Goal: Task Accomplishment & Management: Complete application form

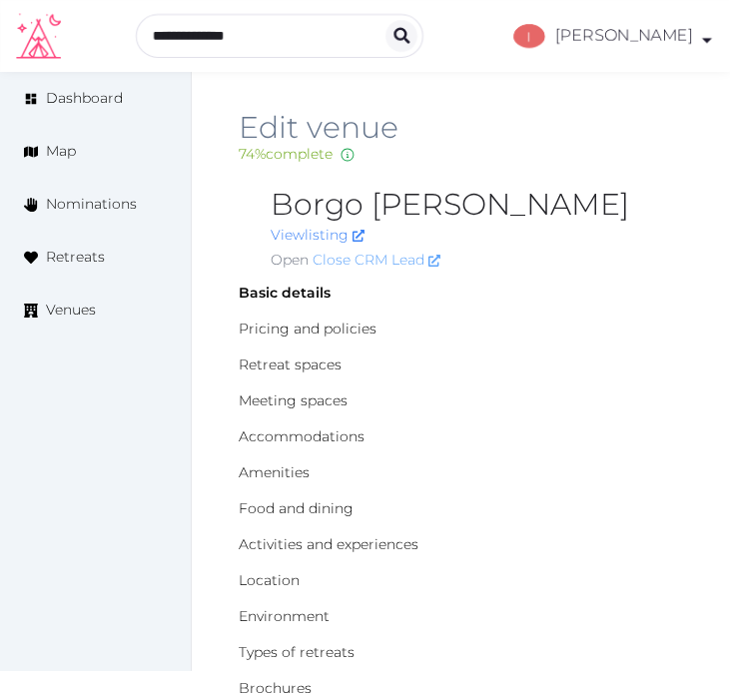
click at [386, 256] on link "Close CRM Lead" at bounding box center [377, 260] width 128 height 21
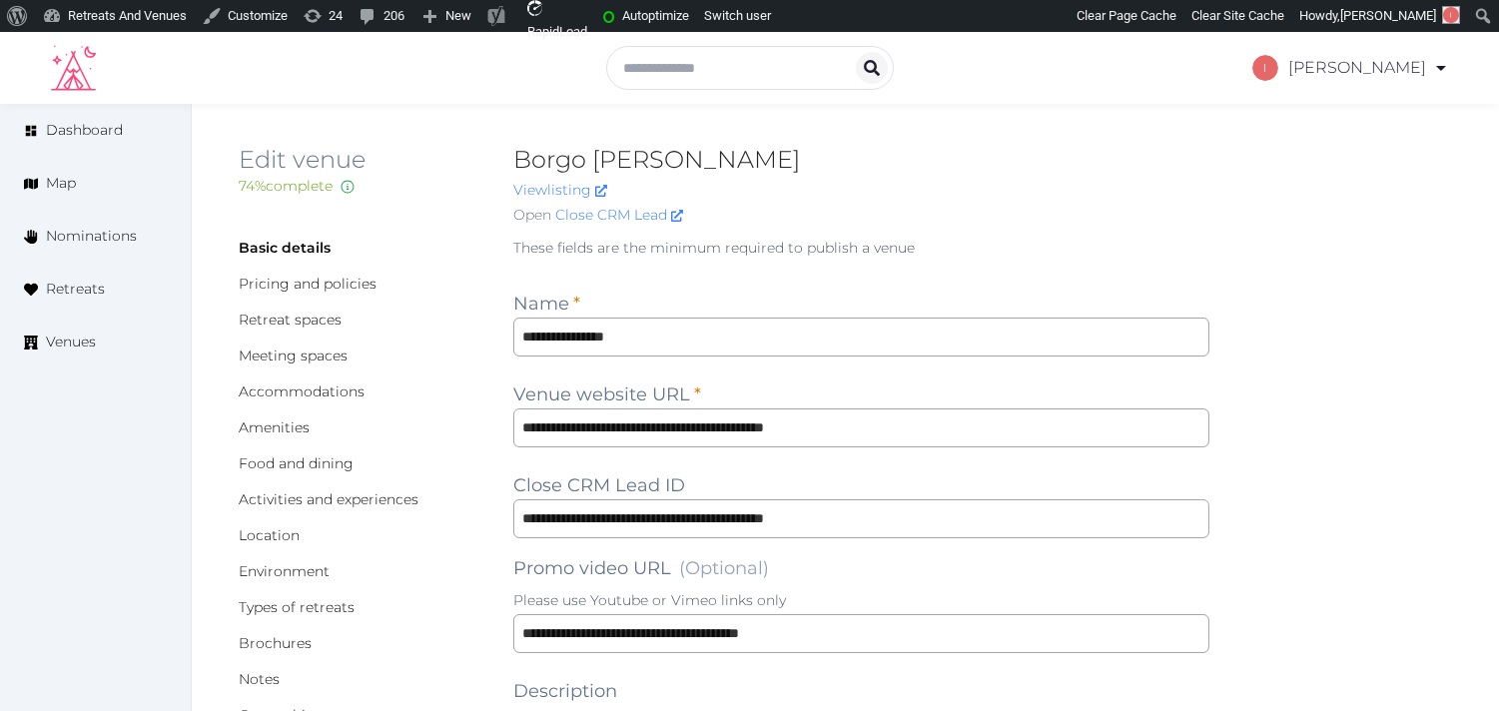
click at [606, 160] on h2 "Borgo [PERSON_NAME]" at bounding box center [861, 160] width 696 height 32
copy h2 "Borgo Bernardini"
click at [653, 207] on link "Close CRM Lead" at bounding box center [619, 215] width 128 height 21
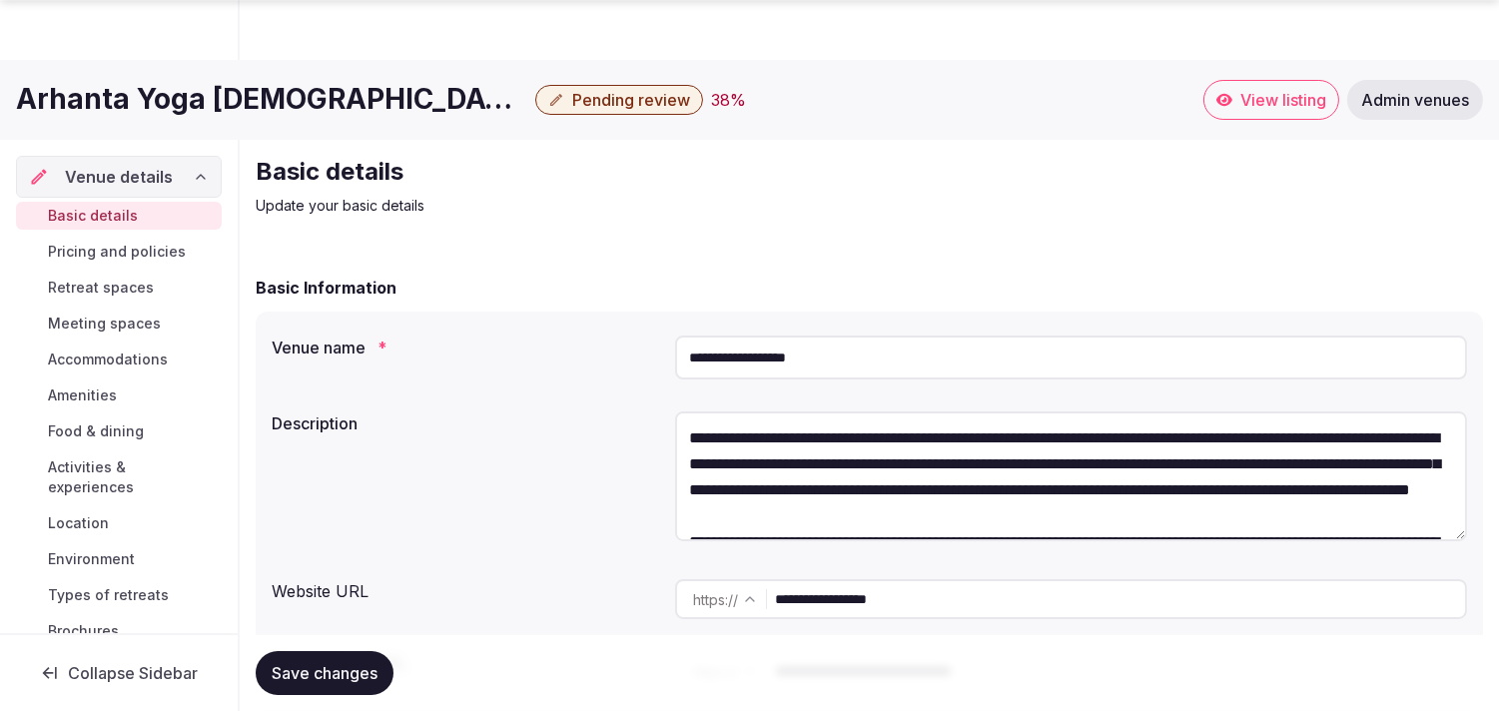
scroll to position [111, 0]
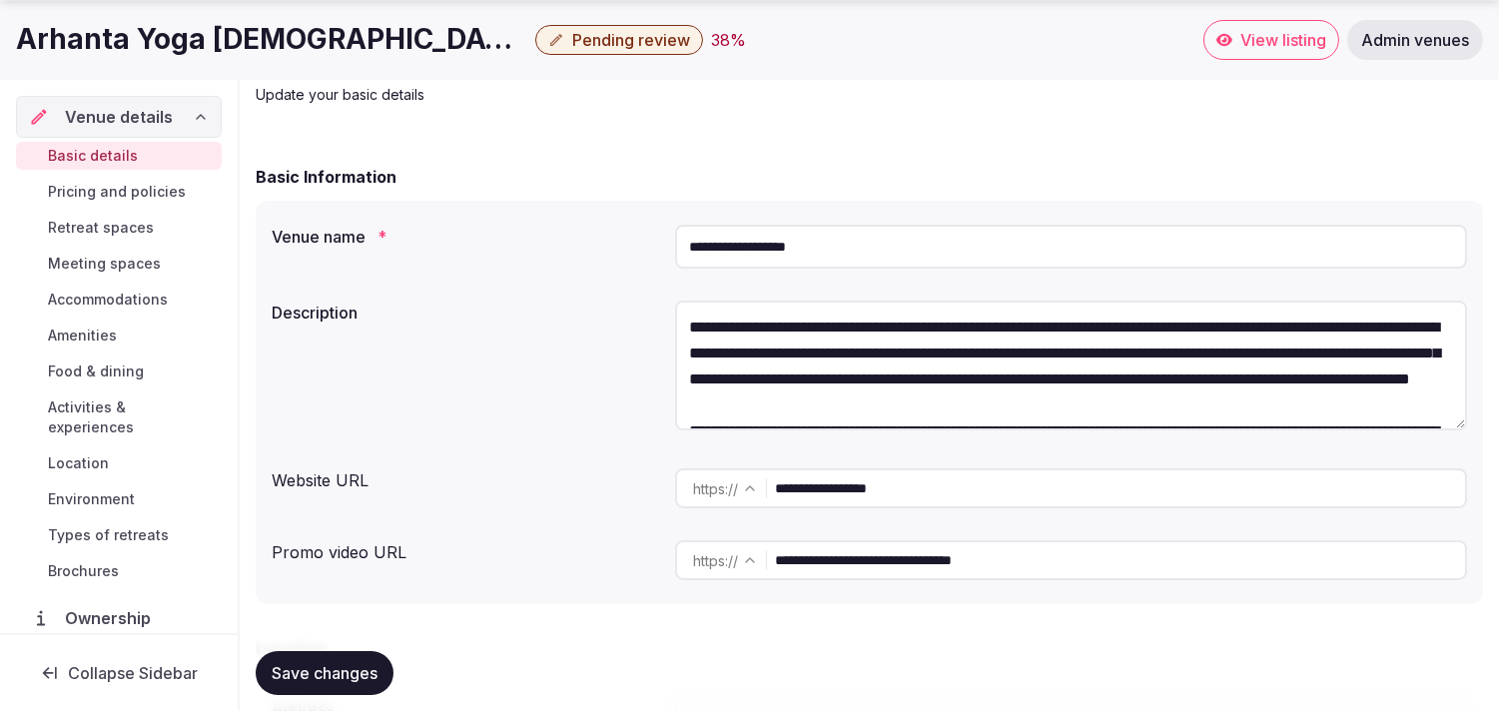
click at [751, 253] on input "**********" at bounding box center [1071, 247] width 792 height 44
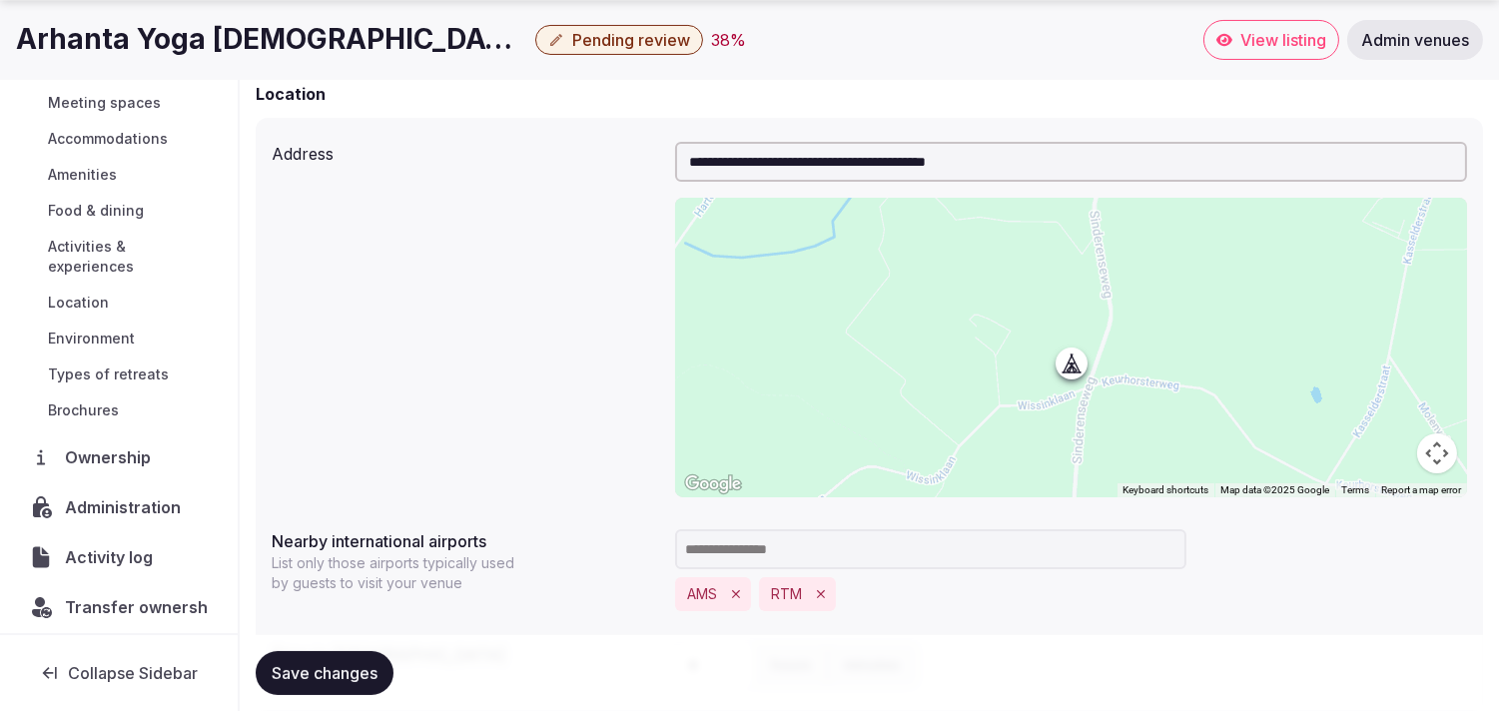
scroll to position [171, 0]
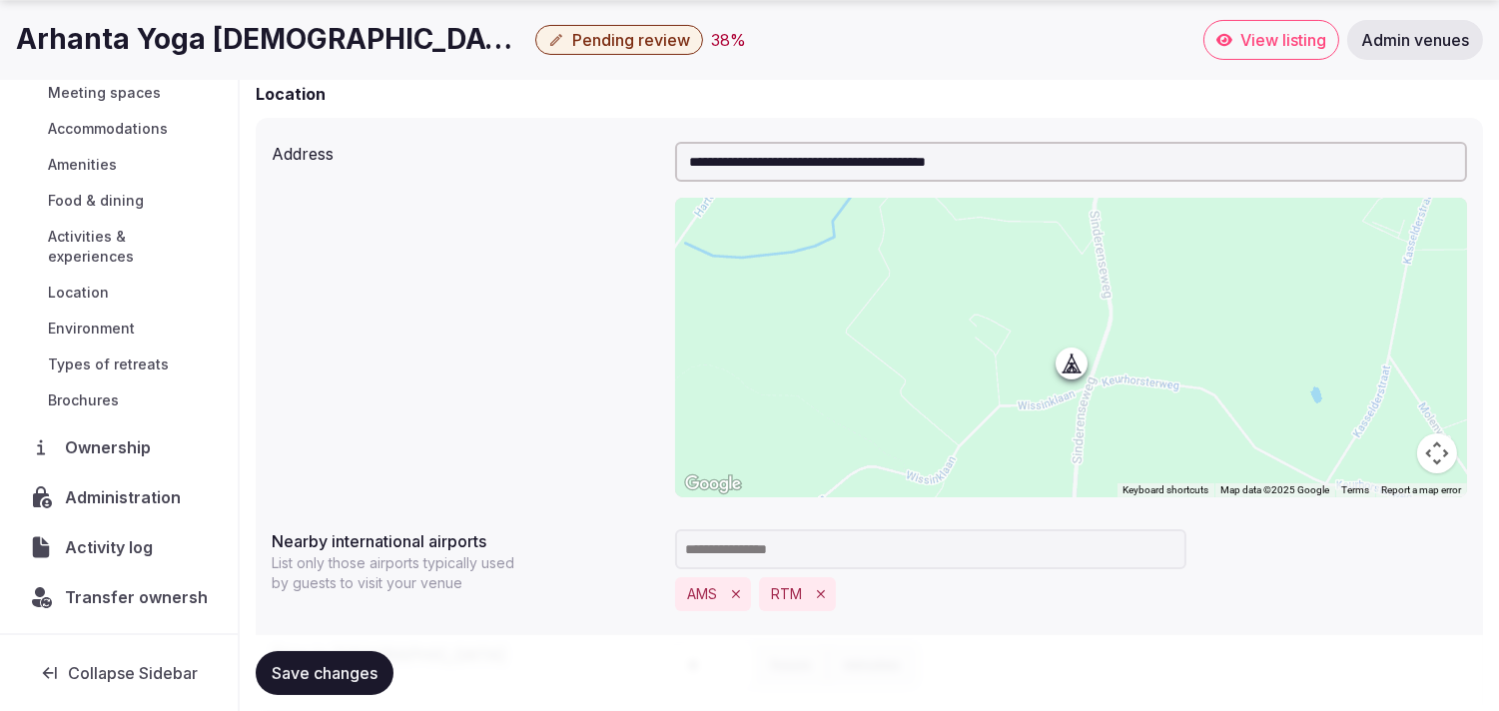
click at [128, 445] on span "Ownership" at bounding box center [112, 447] width 94 height 24
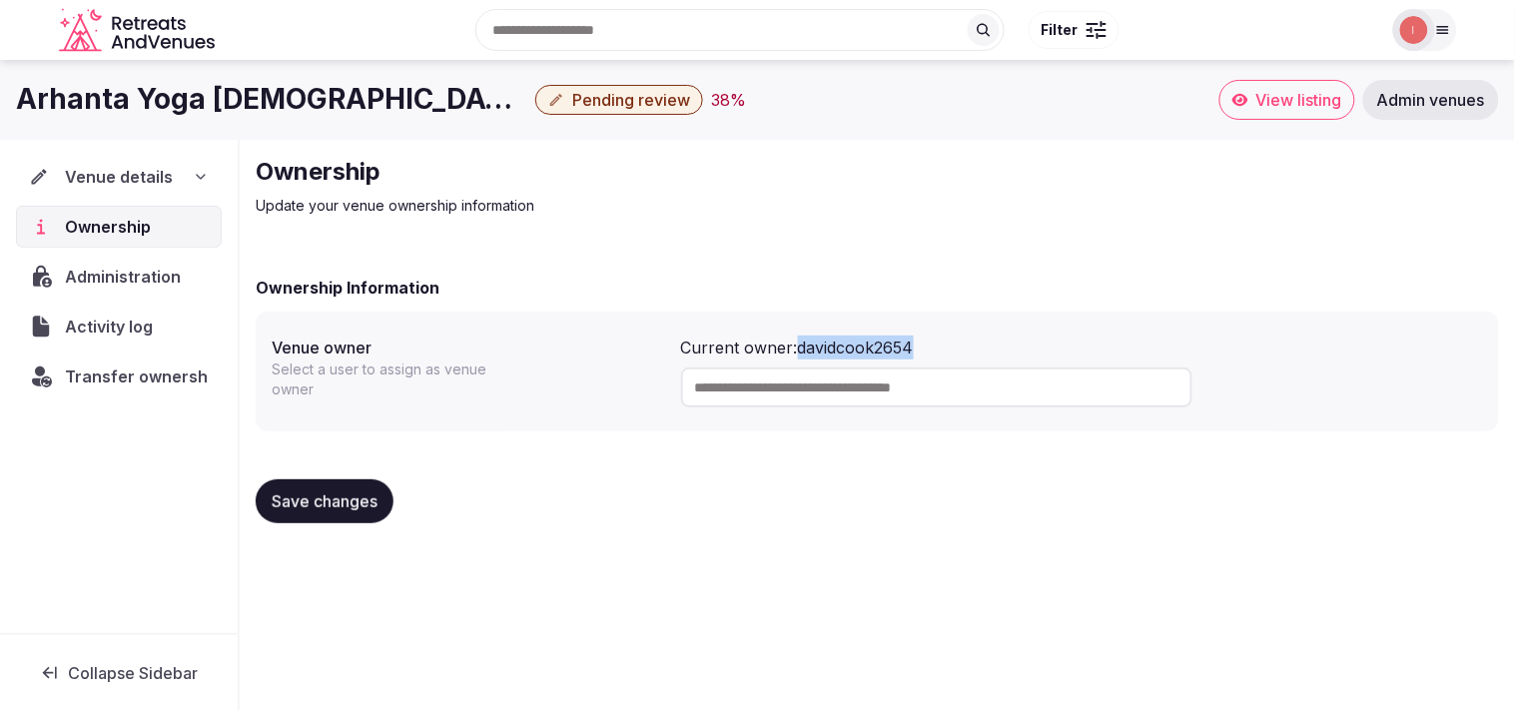
drag, startPoint x: 950, startPoint y: 348, endPoint x: 803, endPoint y: 346, distance: 146.8
click at [803, 346] on div "Current owner: davidcook2654" at bounding box center [1082, 348] width 802 height 24
copy div "davidcook2654"
click at [148, 161] on div "Venue details" at bounding box center [119, 177] width 205 height 42
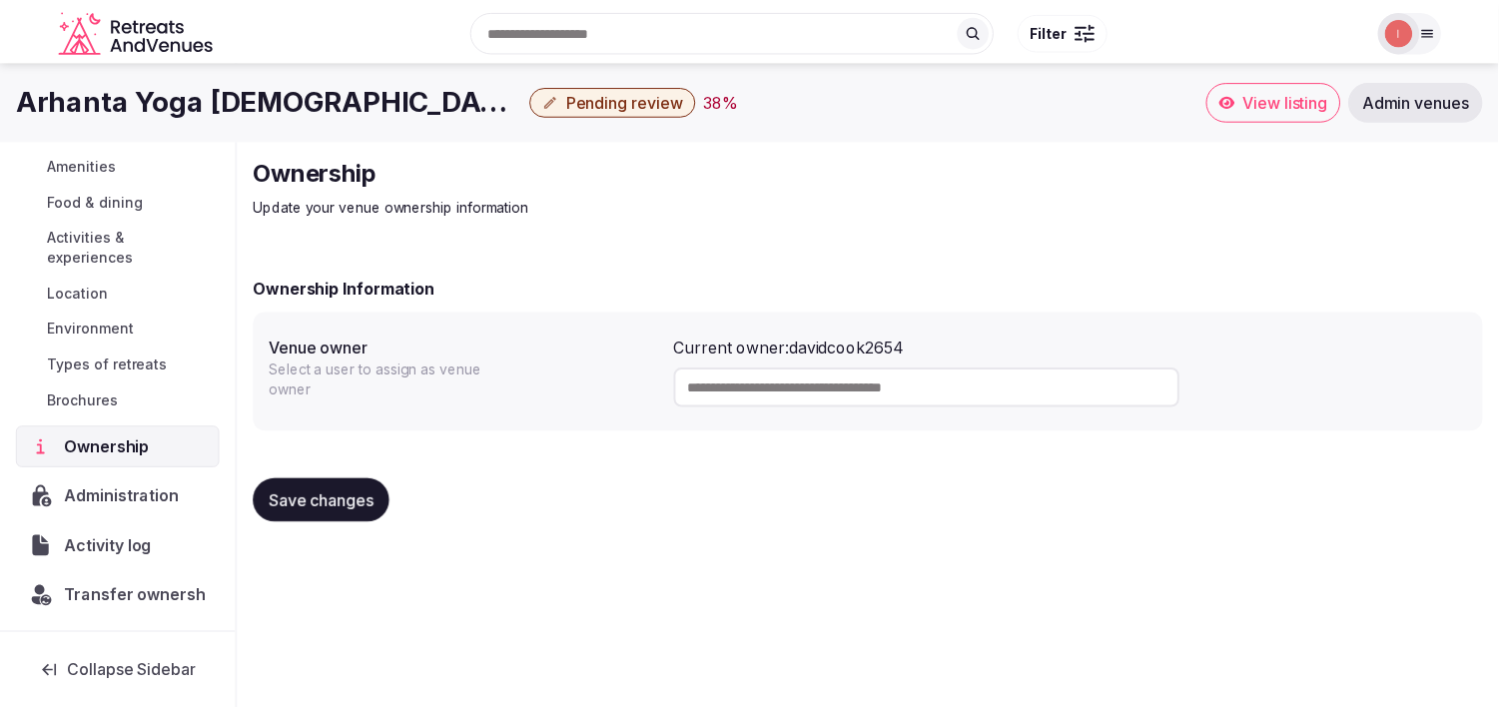
scroll to position [8, 0]
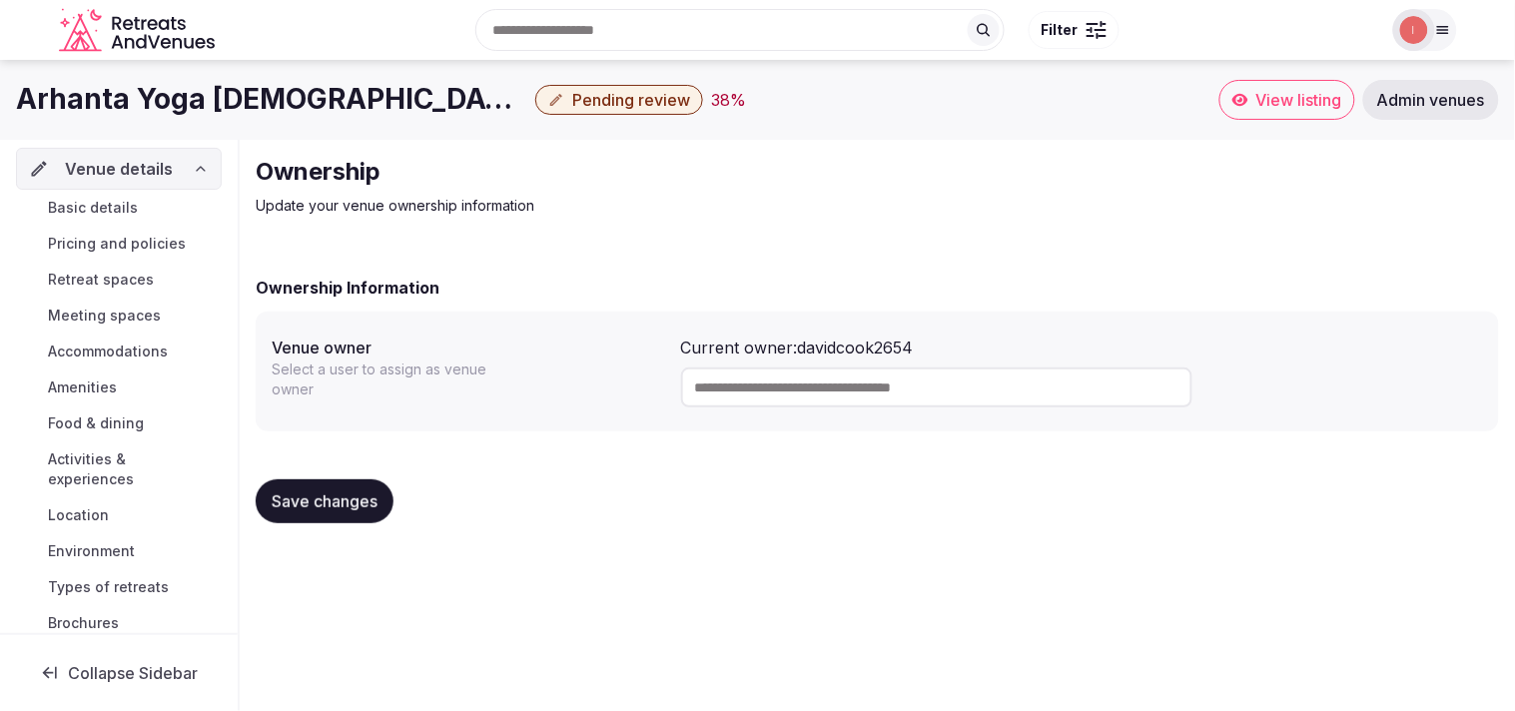
click at [97, 195] on link "Basic details" at bounding box center [119, 208] width 206 height 28
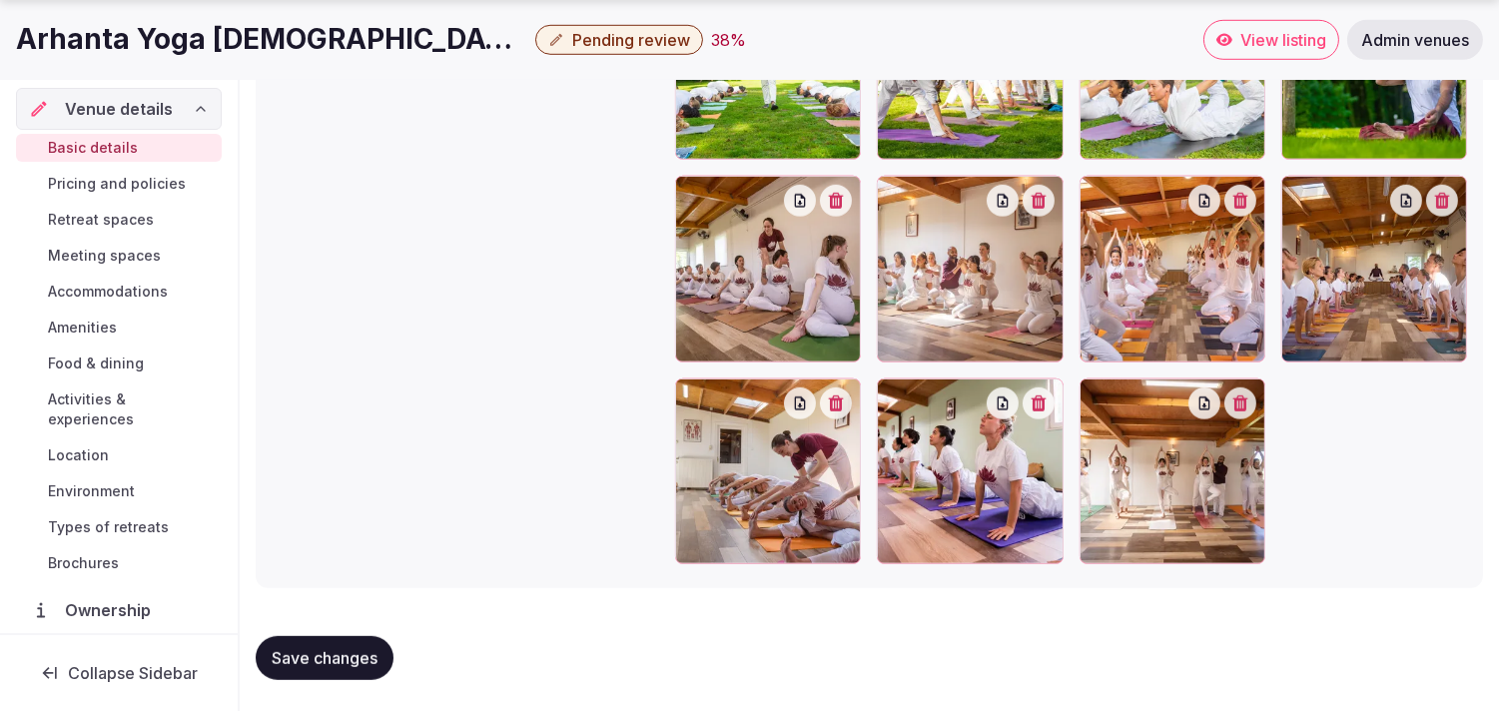
scroll to position [171, 0]
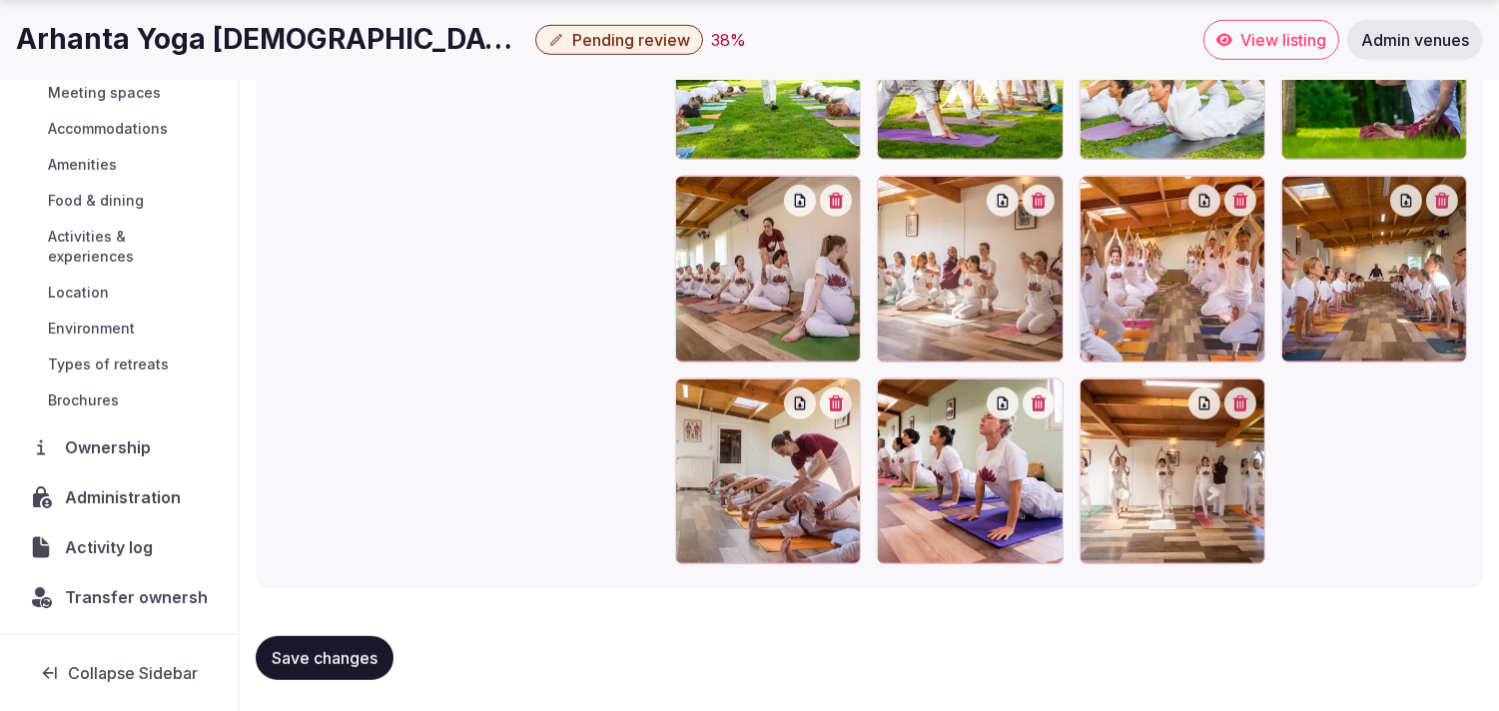
click at [86, 507] on span "Administration" at bounding box center [127, 497] width 124 height 24
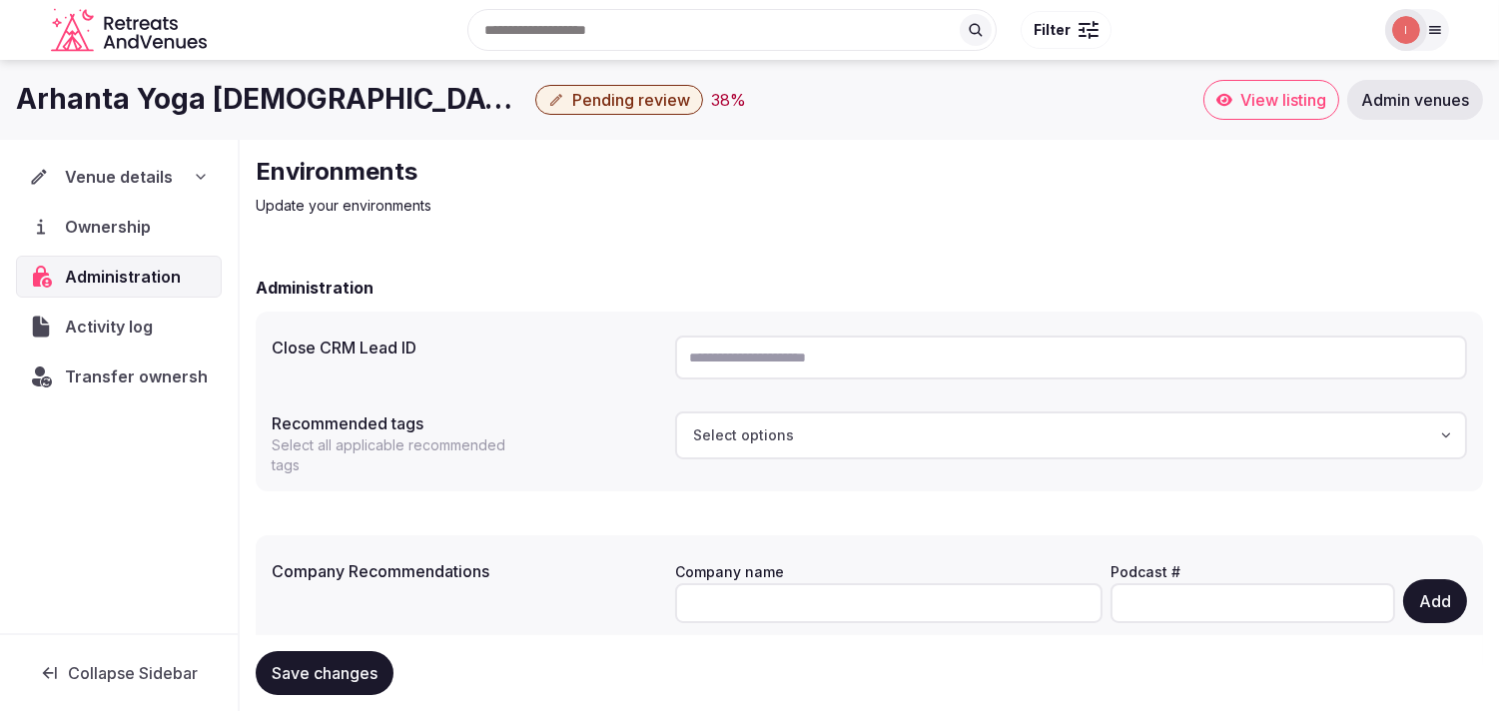
scroll to position [83, 0]
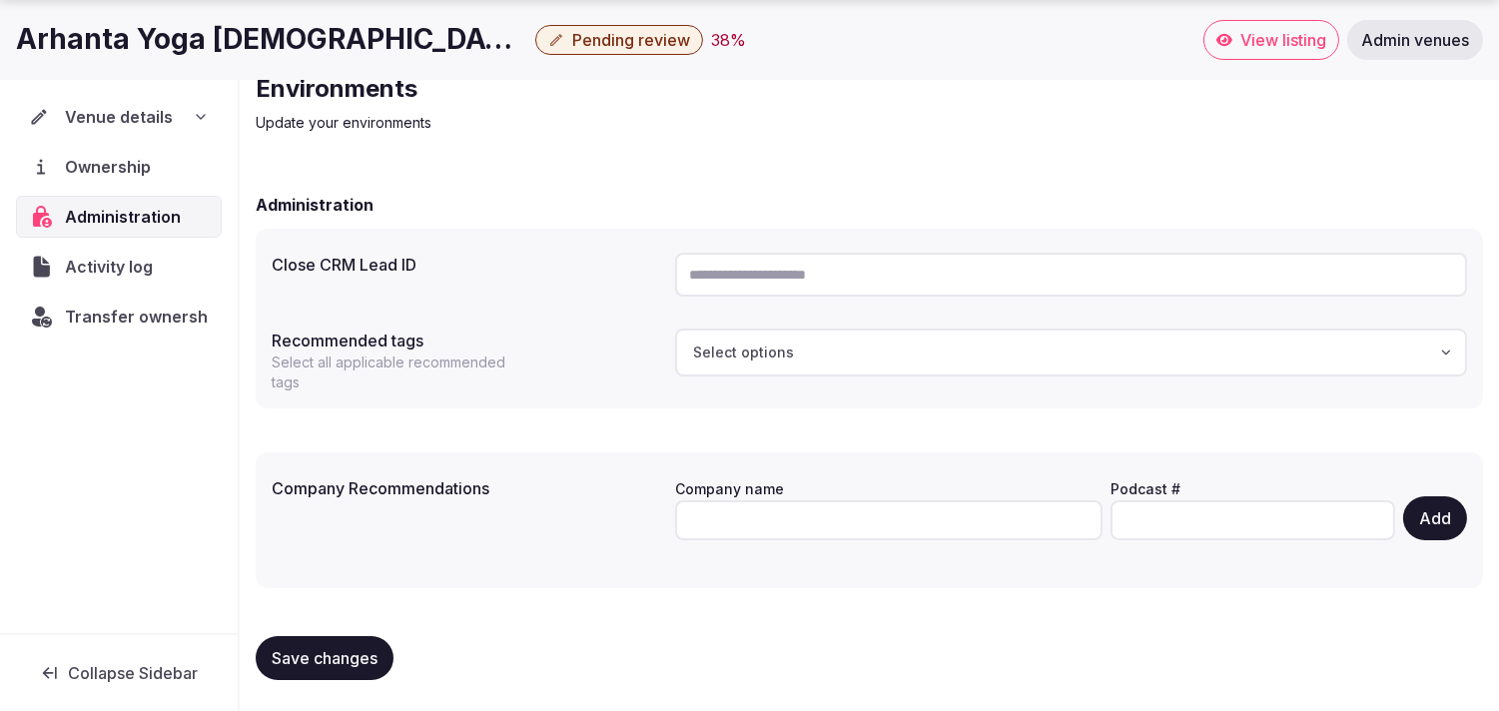
click at [85, 275] on span "Activity log" at bounding box center [112, 267] width 95 height 24
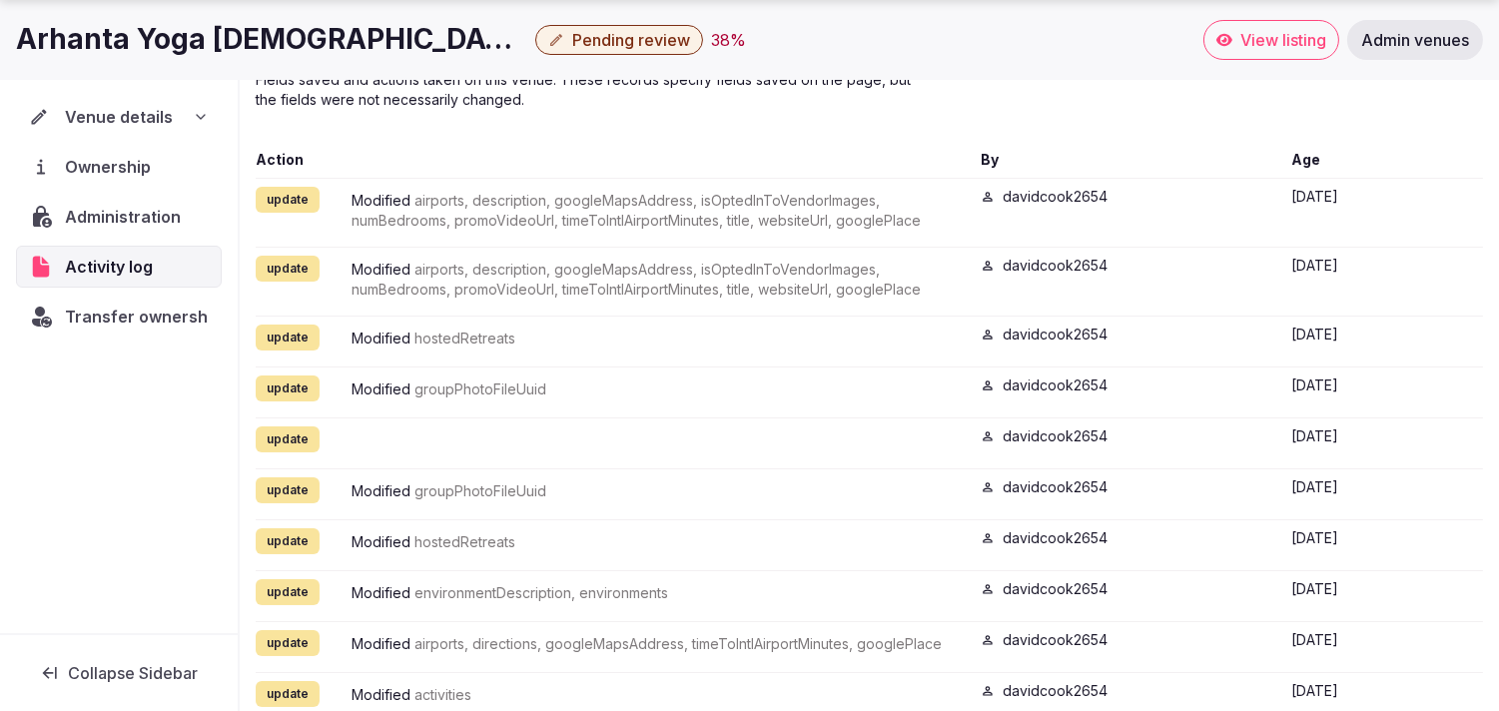
scroll to position [927, 0]
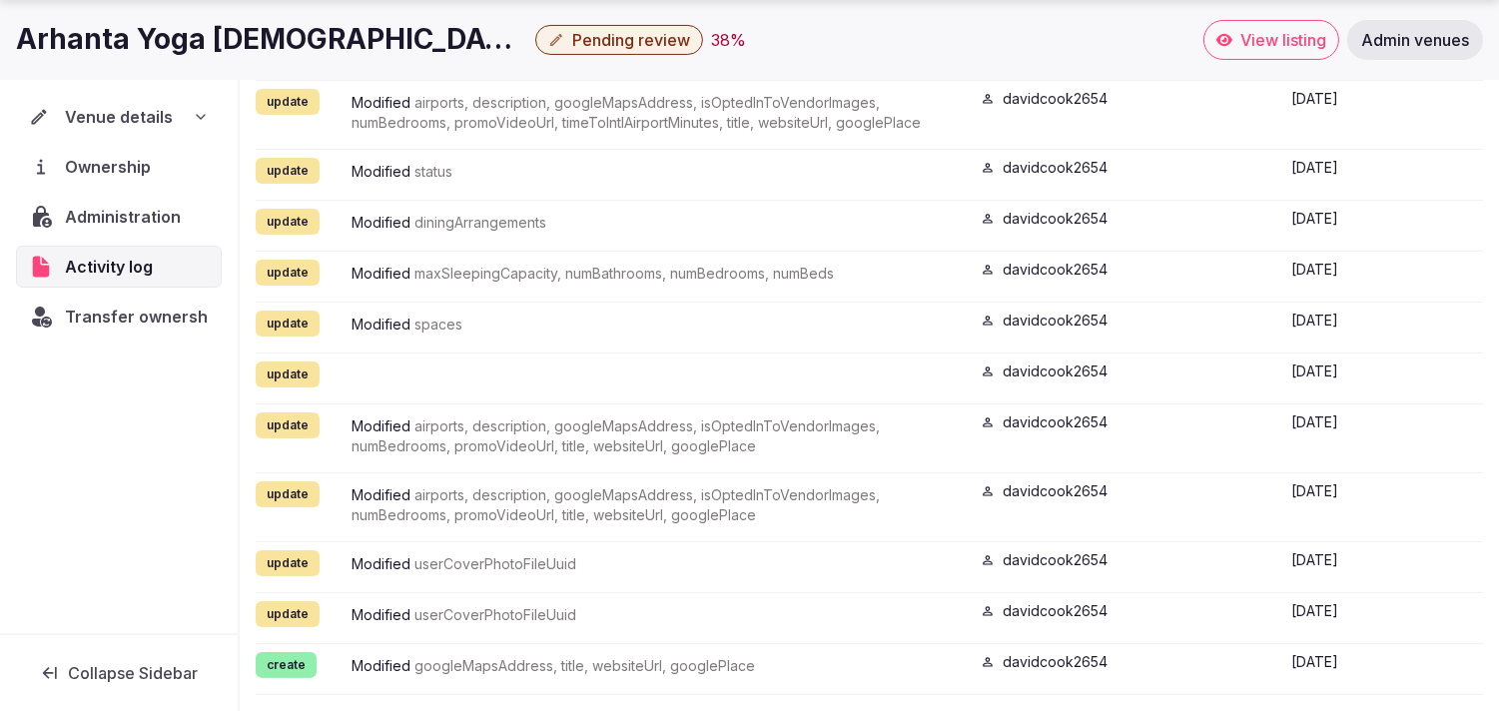
click at [125, 314] on span "Transfer ownership" at bounding box center [143, 317] width 157 height 24
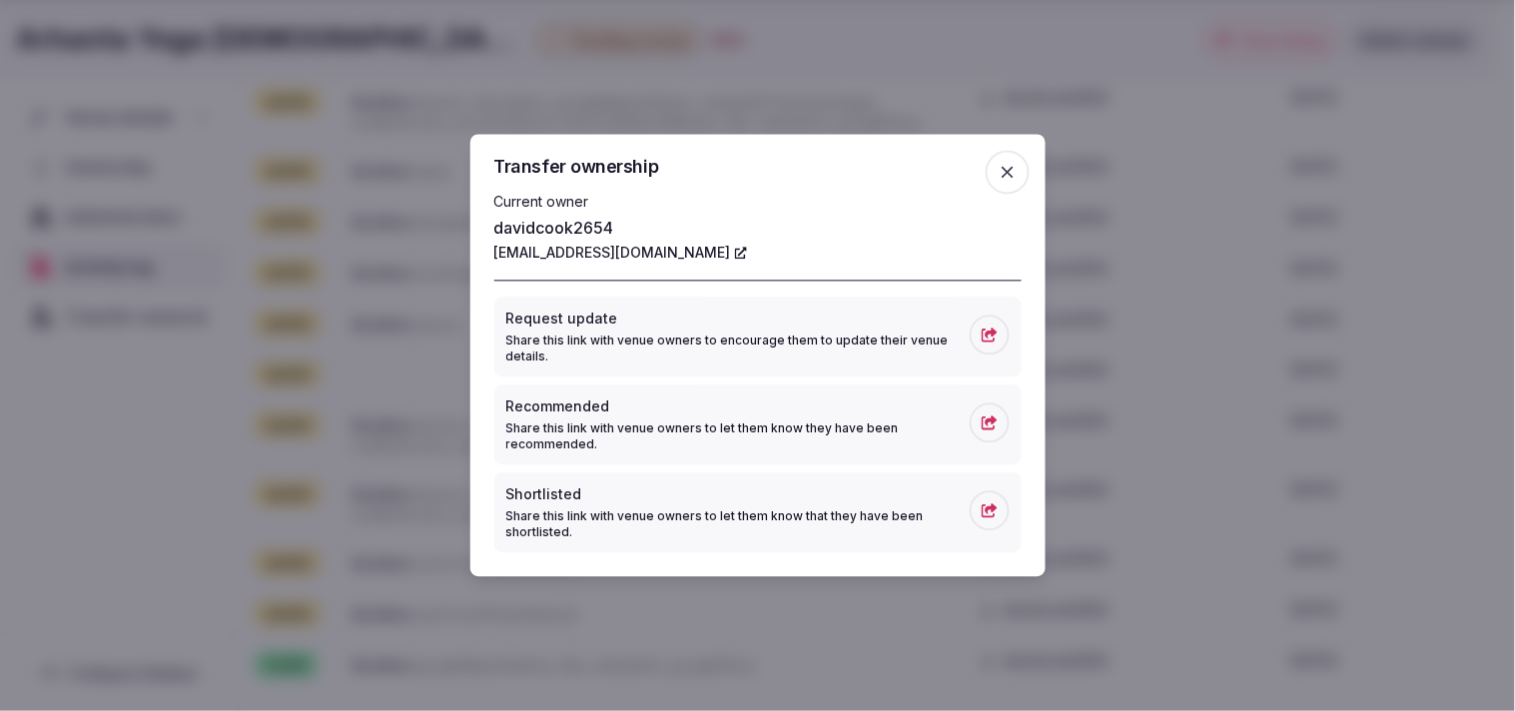
click at [683, 255] on link "davidcook2654@gmail.com" at bounding box center [620, 254] width 253 height 20
click at [735, 254] on icon at bounding box center [741, 254] width 12 height 12
drag, startPoint x: 489, startPoint y: 256, endPoint x: 679, endPoint y: 258, distance: 189.8
click at [679, 258] on div "Transfer ownership Current owner davidcook2654 davidcook2654@gmail.com Request …" at bounding box center [757, 356] width 575 height 442
copy link "davidcook2654@gmail.com"
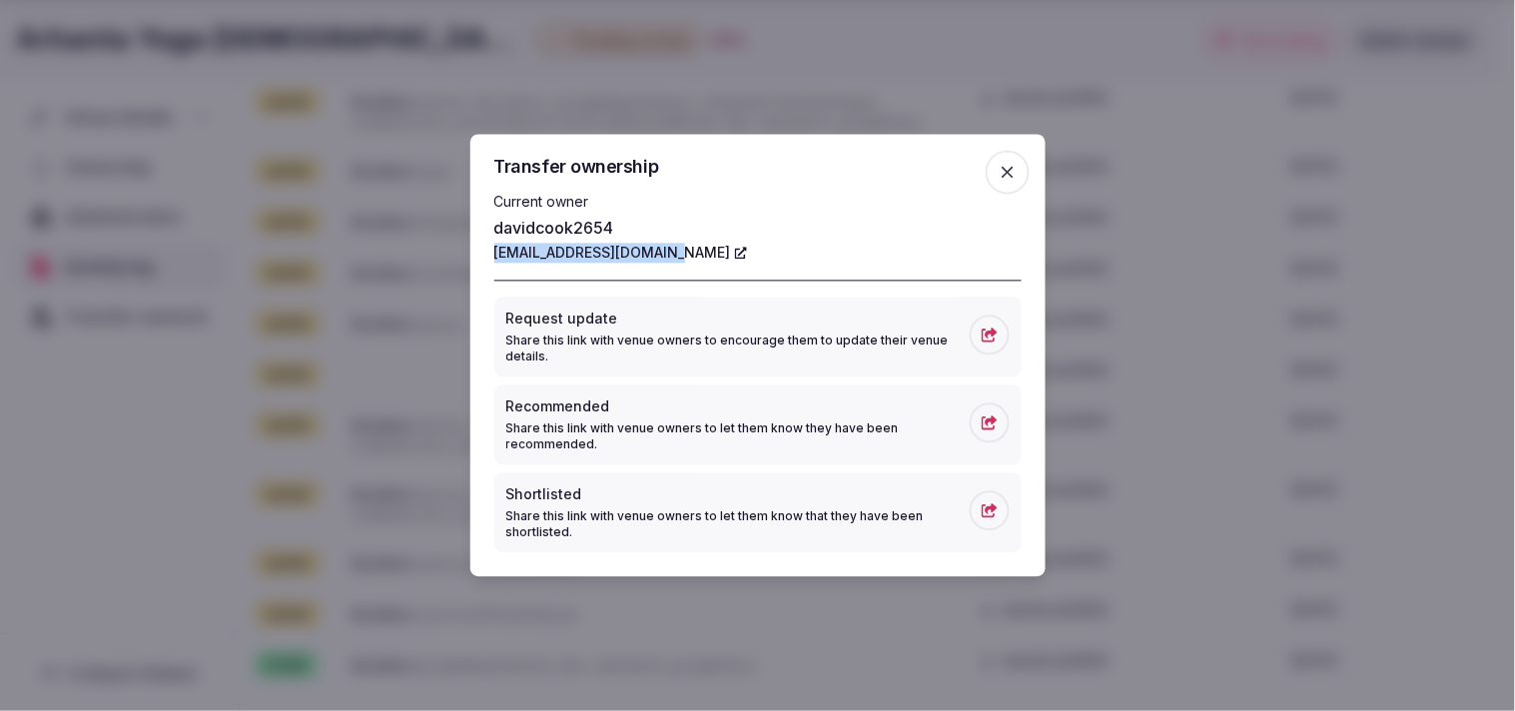
click at [1017, 170] on icon "button" at bounding box center [1008, 173] width 20 height 20
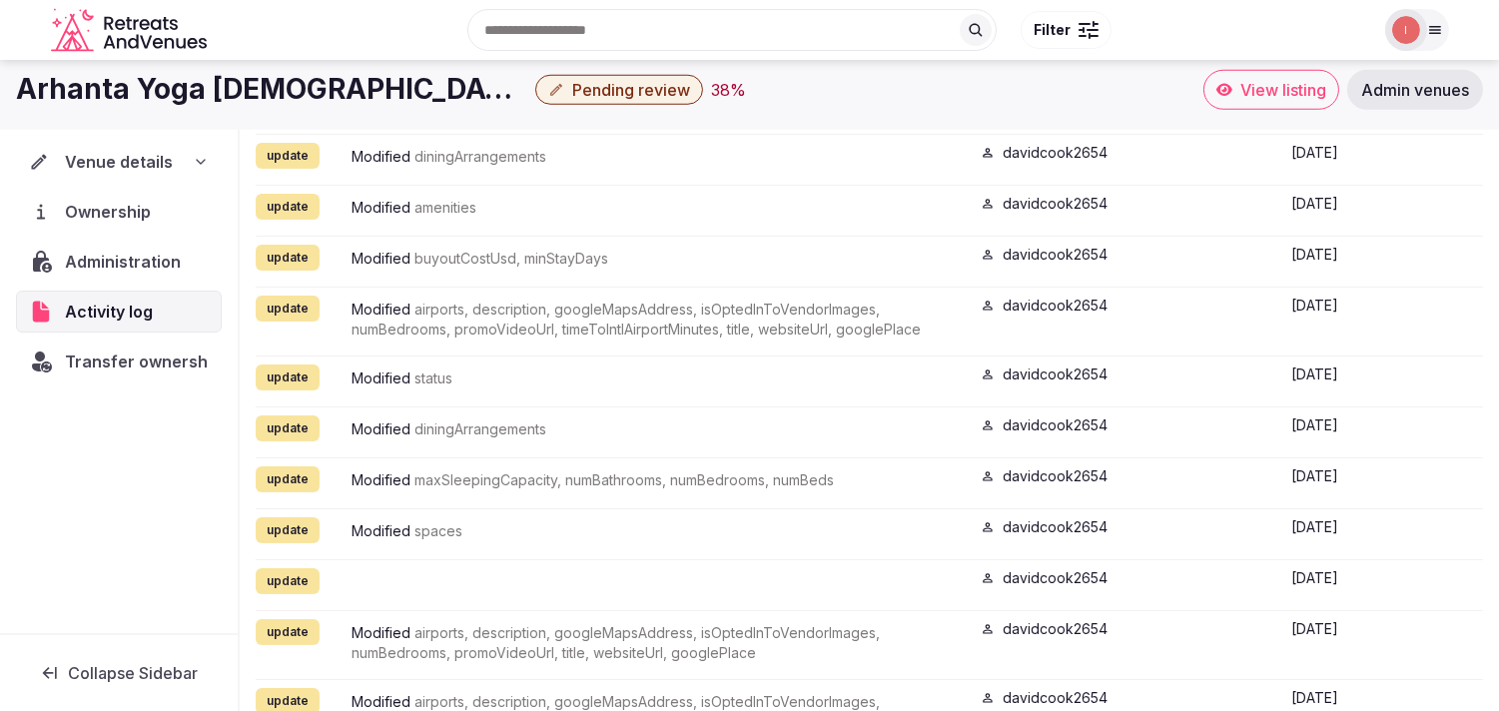
scroll to position [594, 0]
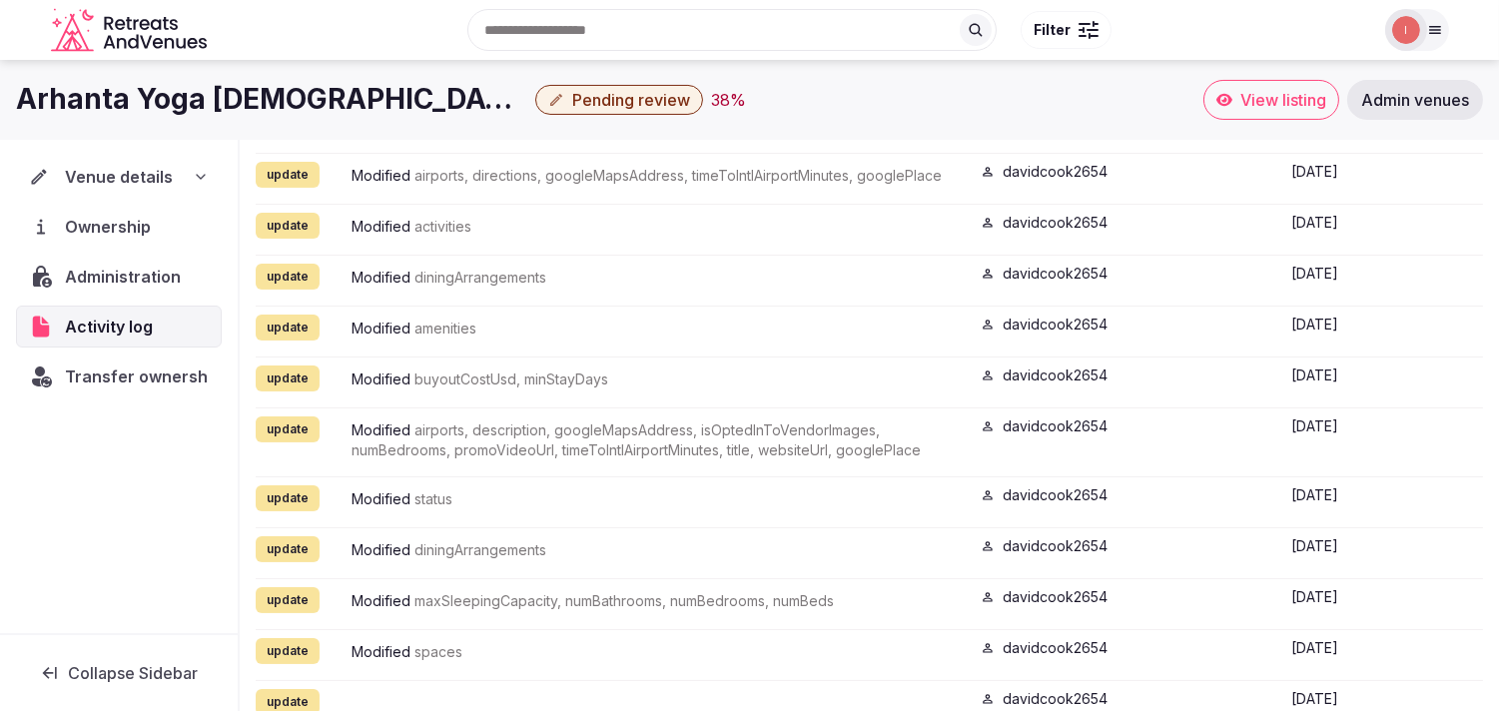
click at [148, 185] on span "Venue details" at bounding box center [119, 177] width 108 height 24
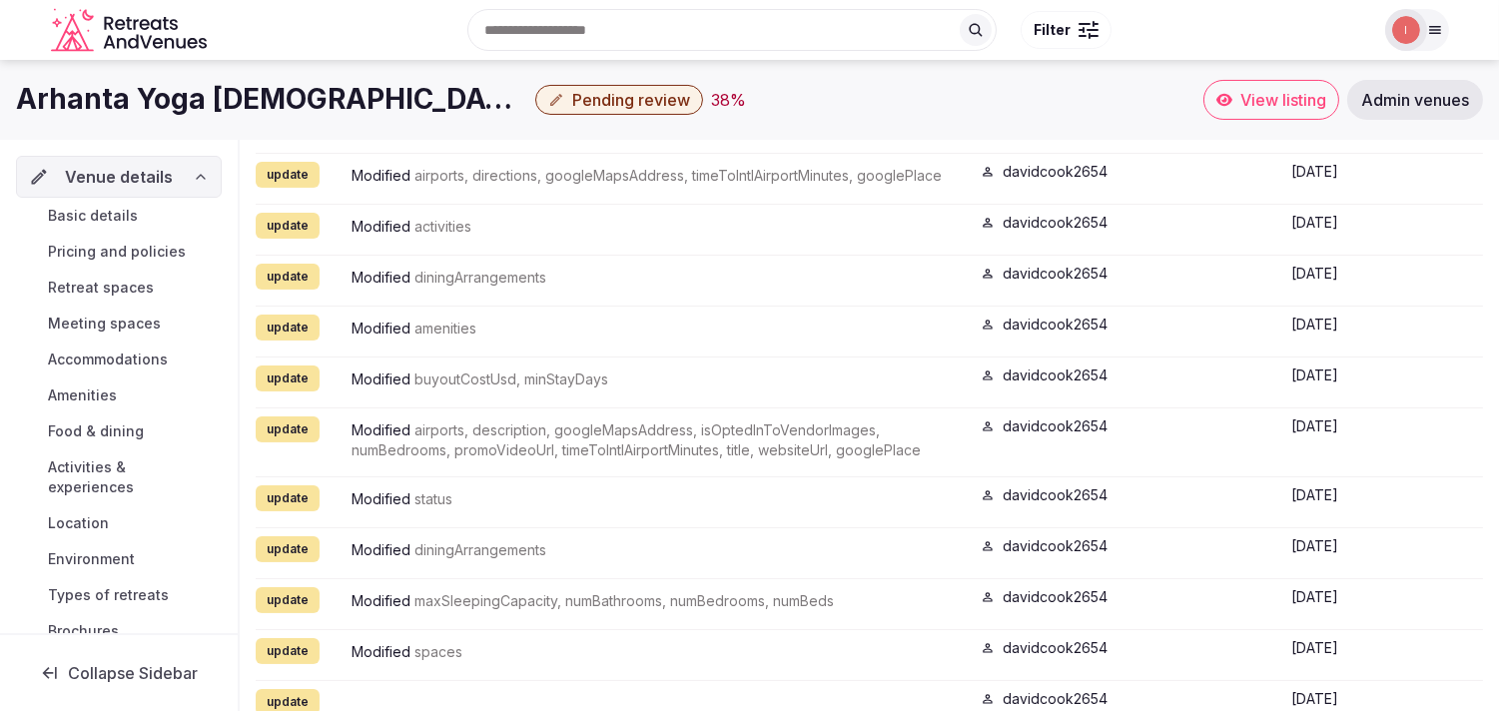
click at [94, 224] on span "Basic details" at bounding box center [93, 216] width 90 height 20
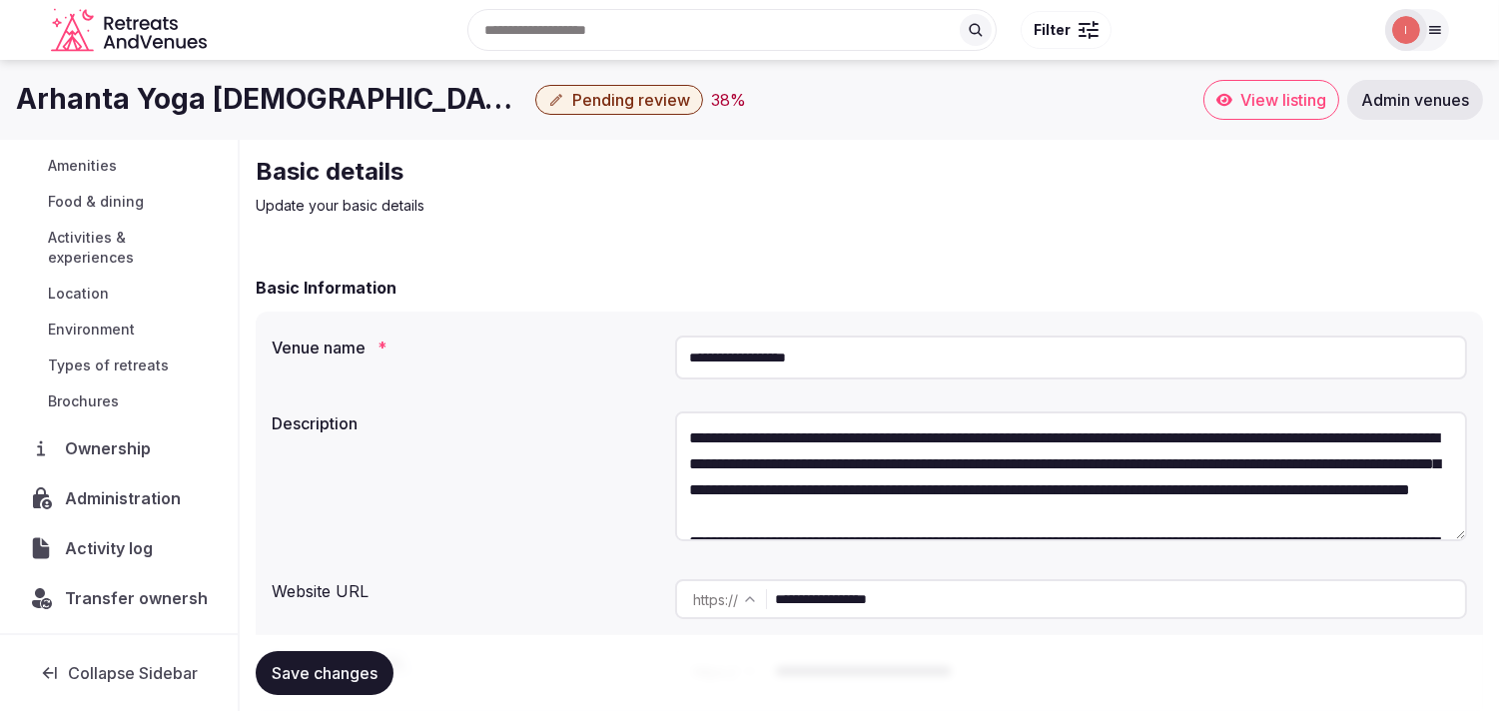
scroll to position [231, 0]
click at [127, 481] on div "Administration" at bounding box center [118, 497] width 205 height 42
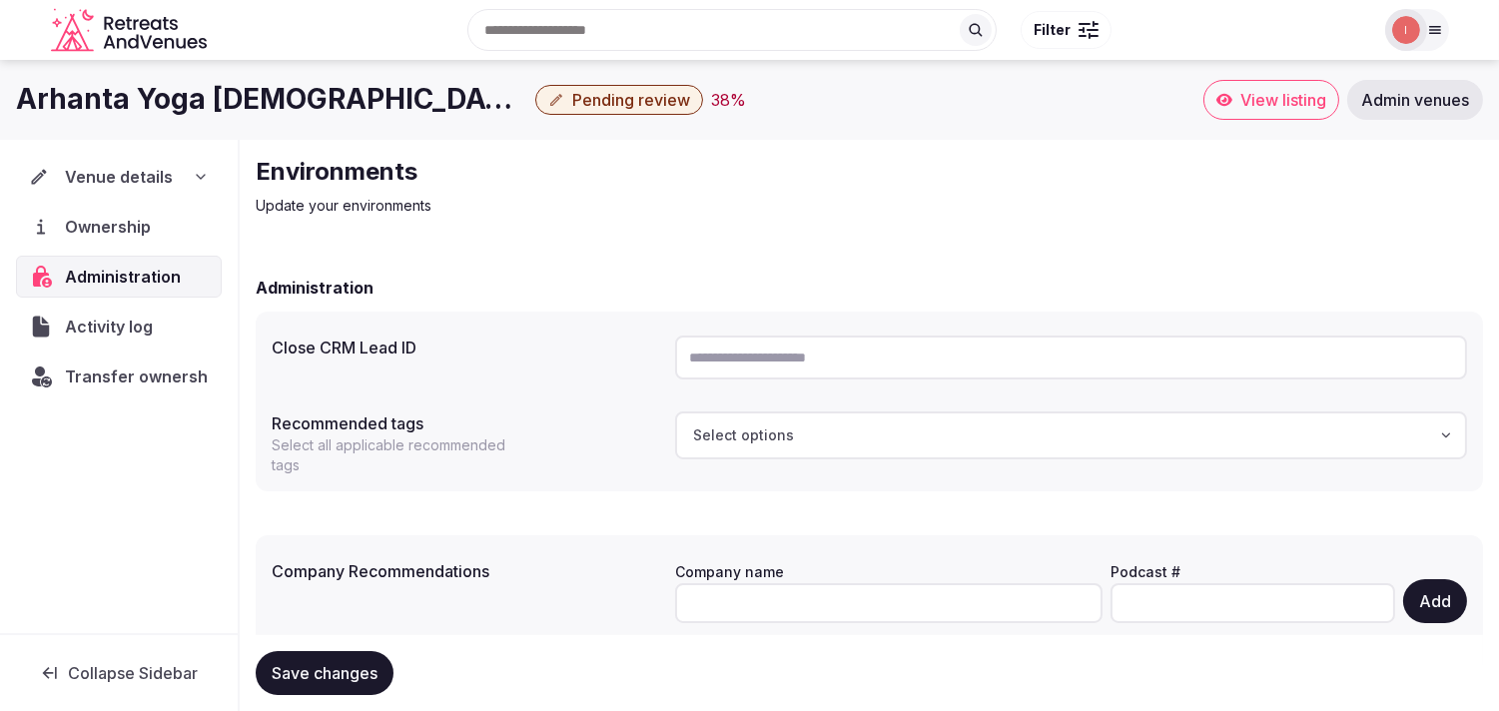
click at [153, 91] on h1 "Arhanta Yoga Ashram" at bounding box center [271, 99] width 511 height 39
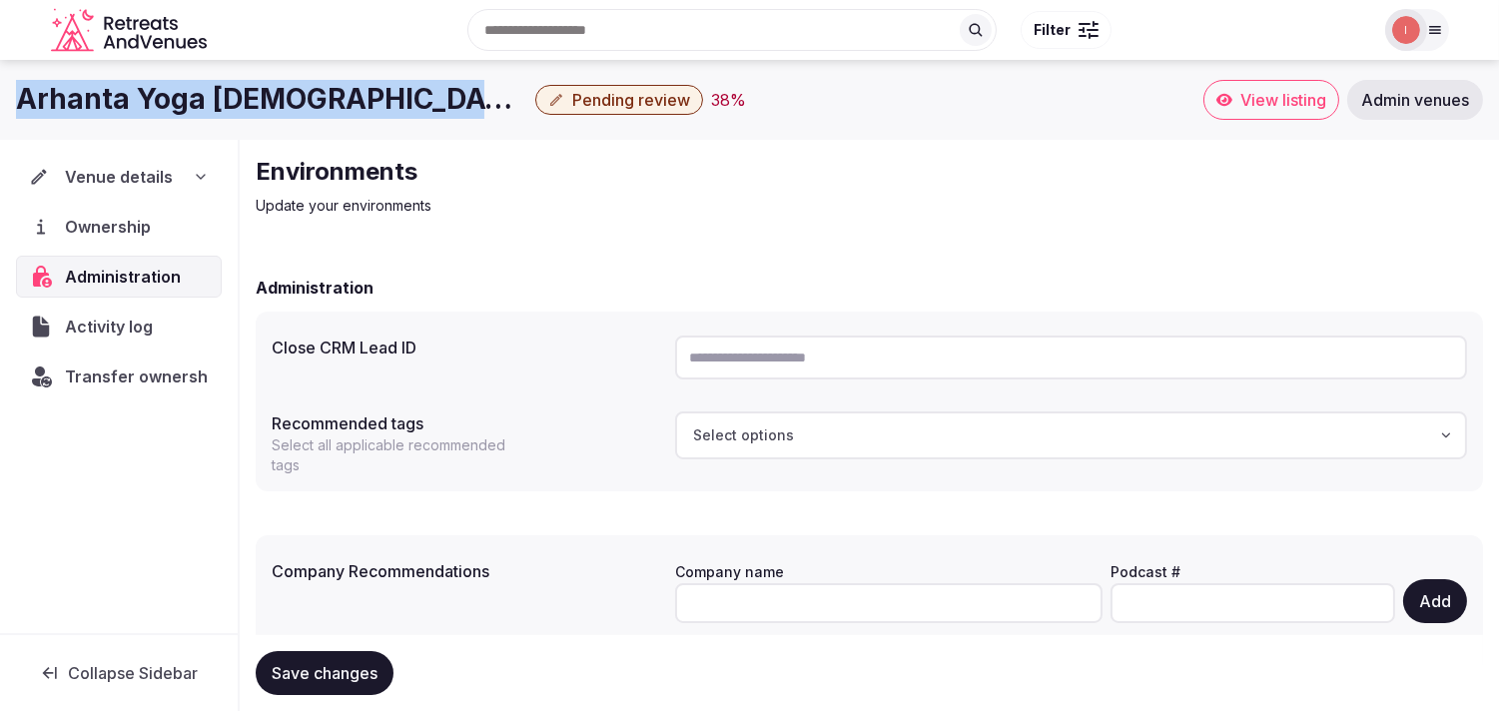
click at [153, 91] on h1 "Arhanta Yoga Ashram" at bounding box center [271, 99] width 511 height 39
copy div "Arhanta Yoga Ashram"
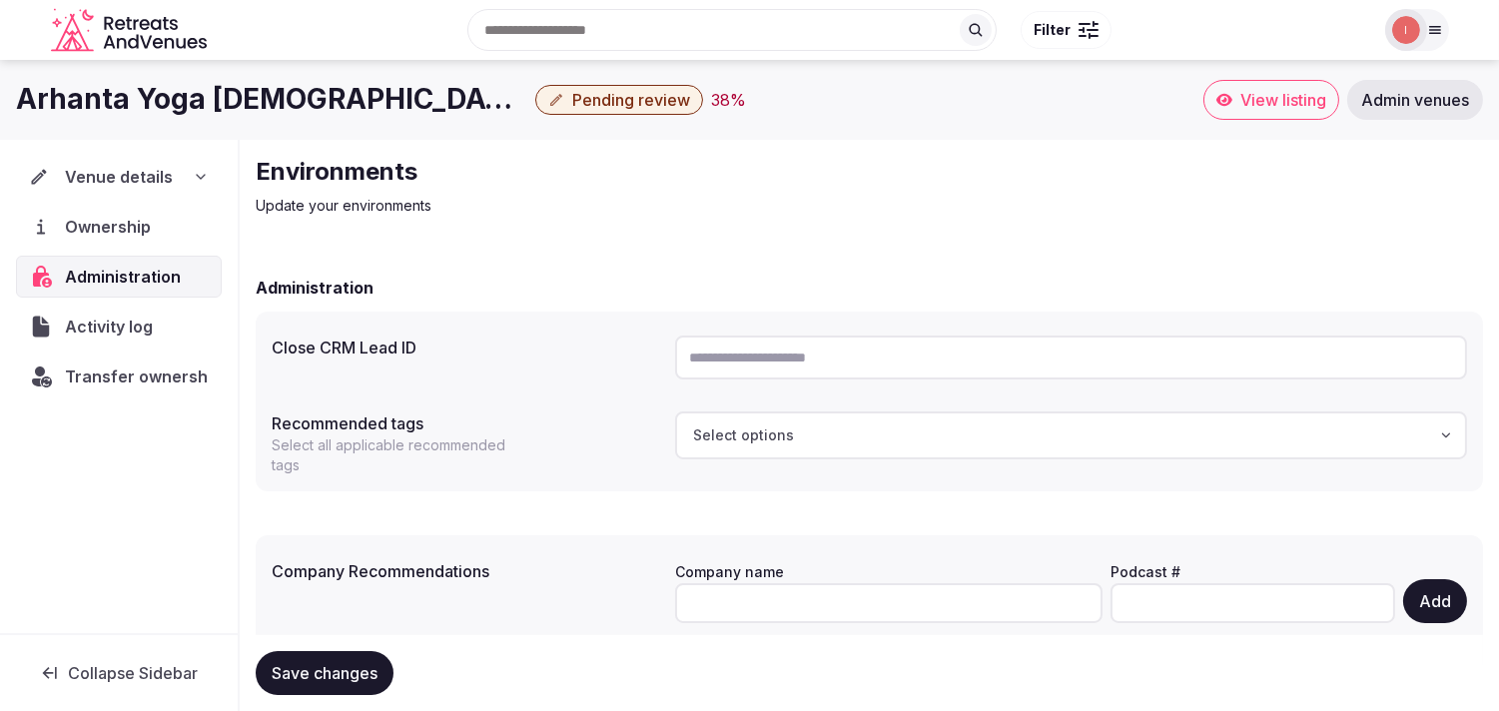
click at [841, 343] on input "text" at bounding box center [1071, 358] width 792 height 44
paste input "**********"
type input "**********"
click at [366, 676] on span "Save changes" at bounding box center [325, 673] width 106 height 20
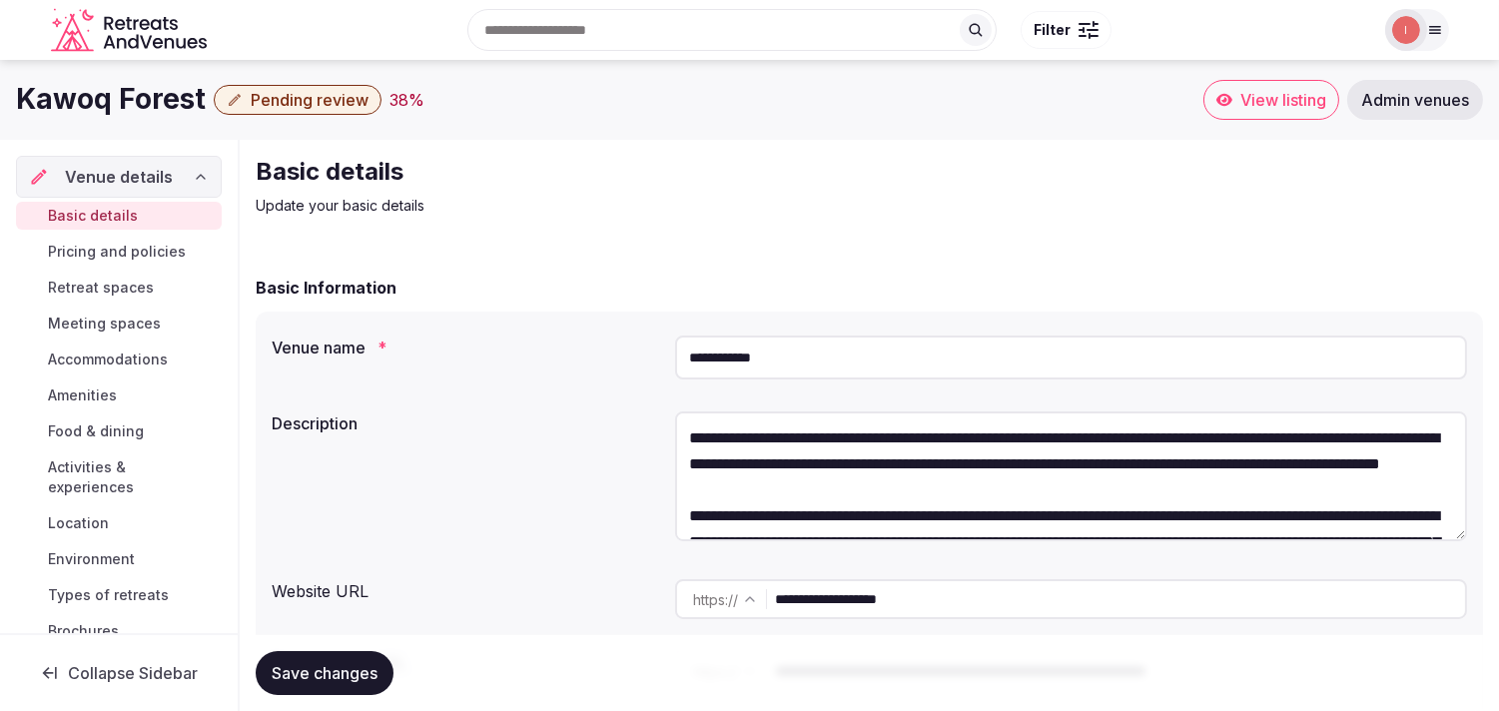
click at [121, 106] on h1 "Kawoq Forest" at bounding box center [111, 99] width 190 height 39
click at [128, 82] on h1 "Kawoq Forest" at bounding box center [111, 99] width 190 height 39
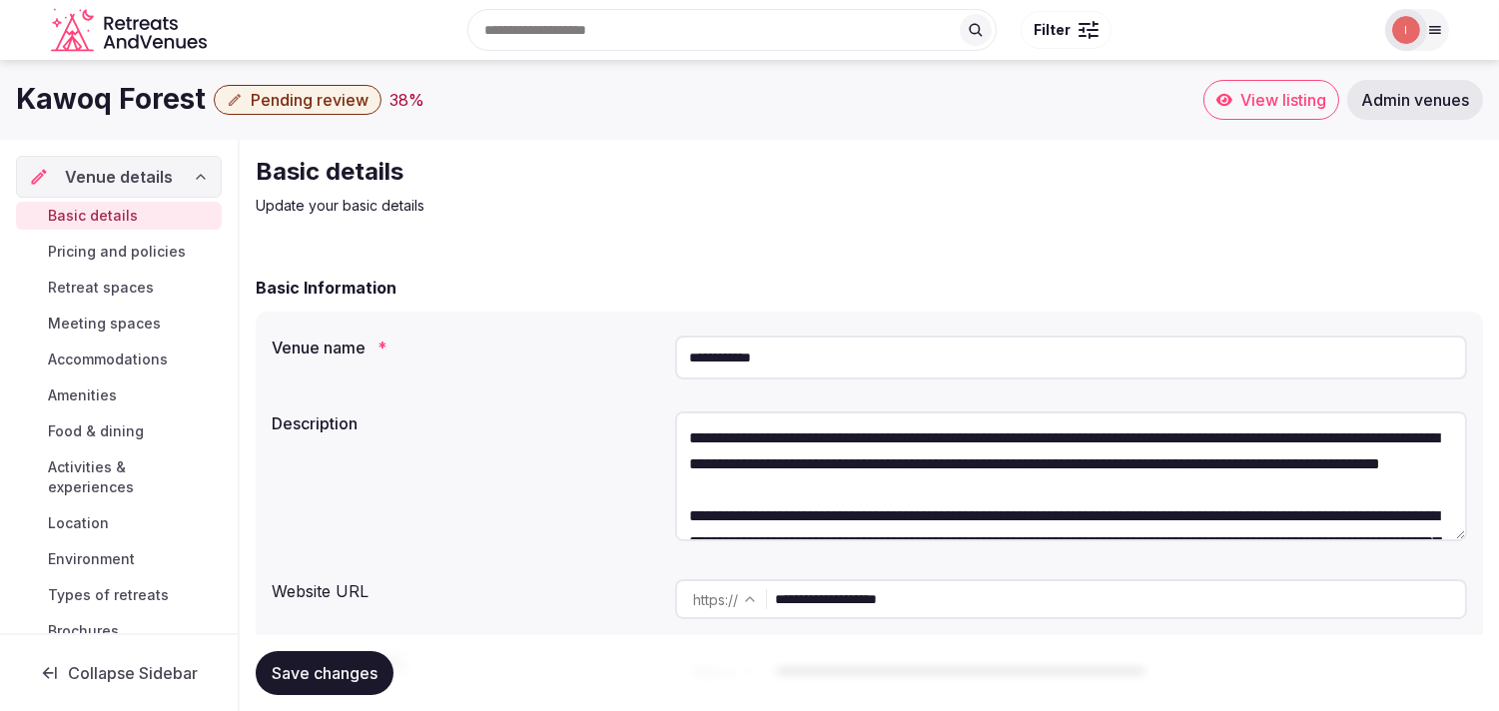
click at [128, 82] on h1 "Kawoq Forest" at bounding box center [111, 99] width 190 height 39
click at [125, 92] on h1 "Kawoq Forest" at bounding box center [111, 99] width 190 height 39
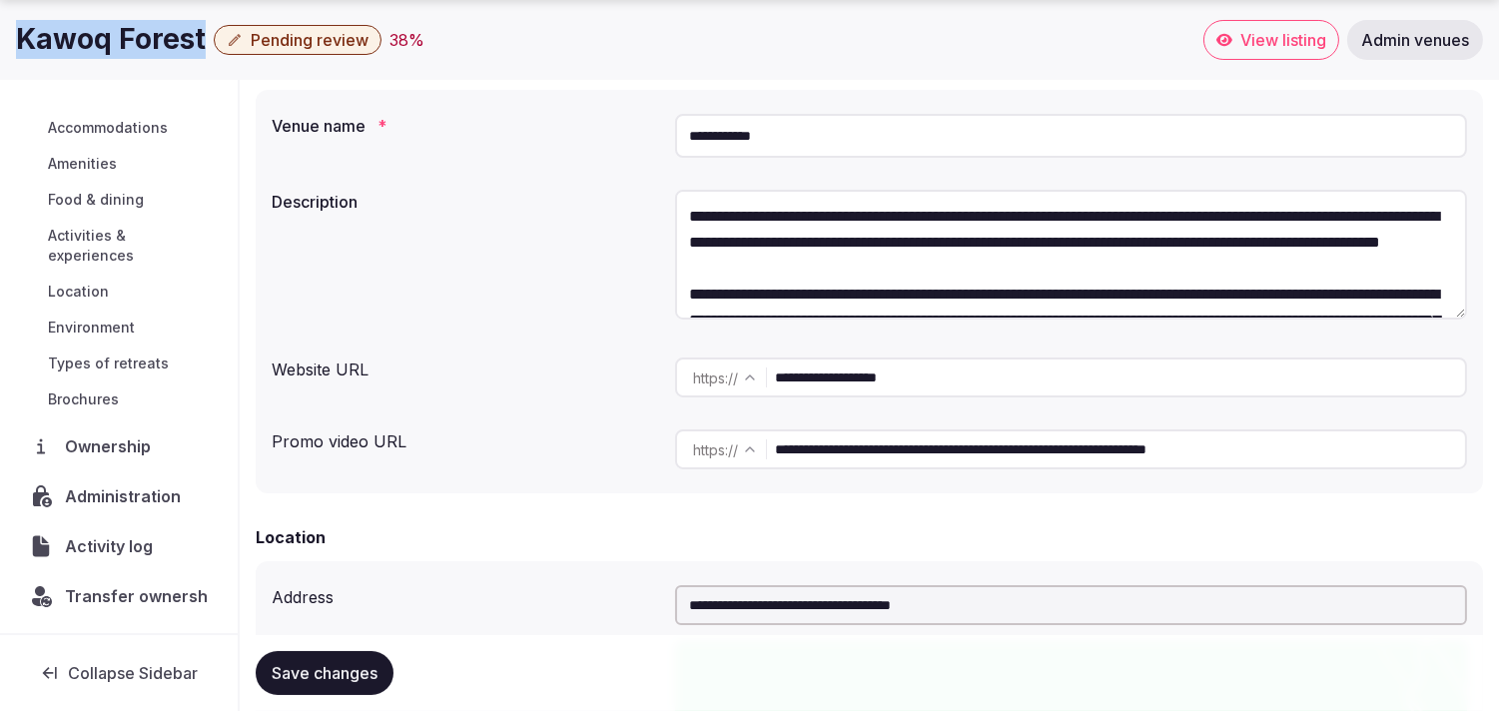
scroll to position [171, 0]
click at [90, 494] on span "Administration" at bounding box center [127, 497] width 124 height 24
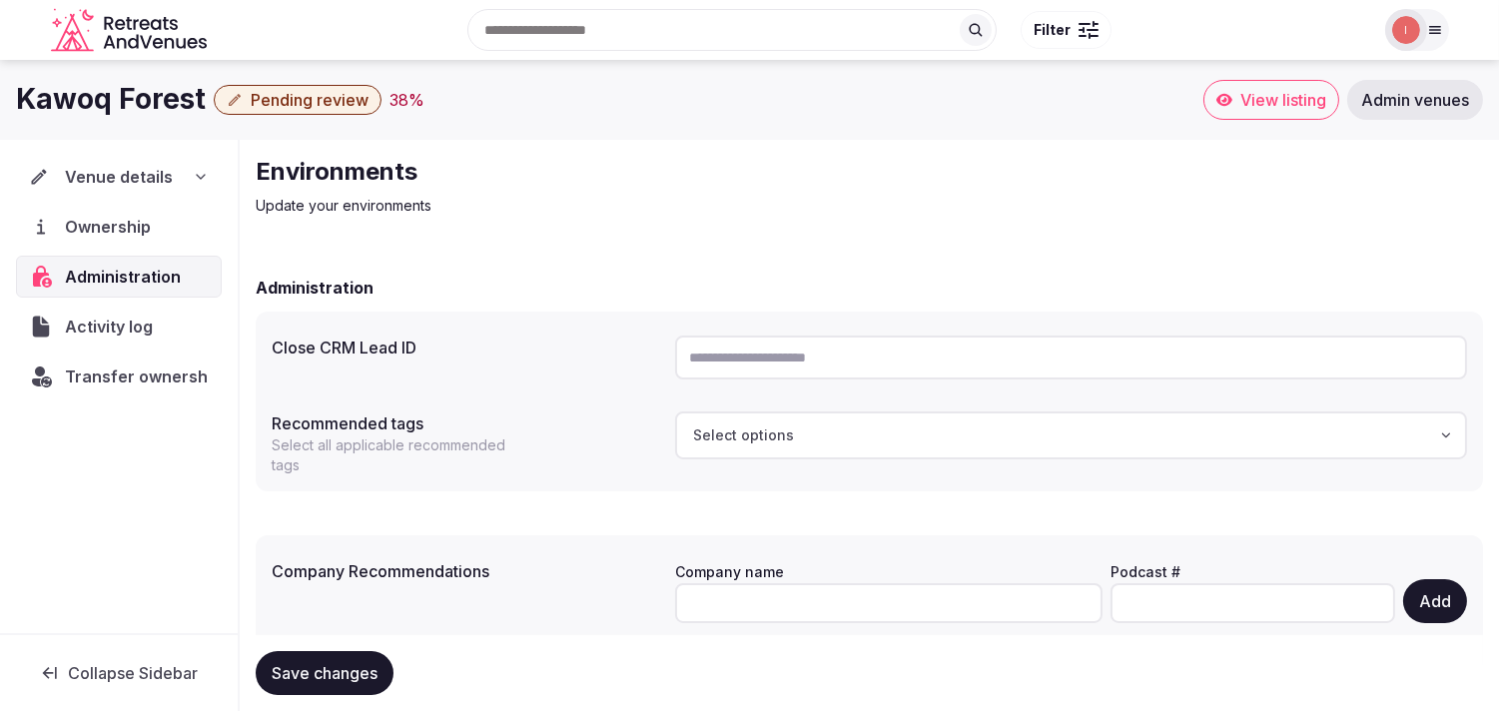
click at [824, 356] on input "text" at bounding box center [1071, 358] width 792 height 44
paste input "**********"
type input "**********"
click at [383, 664] on button "Save changes" at bounding box center [325, 673] width 138 height 44
click at [323, 675] on span "Save changes" at bounding box center [325, 673] width 106 height 20
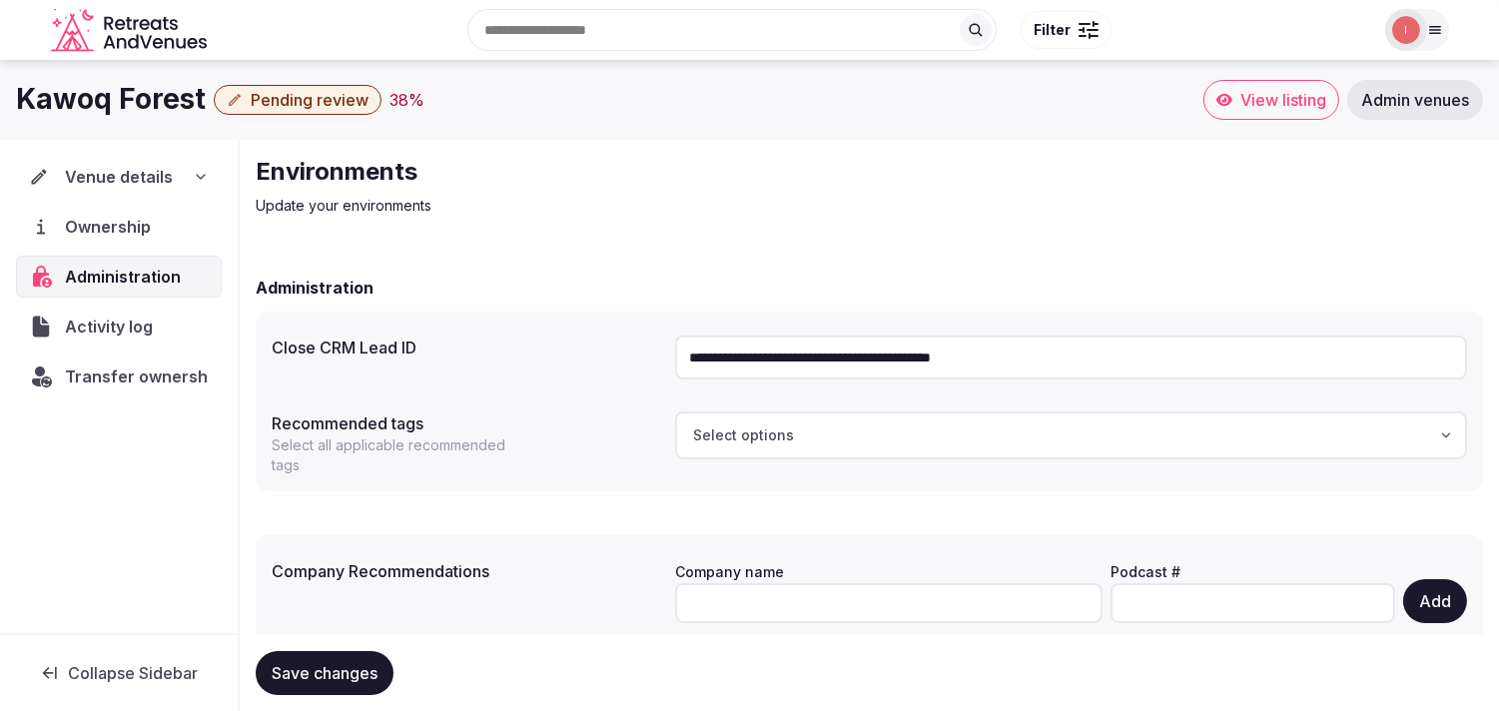
click at [150, 185] on span "Venue details" at bounding box center [119, 177] width 108 height 24
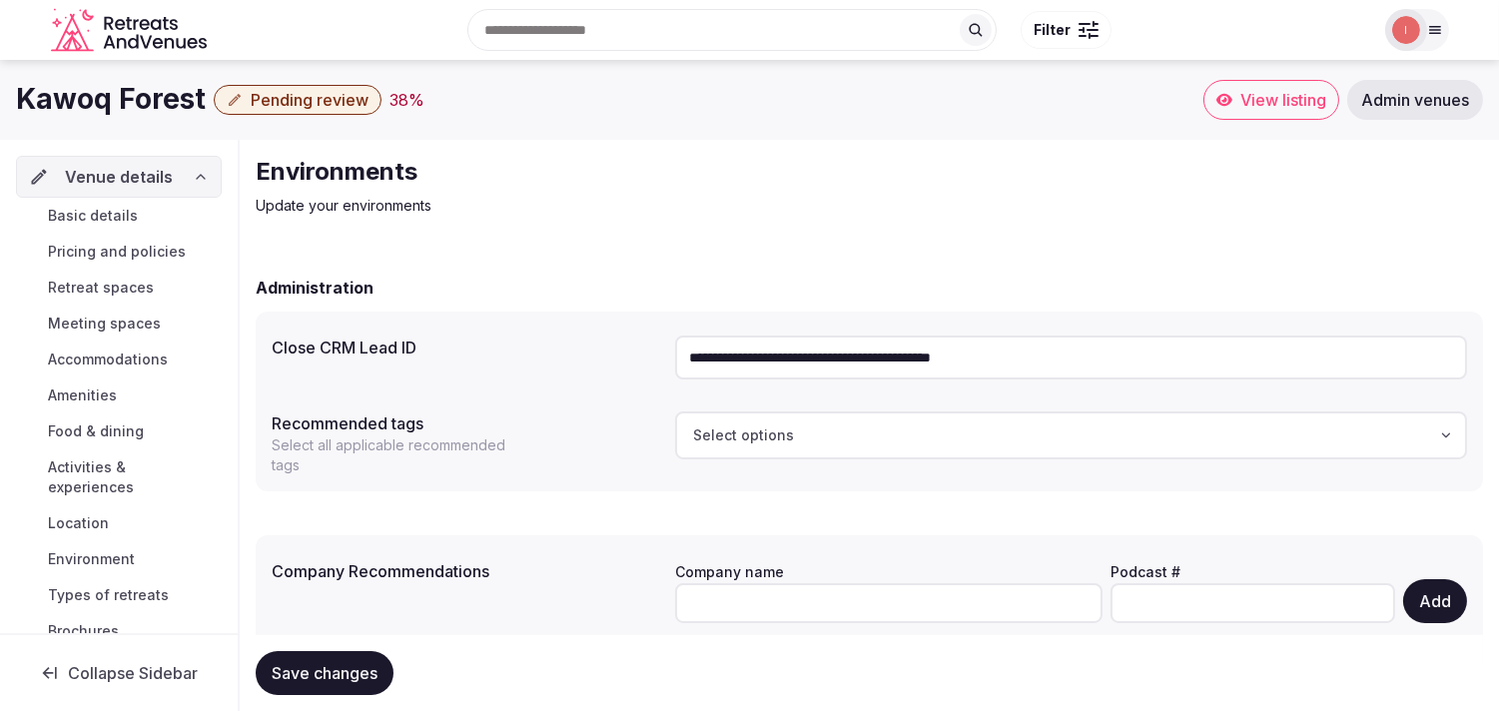
click at [132, 218] on span "Basic details" at bounding box center [93, 216] width 90 height 20
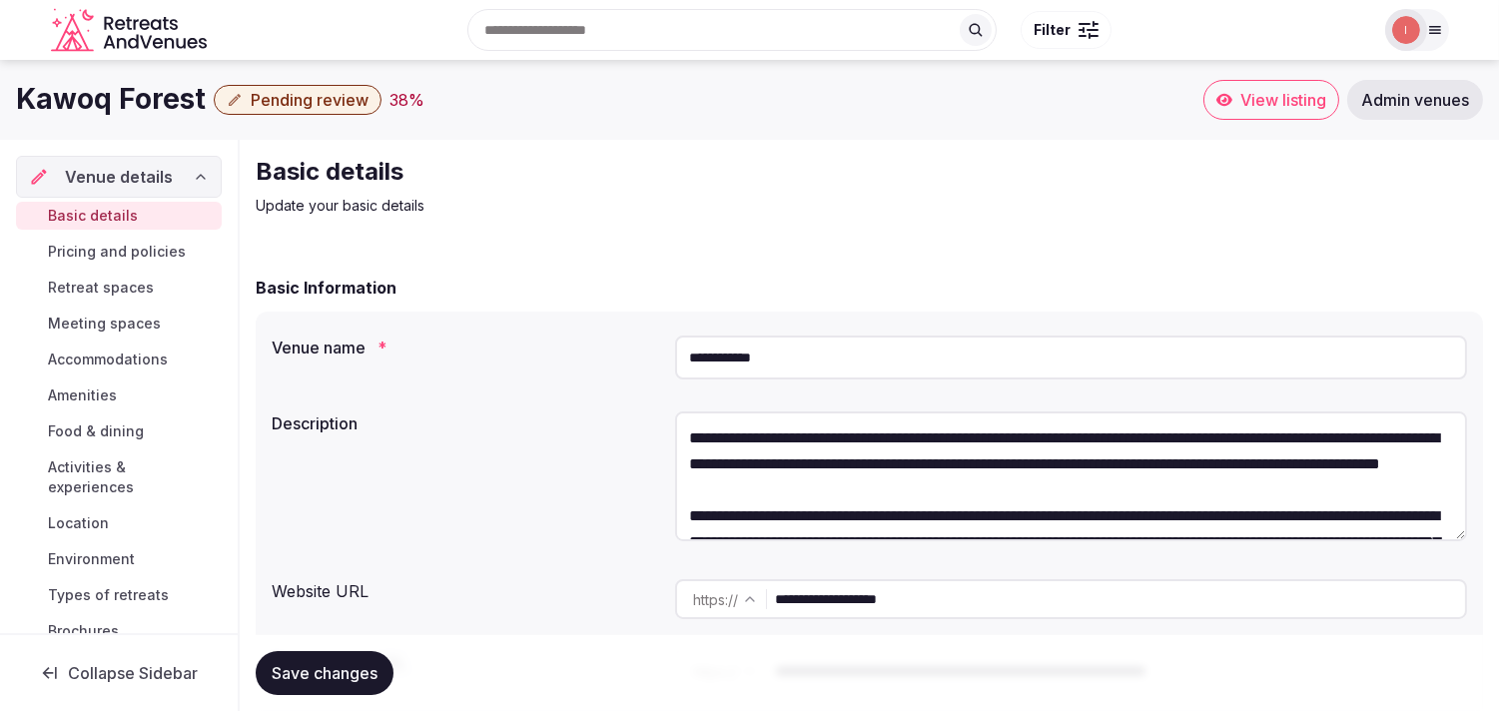
click at [1448, 101] on span "Admin venues" at bounding box center [1415, 100] width 108 height 20
click at [320, 103] on span "Pending review" at bounding box center [310, 100] width 118 height 20
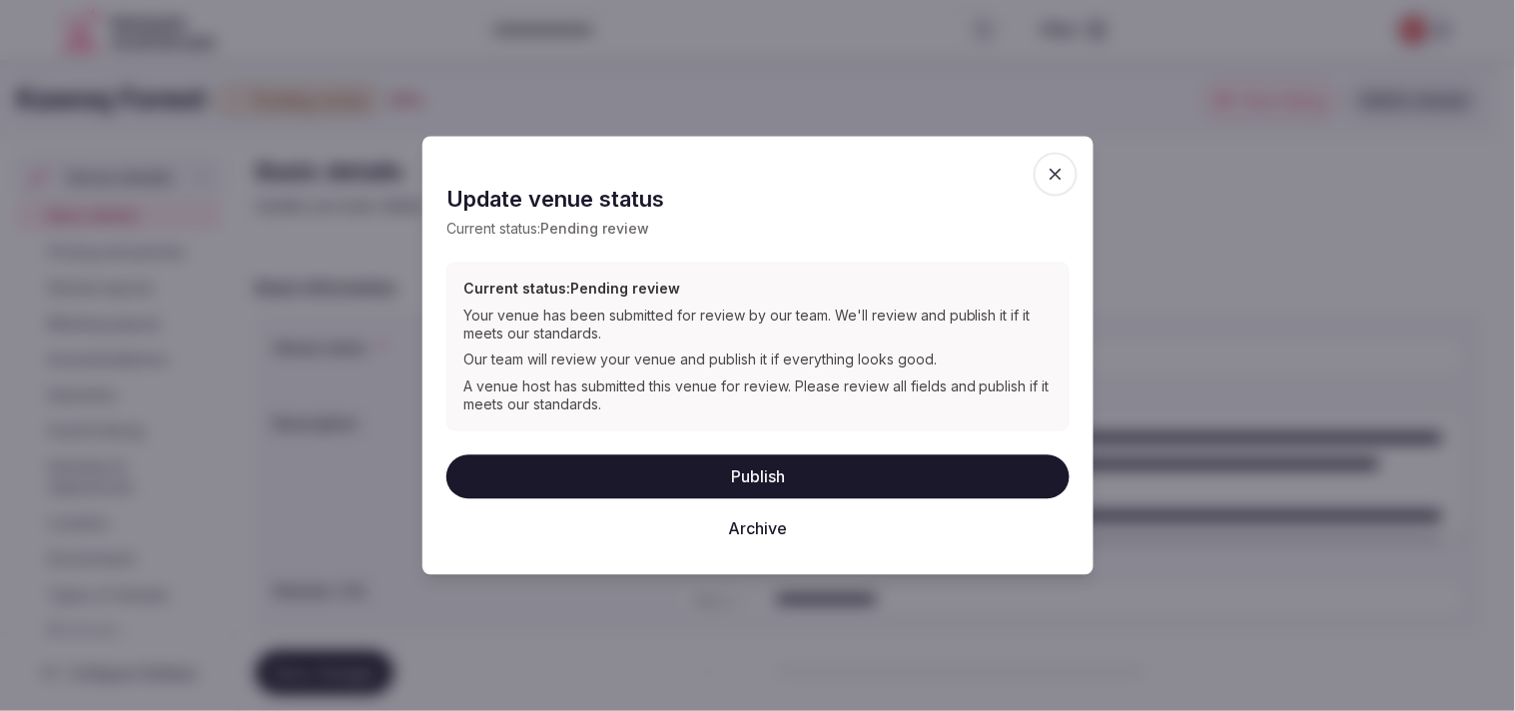
click at [791, 475] on button "Publish" at bounding box center [757, 476] width 623 height 44
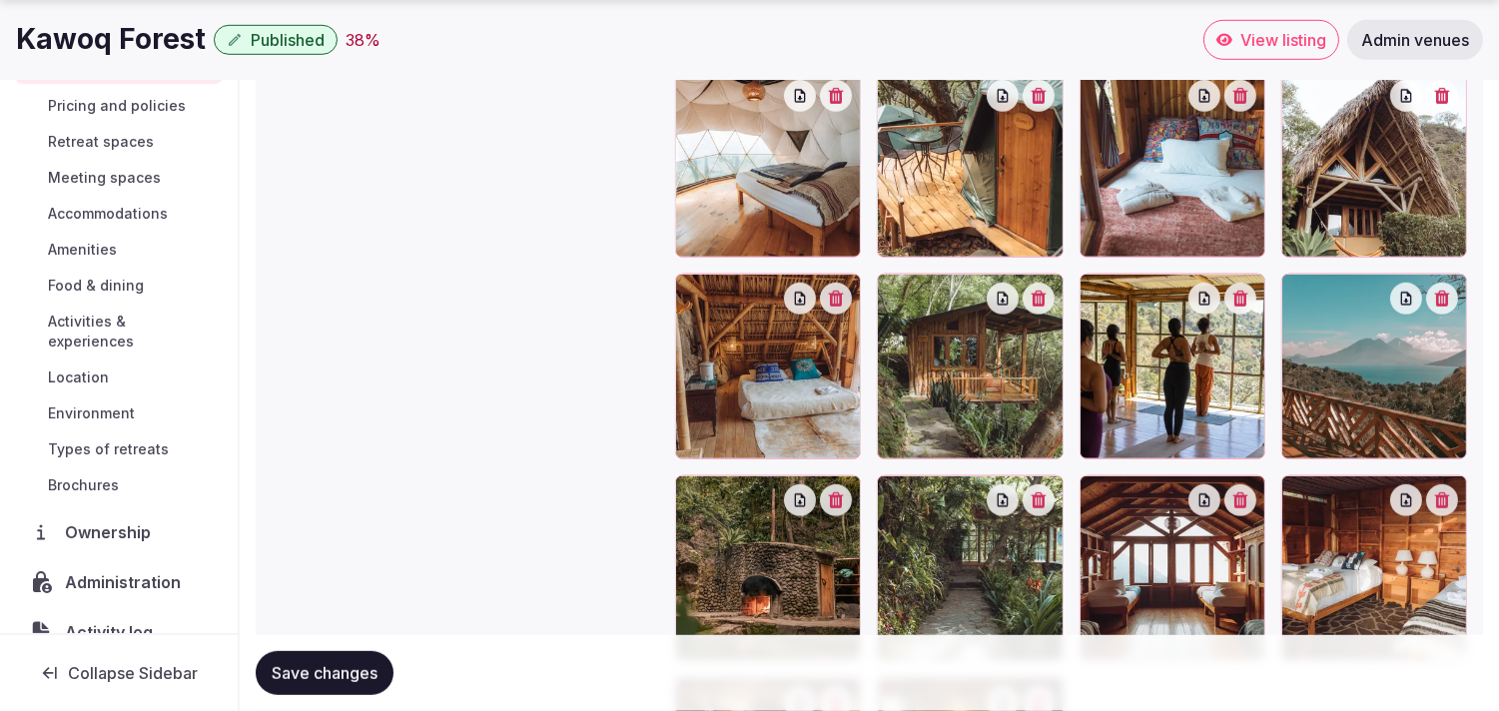
scroll to position [171, 0]
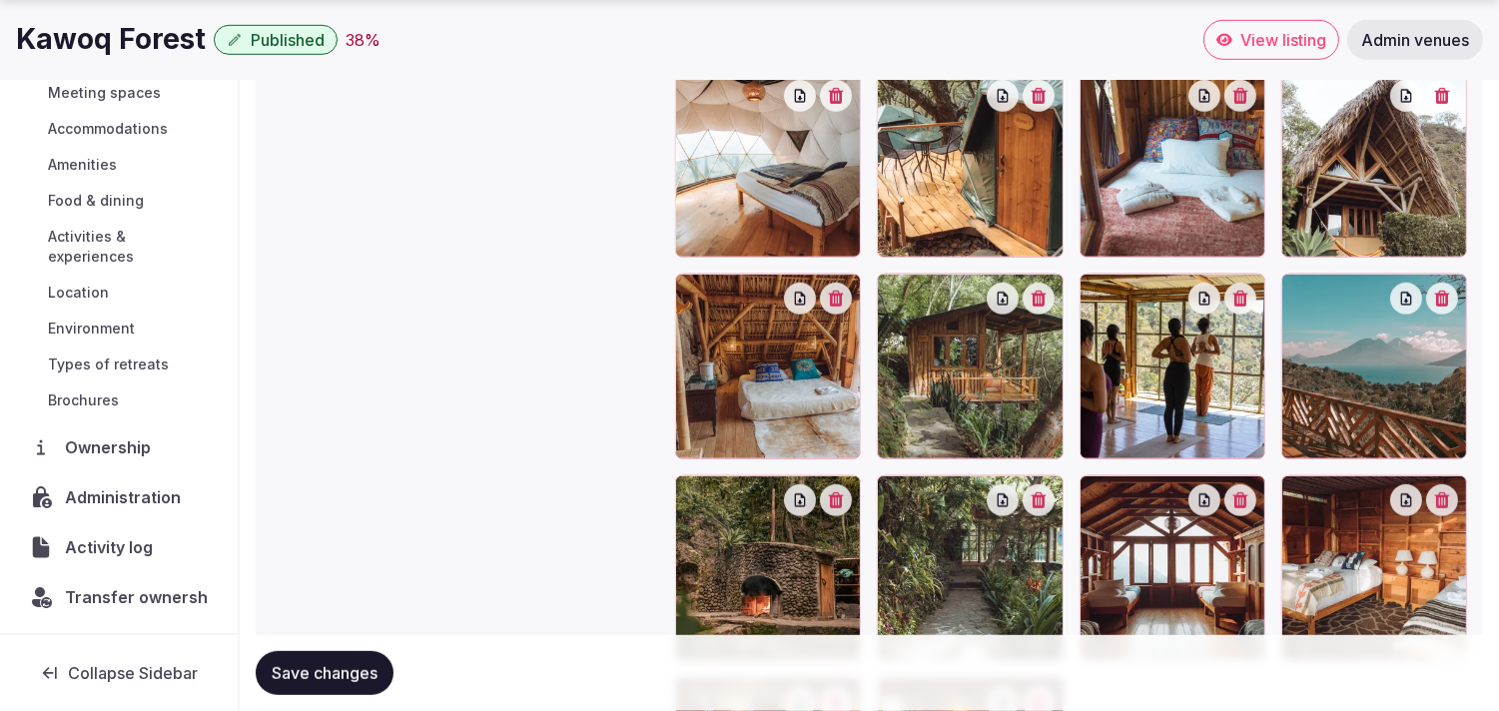
click at [127, 549] on span "Activity log" at bounding box center [113, 547] width 96 height 24
click at [128, 594] on span "Transfer ownership" at bounding box center [143, 597] width 157 height 24
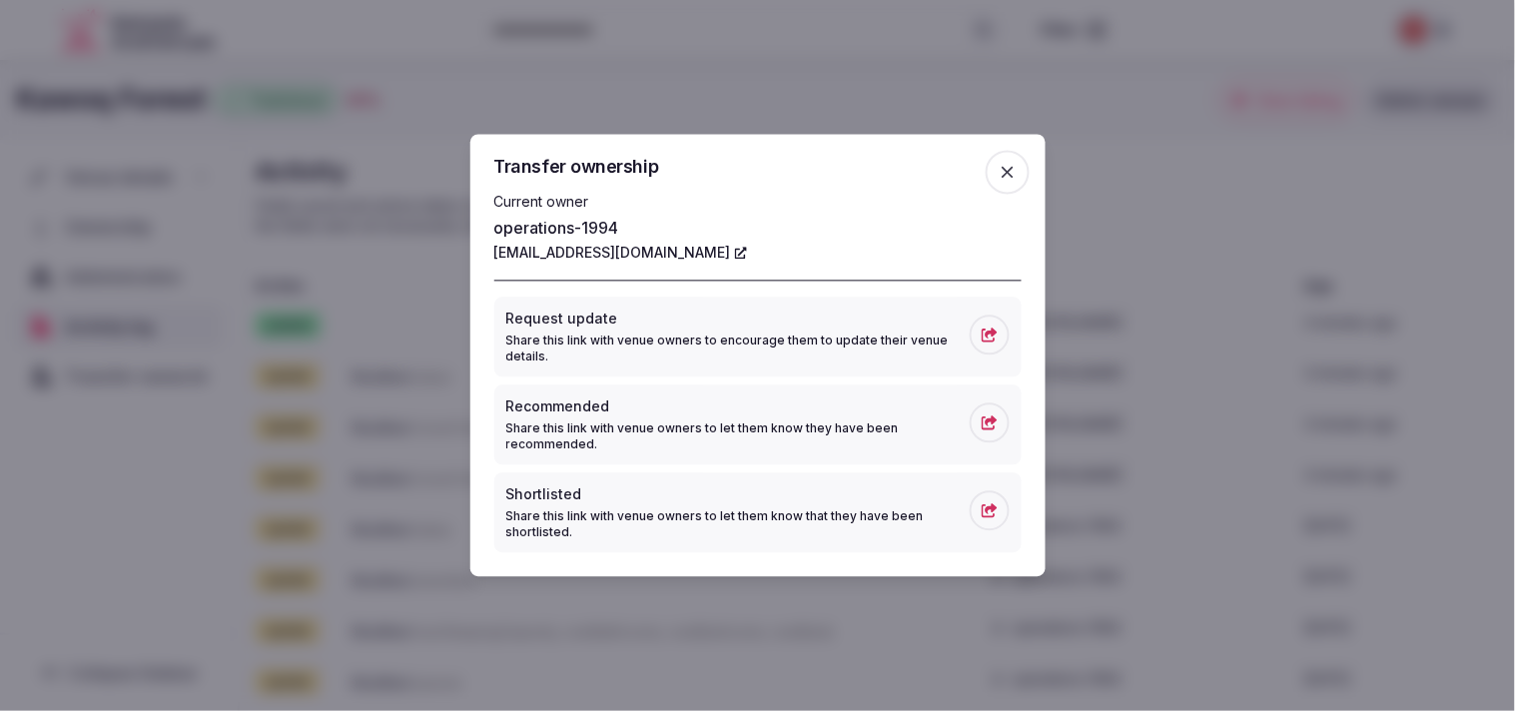
click at [1003, 160] on span "button" at bounding box center [1008, 173] width 44 height 44
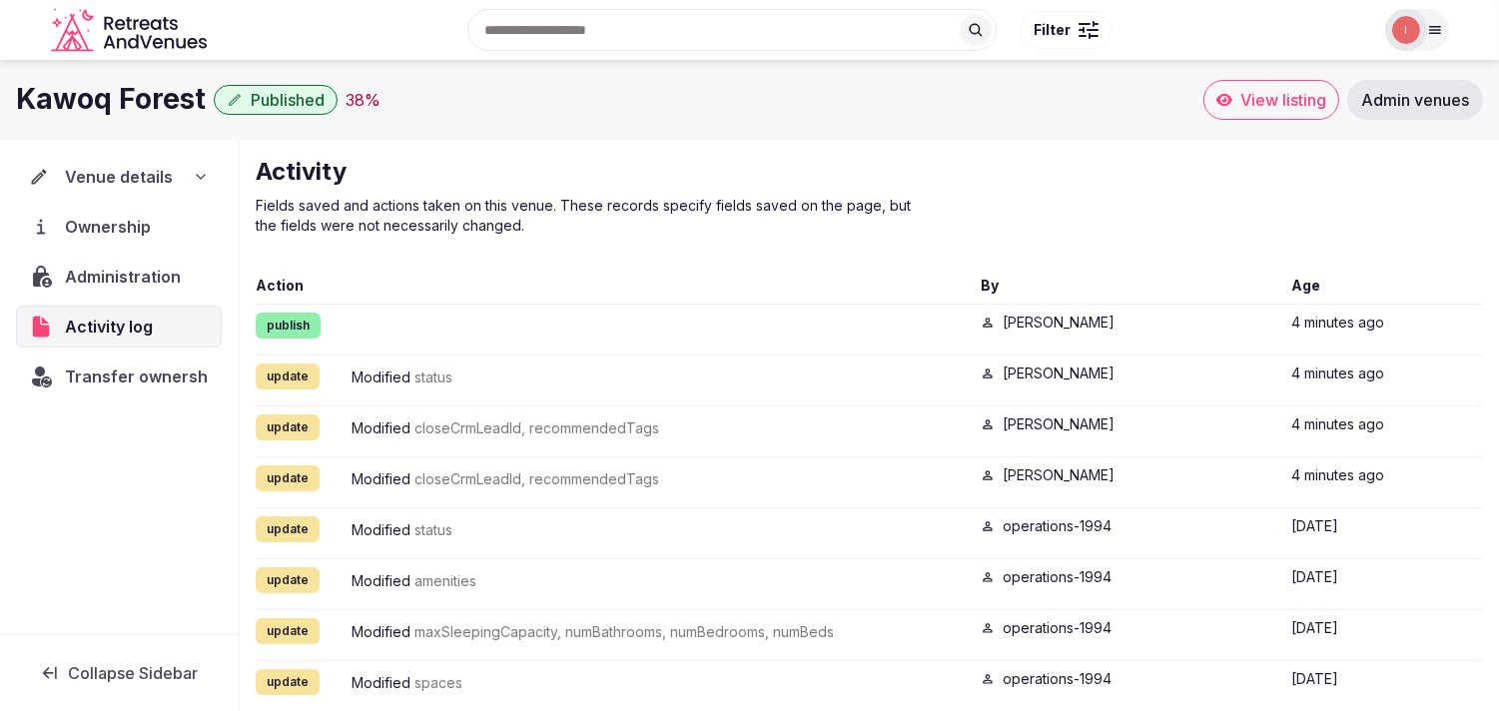
click at [107, 176] on span "Venue details" at bounding box center [119, 177] width 108 height 24
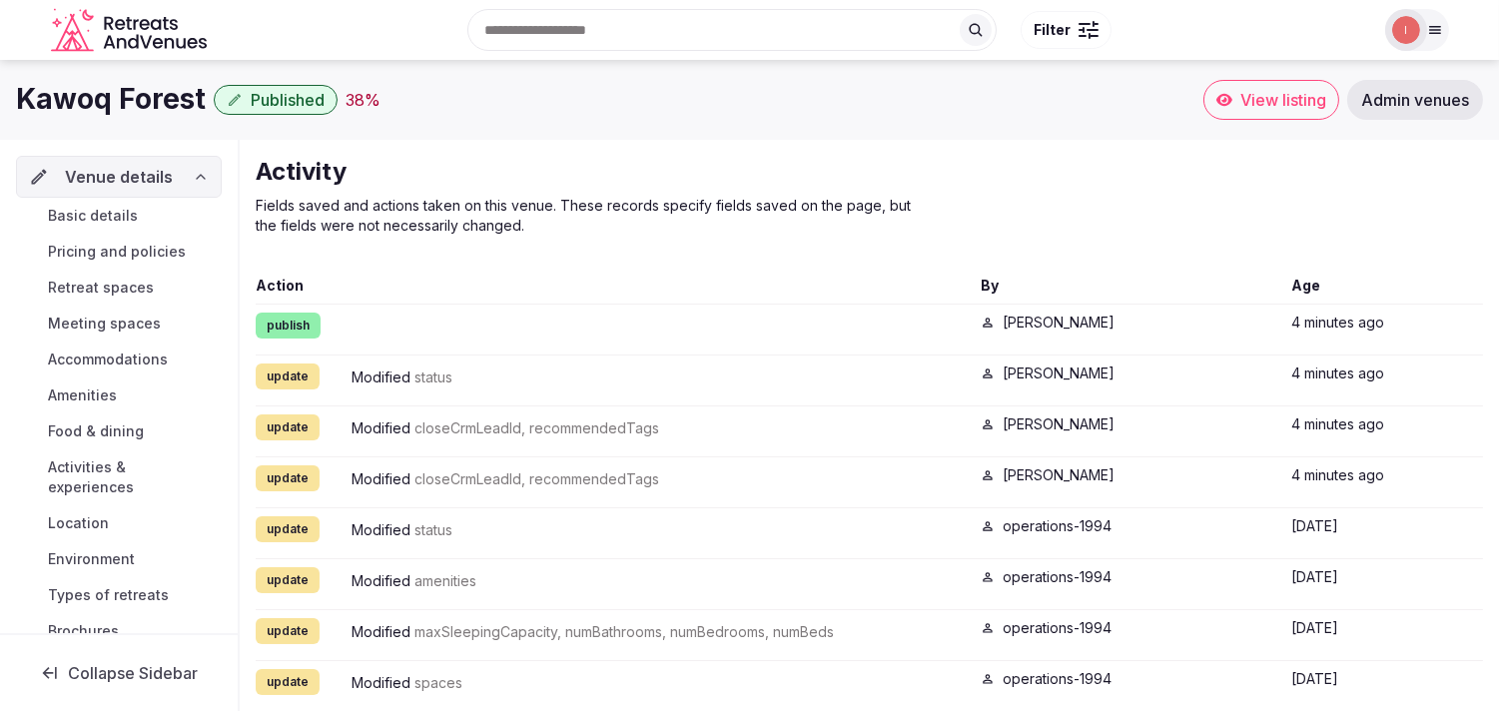
click at [128, 220] on span "Basic details" at bounding box center [93, 216] width 90 height 20
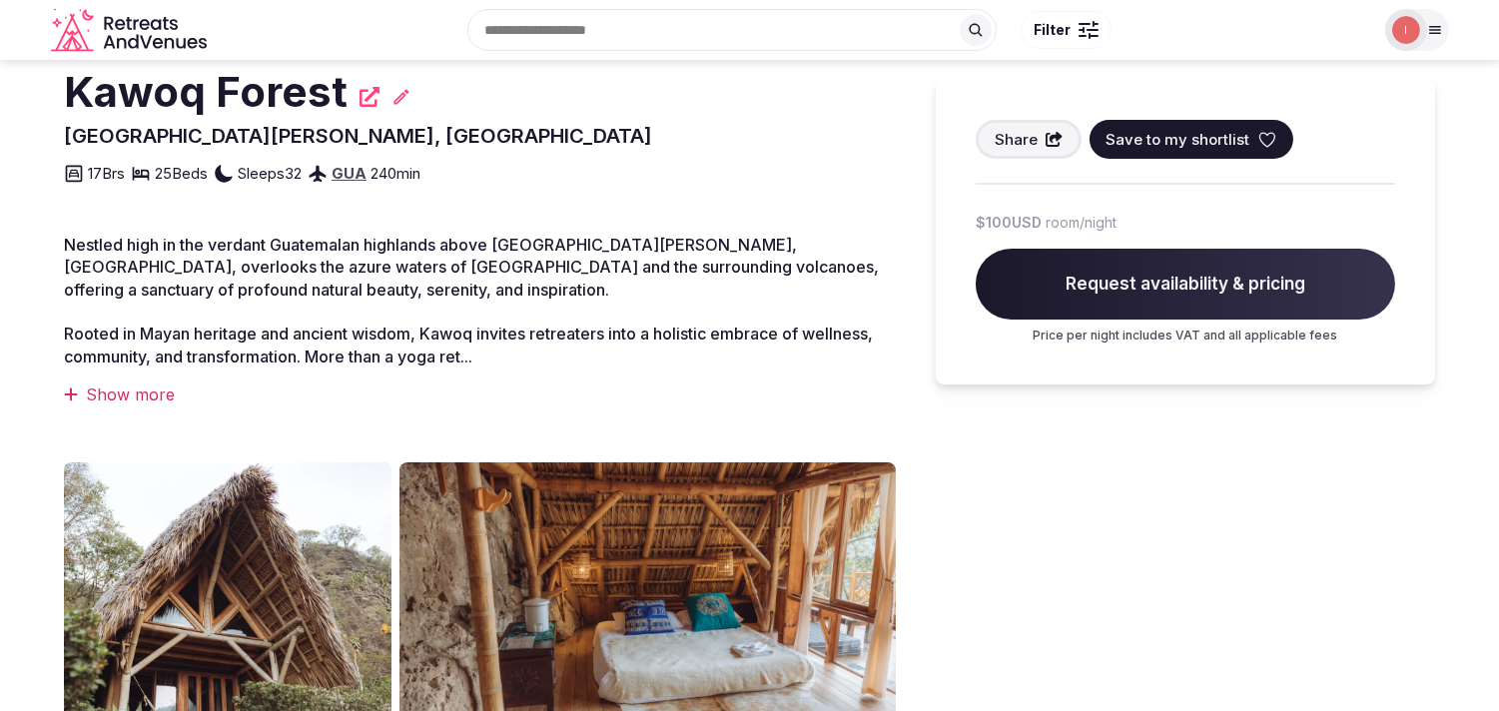
scroll to position [443, 0]
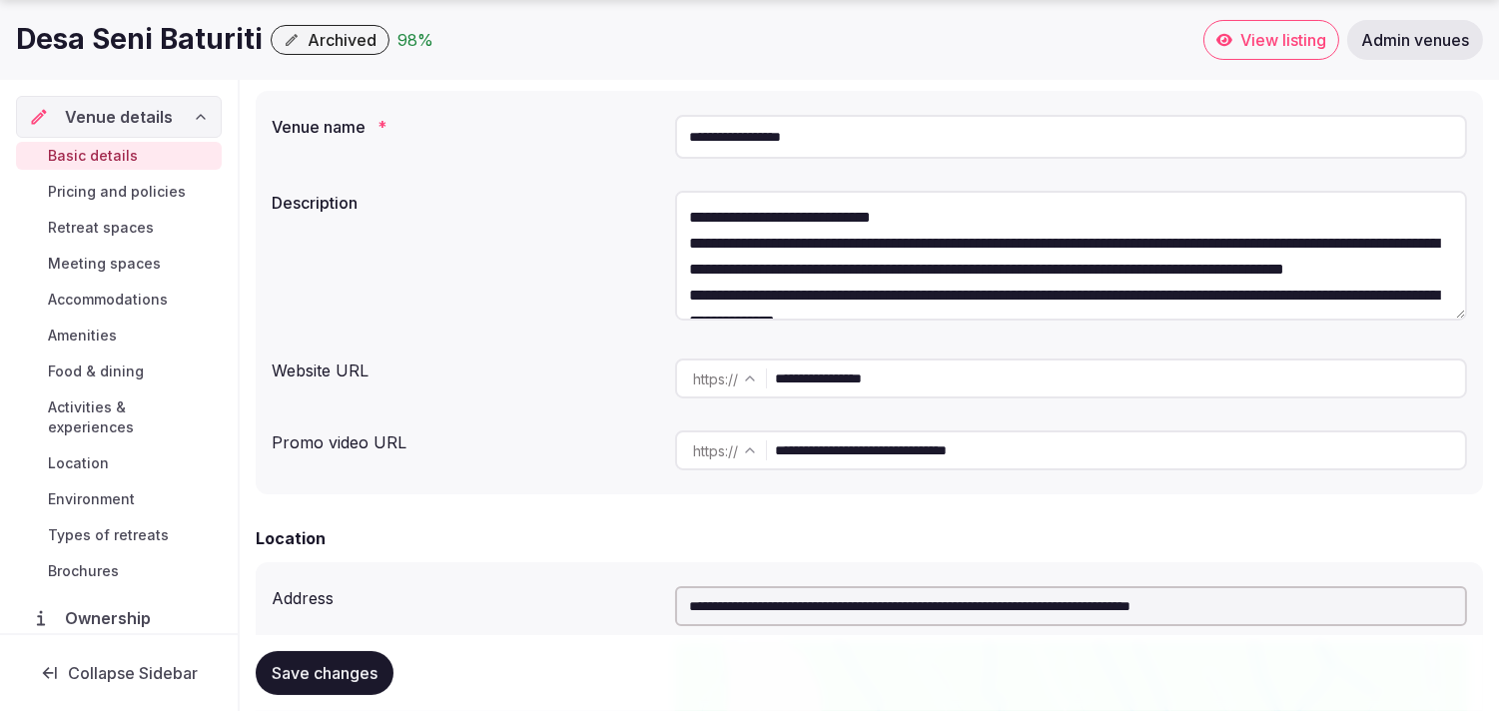
scroll to position [222, 0]
click at [781, 122] on input "**********" at bounding box center [1071, 136] width 792 height 44
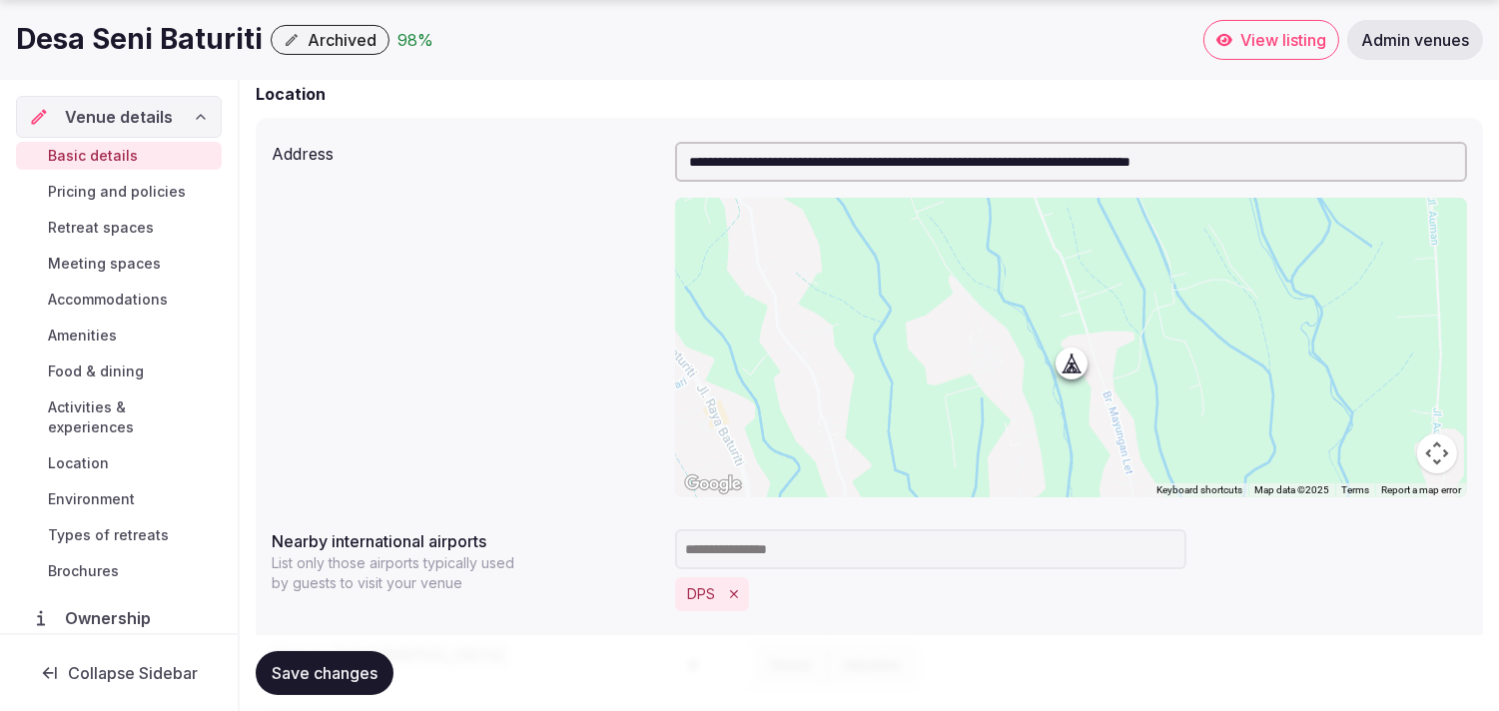
scroll to position [171, 0]
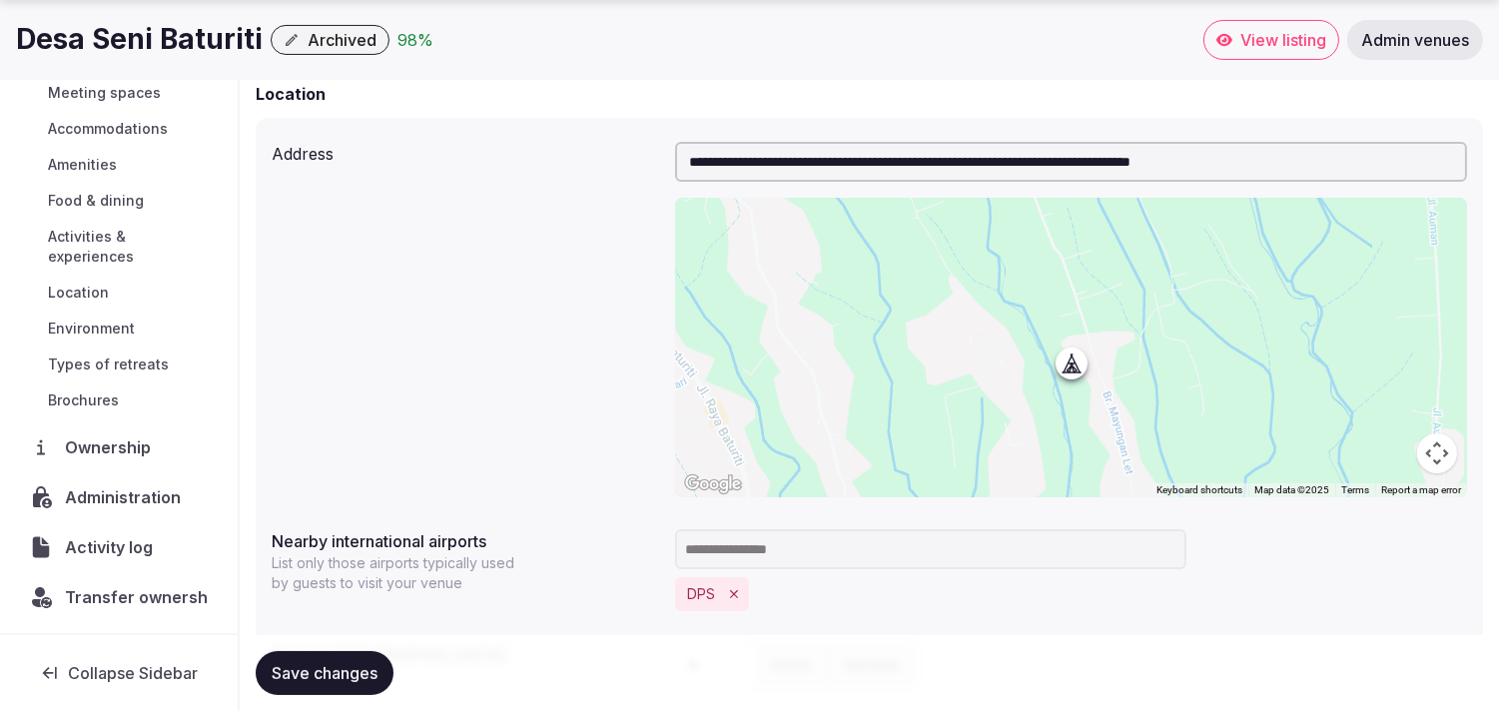
click at [125, 593] on span "Transfer ownership" at bounding box center [143, 597] width 157 height 24
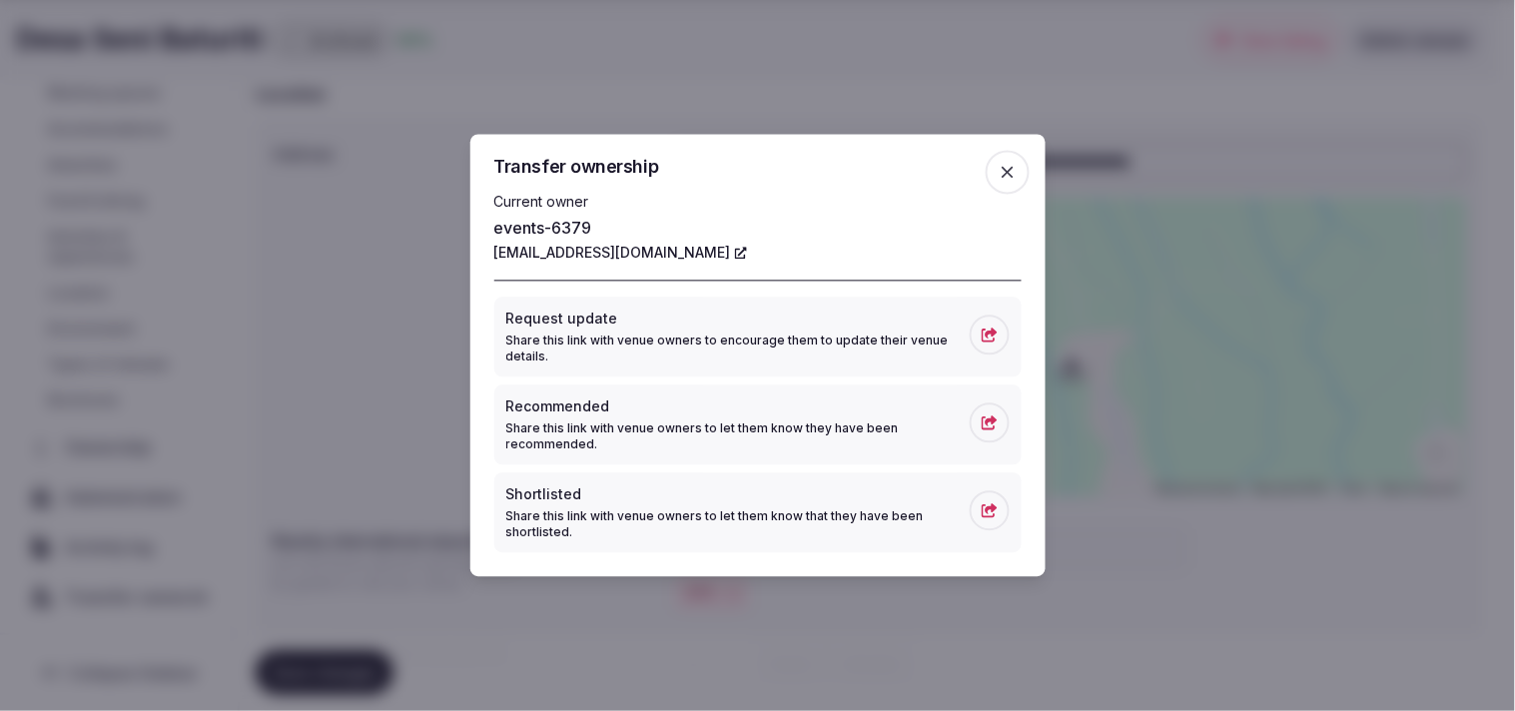
click at [992, 168] on span "button" at bounding box center [1008, 173] width 44 height 44
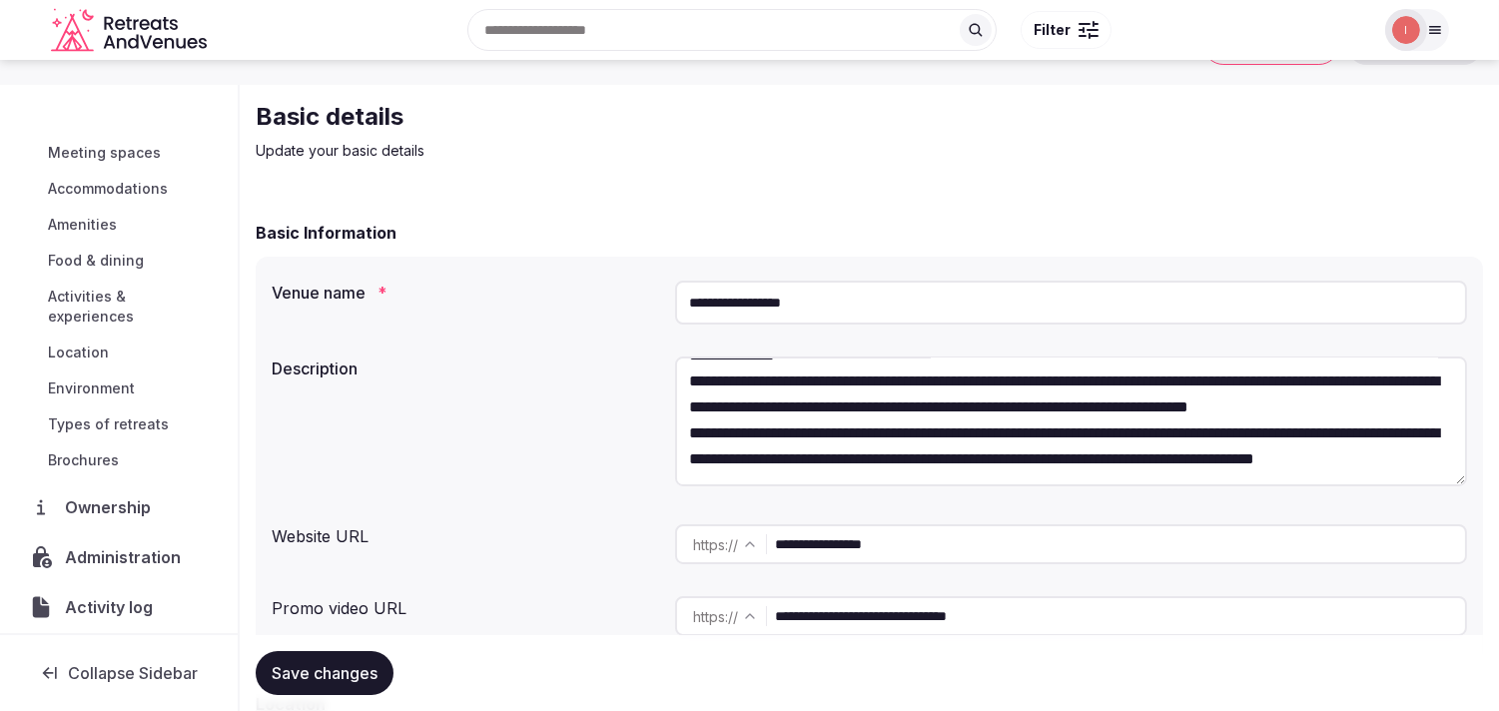
scroll to position [111, 0]
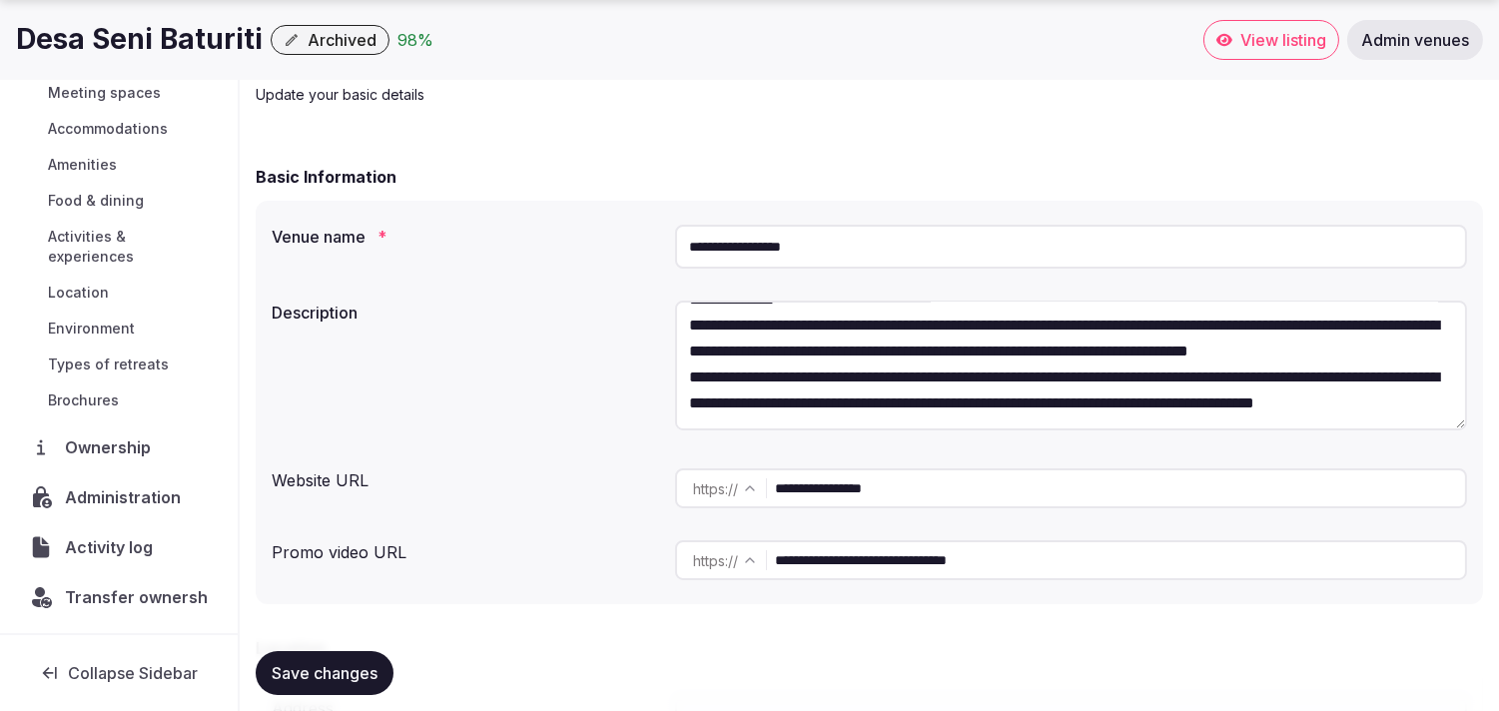
click at [756, 241] on input "**********" at bounding box center [1071, 247] width 792 height 44
click at [341, 38] on span "Archived" at bounding box center [342, 40] width 69 height 20
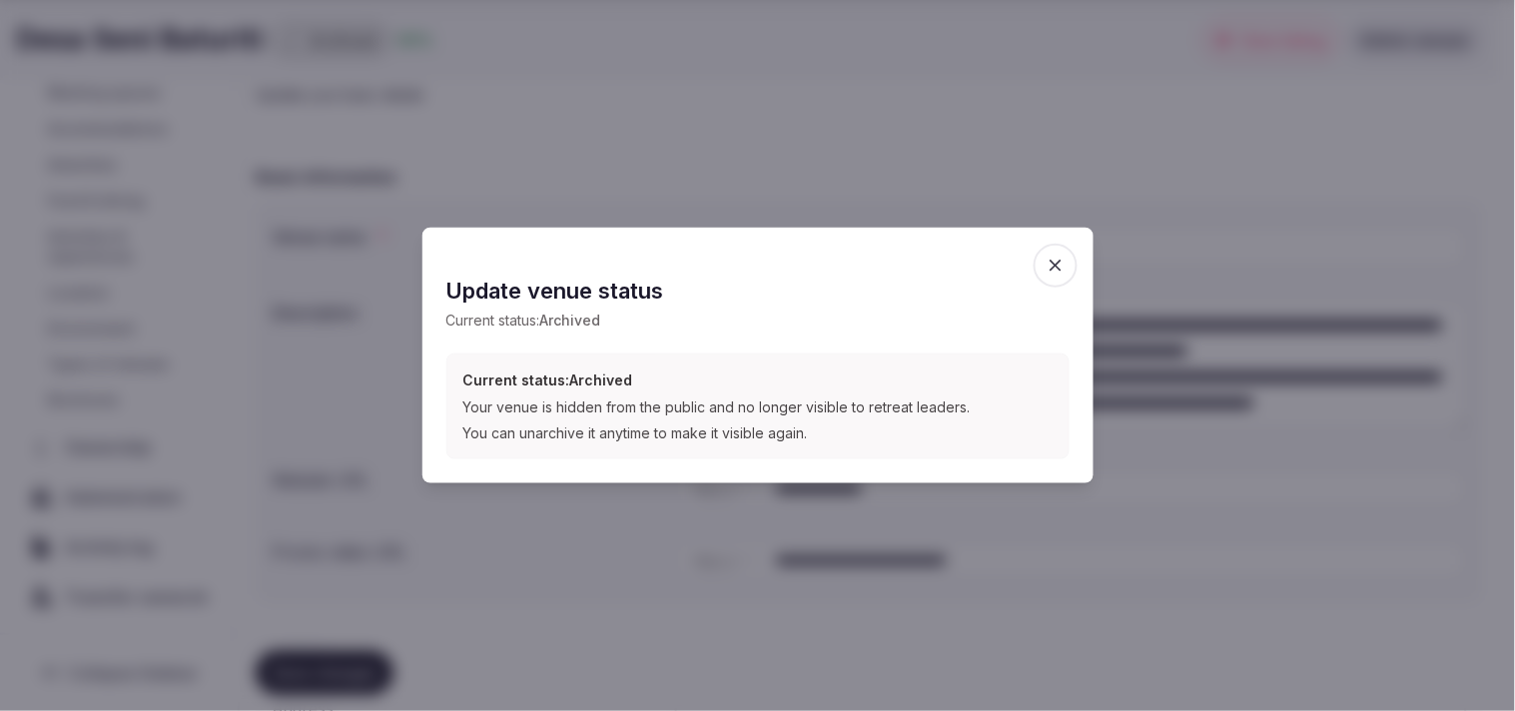
click at [1059, 266] on icon "button" at bounding box center [1056, 266] width 20 height 20
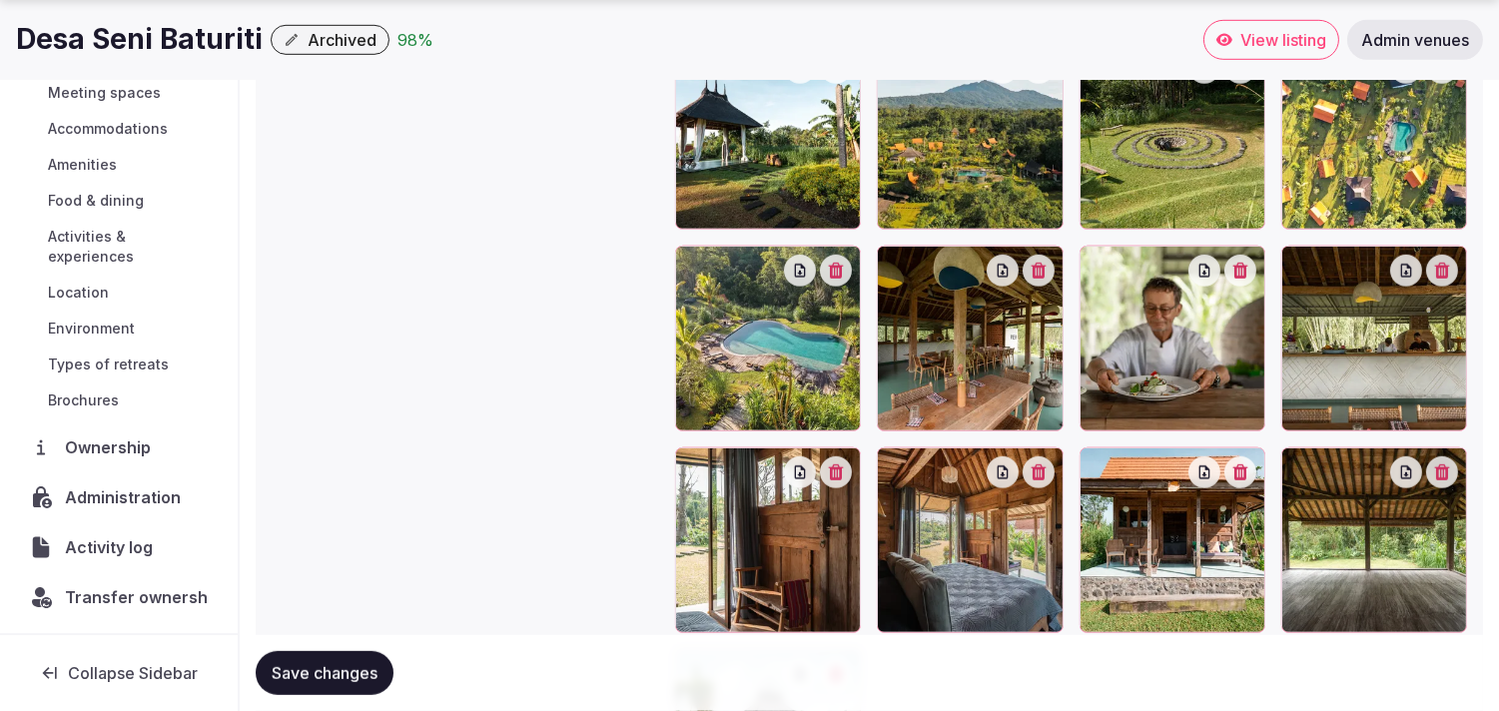
scroll to position [2628, 0]
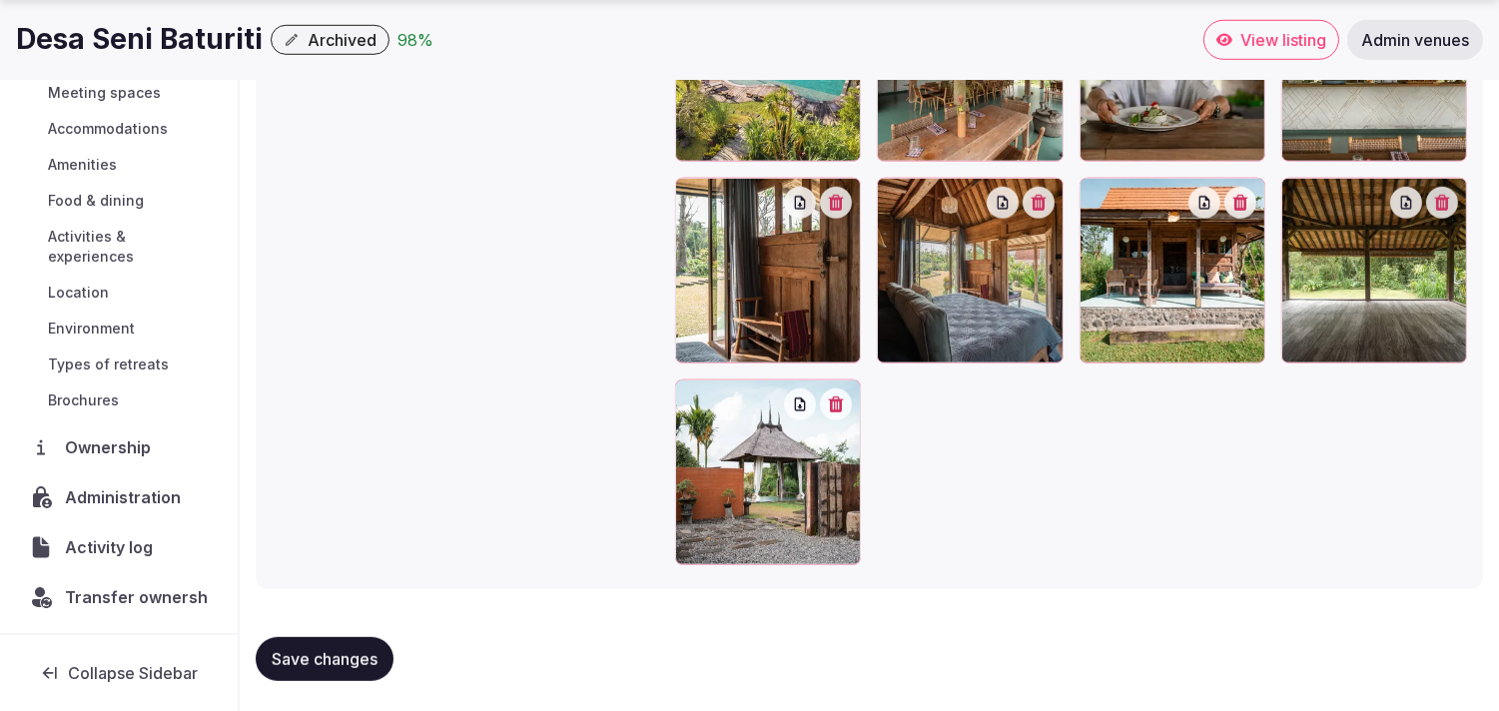
click at [111, 559] on span "Activity log" at bounding box center [113, 547] width 96 height 24
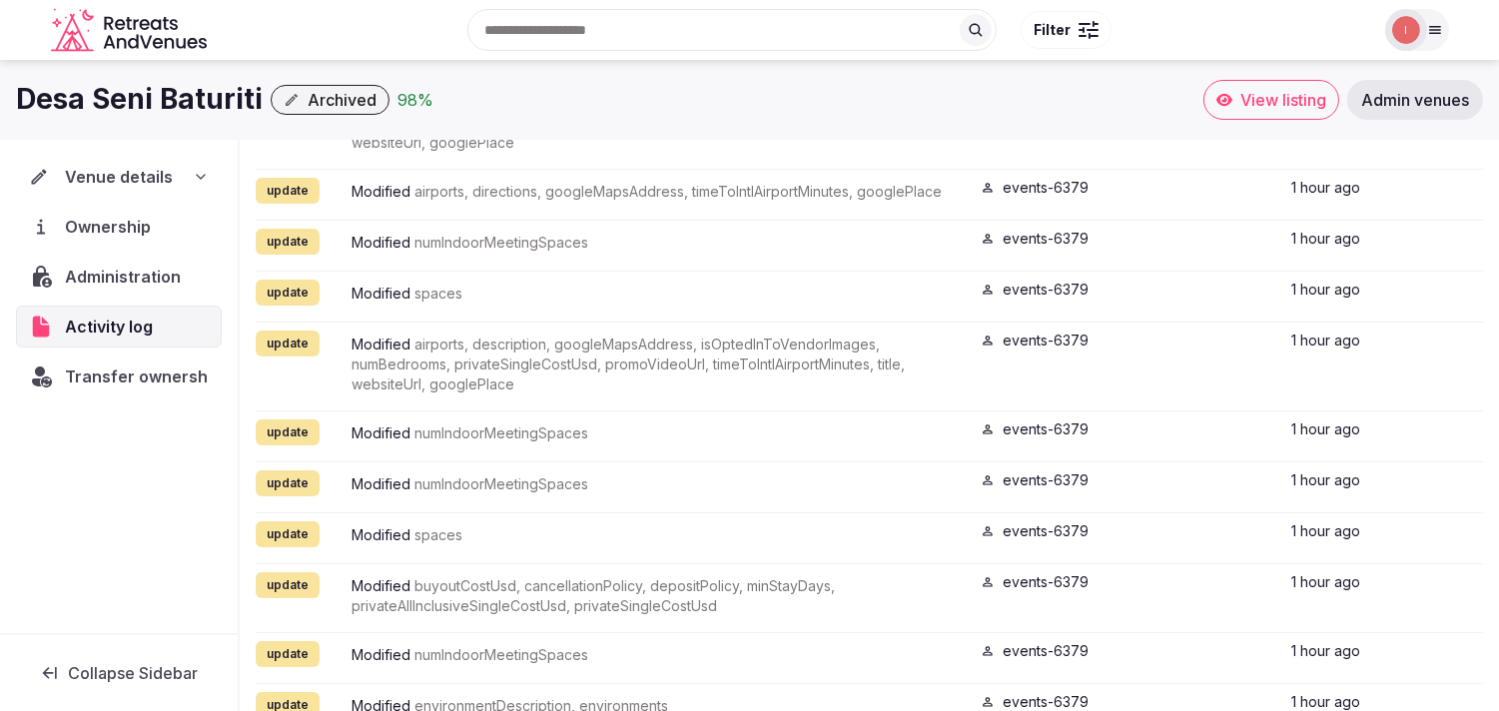
scroll to position [82, 0]
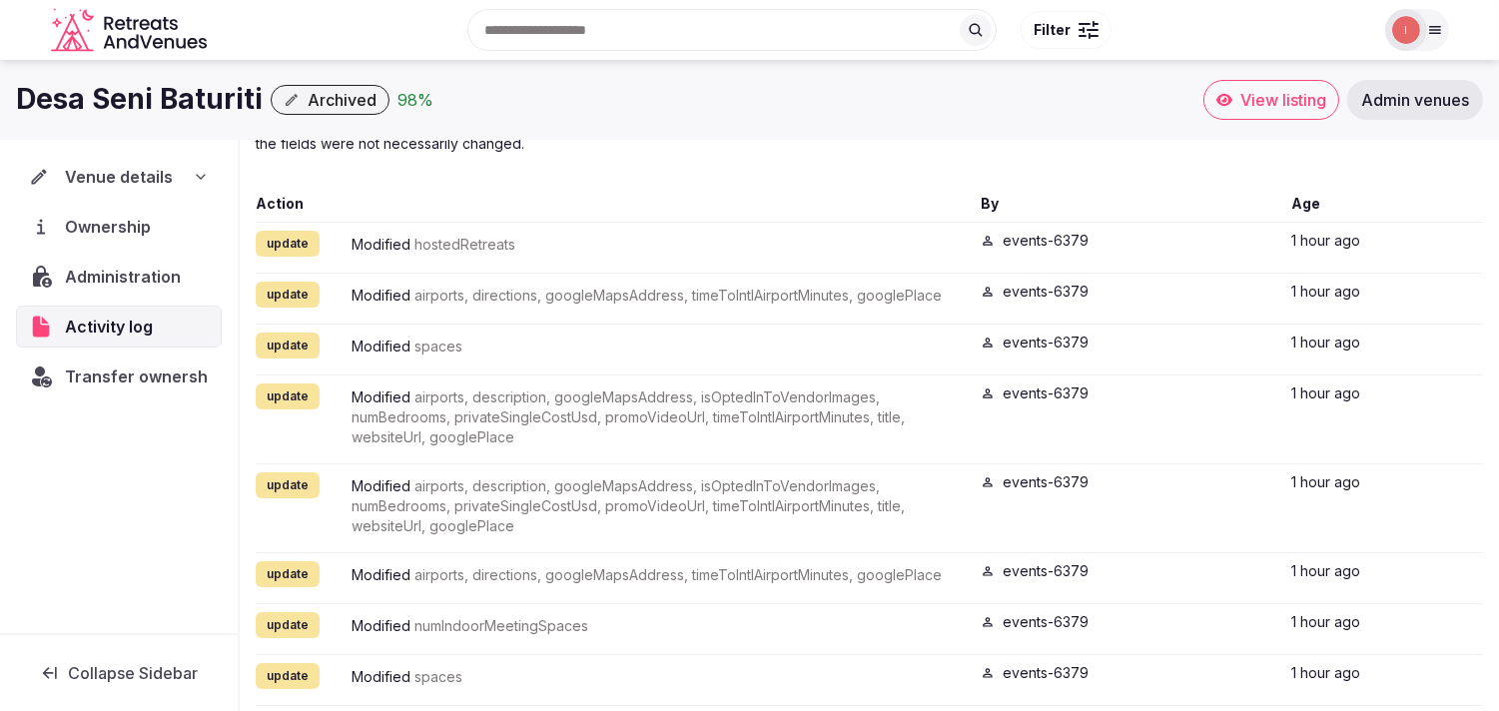
click at [288, 106] on icon "button" at bounding box center [292, 100] width 16 height 16
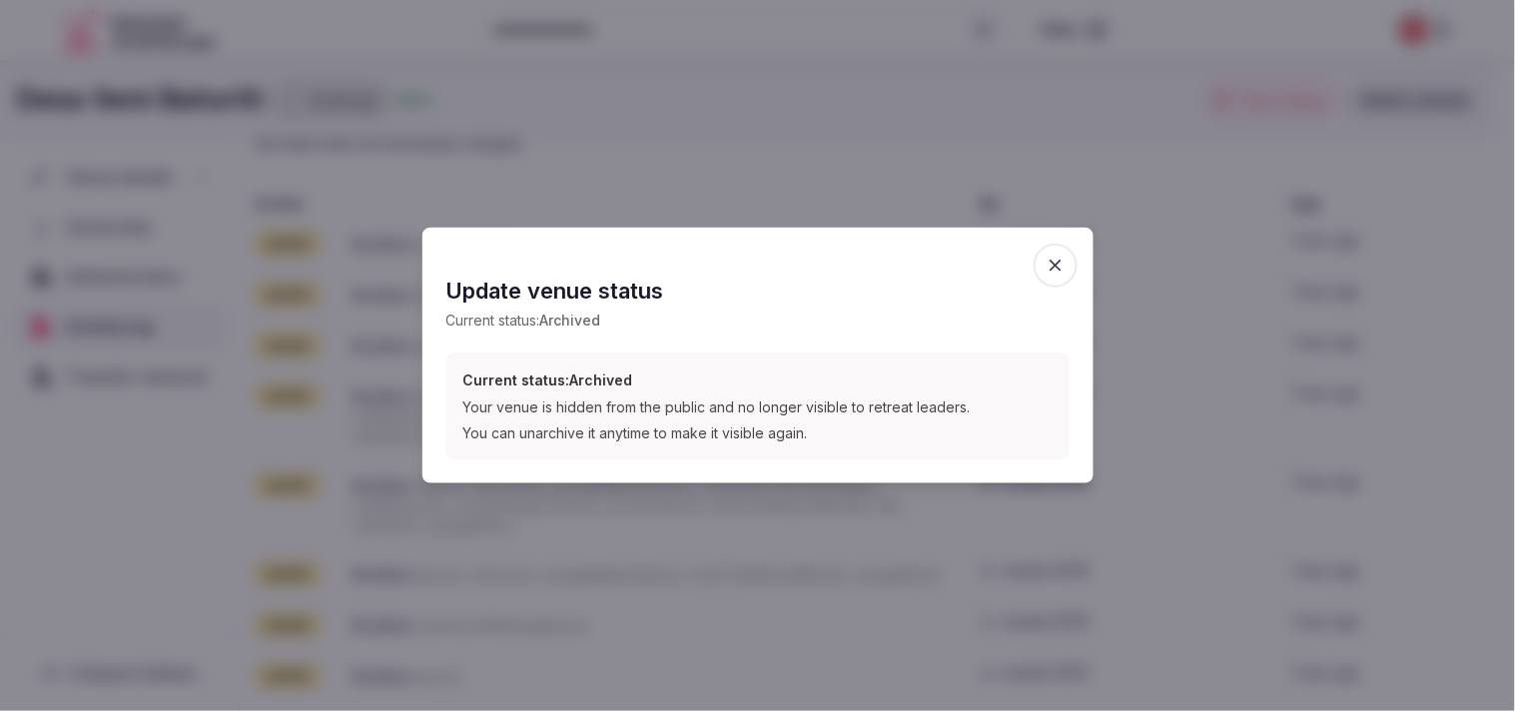
click at [1050, 268] on icon "button" at bounding box center [1056, 266] width 20 height 20
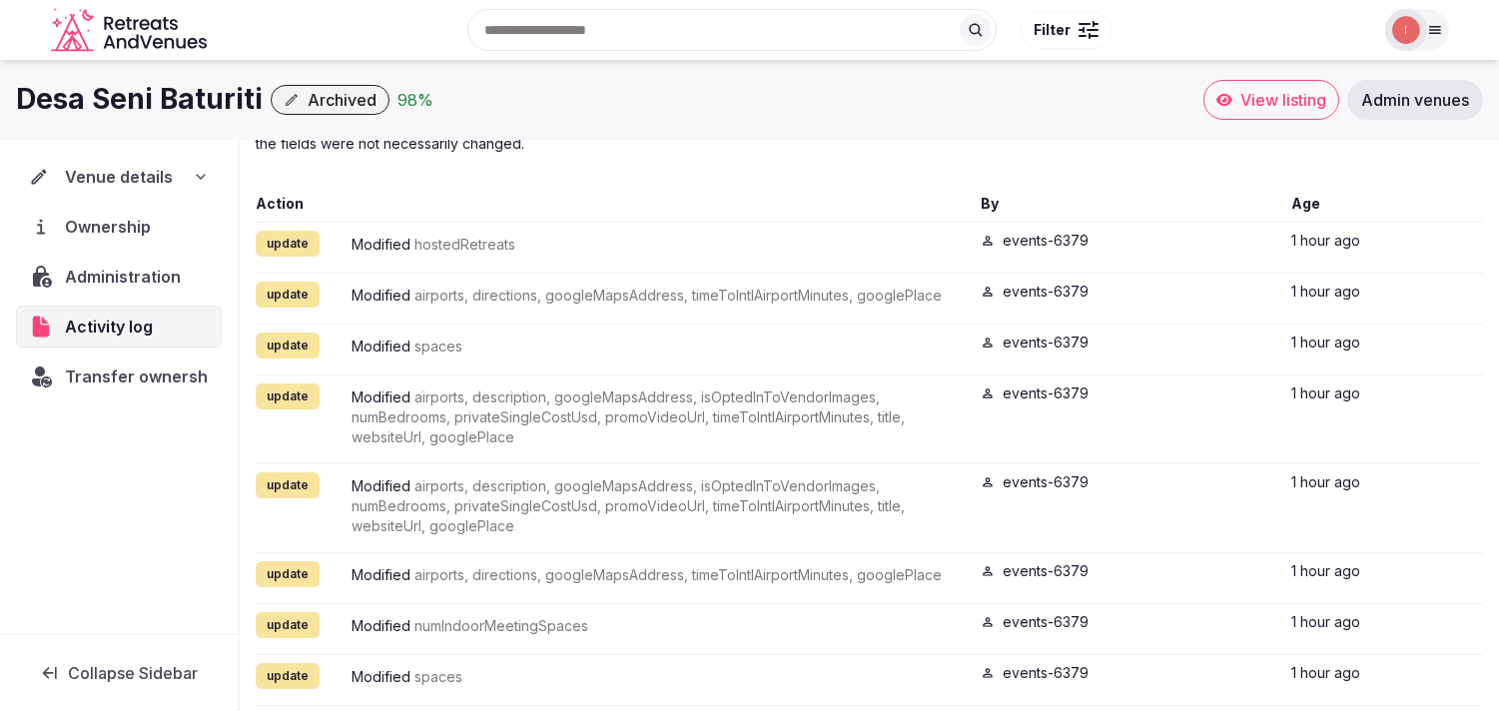
click at [127, 280] on span "Administration" at bounding box center [127, 277] width 124 height 24
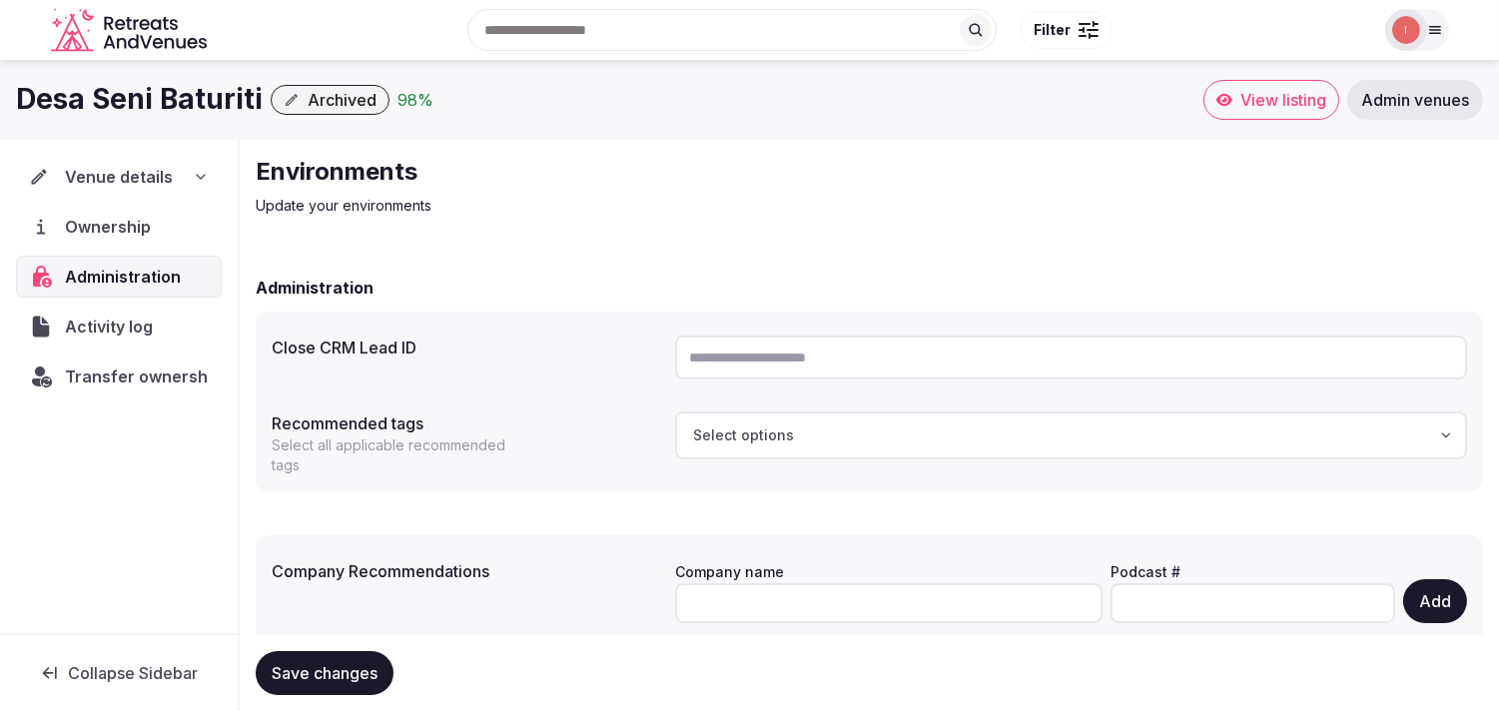
click at [108, 228] on span "Ownership" at bounding box center [112, 227] width 94 height 24
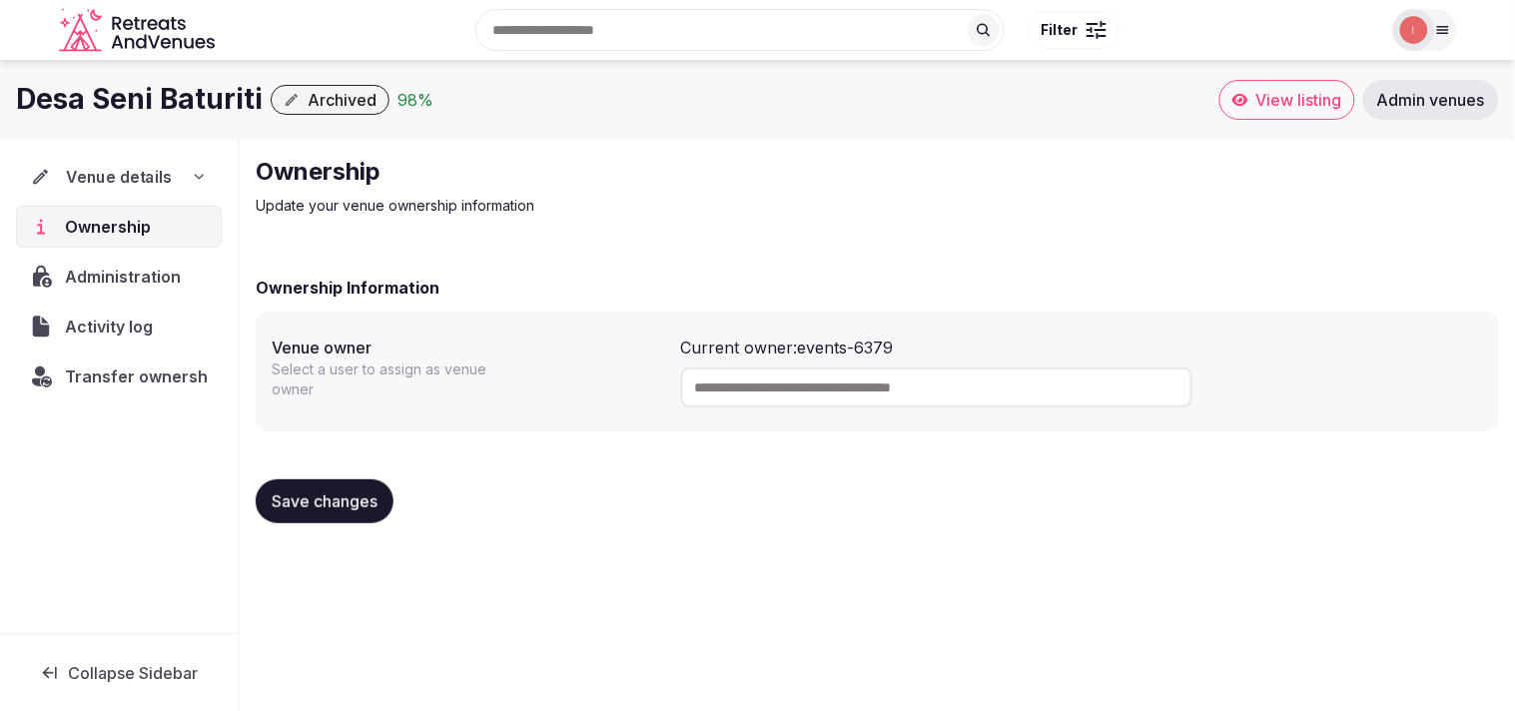
click at [152, 173] on span "Venue details" at bounding box center [119, 177] width 106 height 24
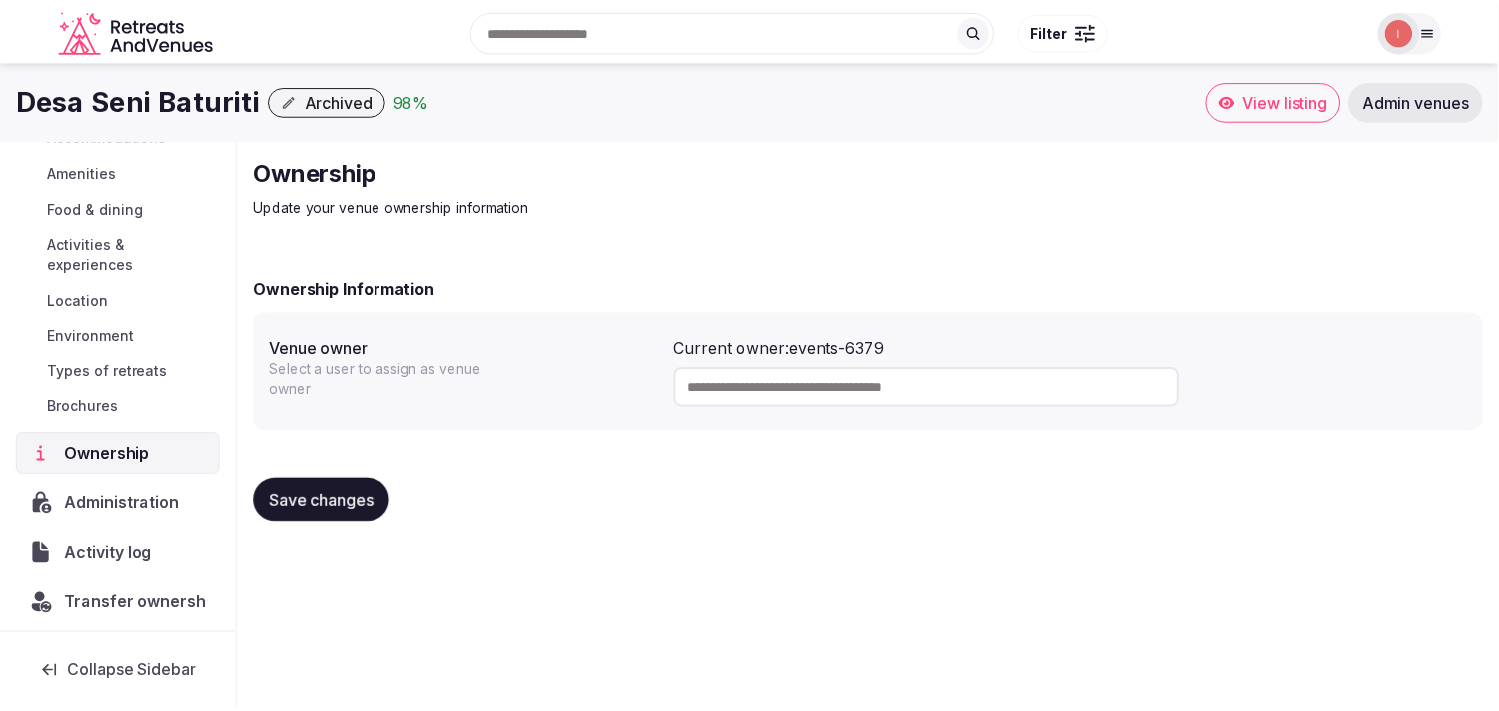
scroll to position [231, 0]
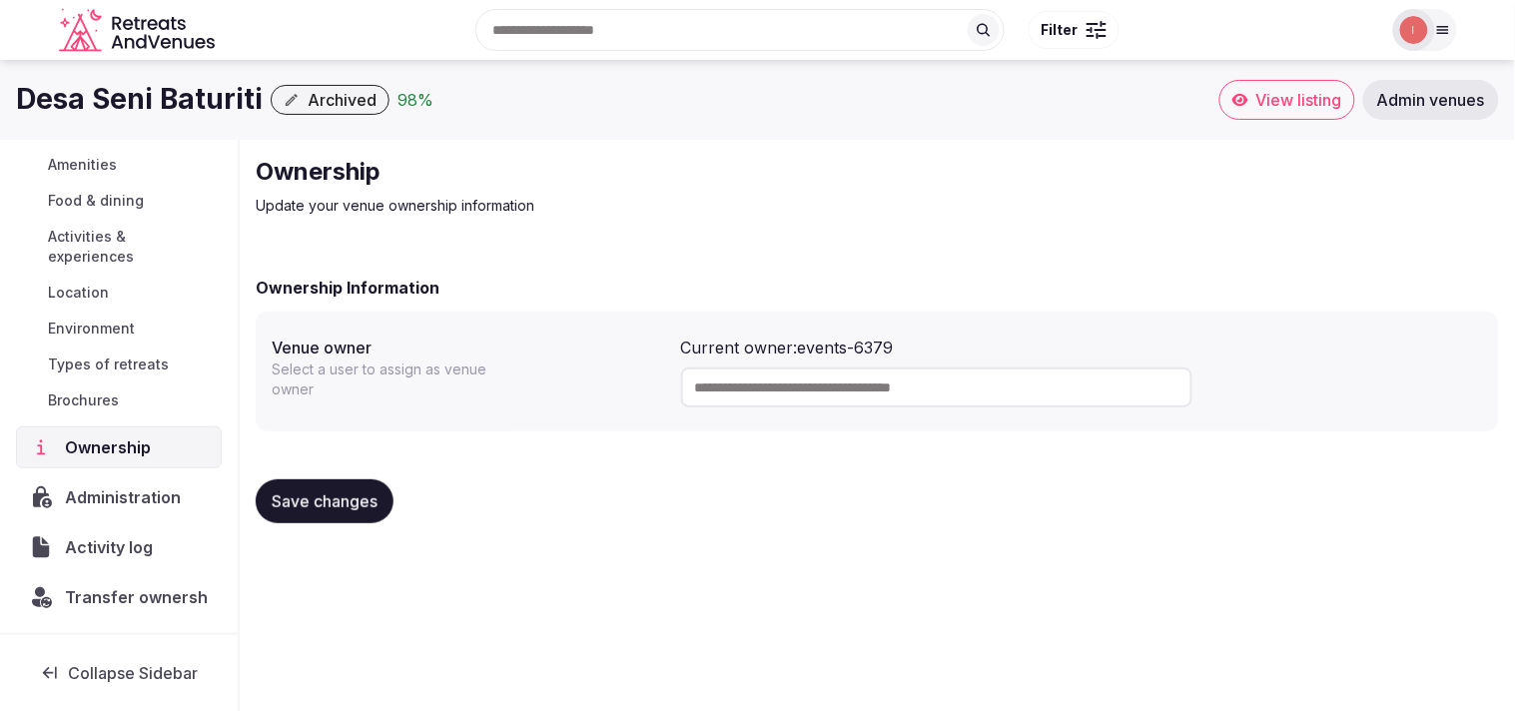
click at [145, 490] on span "Administration" at bounding box center [127, 497] width 124 height 24
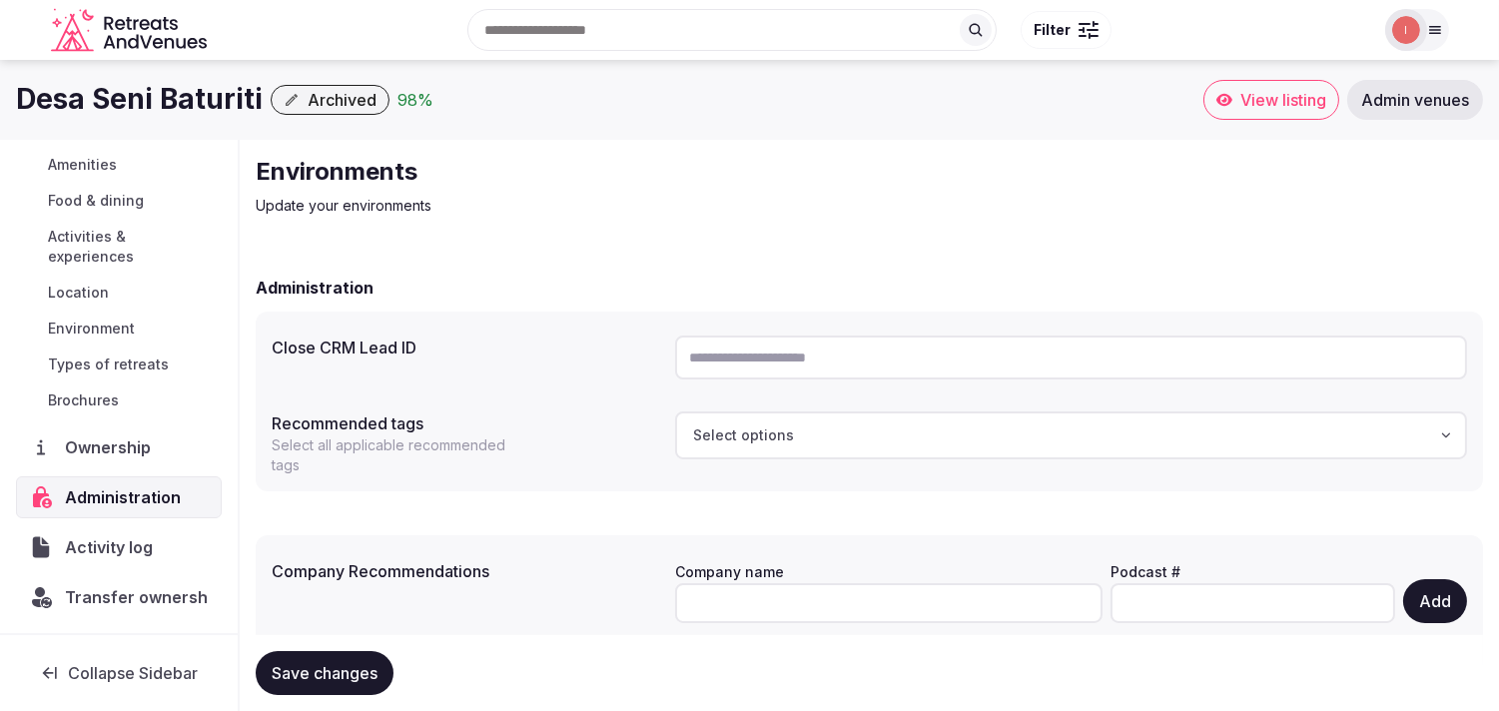
click at [335, 98] on span "Archived" at bounding box center [342, 100] width 69 height 20
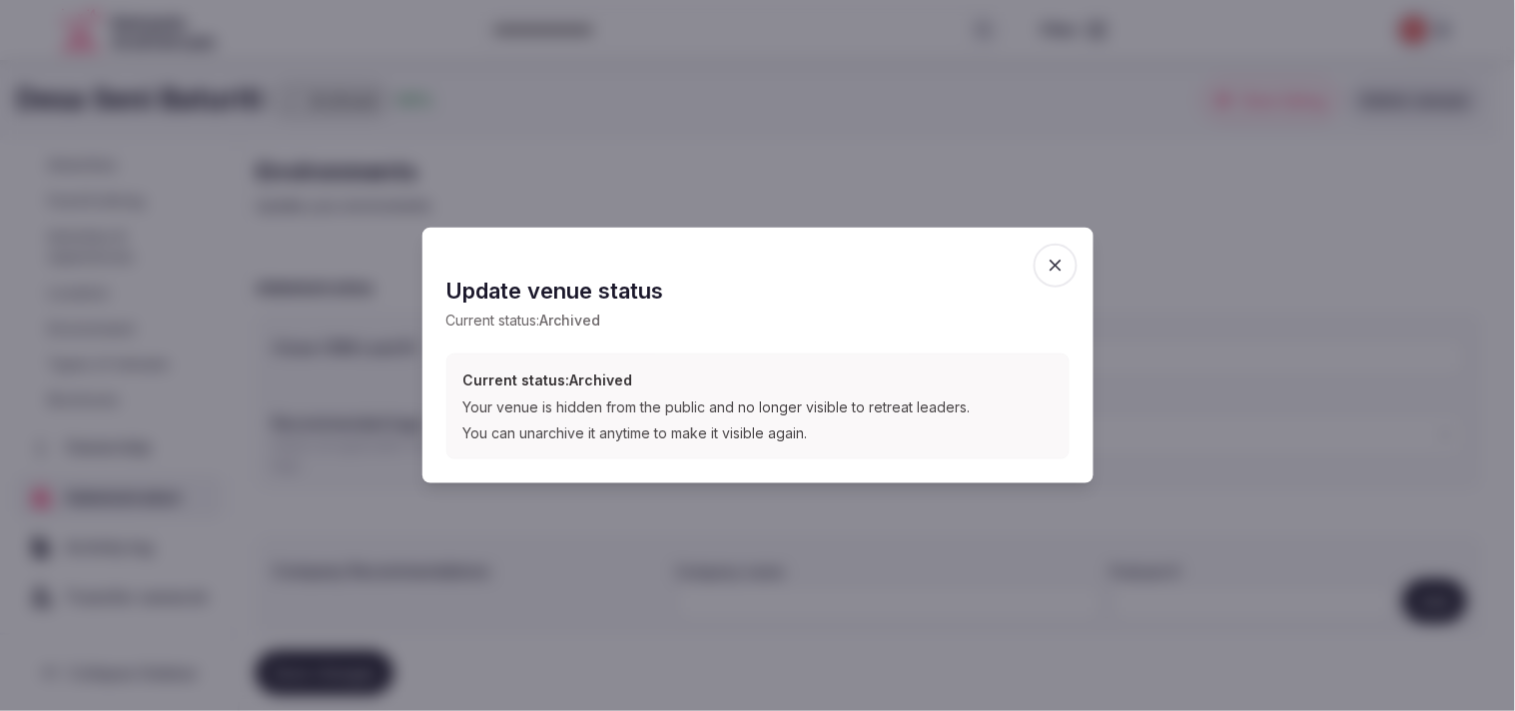
click at [1050, 257] on icon "button" at bounding box center [1056, 266] width 20 height 20
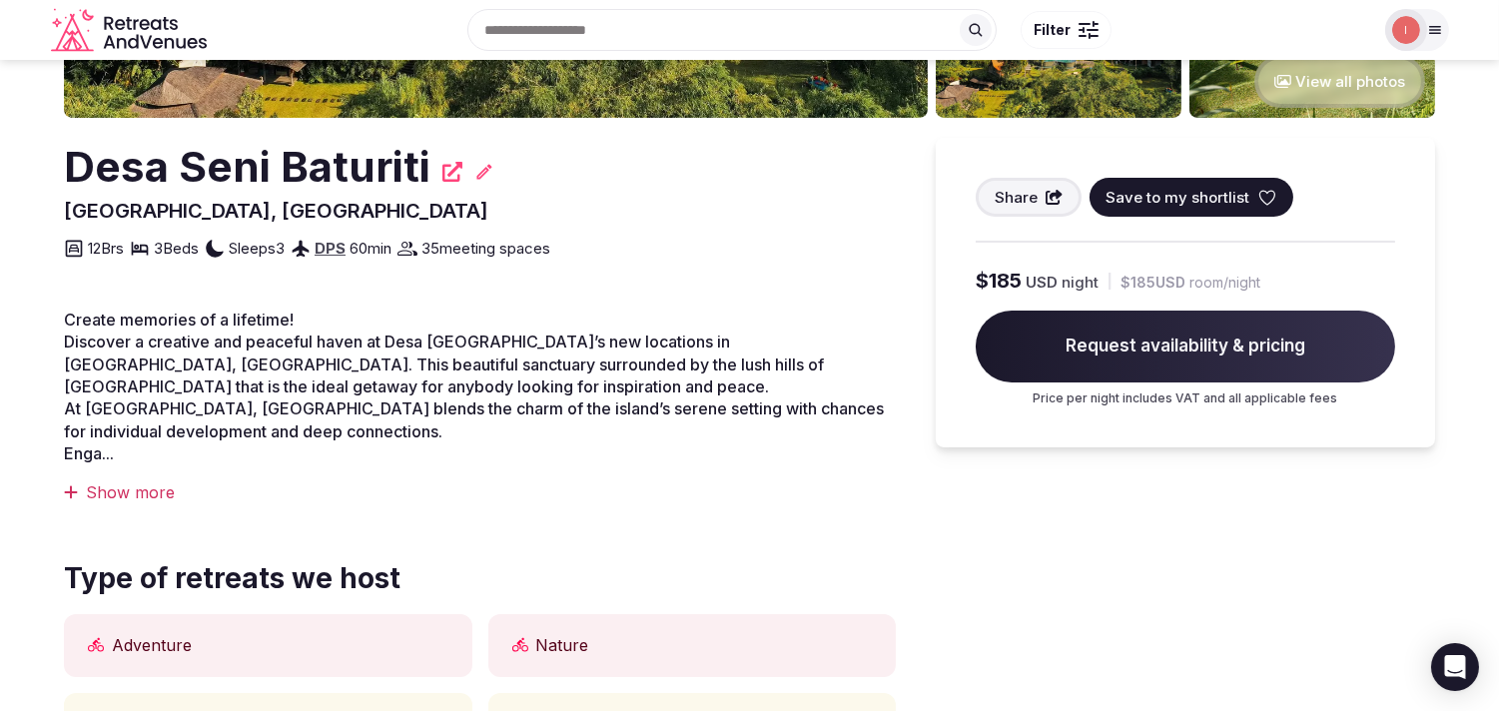
scroll to position [465, 0]
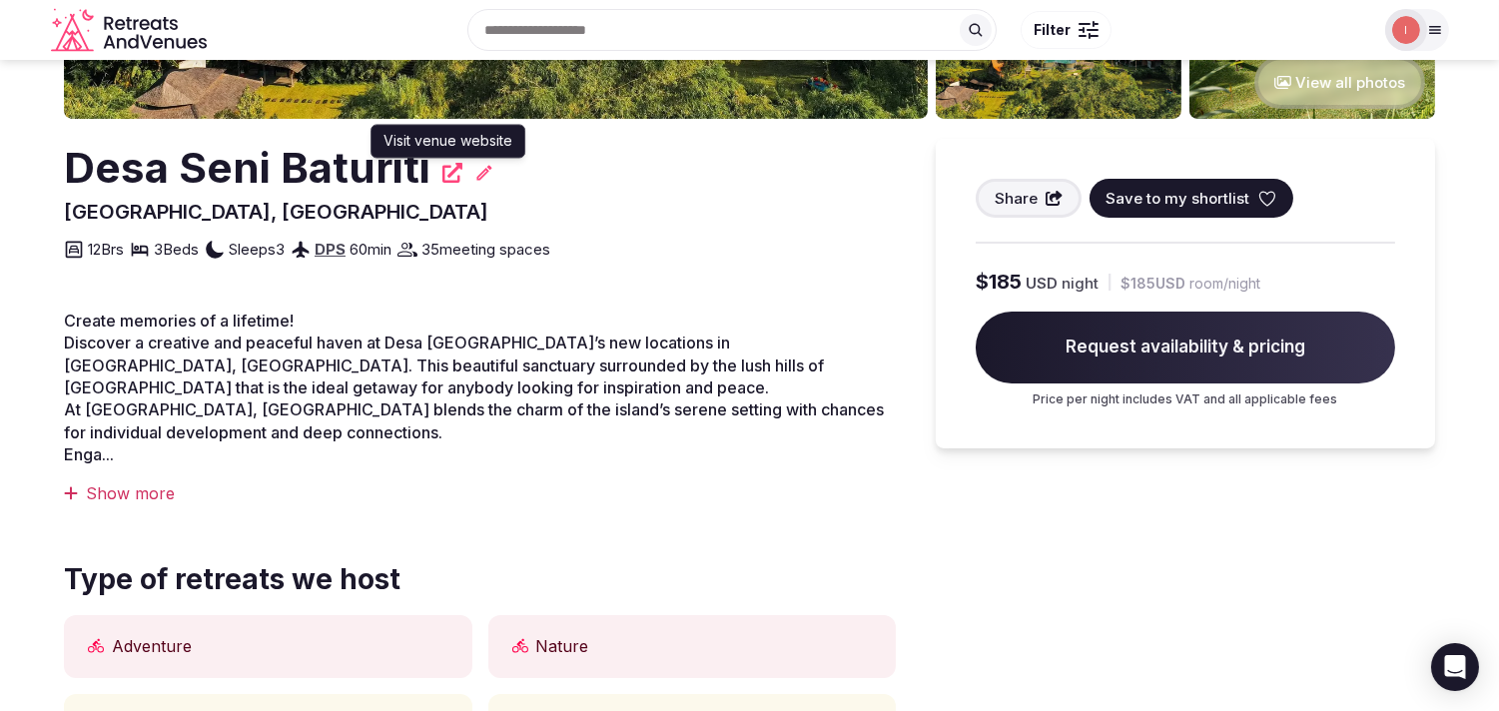
click at [447, 175] on icon at bounding box center [452, 173] width 20 height 20
click at [216, 171] on h2 "Desa Seni Baturiti" at bounding box center [247, 168] width 367 height 59
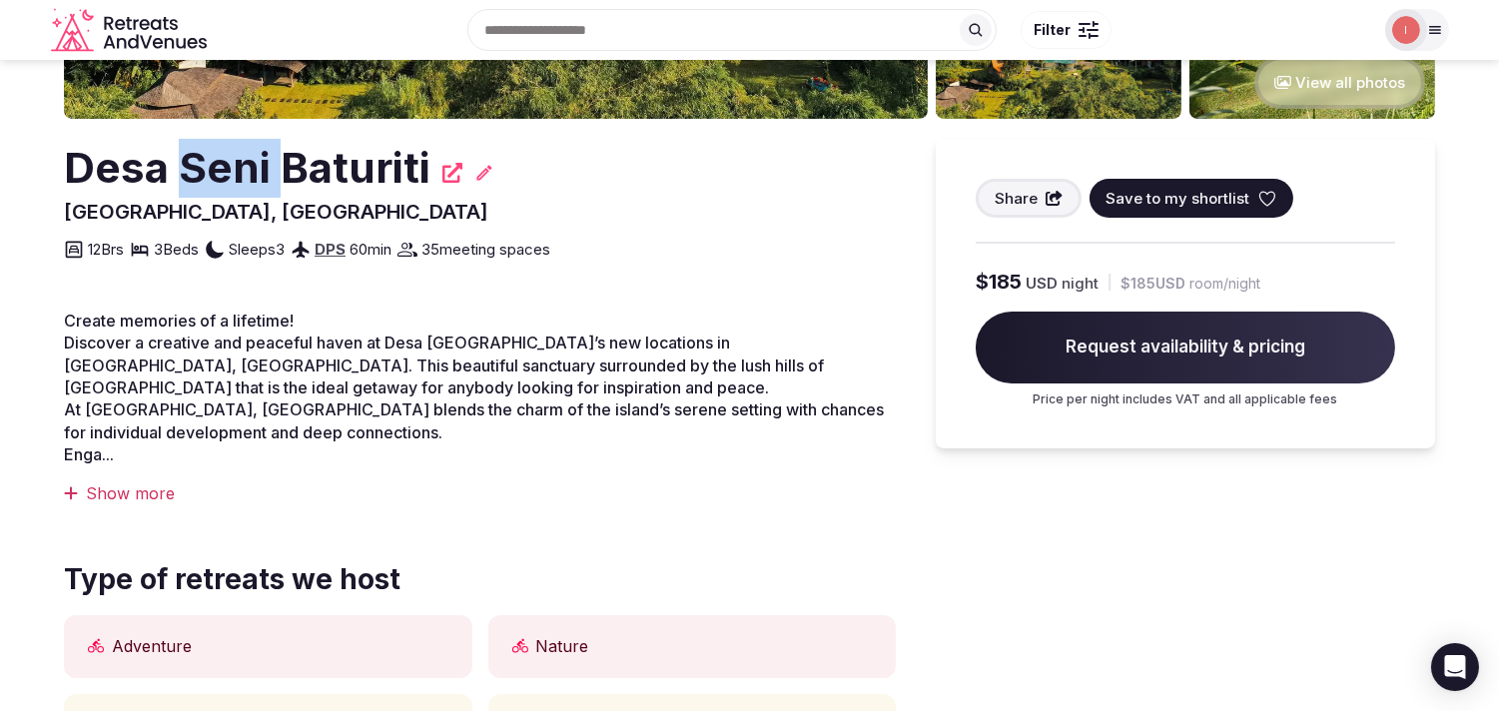
click at [216, 171] on h2 "Desa Seni Baturiti" at bounding box center [247, 168] width 367 height 59
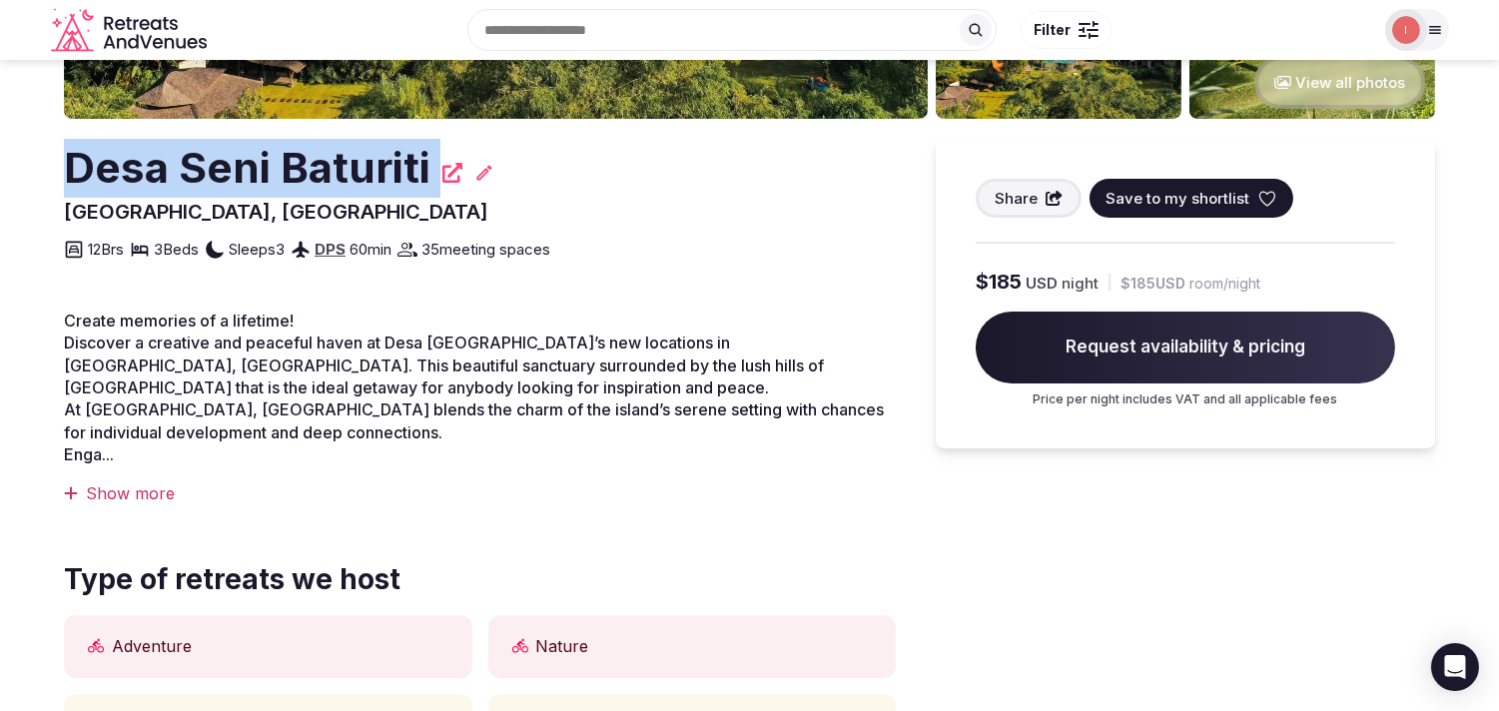
click at [216, 171] on h2 "Desa Seni Baturiti" at bounding box center [247, 168] width 367 height 59
copy div "Desa Seni Baturiti"
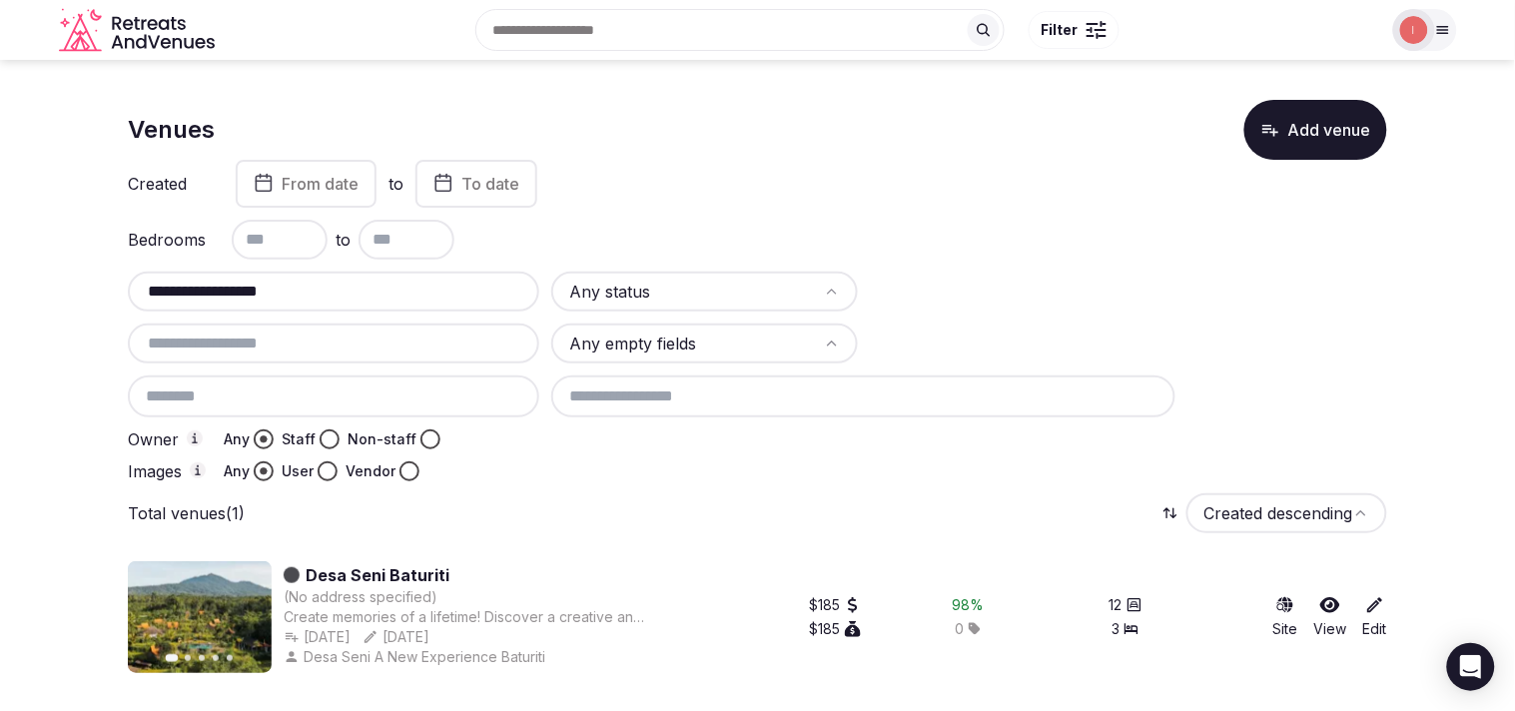
drag, startPoint x: 291, startPoint y: 288, endPoint x: 105, endPoint y: 265, distance: 187.2
click at [110, 266] on section "**********" at bounding box center [757, 378] width 1515 height 637
paste input "*********"
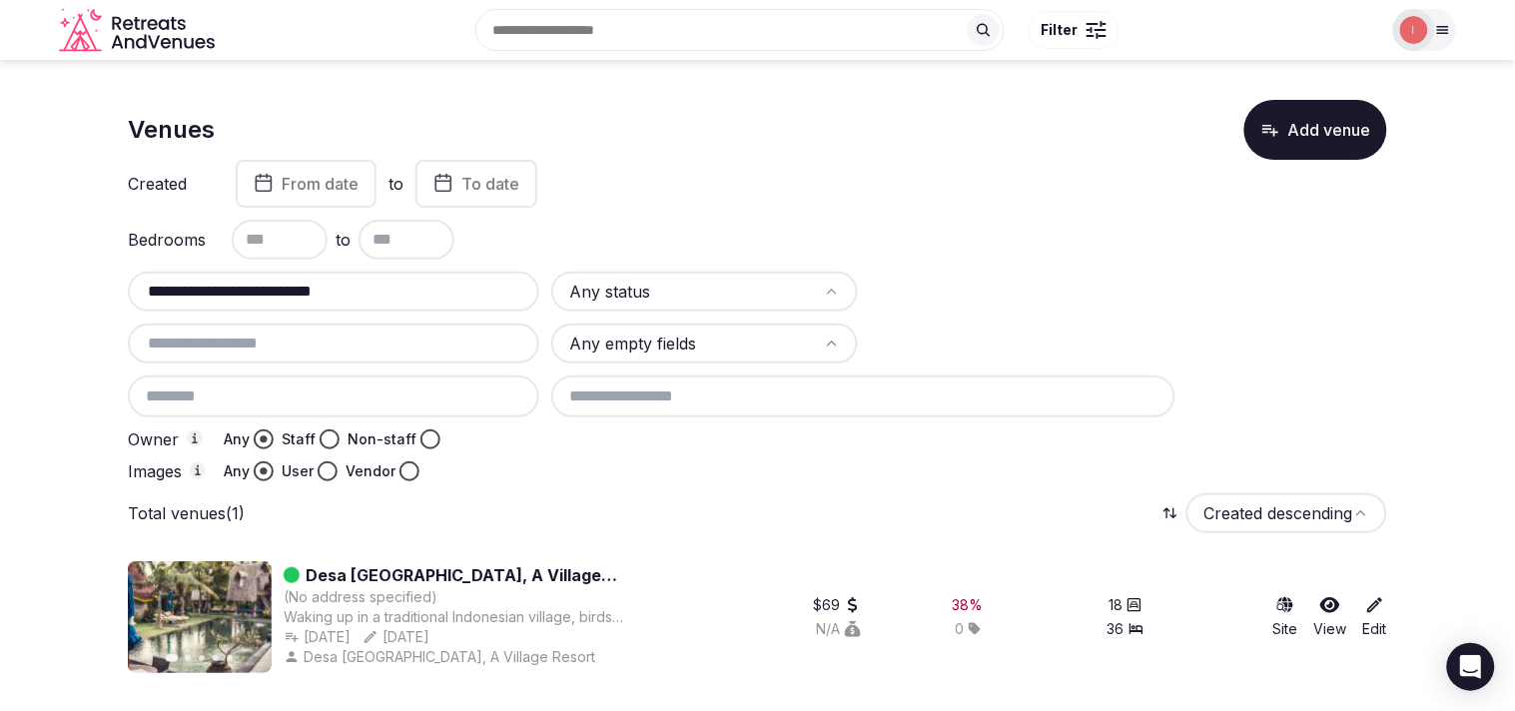
type input "**********"
click at [496, 576] on link "Desa [GEOGRAPHIC_DATA], A Village Resort" at bounding box center [478, 575] width 345 height 24
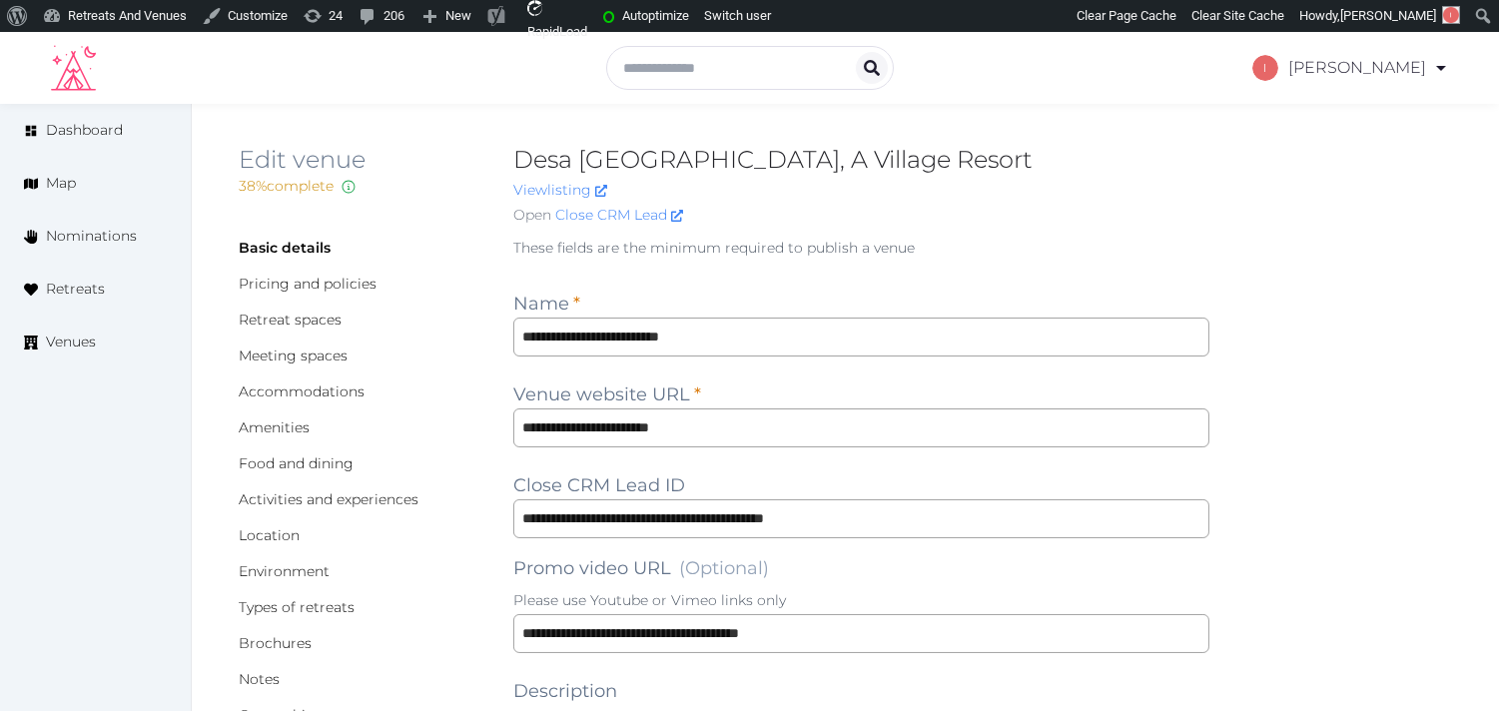
click at [736, 148] on h2 "Desa Seni, A Village Resort" at bounding box center [861, 160] width 696 height 32
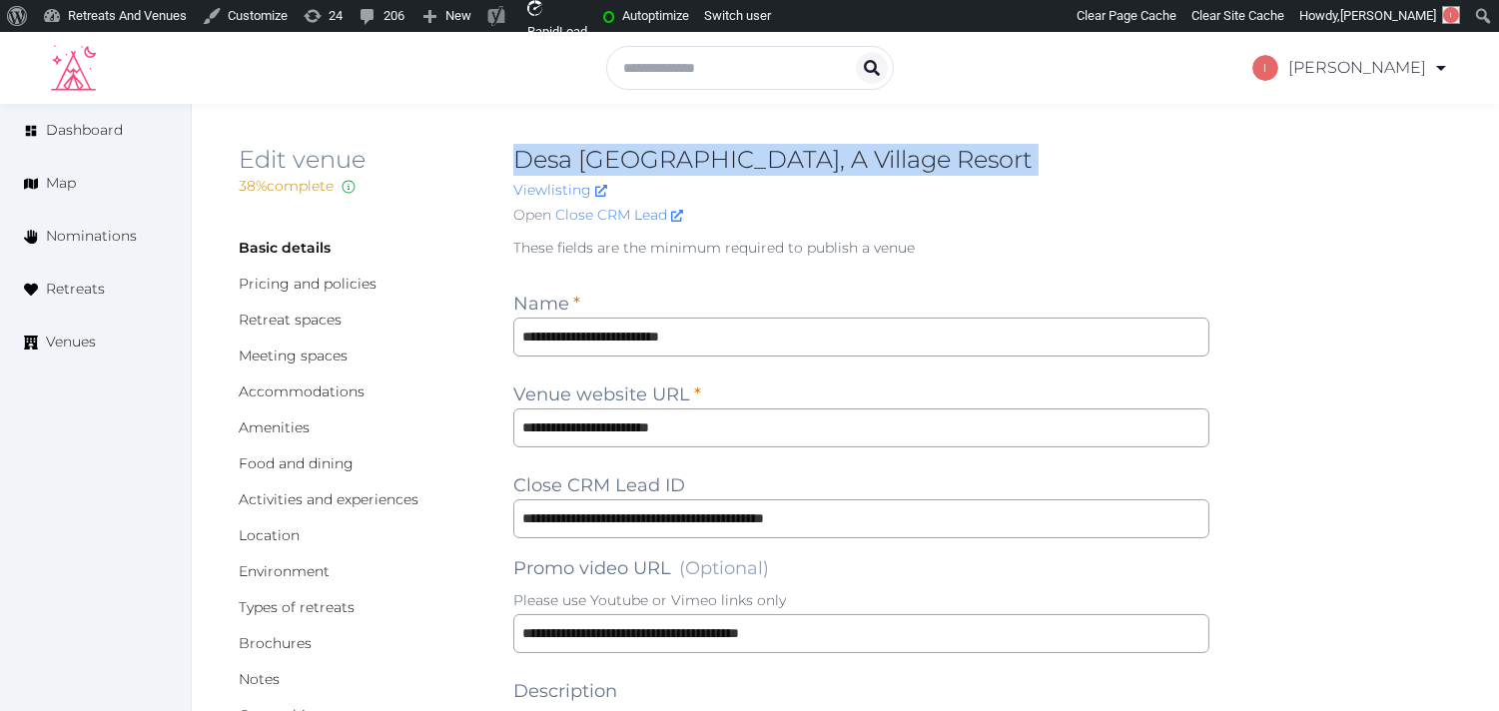
click at [736, 148] on h2 "Desa Seni, A Village Resort" at bounding box center [861, 160] width 696 height 32
copy h2 "Desa Seni, A Village Resort"
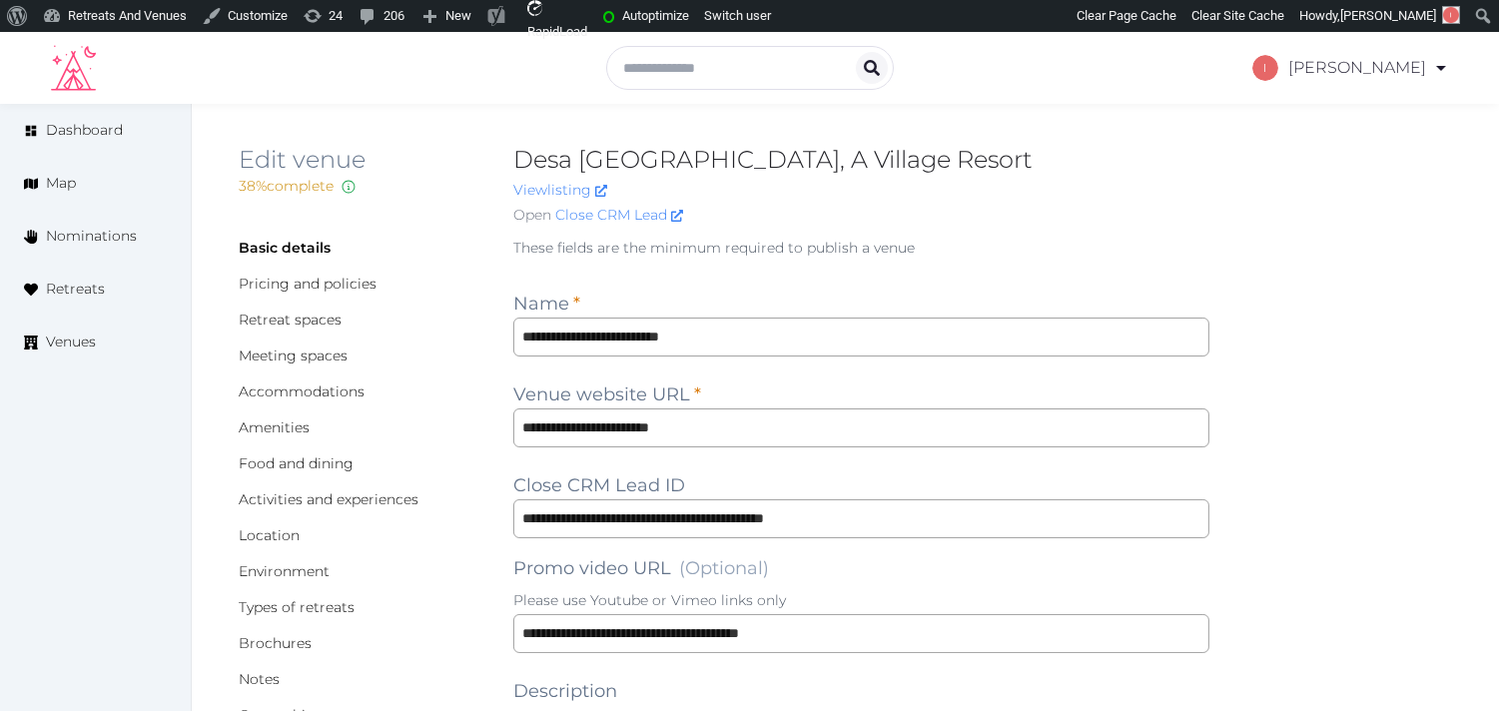
click at [740, 144] on h2 "Desa Seni, A Village Resort" at bounding box center [861, 160] width 696 height 32
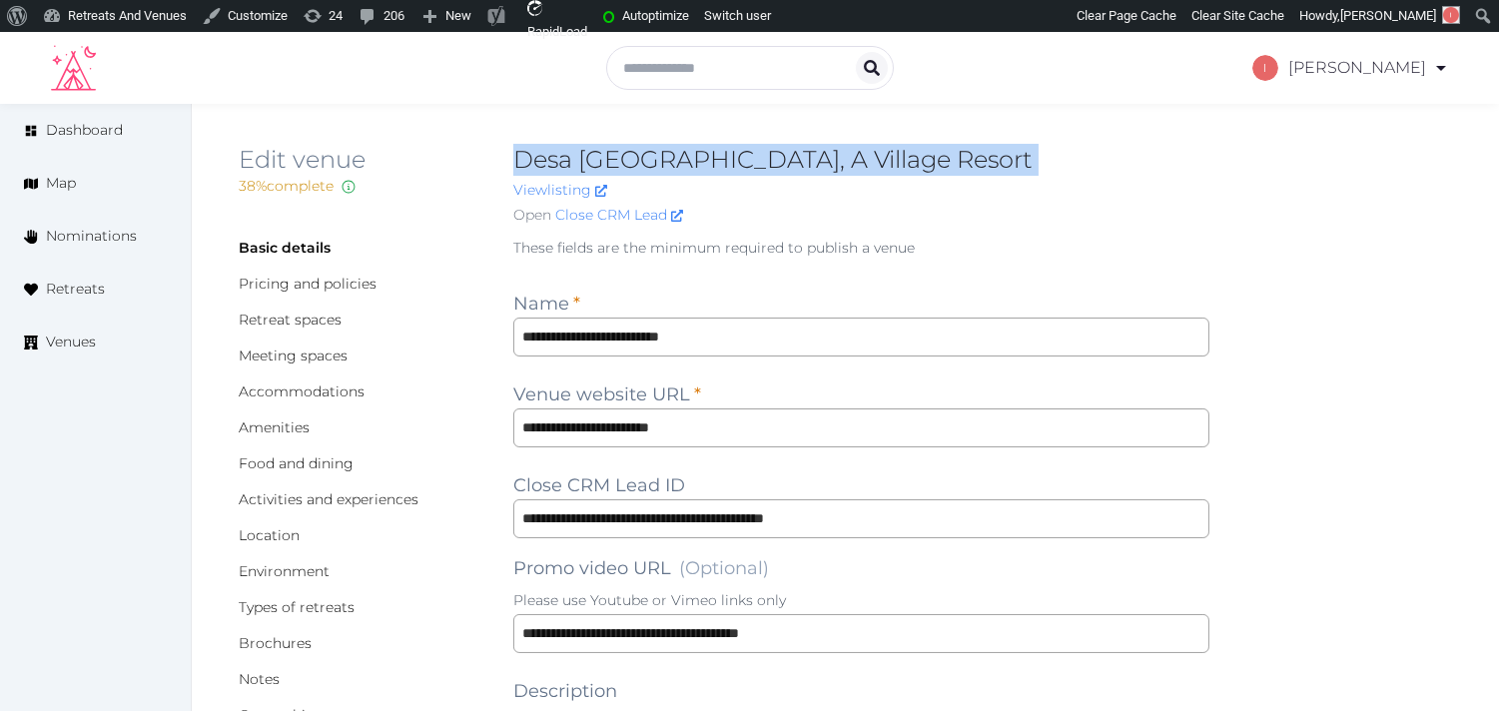
click at [740, 144] on h2 "Desa Seni, A Village Resort" at bounding box center [861, 160] width 696 height 32
copy h2 "Desa Seni, A Village Resort"
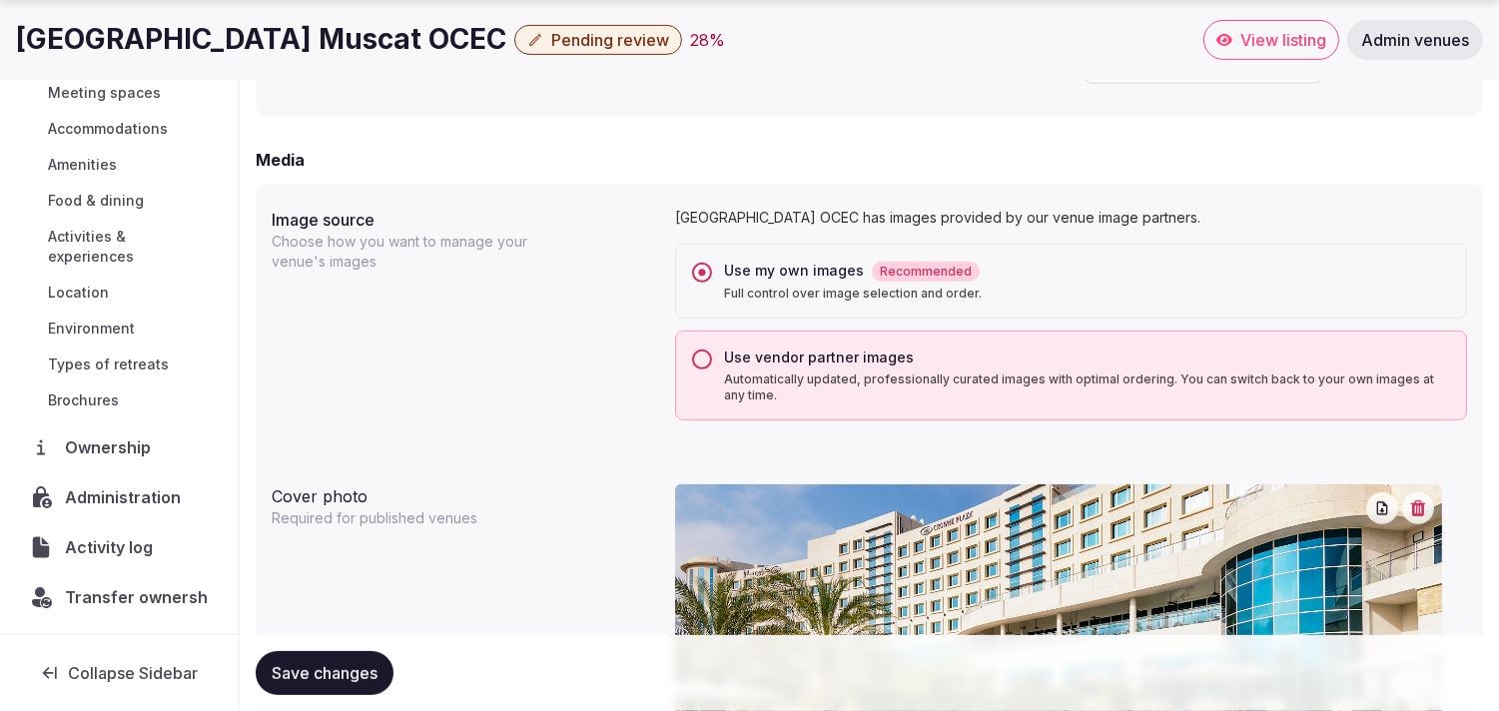
scroll to position [1553, 0]
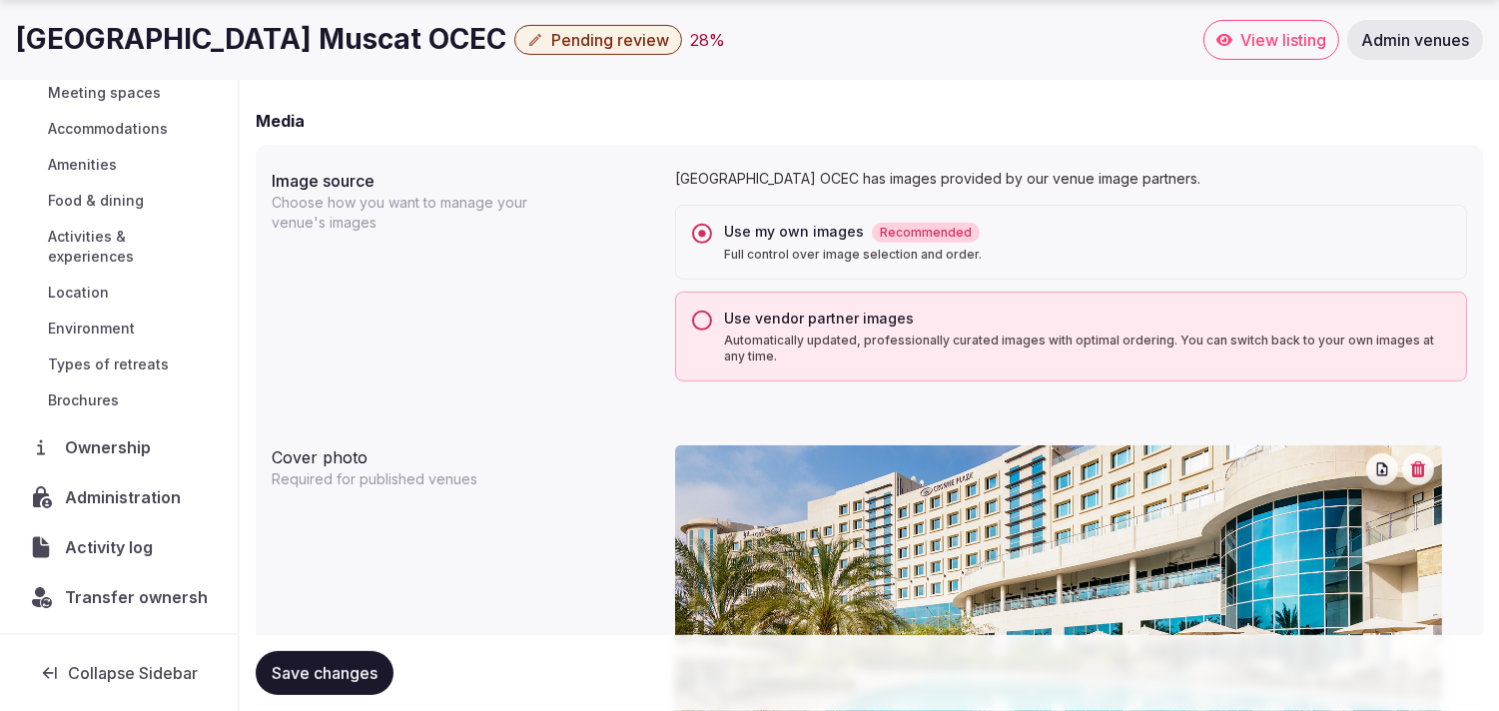
click at [86, 497] on span "Administration" at bounding box center [127, 497] width 124 height 24
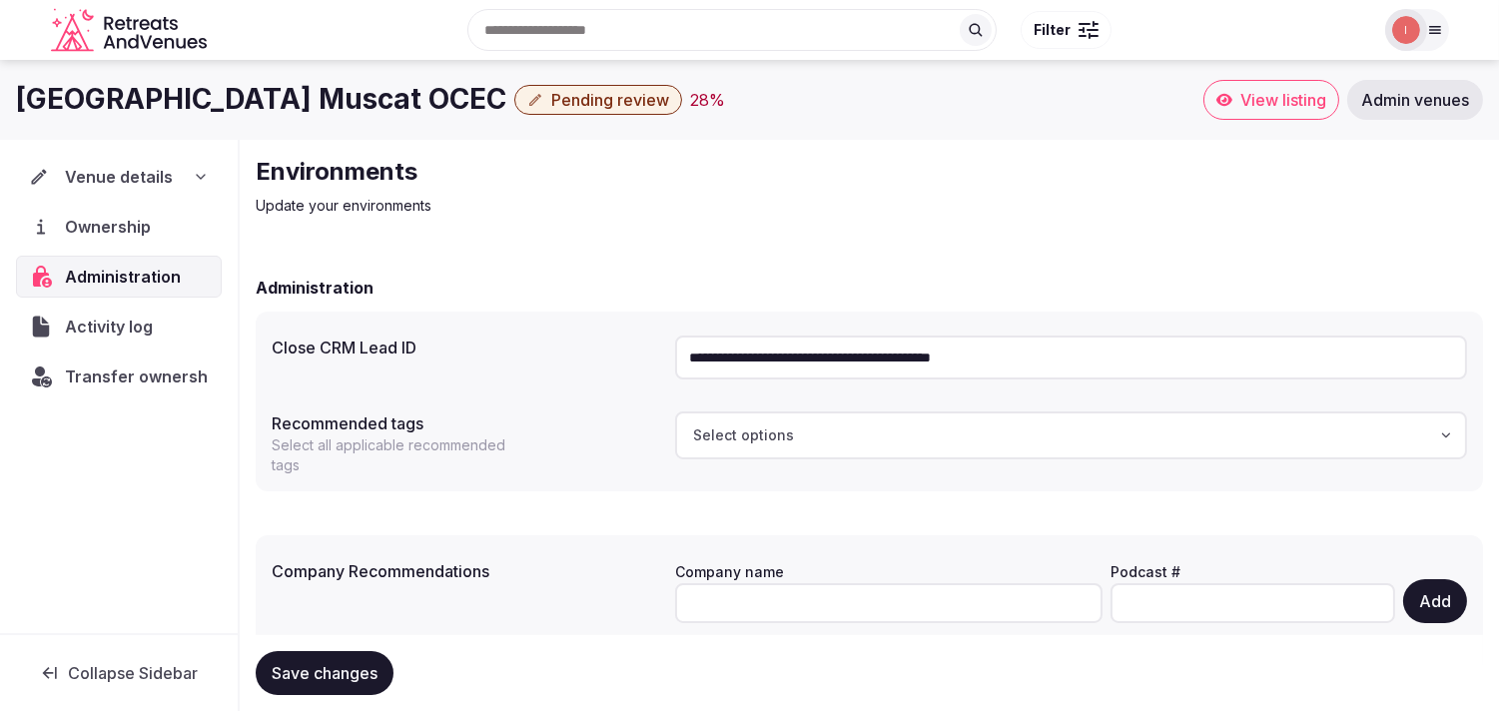
click at [514, 110] on button "Pending review" at bounding box center [598, 100] width 168 height 30
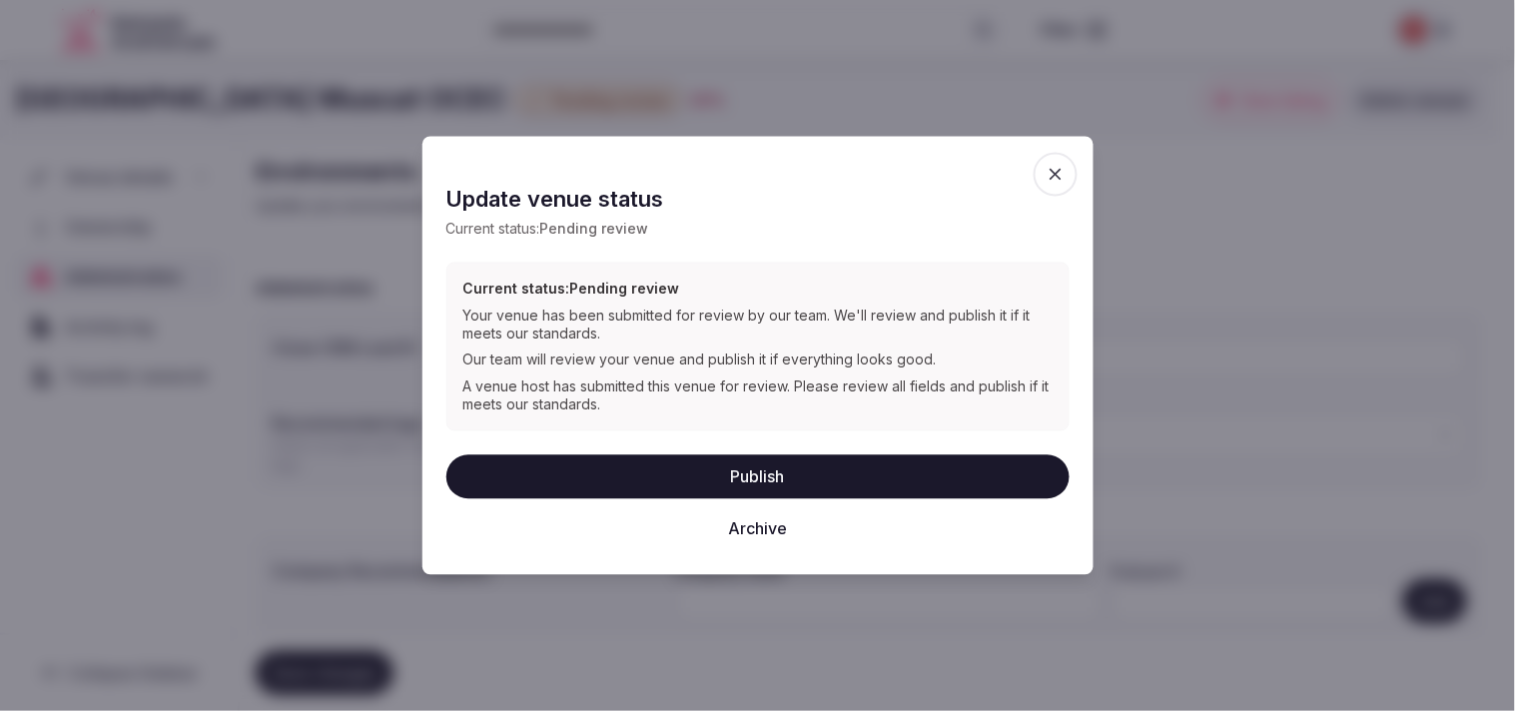
click at [1055, 168] on icon "button" at bounding box center [1056, 175] width 20 height 20
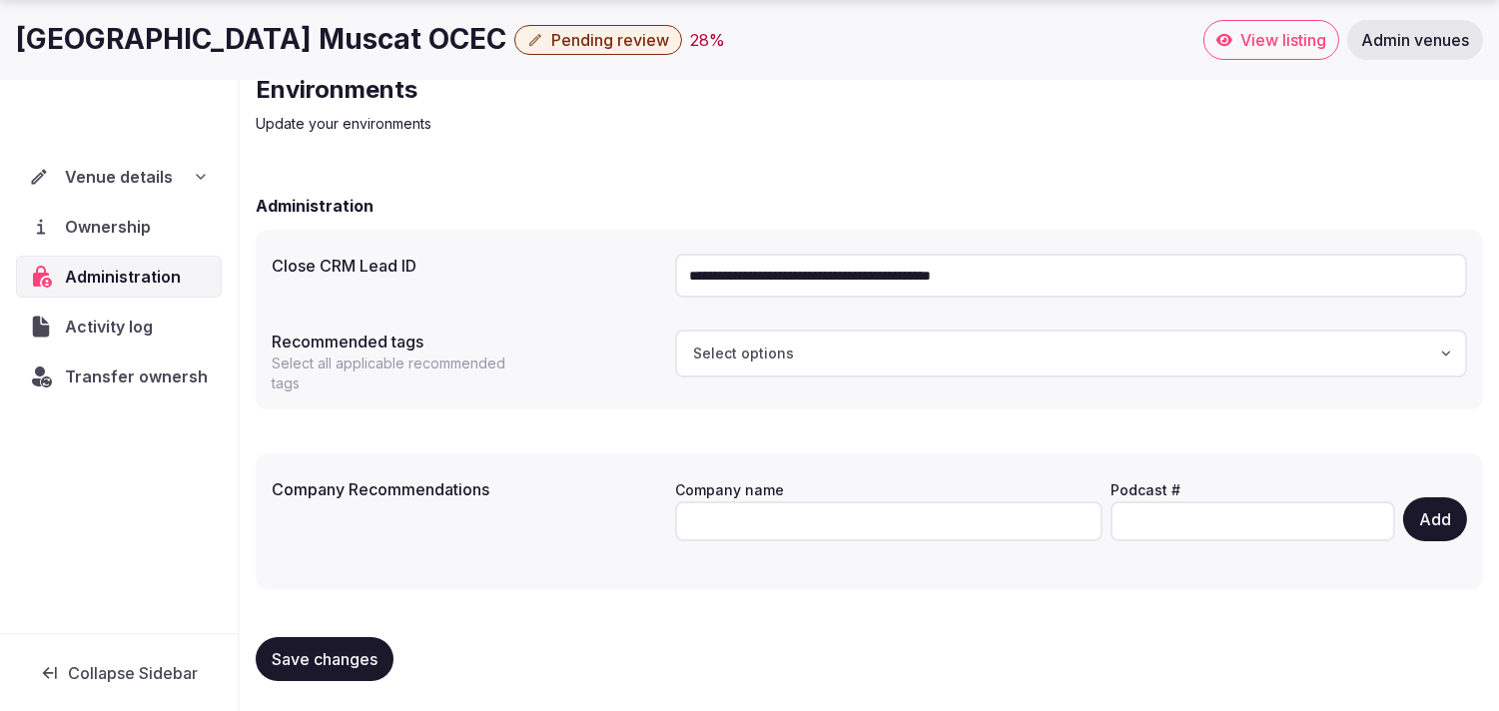
scroll to position [83, 0]
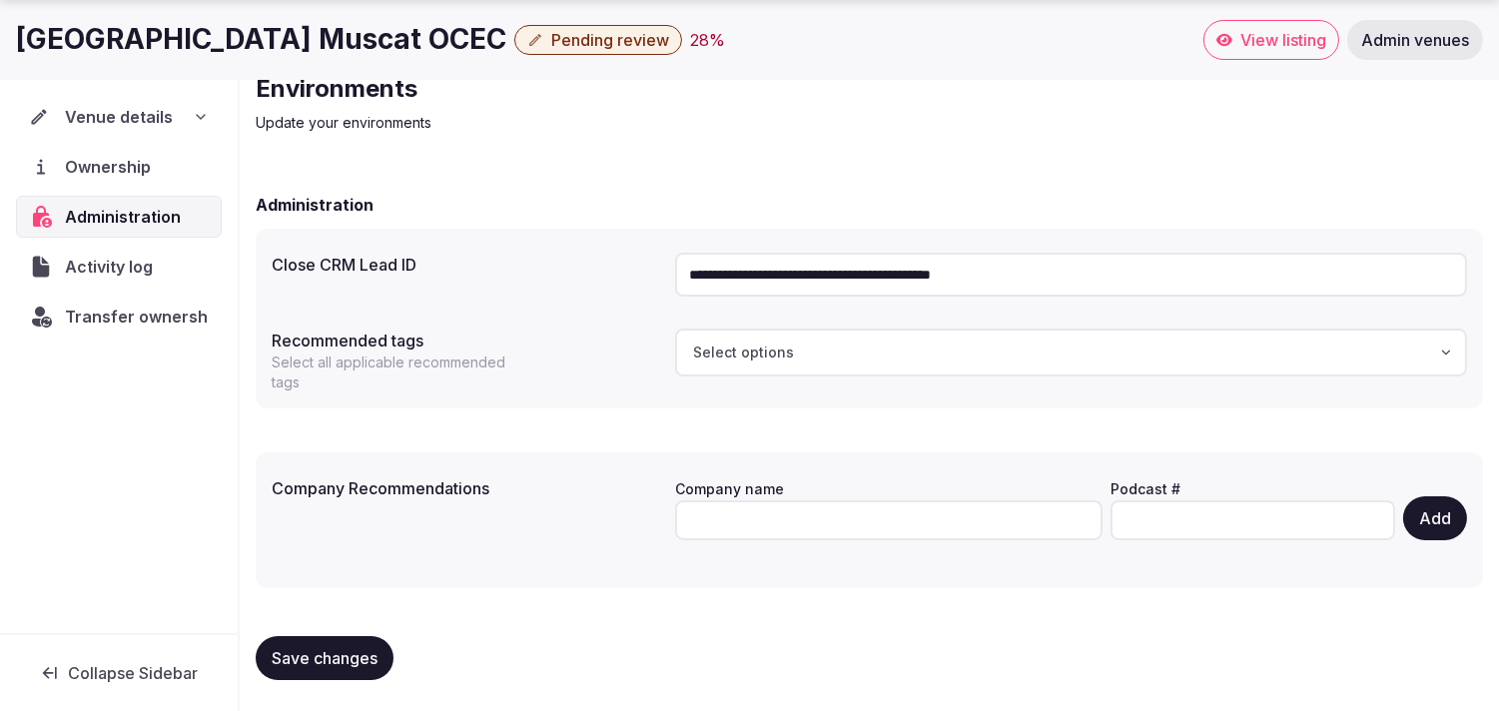
click at [117, 320] on span "Transfer ownership" at bounding box center [143, 317] width 157 height 24
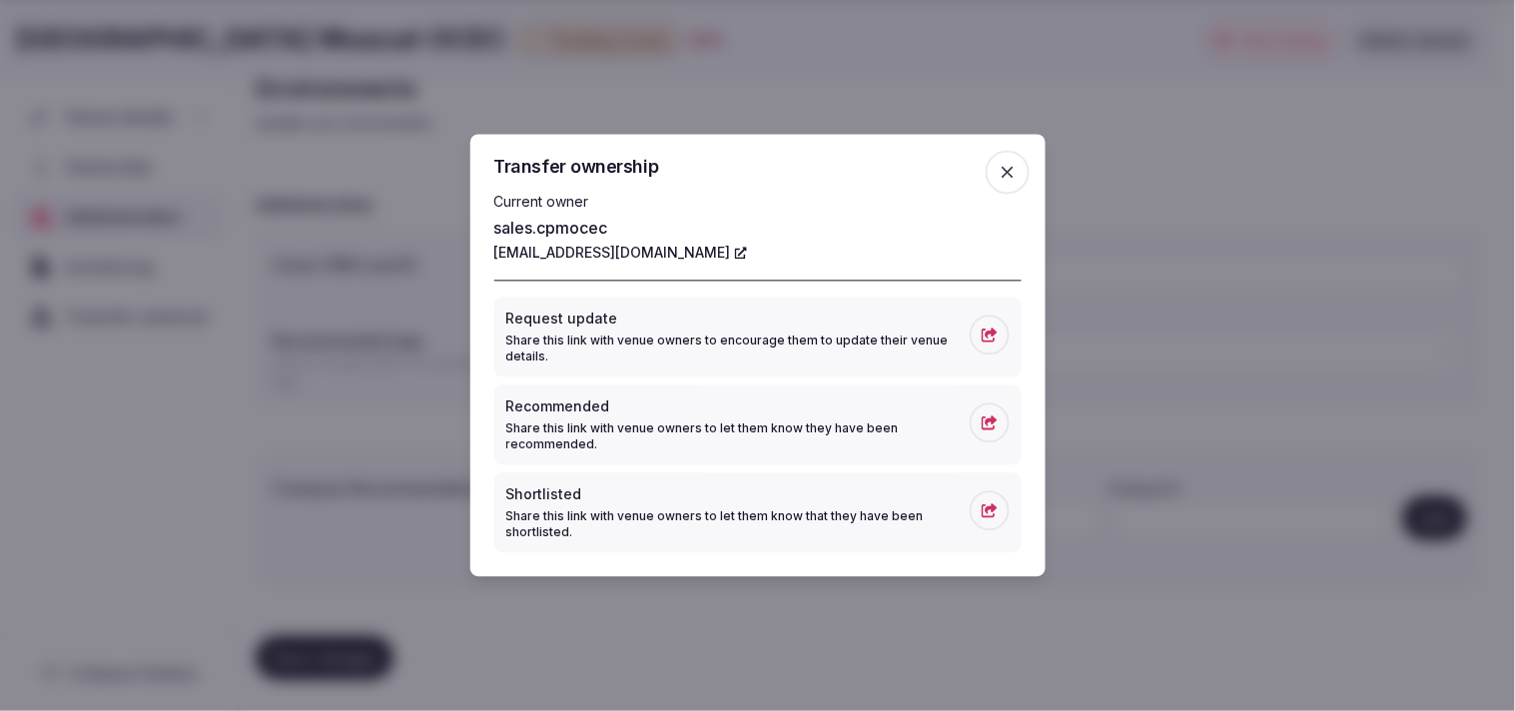
click at [1003, 168] on icon "button" at bounding box center [1008, 173] width 20 height 20
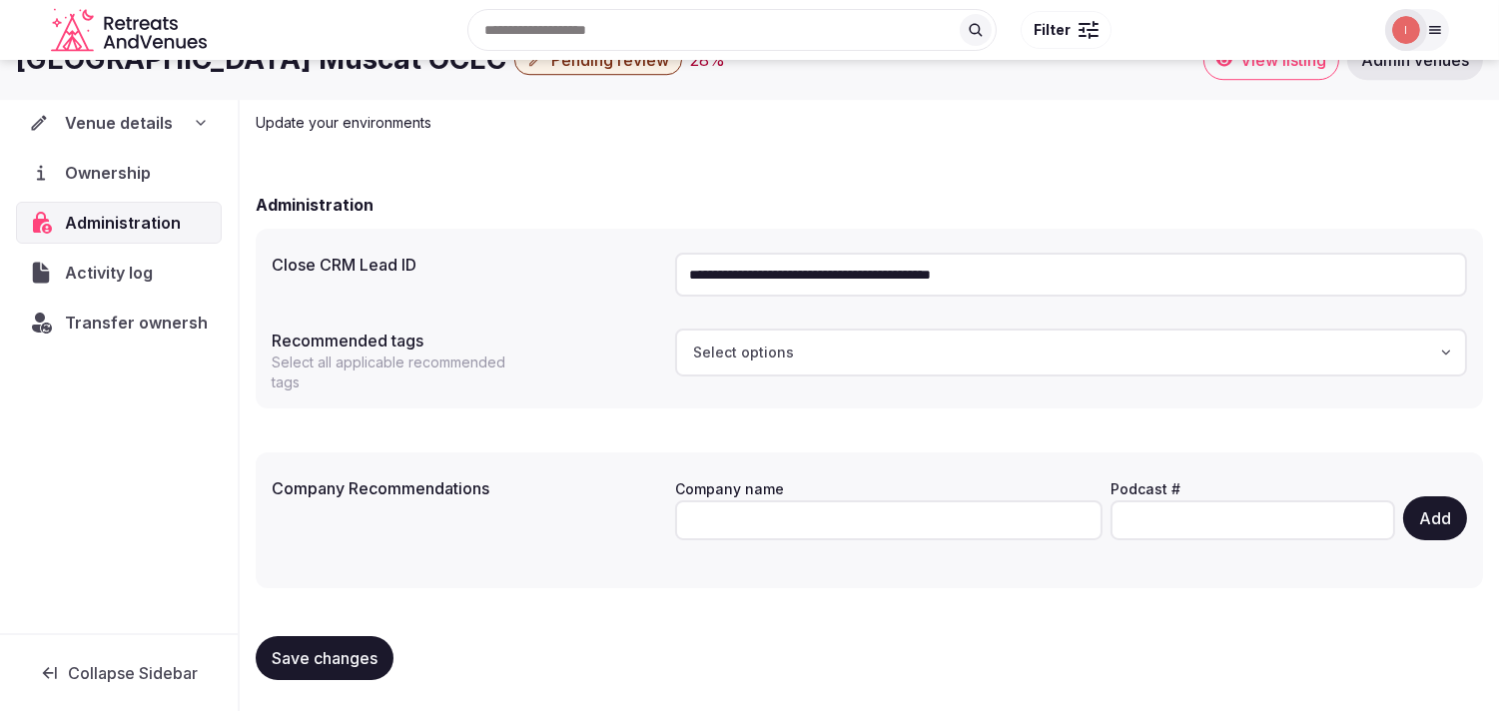
scroll to position [0, 0]
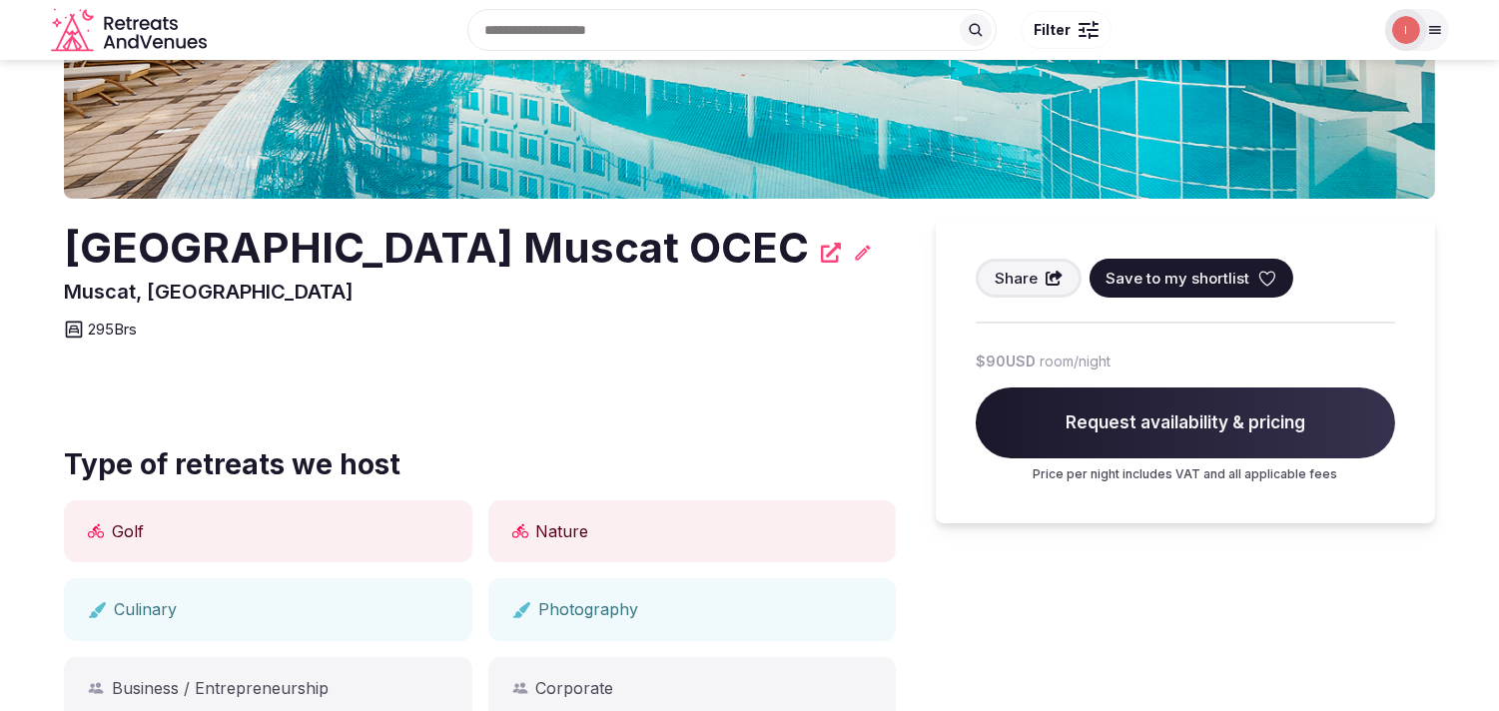
scroll to position [111, 0]
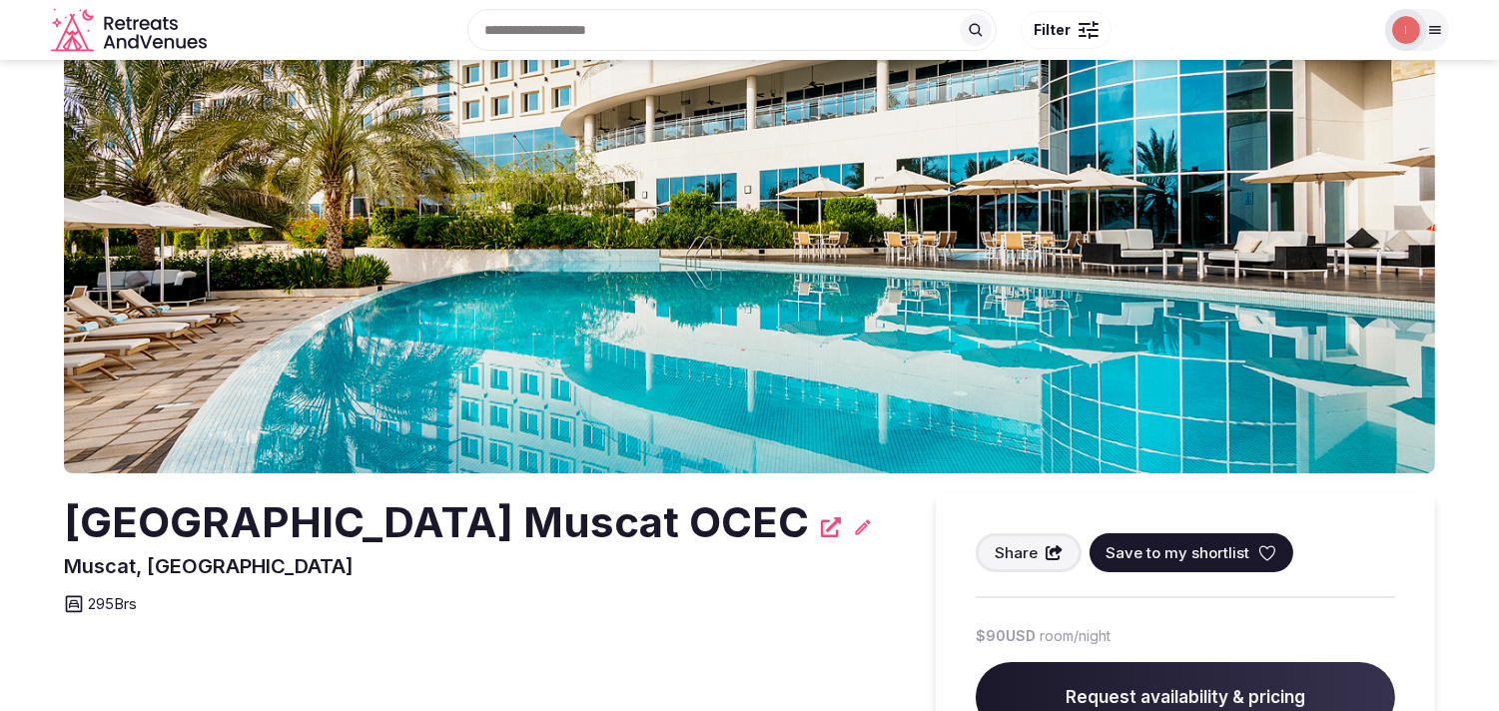
click at [353, 526] on h2 "[GEOGRAPHIC_DATA] Muscat OCEC" at bounding box center [436, 522] width 745 height 59
click at [352, 525] on h2 "[GEOGRAPHIC_DATA] Muscat OCEC" at bounding box center [436, 522] width 745 height 59
click at [351, 520] on h2 "[GEOGRAPHIC_DATA] Muscat OCEC" at bounding box center [436, 522] width 745 height 59
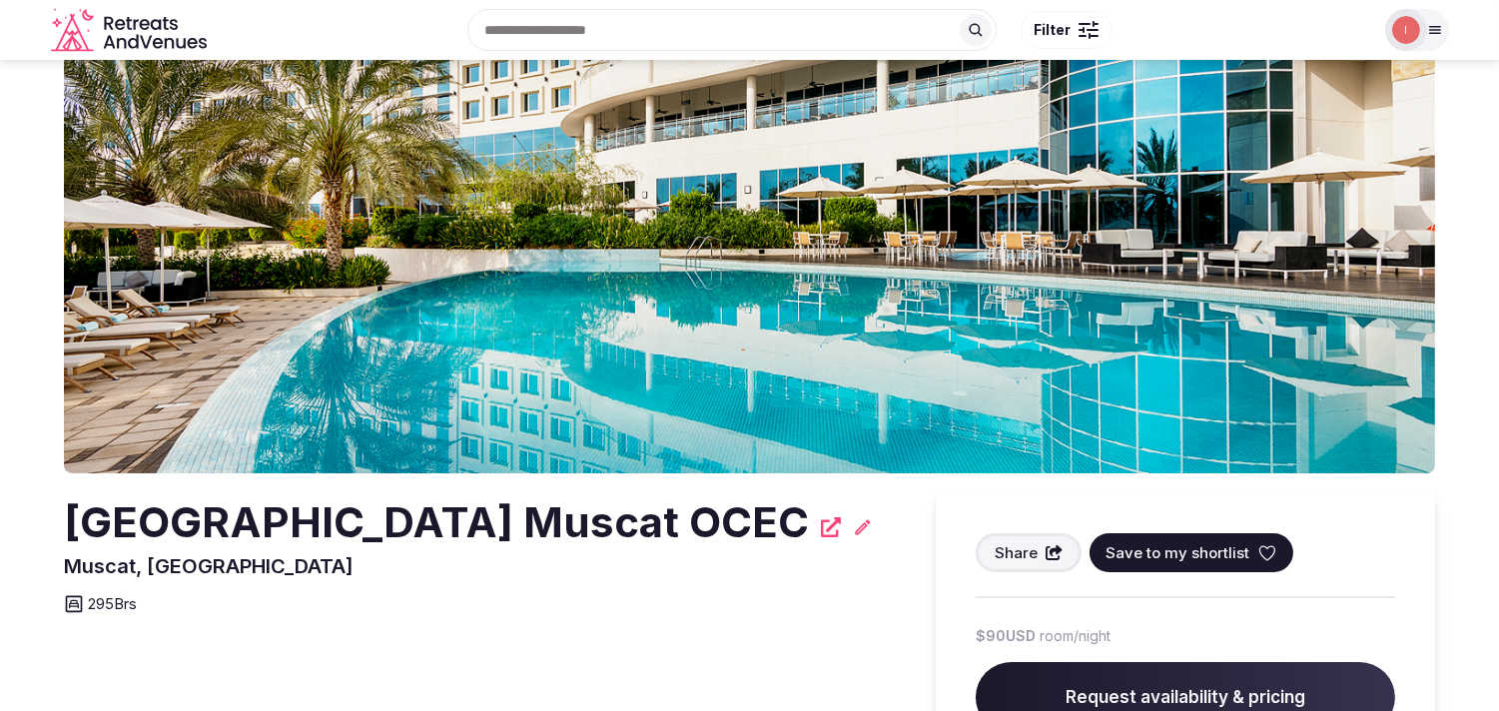
click at [367, 515] on h2 "[GEOGRAPHIC_DATA] Muscat OCEC" at bounding box center [436, 522] width 745 height 59
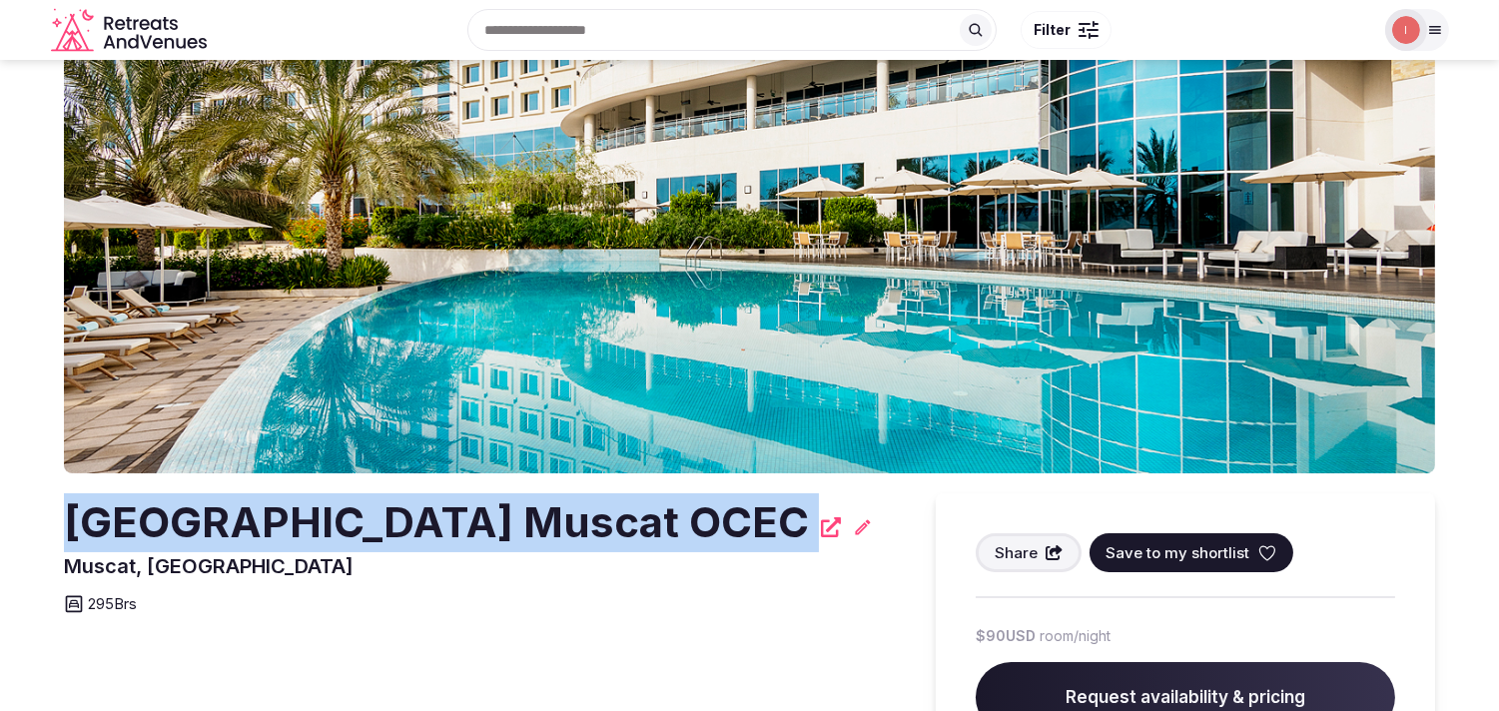
click at [626, 514] on h2 "[GEOGRAPHIC_DATA] Muscat OCEC" at bounding box center [436, 522] width 745 height 59
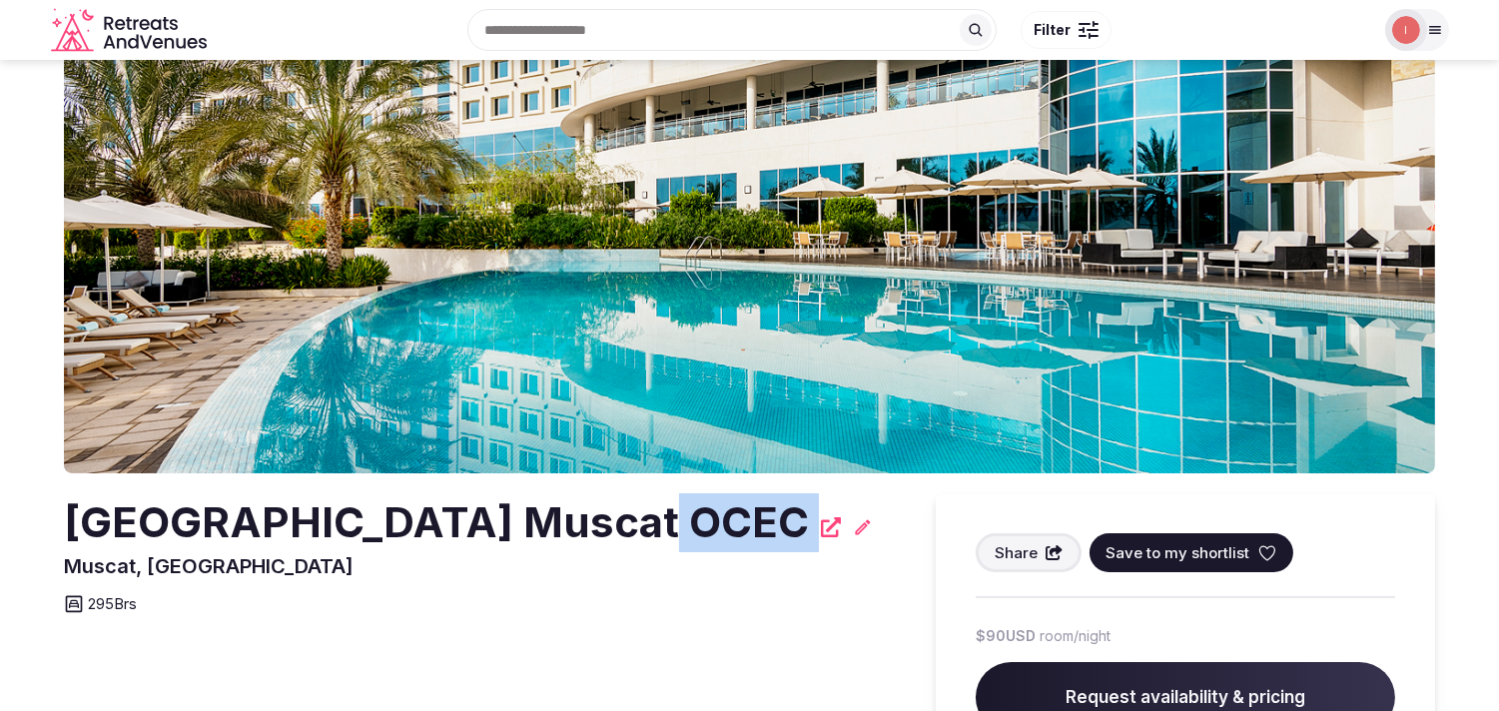
click at [626, 514] on h2 "[GEOGRAPHIC_DATA] Muscat OCEC" at bounding box center [436, 522] width 745 height 59
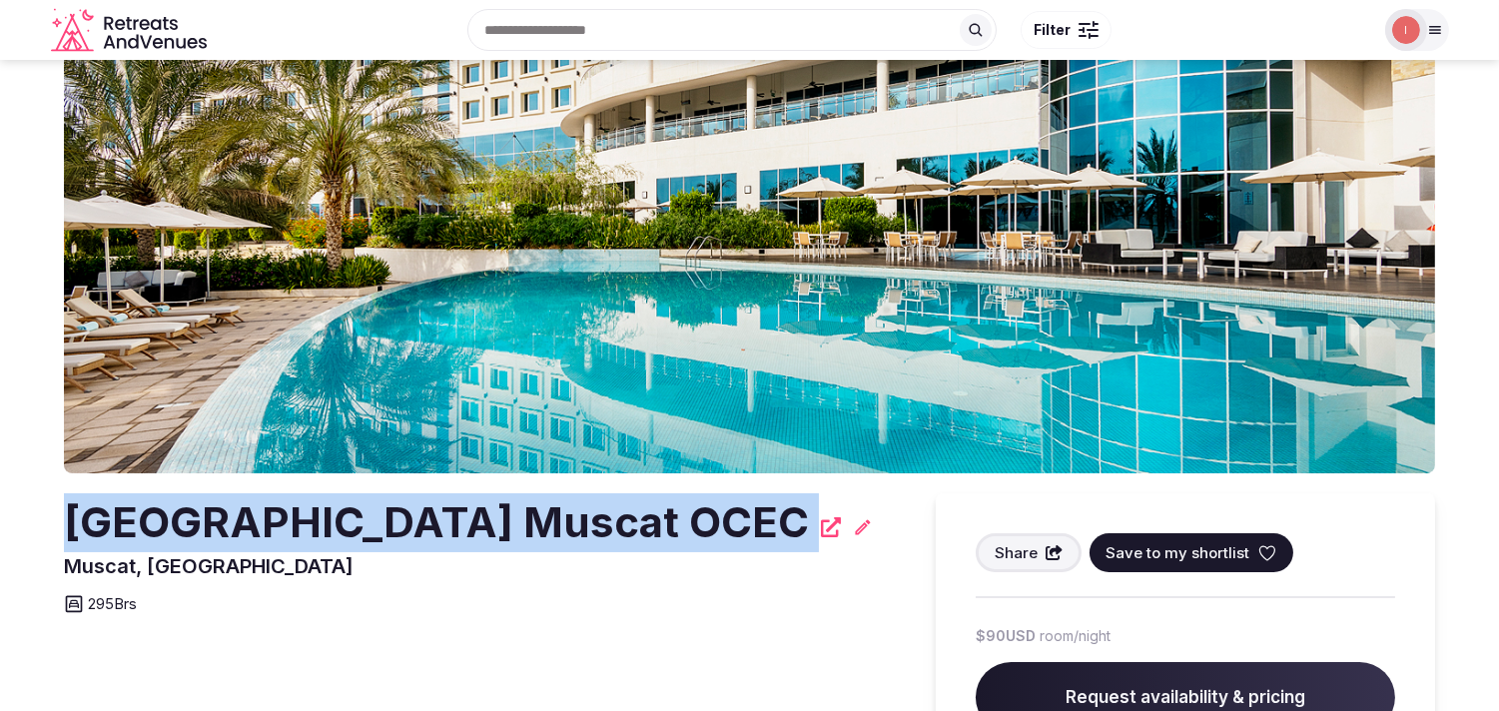
click at [626, 514] on h2 "[GEOGRAPHIC_DATA] Muscat OCEC" at bounding box center [436, 522] width 745 height 59
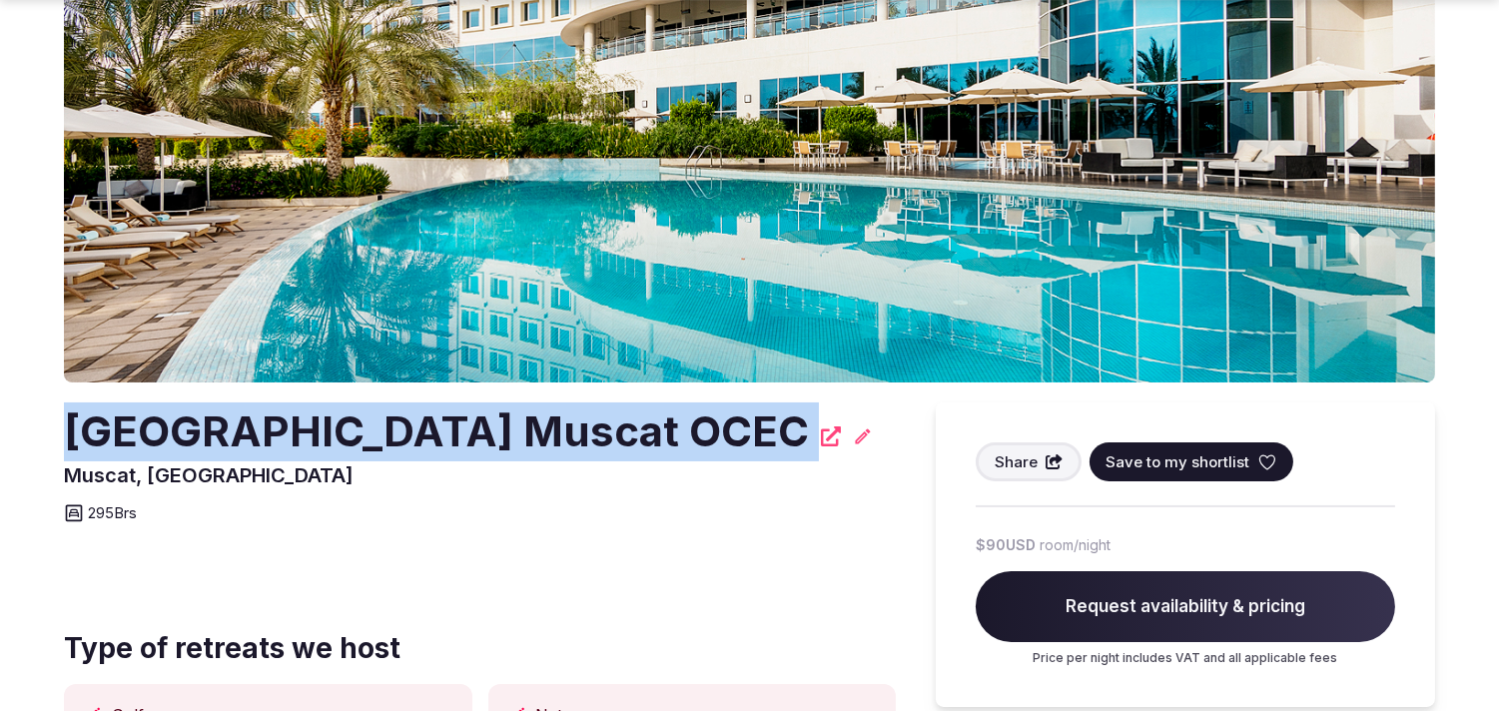
scroll to position [222, 0]
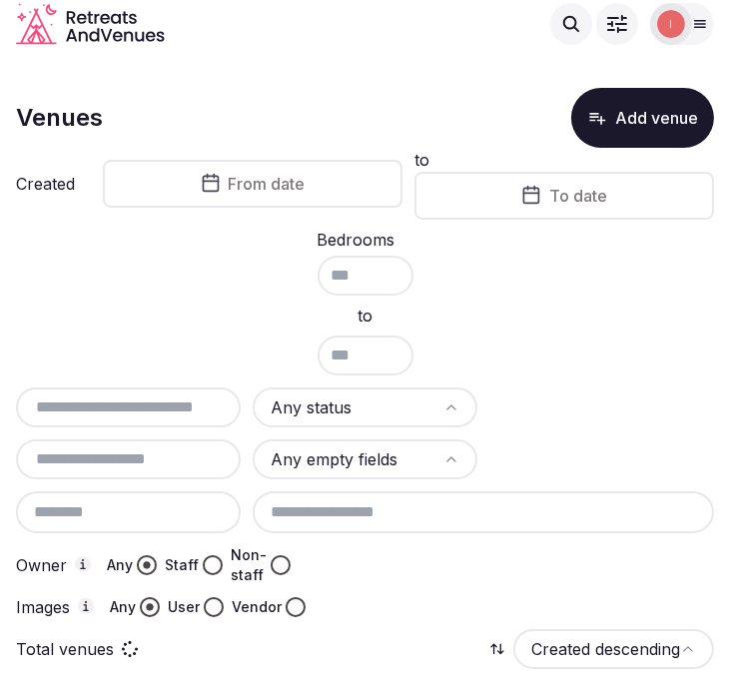
click at [160, 403] on input "text" at bounding box center [128, 407] width 209 height 24
paste input "**********"
drag, startPoint x: 188, startPoint y: 401, endPoint x: 676, endPoint y: 449, distance: 490.7
click at [676, 449] on div "**********" at bounding box center [365, 503] width 698 height 230
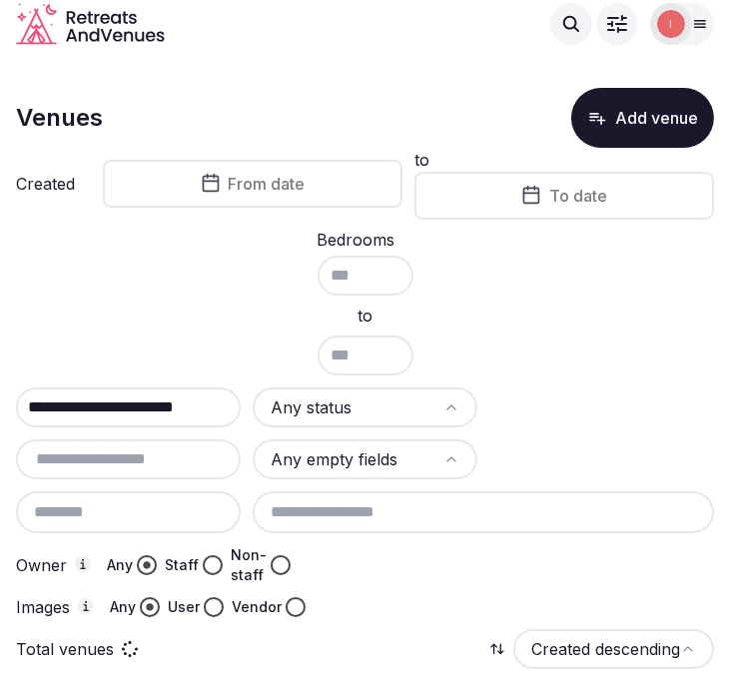
type input "**********"
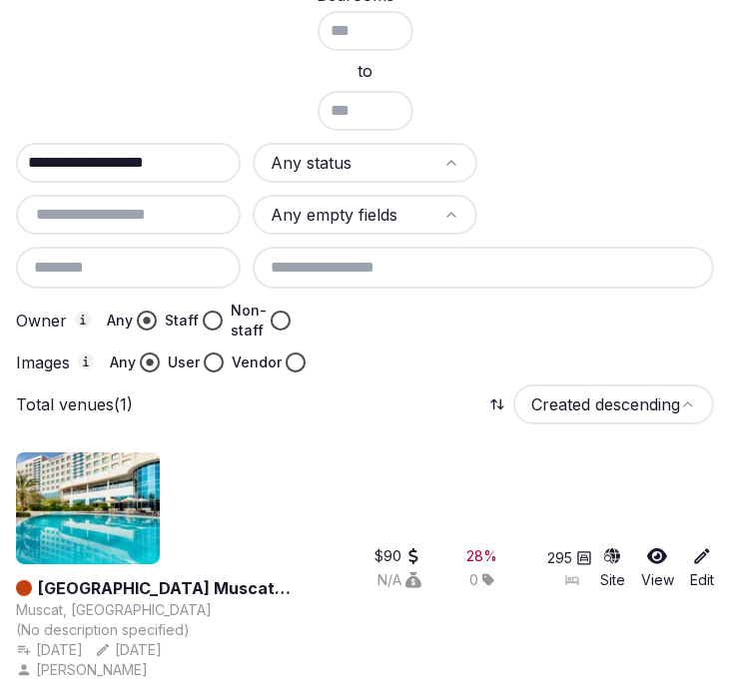
scroll to position [252, 0]
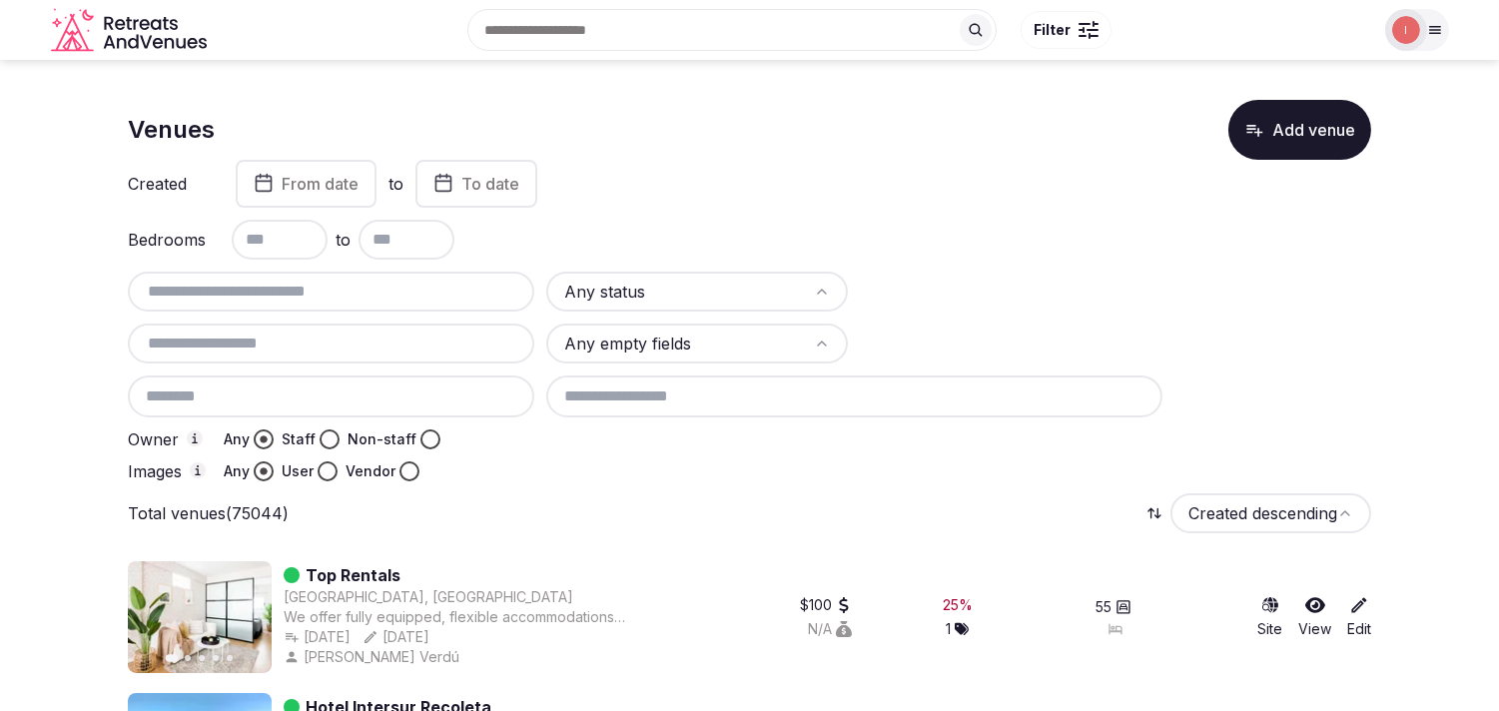
click at [352, 301] on input "text" at bounding box center [331, 292] width 391 height 24
paste input "**********"
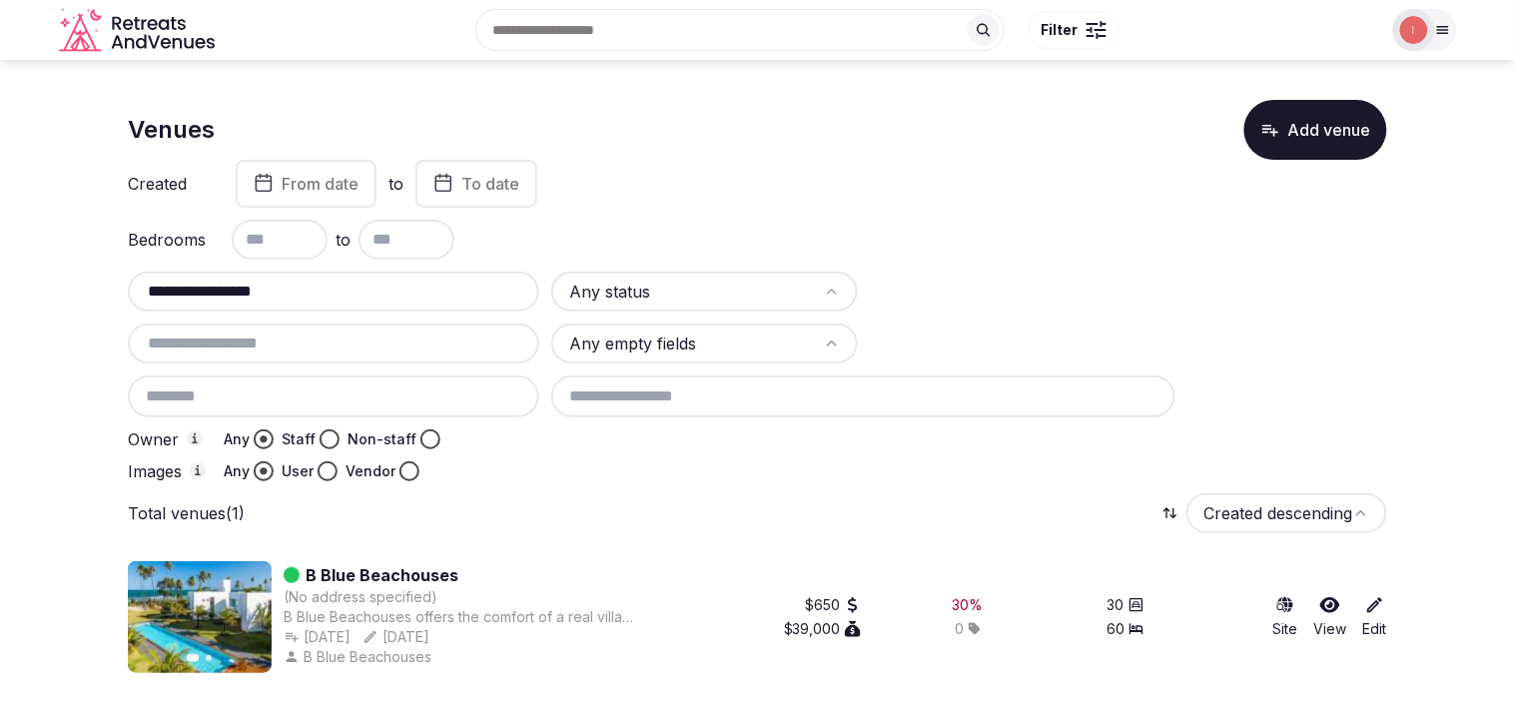
type input "**********"
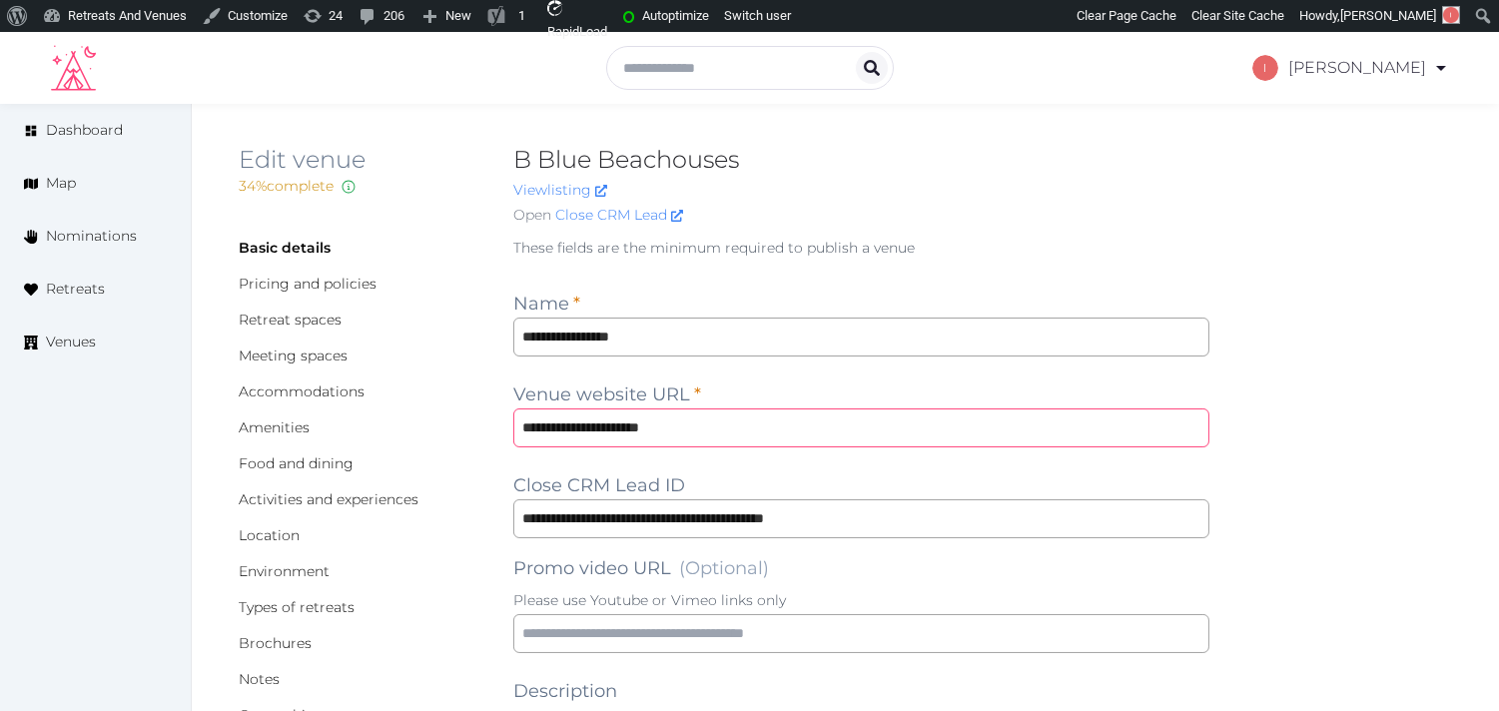
click at [584, 427] on input "**********" at bounding box center [861, 427] width 696 height 39
click at [552, 148] on h2 "B Blue Beachouses" at bounding box center [861, 160] width 696 height 32
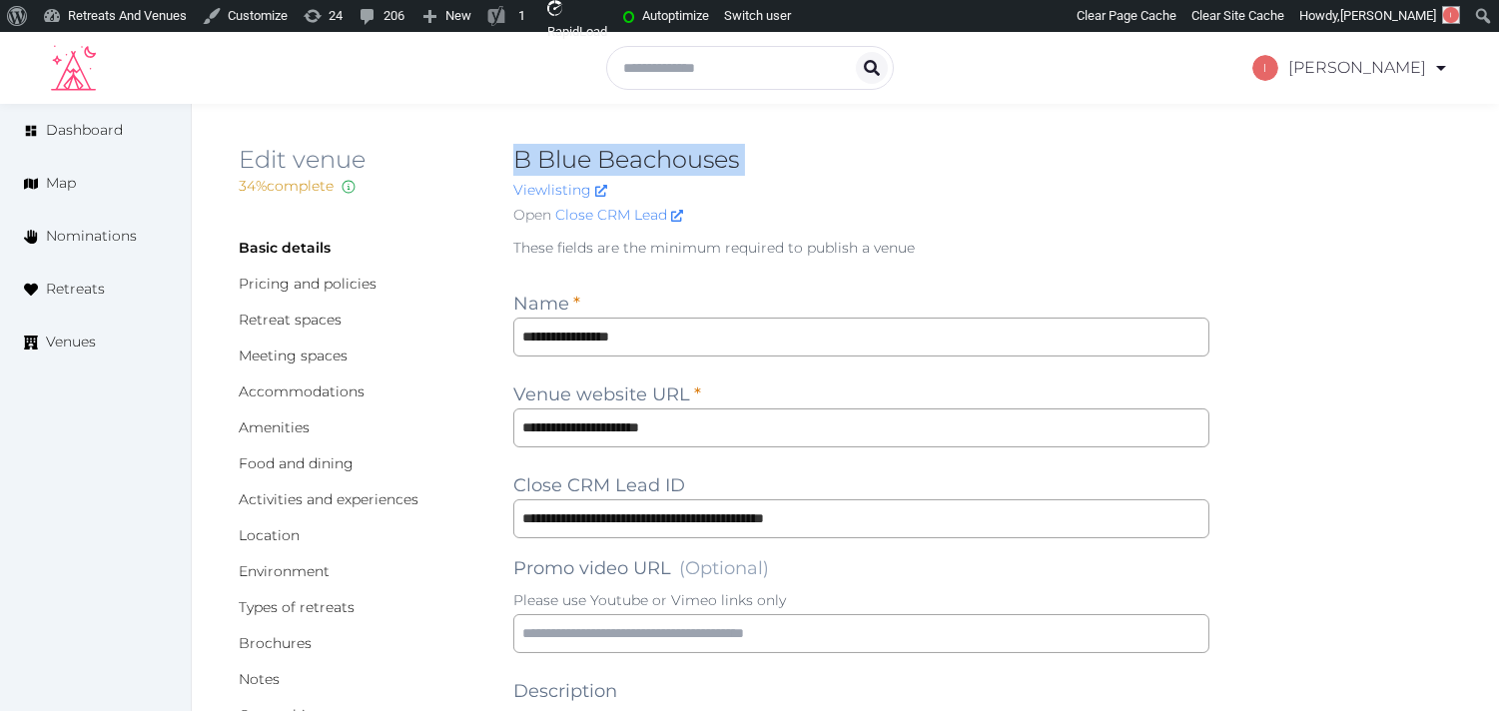
click at [552, 148] on h2 "B Blue Beachouses" at bounding box center [861, 160] width 696 height 32
copy h2 "B Blue Beachouses"
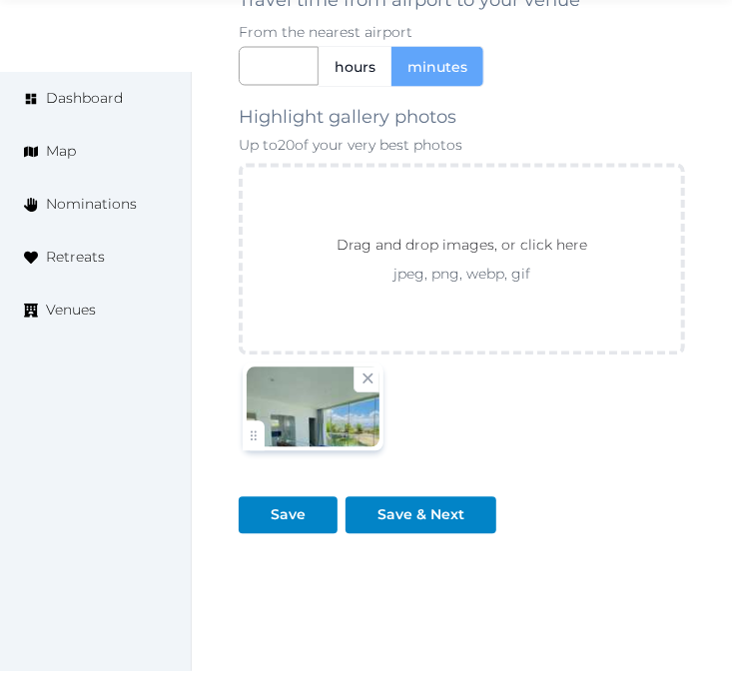
scroll to position [3282, 0]
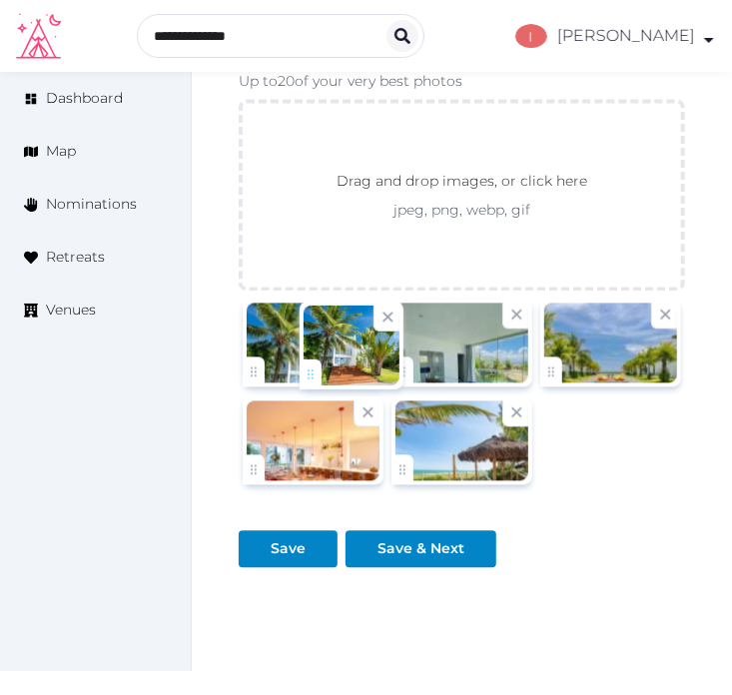
drag, startPoint x: 400, startPoint y: 374, endPoint x: 308, endPoint y: 375, distance: 92.9
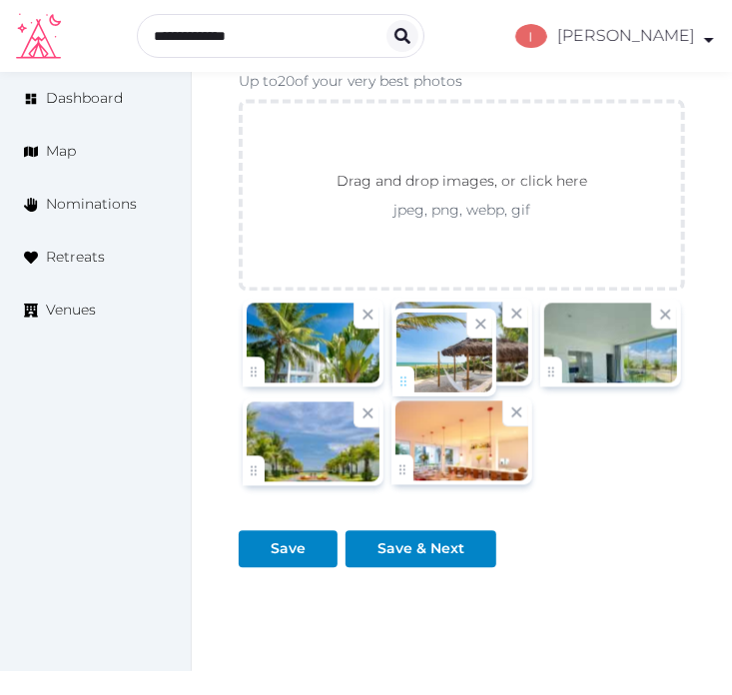
drag, startPoint x: 404, startPoint y: 471, endPoint x: 405, endPoint y: 381, distance: 90.9
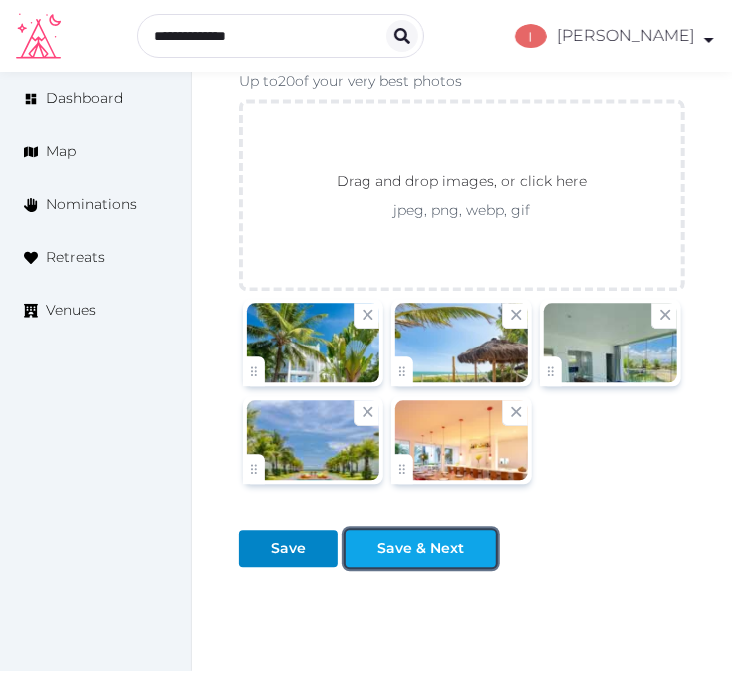
click at [415, 552] on div "Save & Next" at bounding box center [421, 549] width 87 height 21
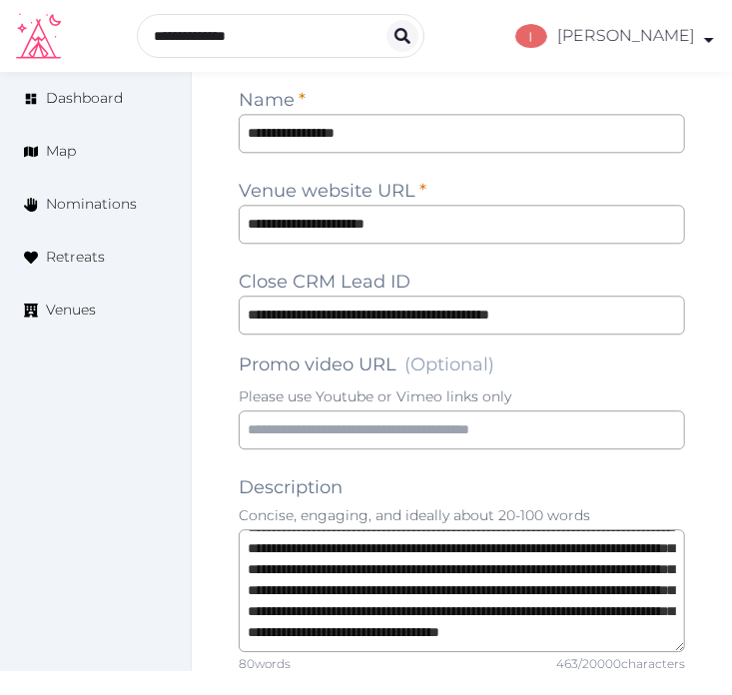
scroll to position [1284, 0]
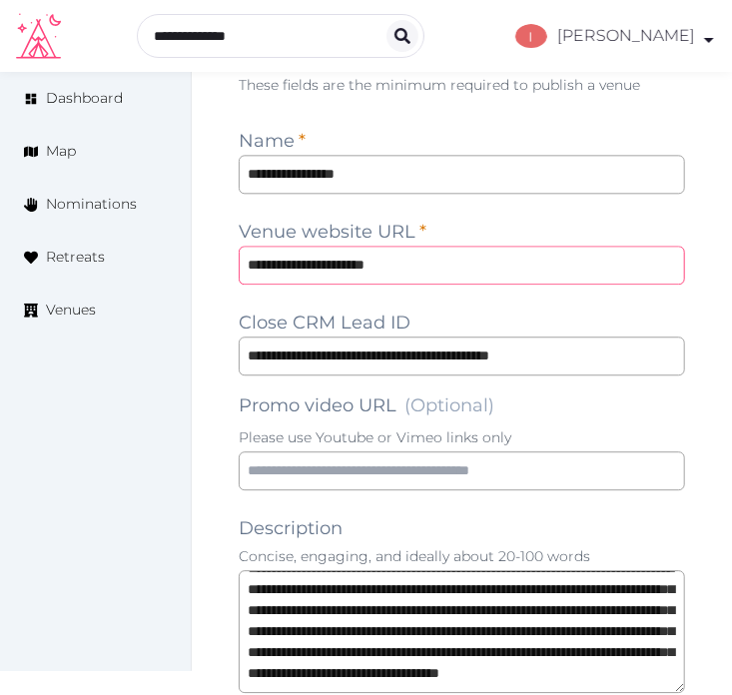
click at [277, 266] on input "**********" at bounding box center [462, 265] width 446 height 39
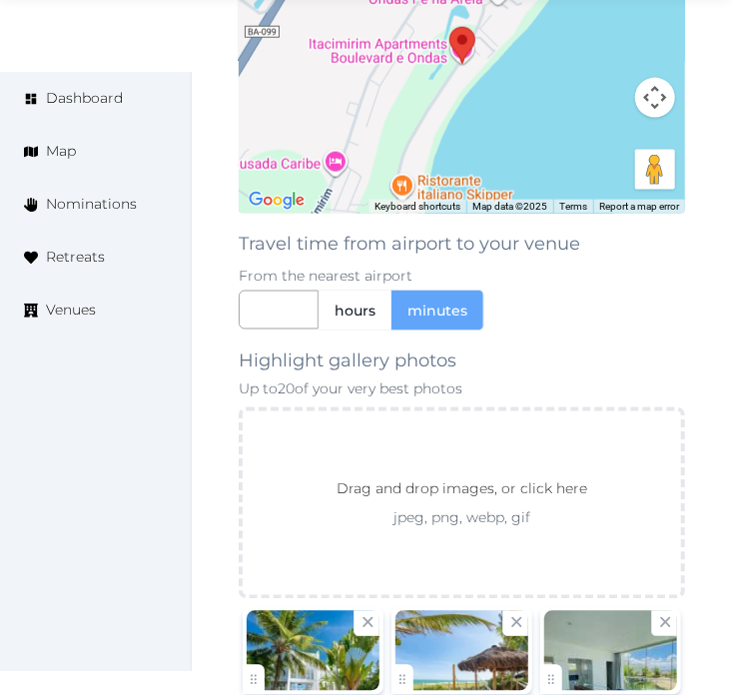
scroll to position [3171, 0]
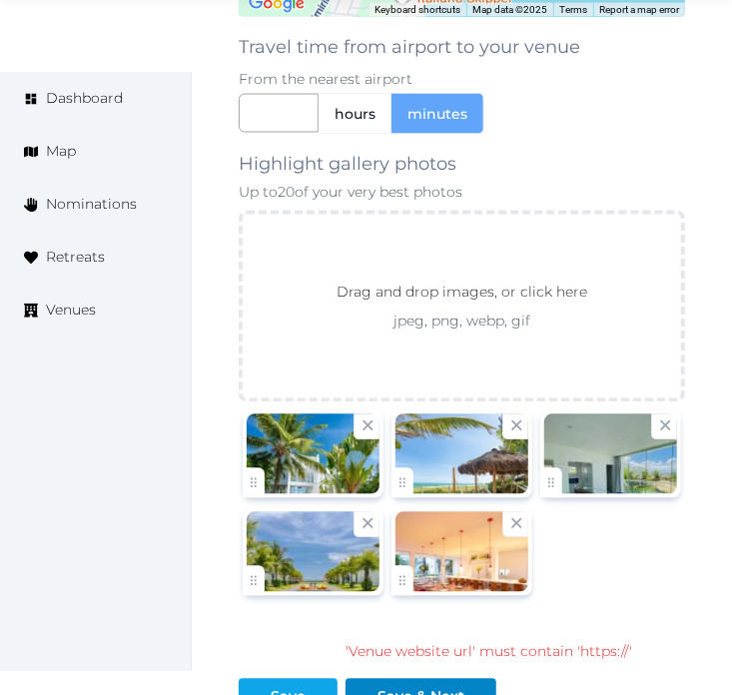
type input "**********"
click at [294, 681] on button "Save" at bounding box center [288, 697] width 99 height 37
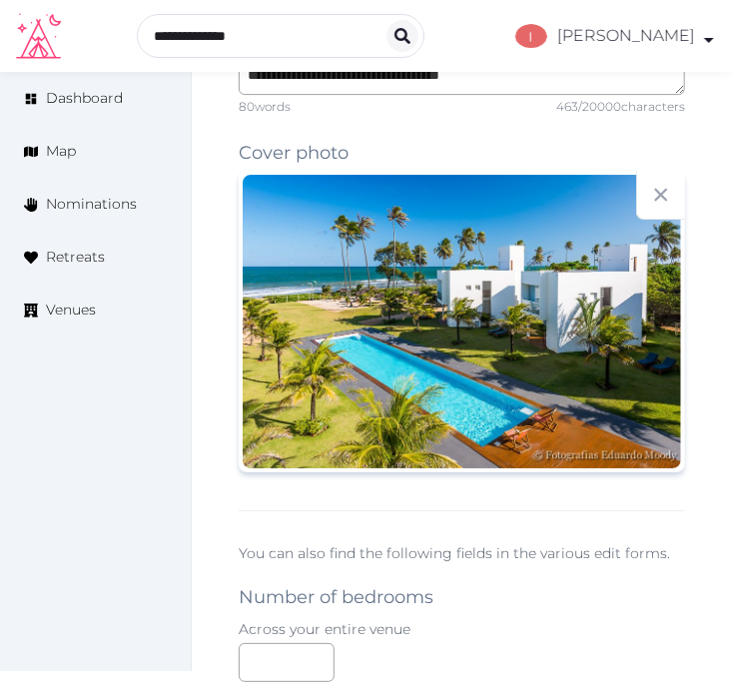
scroll to position [1840, 0]
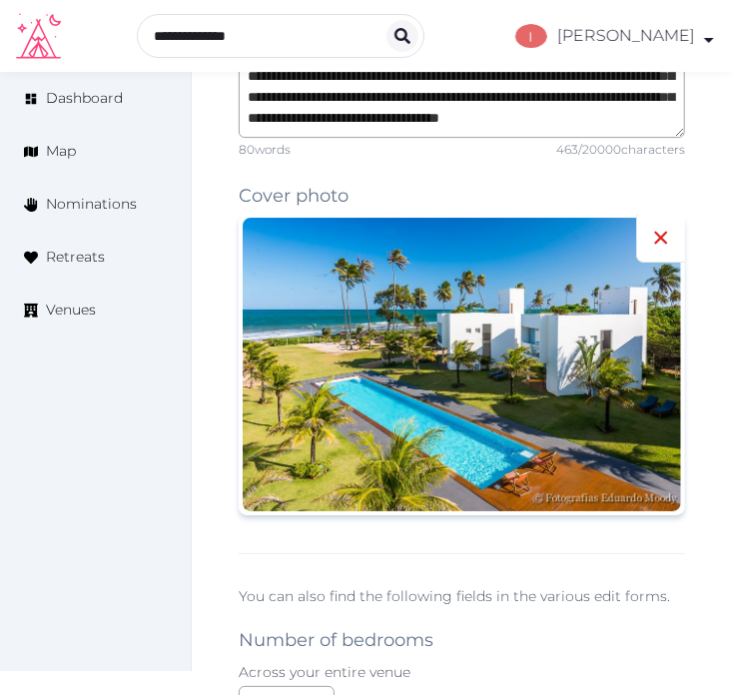
click at [663, 235] on icon at bounding box center [661, 238] width 13 height 13
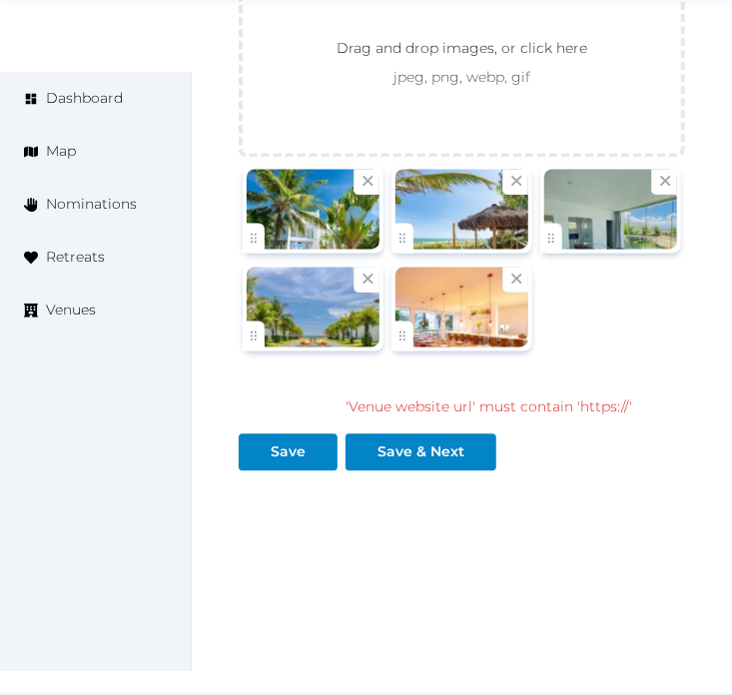
scroll to position [3417, 0]
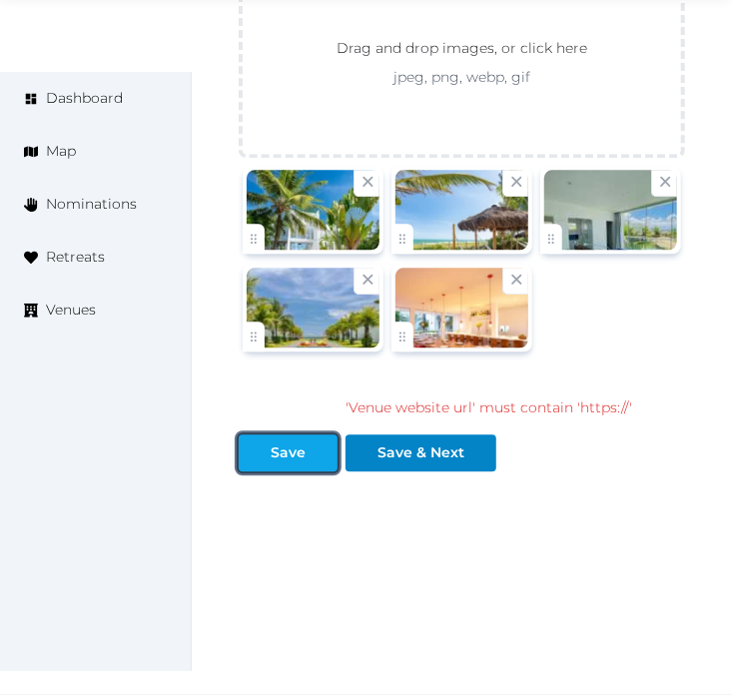
click at [305, 447] on div "Save" at bounding box center [288, 452] width 91 height 21
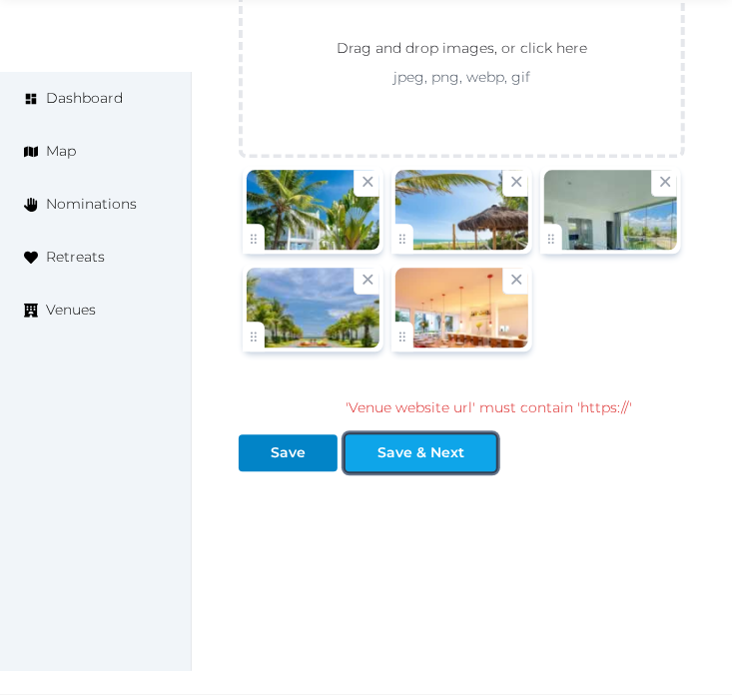
click at [412, 449] on div "Save & Next" at bounding box center [421, 452] width 87 height 21
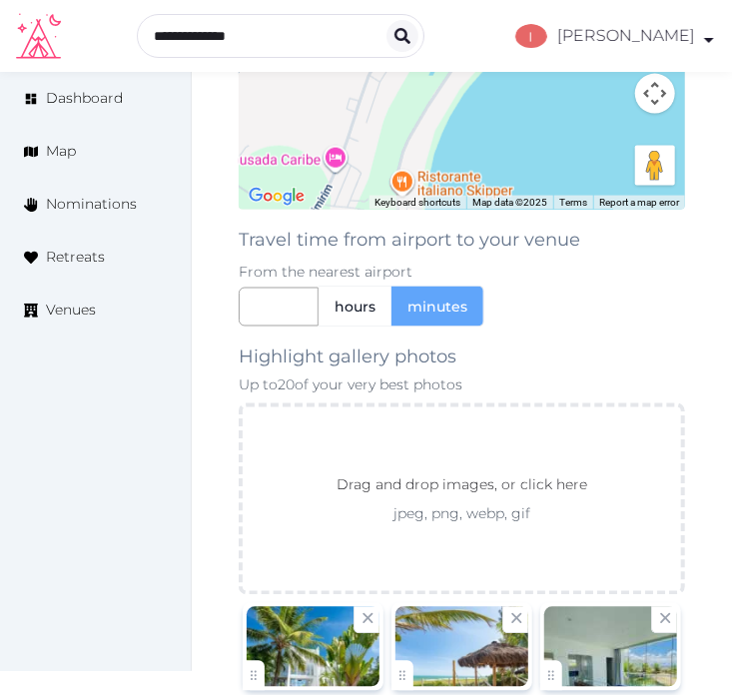
scroll to position [2824, 0]
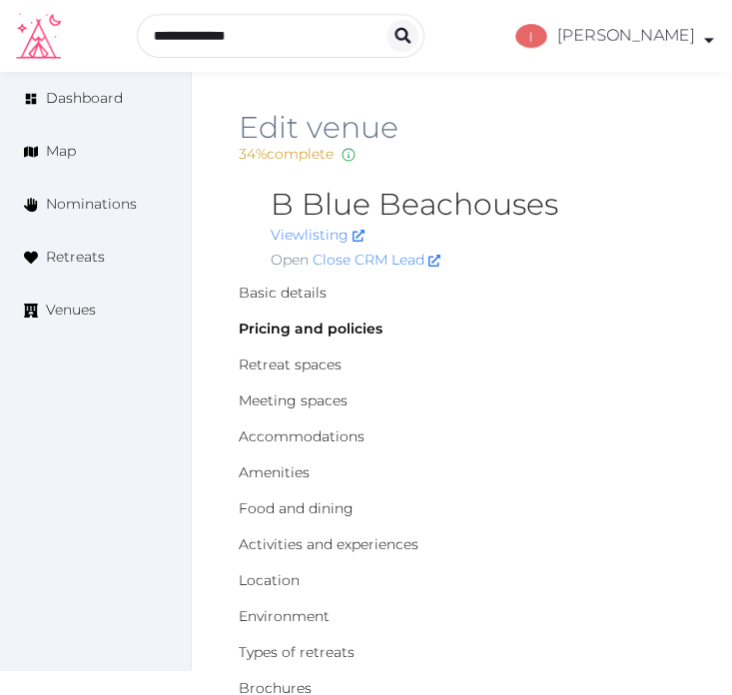
scroll to position [111, 0]
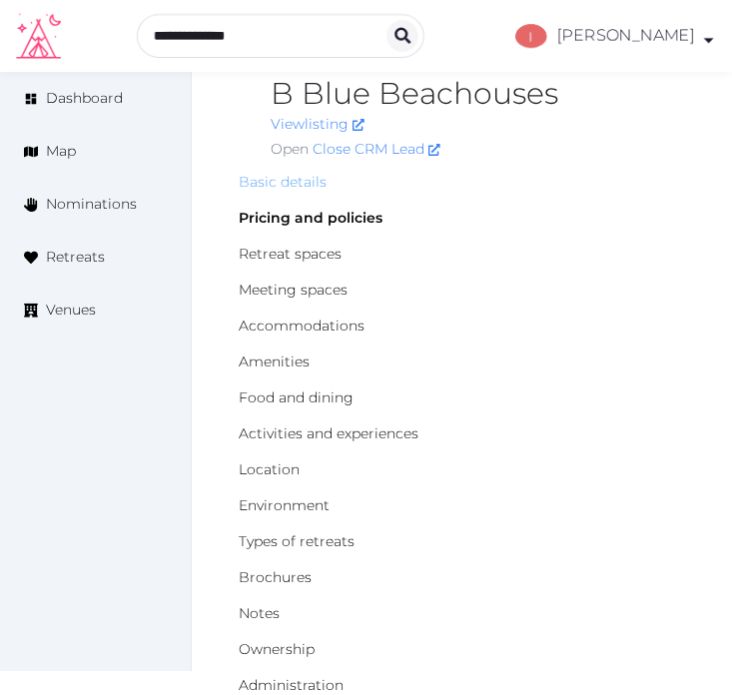
click at [291, 177] on link "Basic details" at bounding box center [283, 182] width 88 height 18
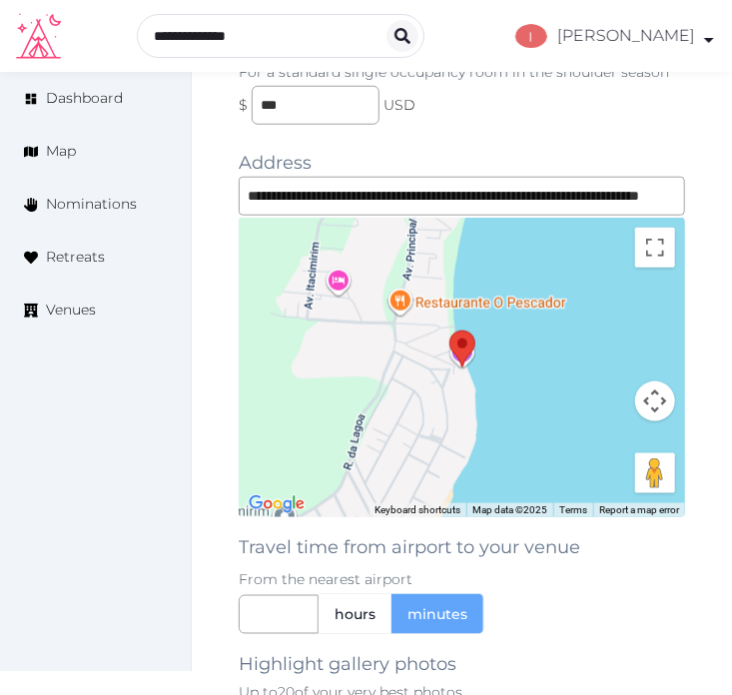
scroll to position [2663, 0]
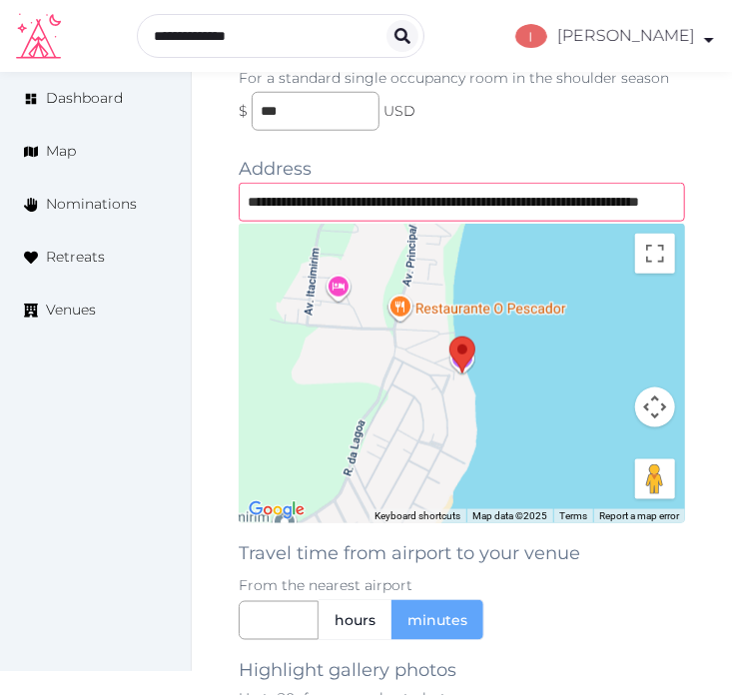
click at [624, 204] on input "**********" at bounding box center [462, 202] width 446 height 39
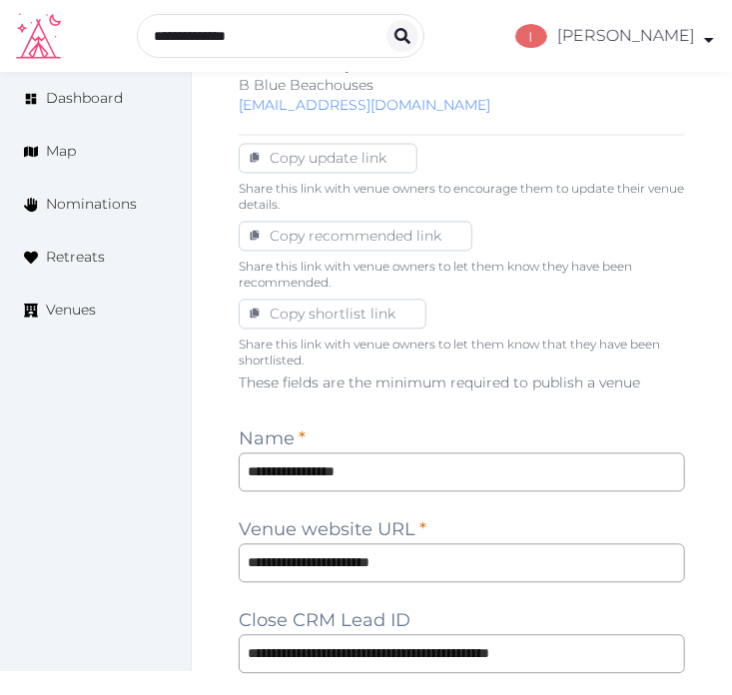
scroll to position [1110, 0]
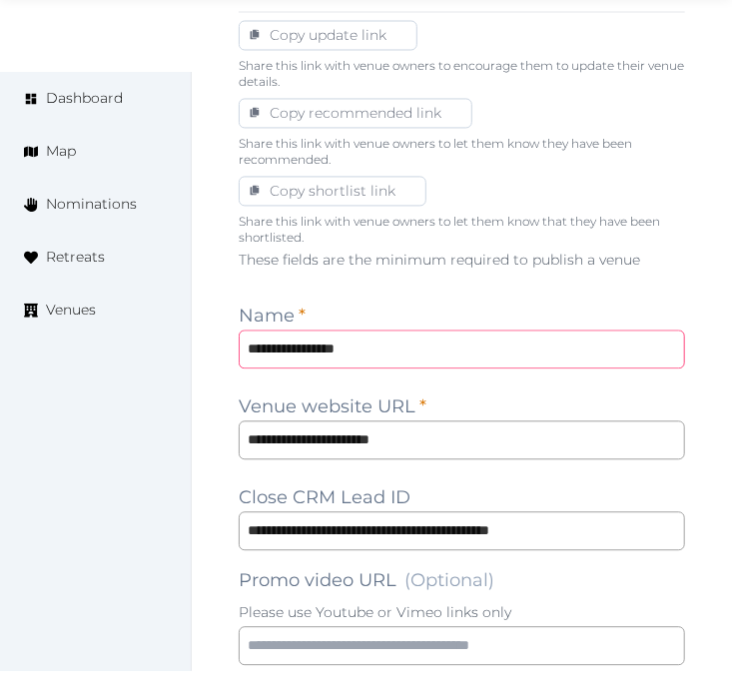
click at [353, 363] on input "**********" at bounding box center [462, 349] width 446 height 39
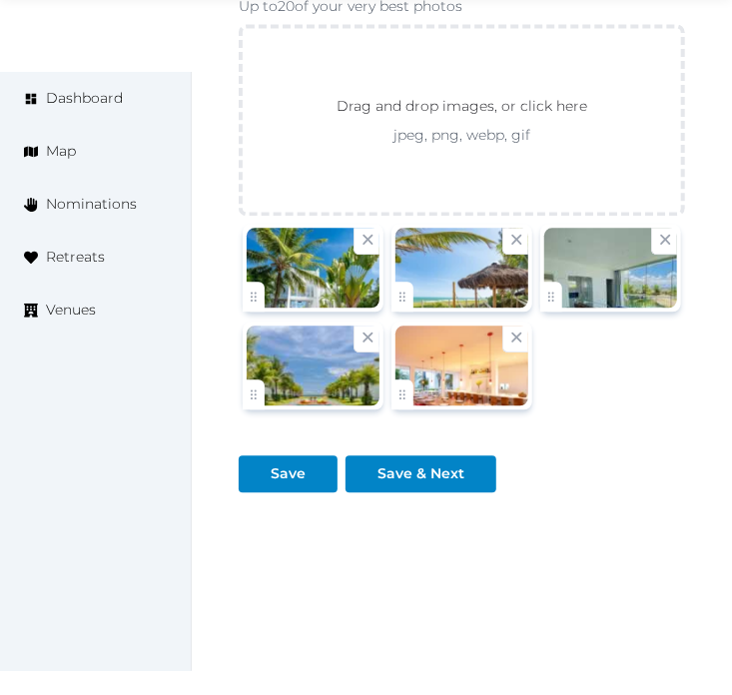
scroll to position [3380, 0]
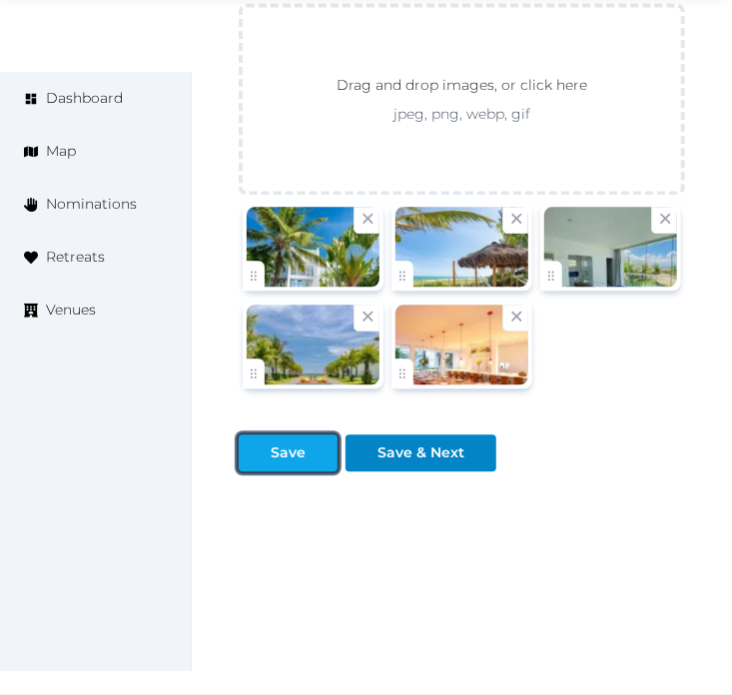
click at [273, 455] on div "Save" at bounding box center [288, 452] width 35 height 21
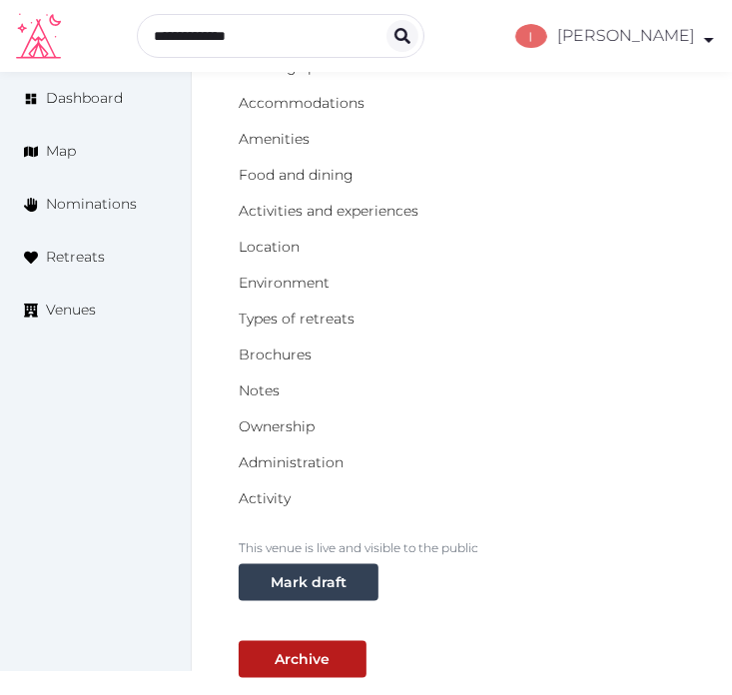
scroll to position [162, 0]
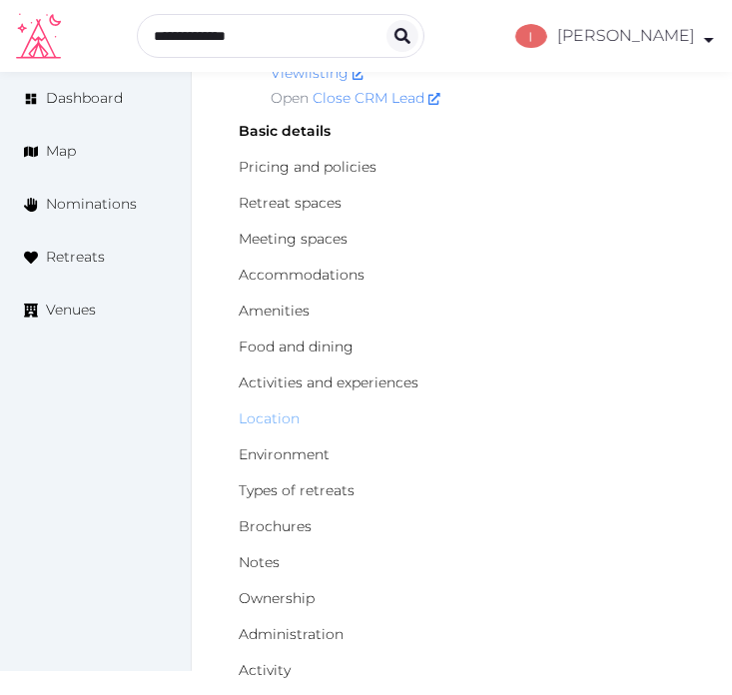
click at [280, 417] on link "Location" at bounding box center [269, 418] width 61 height 18
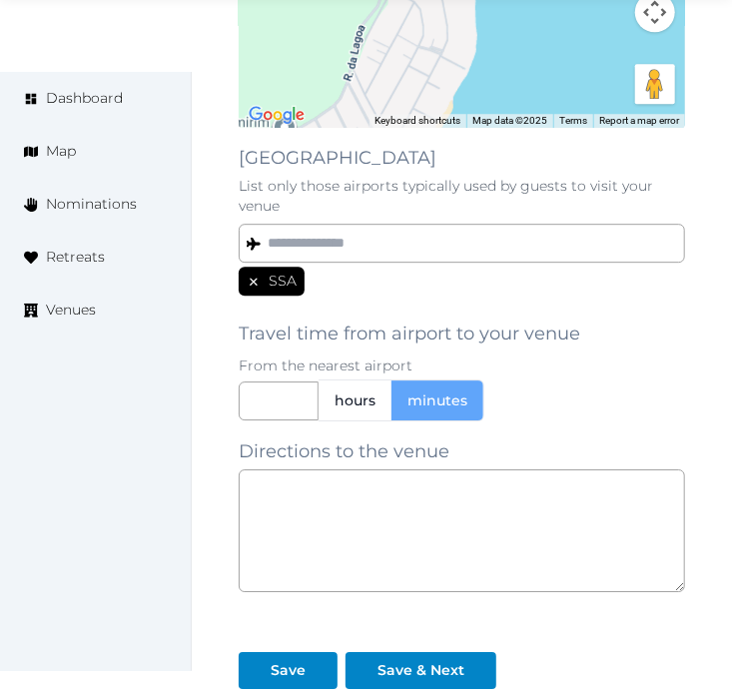
scroll to position [1775, 0]
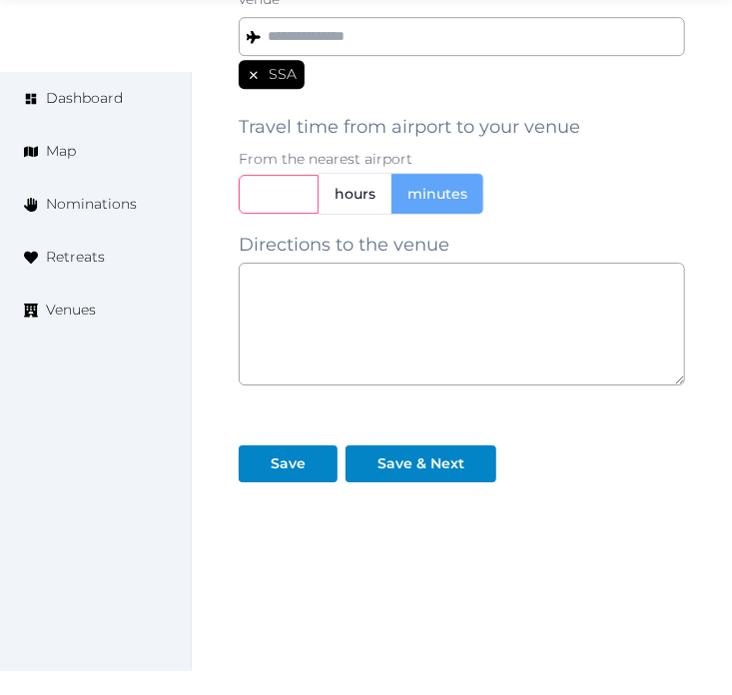
click at [274, 182] on input "text" at bounding box center [279, 194] width 80 height 39
type input "*"
click at [365, 197] on span "hours" at bounding box center [355, 194] width 41 height 20
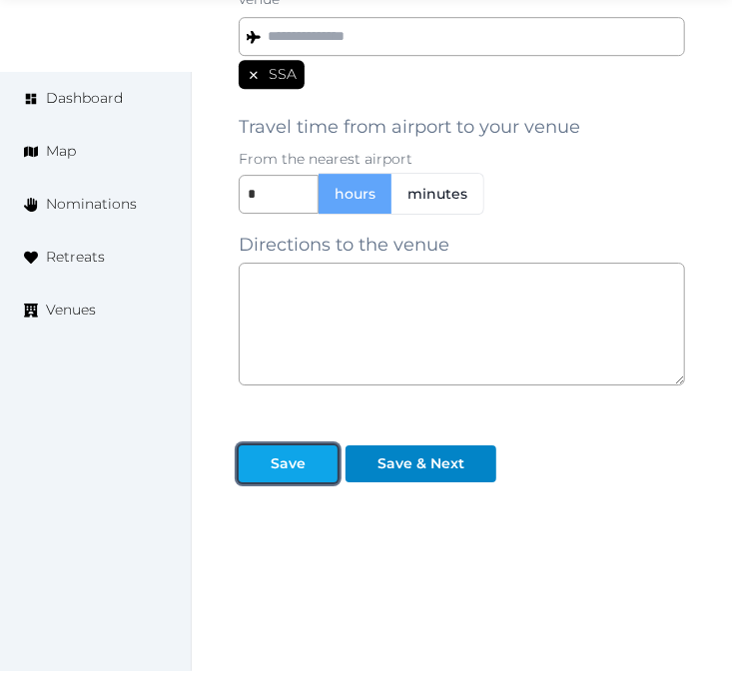
click at [293, 461] on div "Save" at bounding box center [288, 463] width 35 height 21
paste textarea "**********"
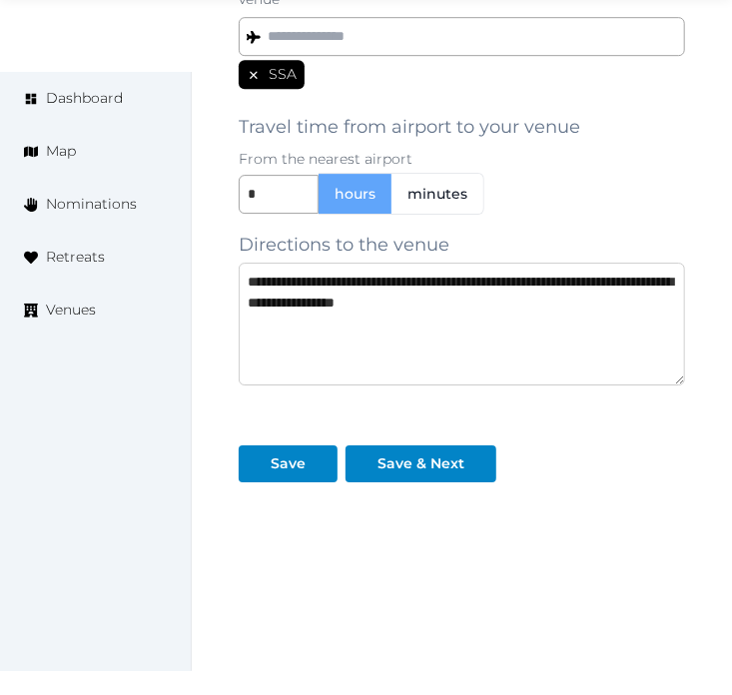
click at [462, 328] on textarea "**********" at bounding box center [462, 324] width 446 height 123
type textarea "**********"
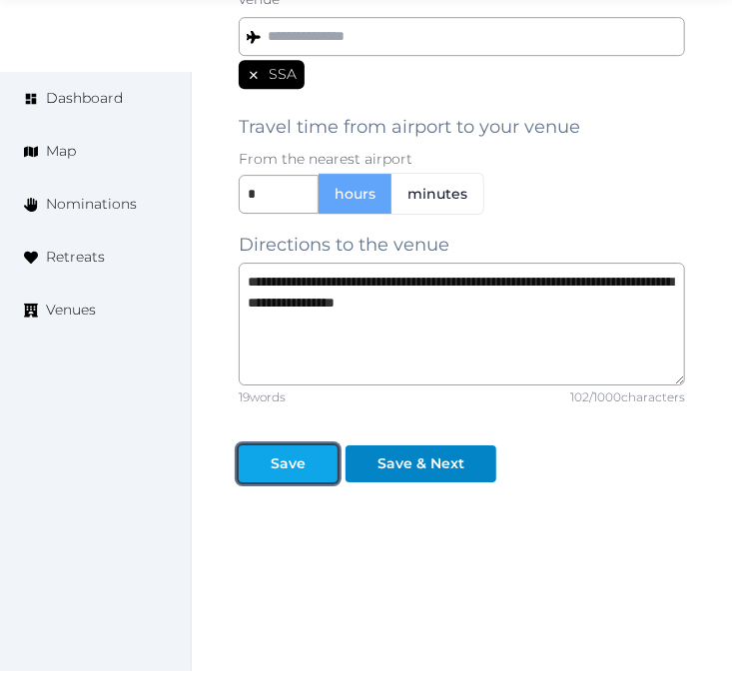
click at [293, 454] on div "Save" at bounding box center [288, 463] width 35 height 21
click at [287, 455] on div "Save" at bounding box center [288, 463] width 35 height 21
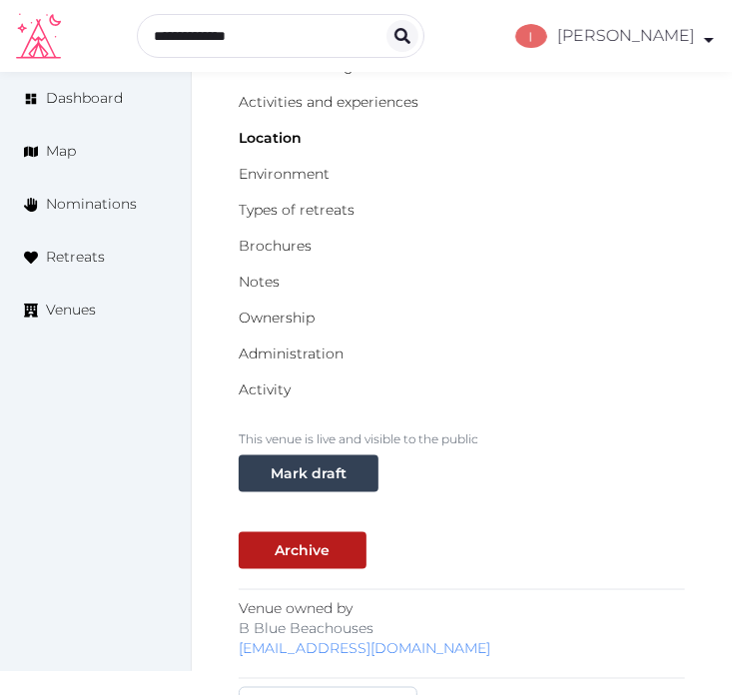
scroll to position [0, 0]
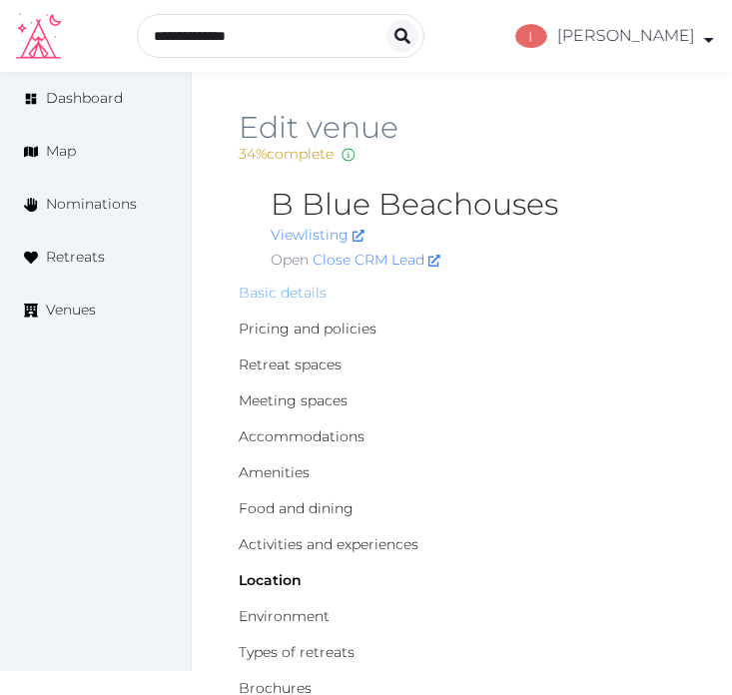
click at [281, 298] on link "Basic details" at bounding box center [283, 293] width 88 height 18
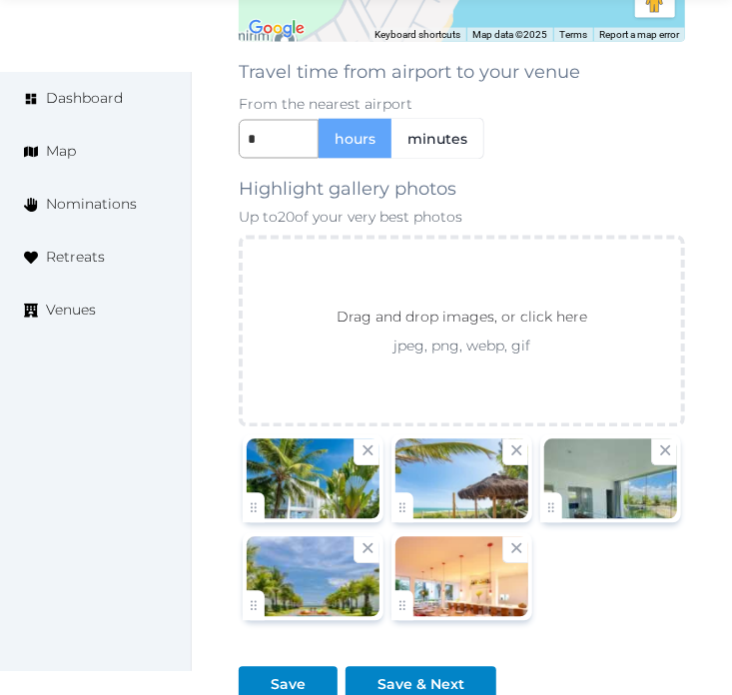
scroll to position [3380, 0]
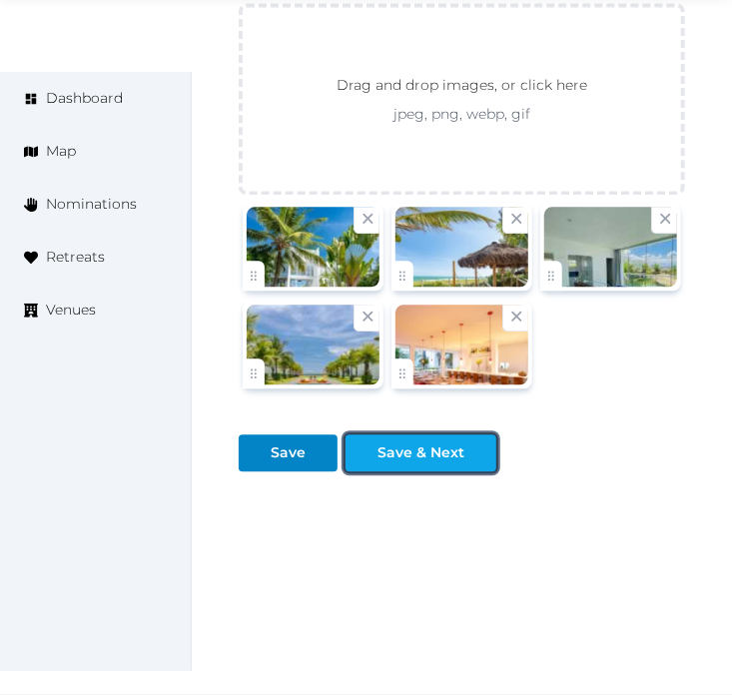
click at [409, 465] on button "Save & Next" at bounding box center [421, 452] width 151 height 37
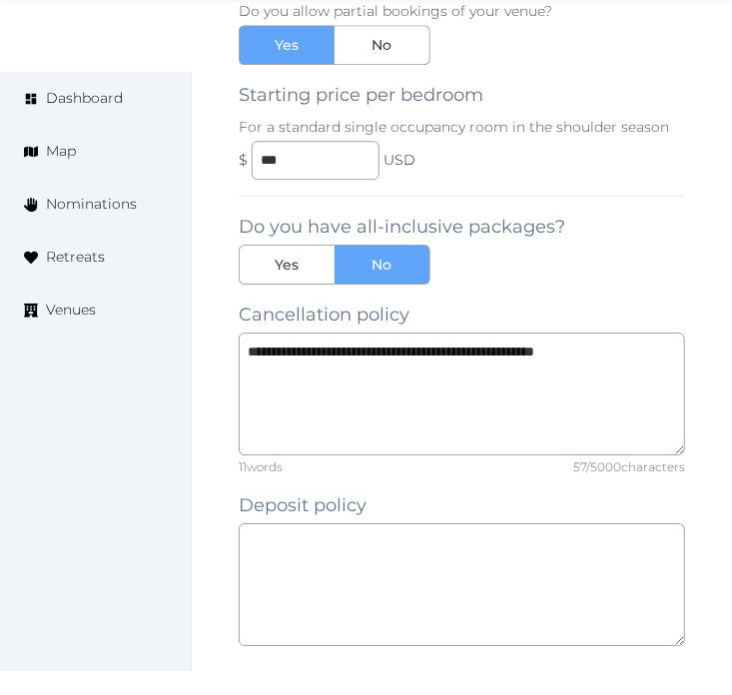
scroll to position [1948, 0]
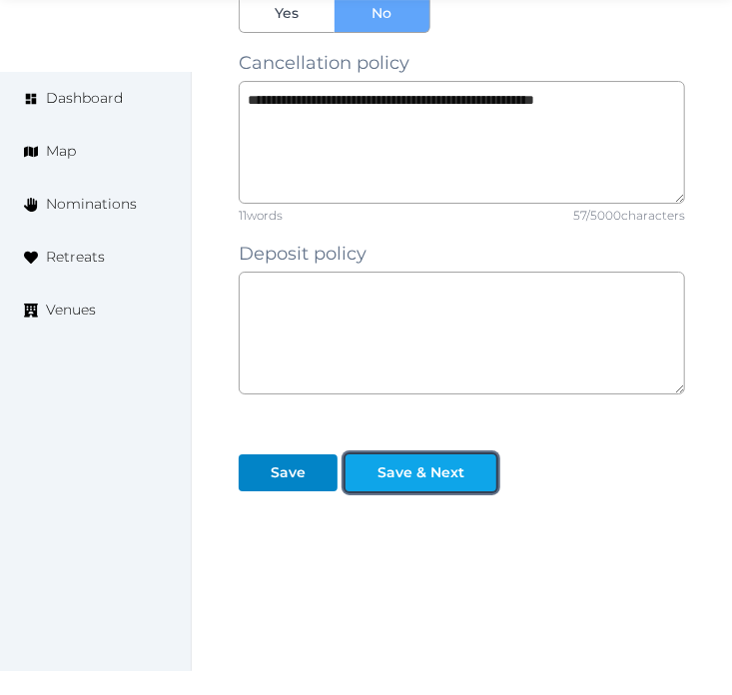
click at [433, 462] on div "Save & Next" at bounding box center [421, 472] width 87 height 21
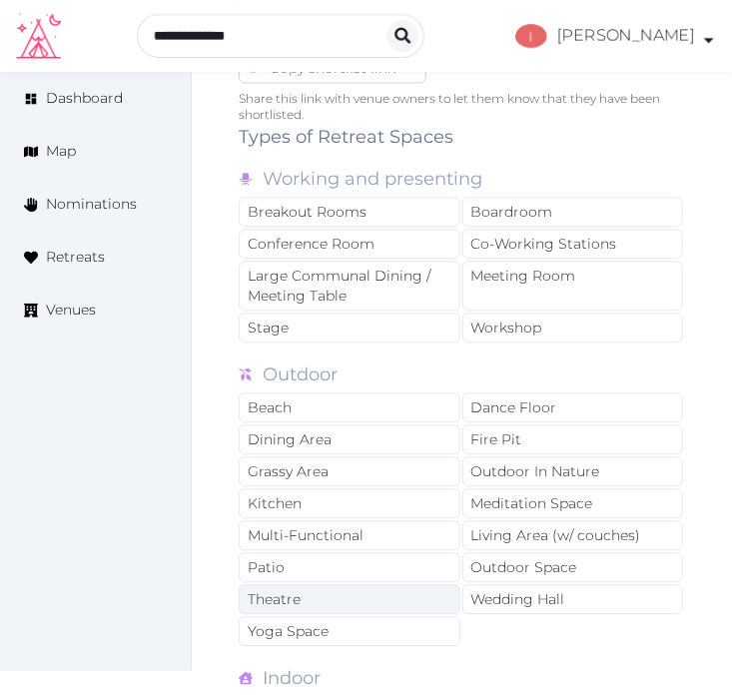
scroll to position [1220, 0]
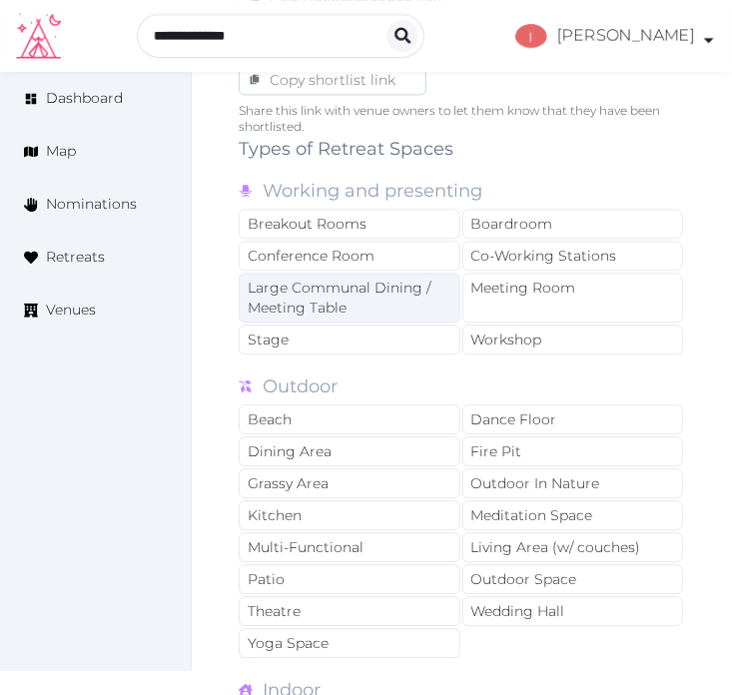
click at [371, 301] on div "Large Communal Dining / Meeting Table" at bounding box center [350, 298] width 222 height 50
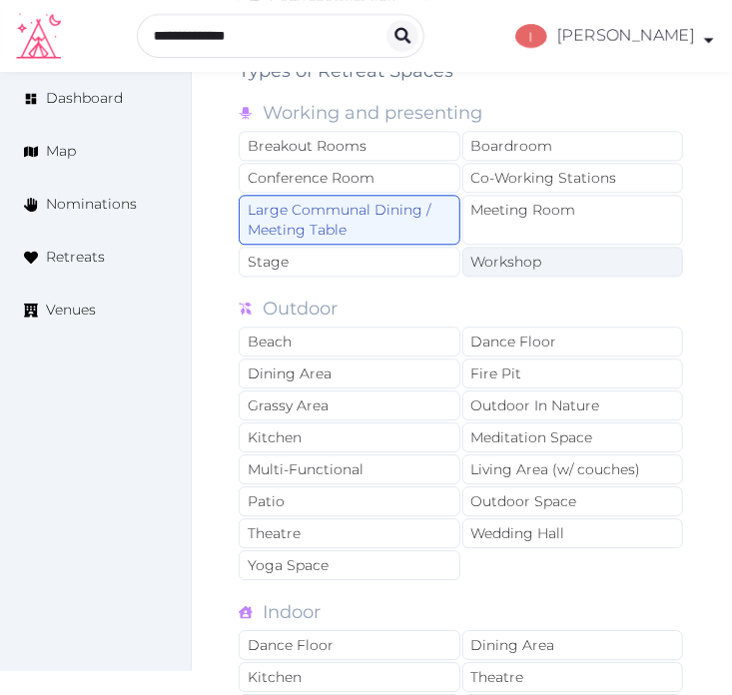
scroll to position [1331, 0]
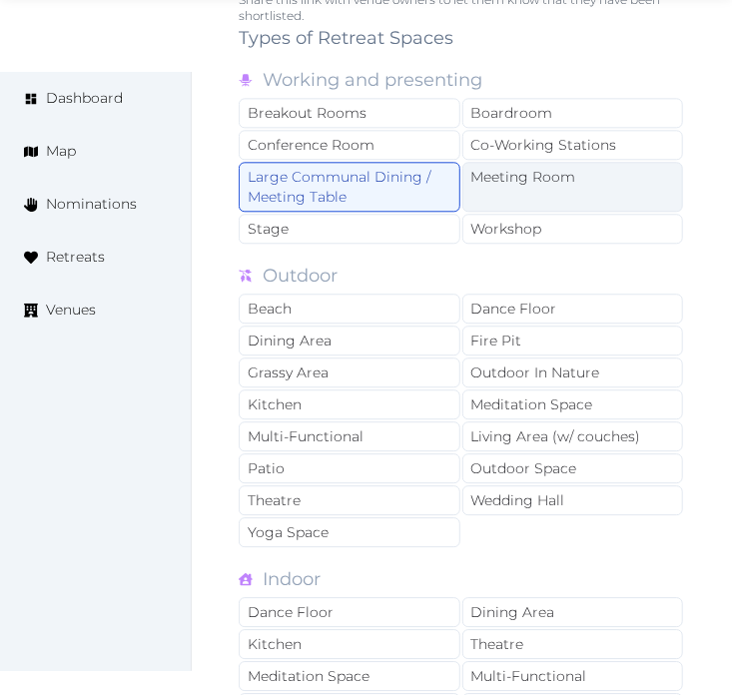
click at [546, 184] on div "Meeting Room" at bounding box center [573, 187] width 222 height 50
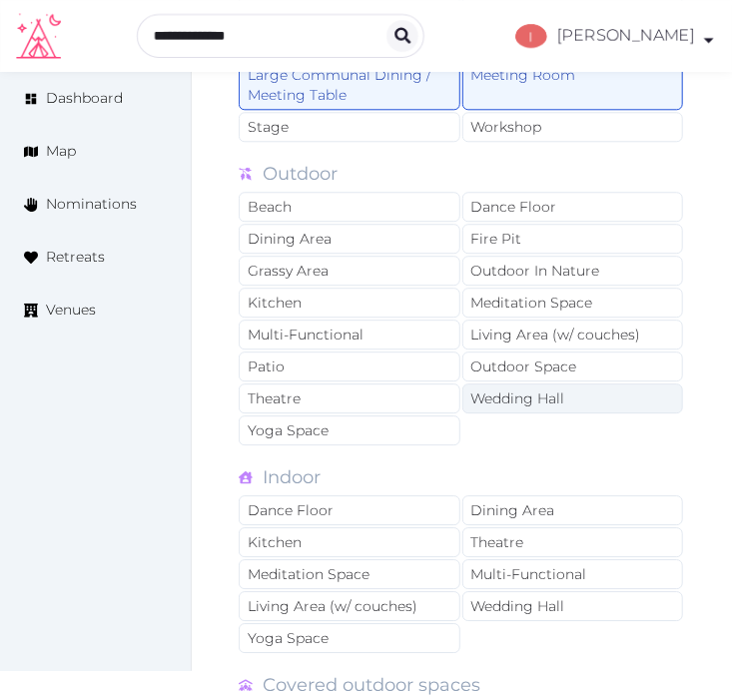
scroll to position [1442, 0]
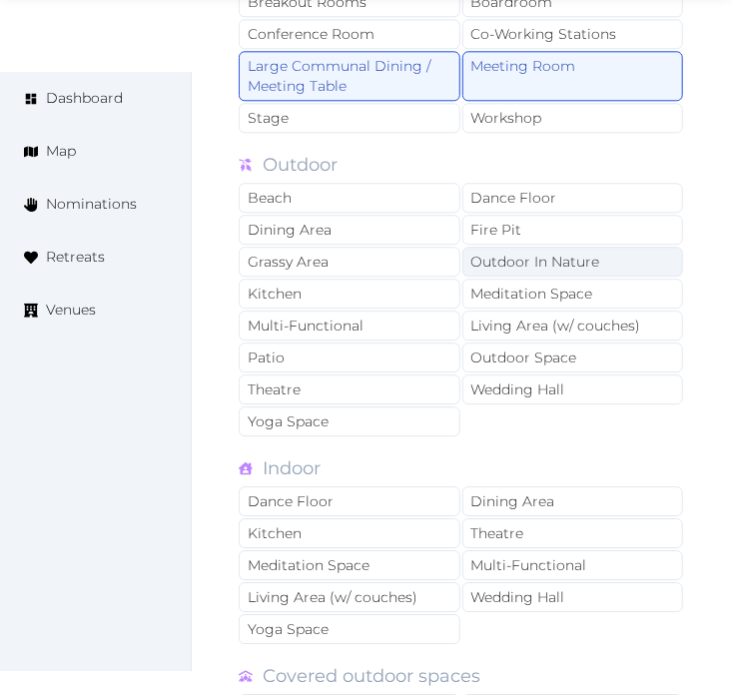
click at [499, 263] on div "Outdoor In Nature" at bounding box center [573, 262] width 222 height 30
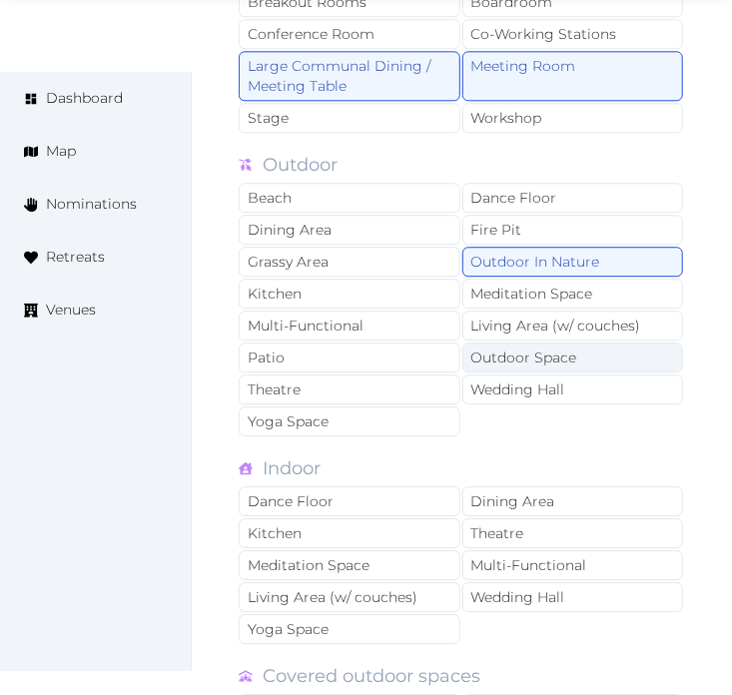
click at [529, 352] on div "Outdoor Space" at bounding box center [573, 358] width 222 height 30
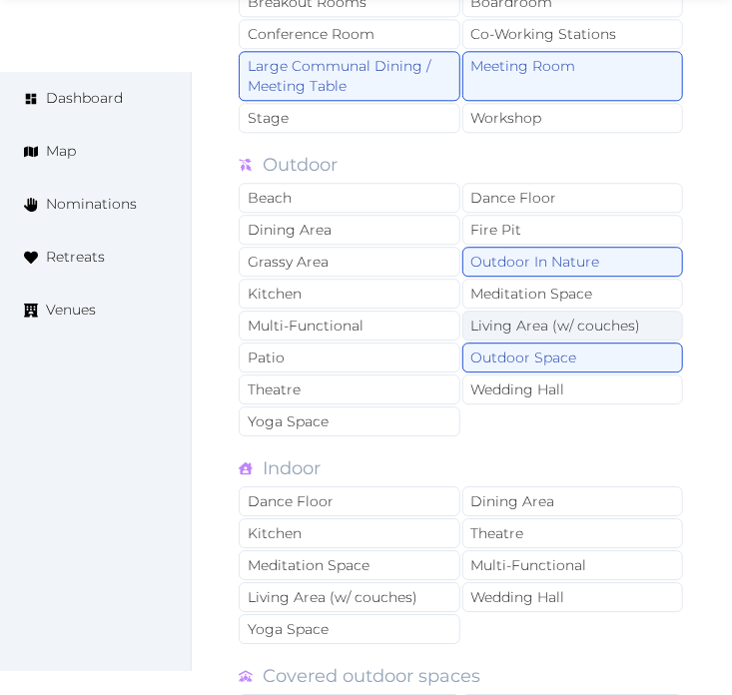
click at [534, 324] on div "Living Area (w/ couches)" at bounding box center [573, 326] width 222 height 30
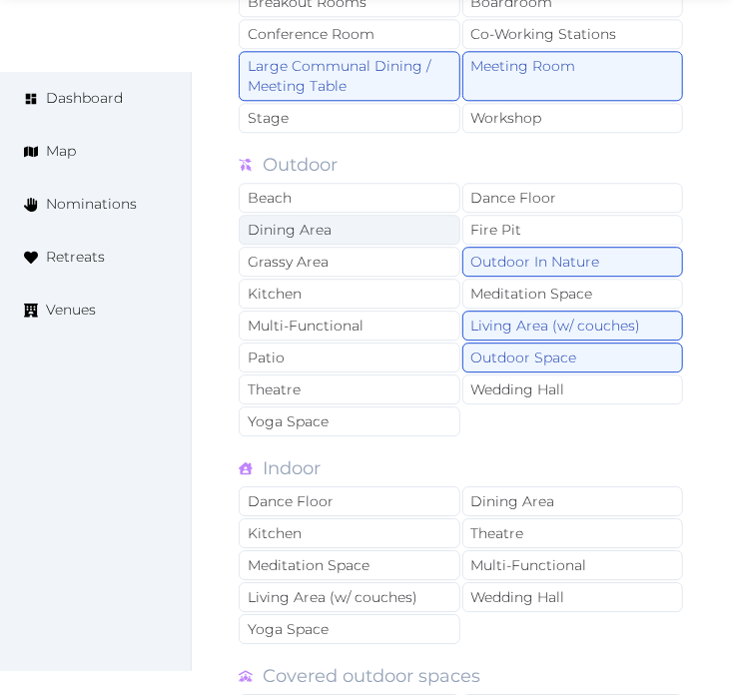
click at [396, 233] on div "Dining Area" at bounding box center [350, 230] width 222 height 30
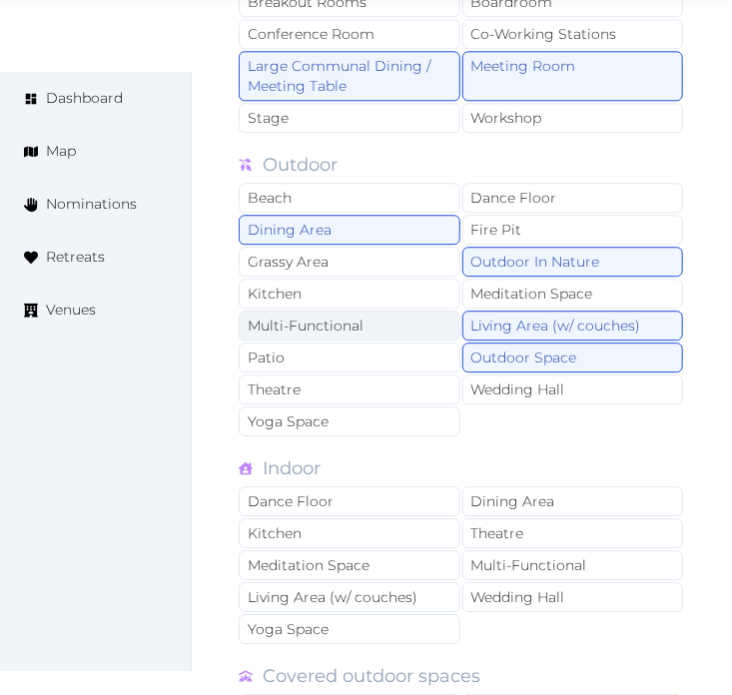
click at [405, 328] on div "Multi-Functional" at bounding box center [350, 326] width 222 height 30
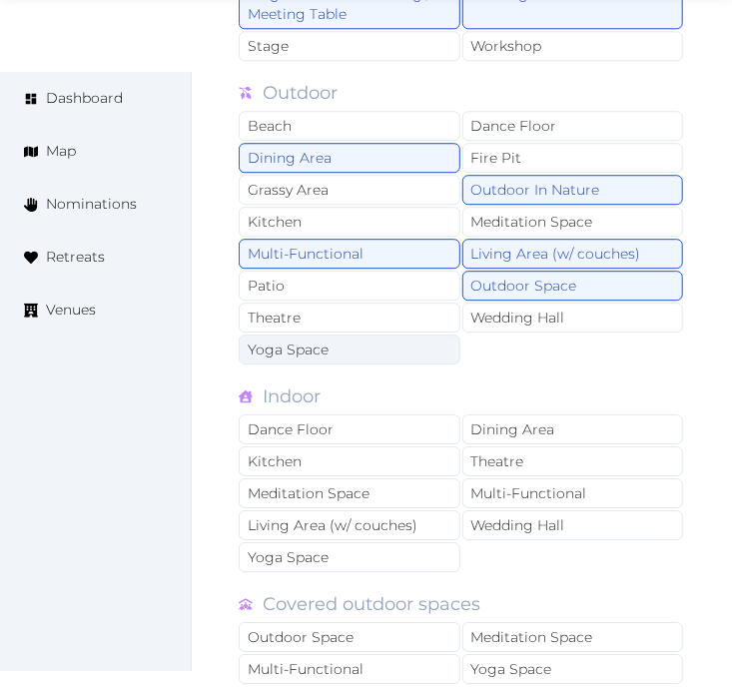
scroll to position [1553, 0]
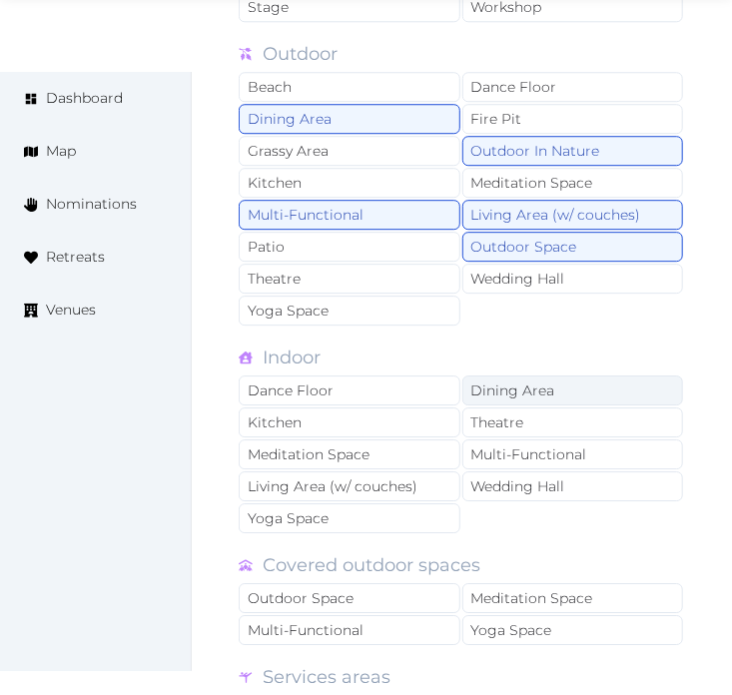
click at [547, 388] on div "Dining Area" at bounding box center [573, 391] width 222 height 30
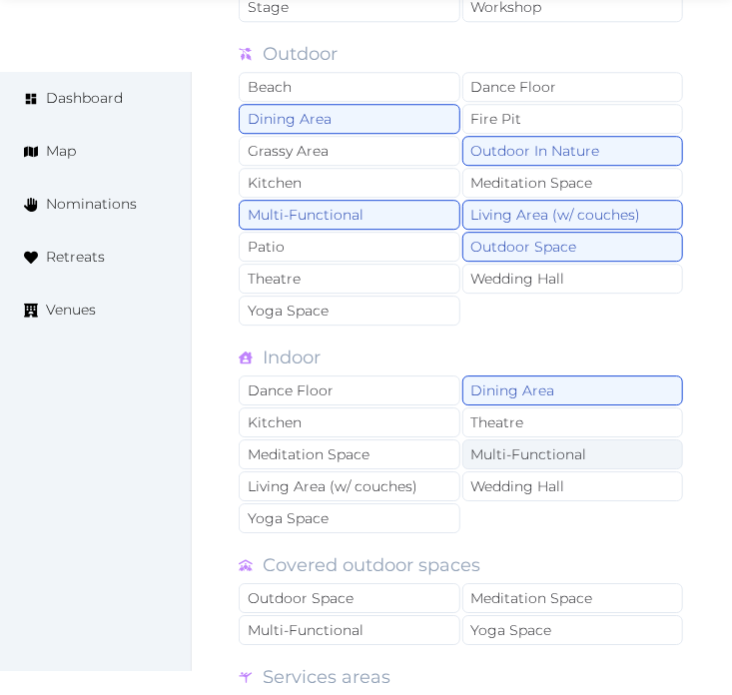
click at [602, 455] on div "Multi-Functional" at bounding box center [573, 454] width 222 height 30
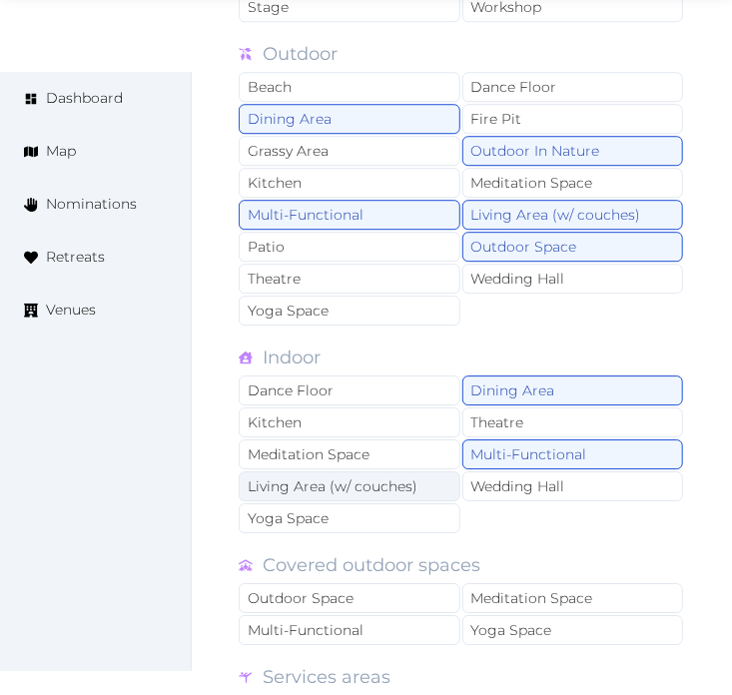
click at [380, 495] on div "Living Area (w/ couches)" at bounding box center [350, 486] width 222 height 30
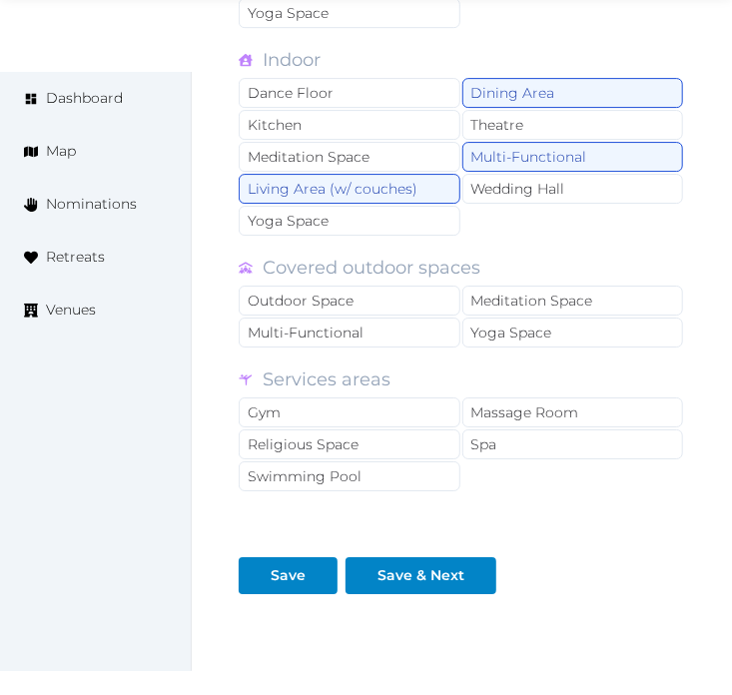
scroll to position [1886, 0]
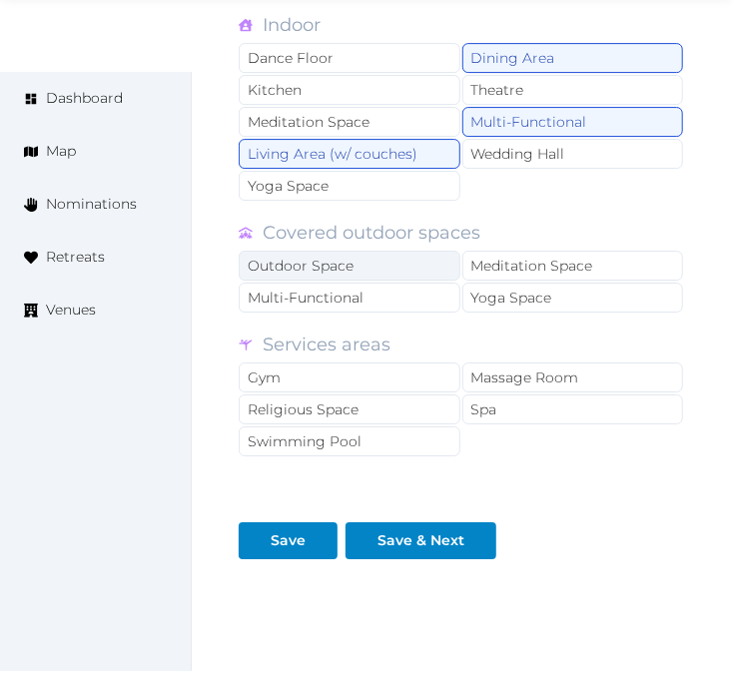
click at [373, 264] on div "Outdoor Space" at bounding box center [350, 266] width 222 height 30
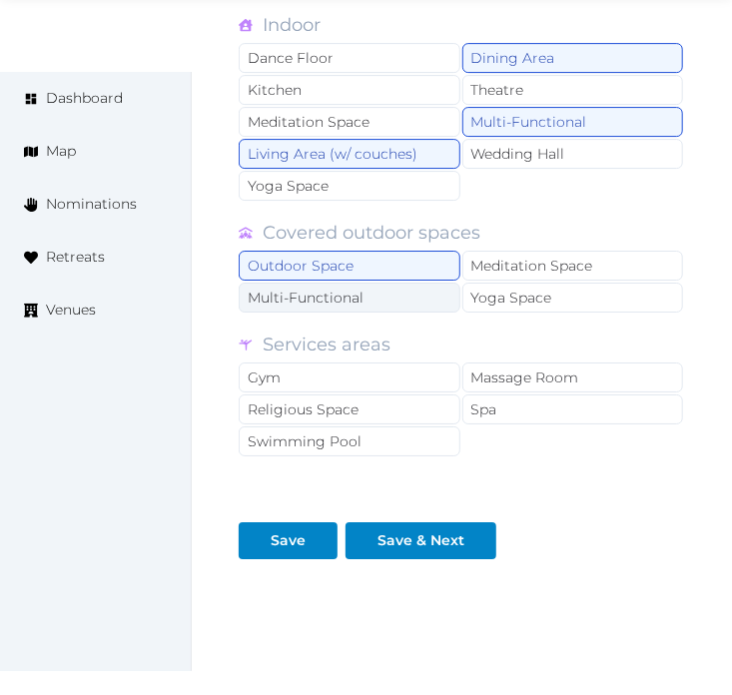
click at [381, 300] on div "Multi-Functional" at bounding box center [350, 298] width 222 height 30
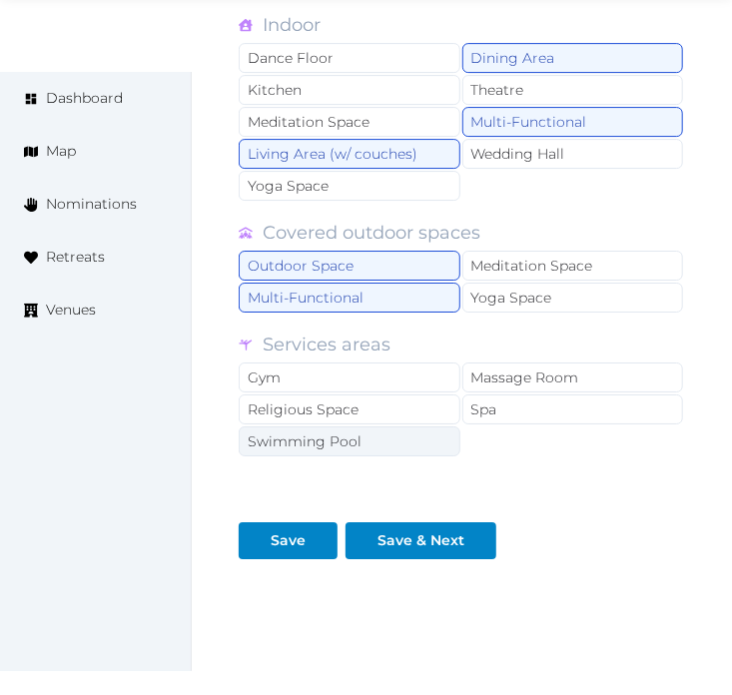
click at [403, 452] on div "Swimming Pool" at bounding box center [350, 441] width 222 height 30
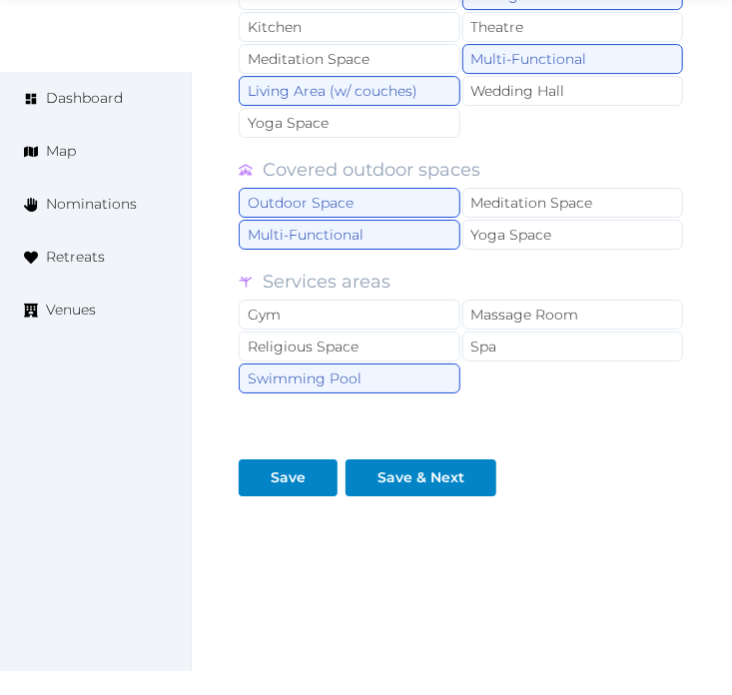
scroll to position [1978, 0]
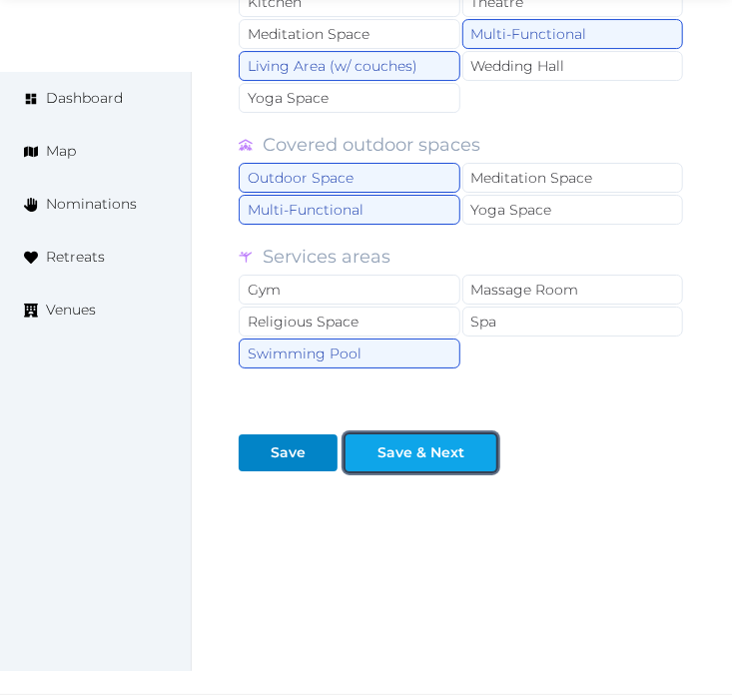
click at [383, 463] on button "Save & Next" at bounding box center [421, 452] width 151 height 37
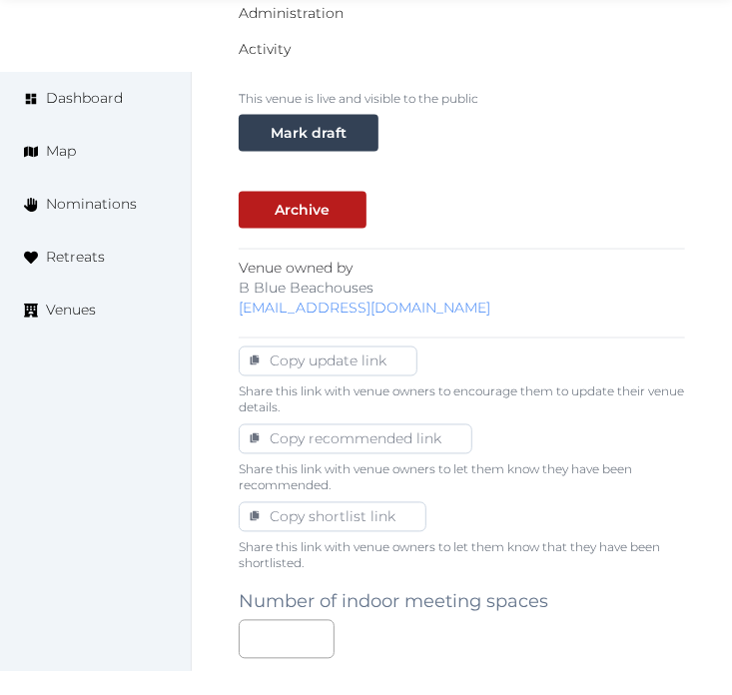
scroll to position [1110, 0]
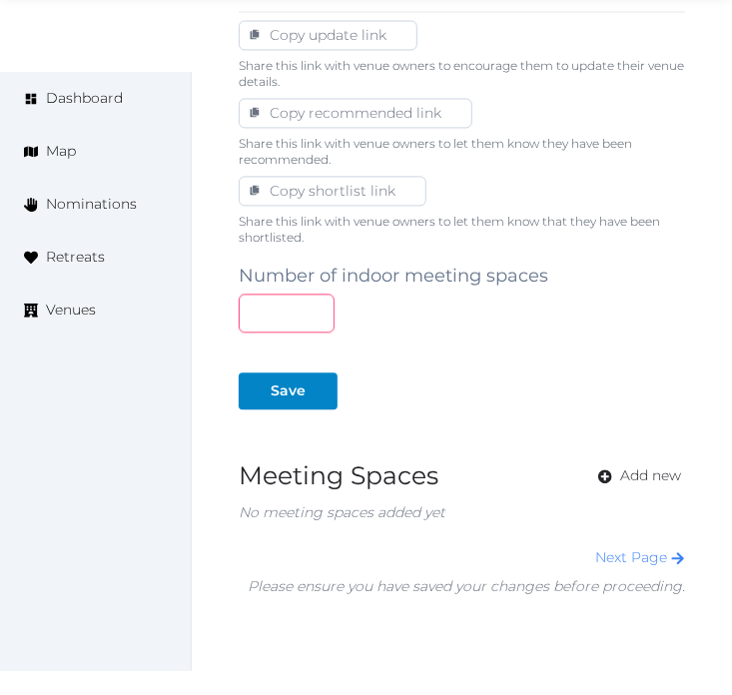
click at [254, 313] on input "number" at bounding box center [287, 313] width 96 height 39
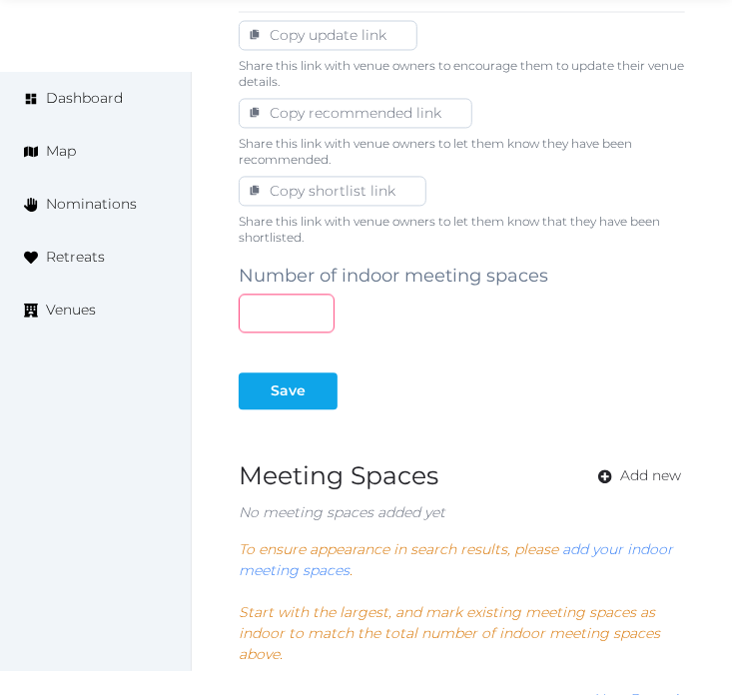
type input "*"
click at [273, 396] on div "Save" at bounding box center [288, 391] width 35 height 21
drag, startPoint x: 310, startPoint y: 391, endPoint x: 331, endPoint y: 394, distance: 21.4
click at [310, 391] on div at bounding box center [322, 391] width 24 height 21
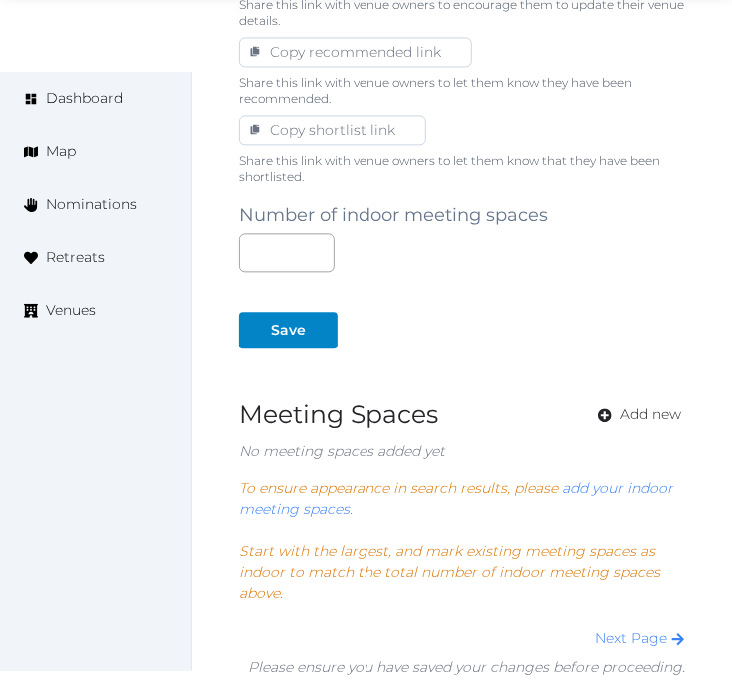
scroll to position [1220, 0]
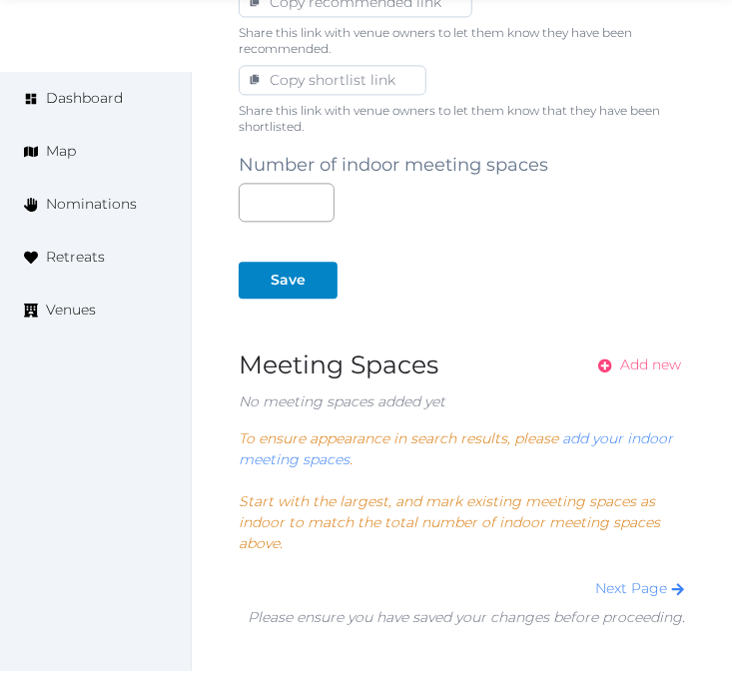
click at [646, 361] on span "Add new" at bounding box center [650, 365] width 61 height 21
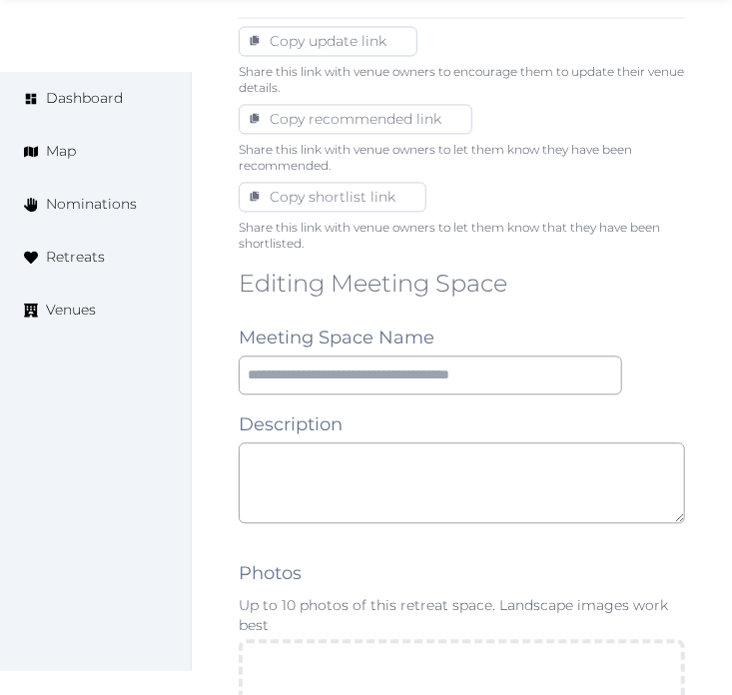
scroll to position [1110, 0]
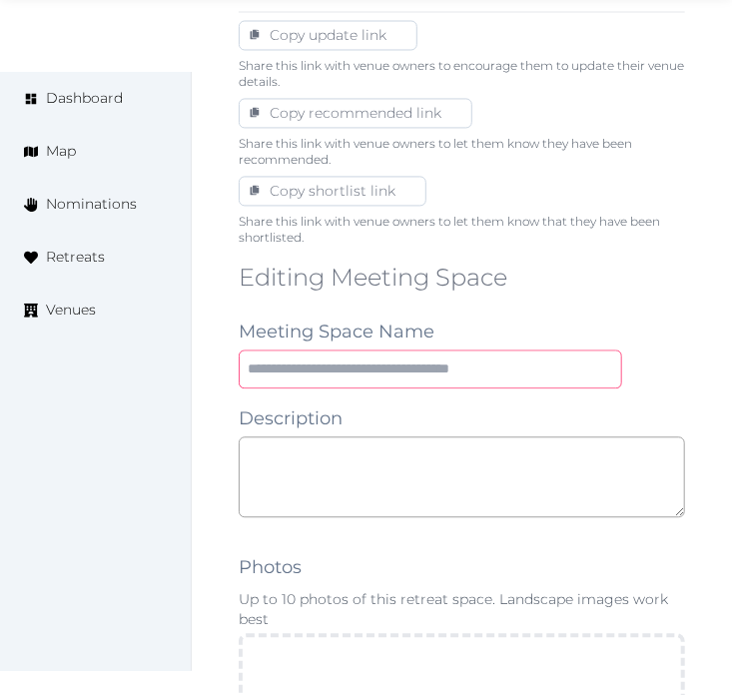
click at [539, 382] on input "text" at bounding box center [431, 369] width 384 height 39
paste input "*********"
type input "*********"
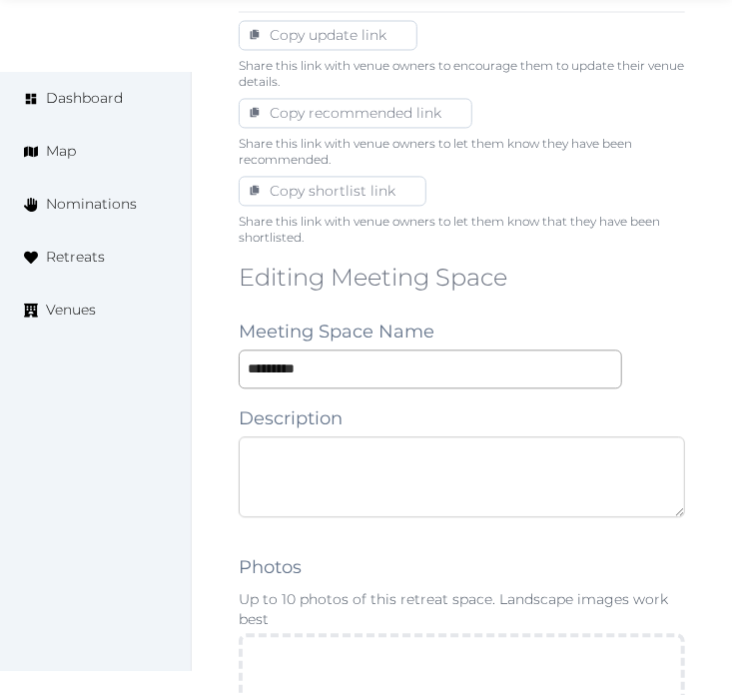
click at [540, 496] on textarea at bounding box center [462, 476] width 446 height 81
paste textarea "**********"
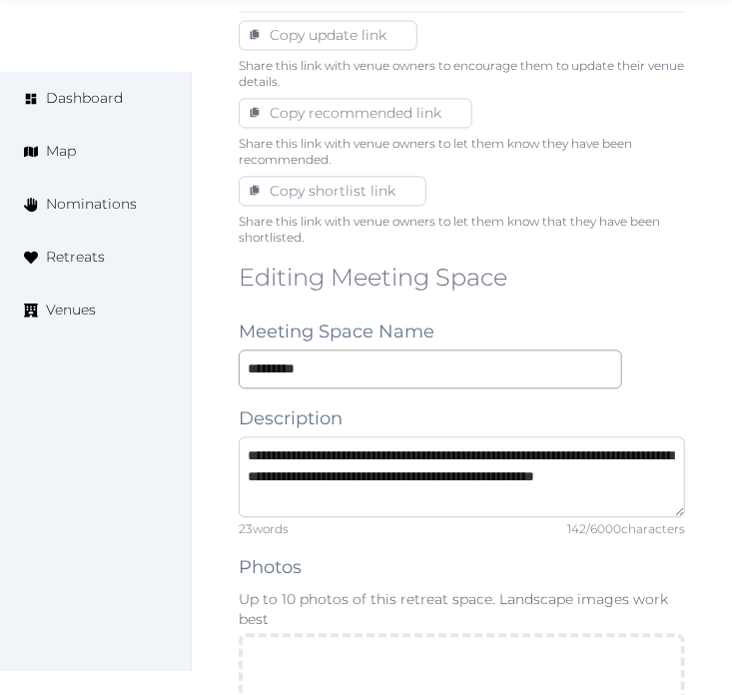
type textarea "**********"
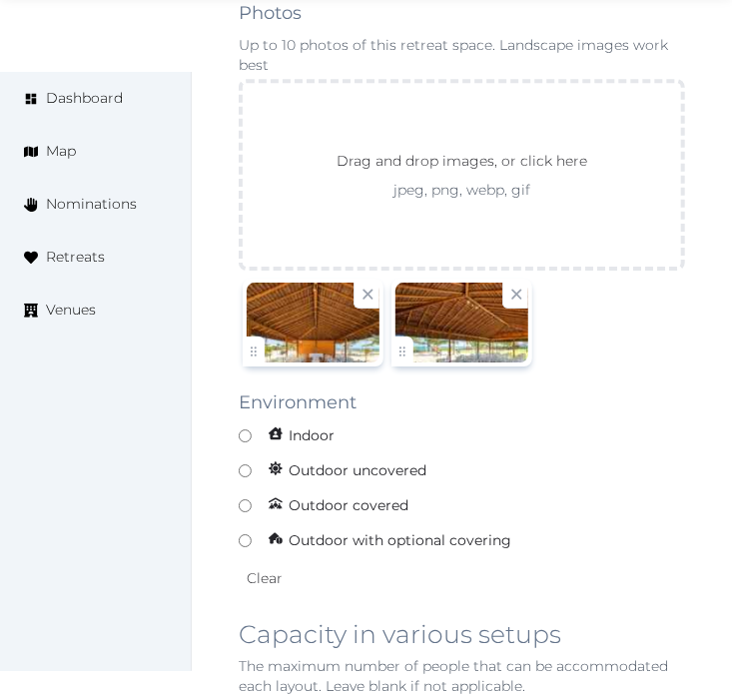
scroll to position [1886, 0]
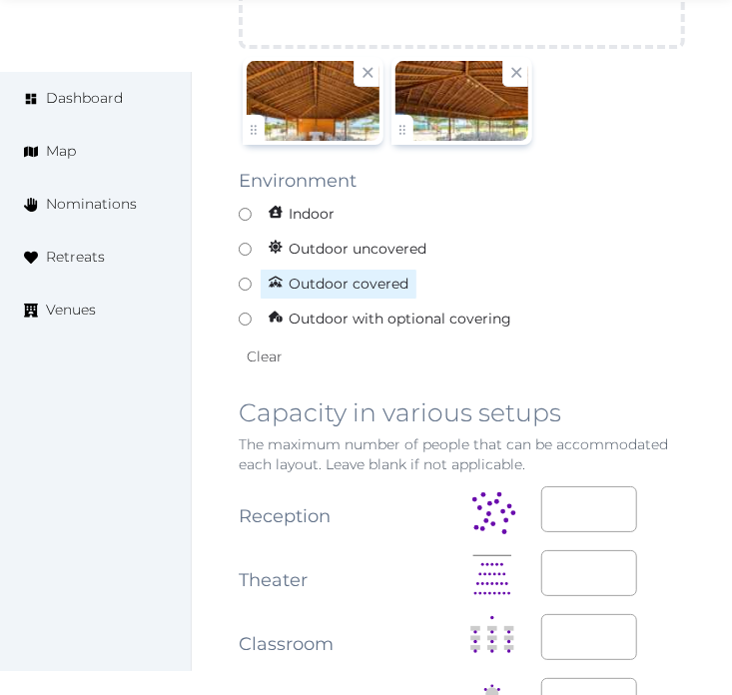
click at [247, 294] on label "Outdoor covered" at bounding box center [462, 284] width 446 height 31
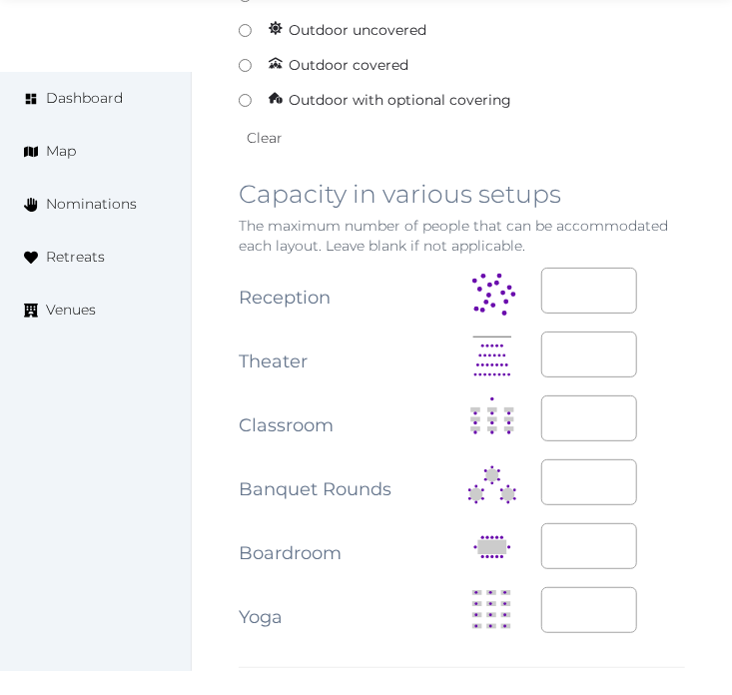
scroll to position [2108, 0]
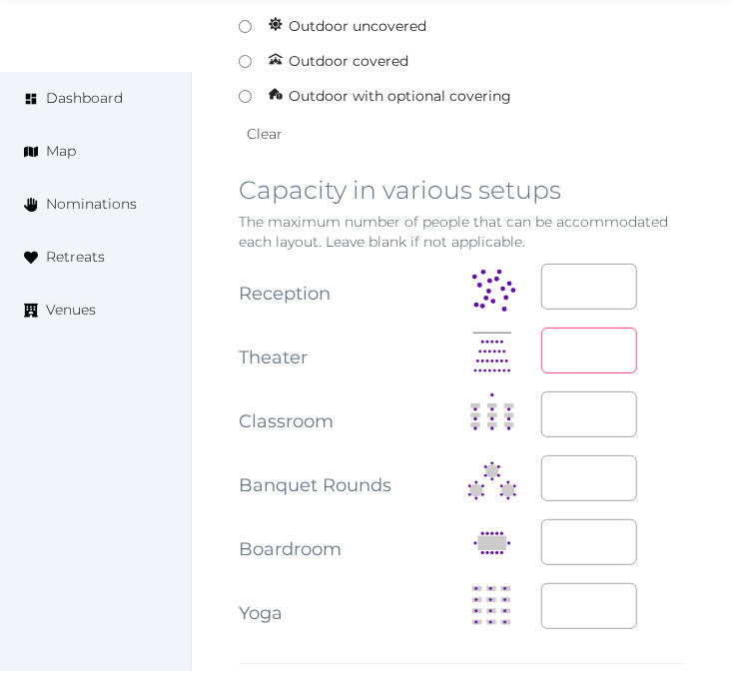
click at [581, 350] on input "number" at bounding box center [589, 351] width 96 height 46
type input "**"
click at [596, 291] on input "number" at bounding box center [589, 287] width 96 height 46
type input "**"
click at [579, 413] on input "number" at bounding box center [589, 415] width 96 height 46
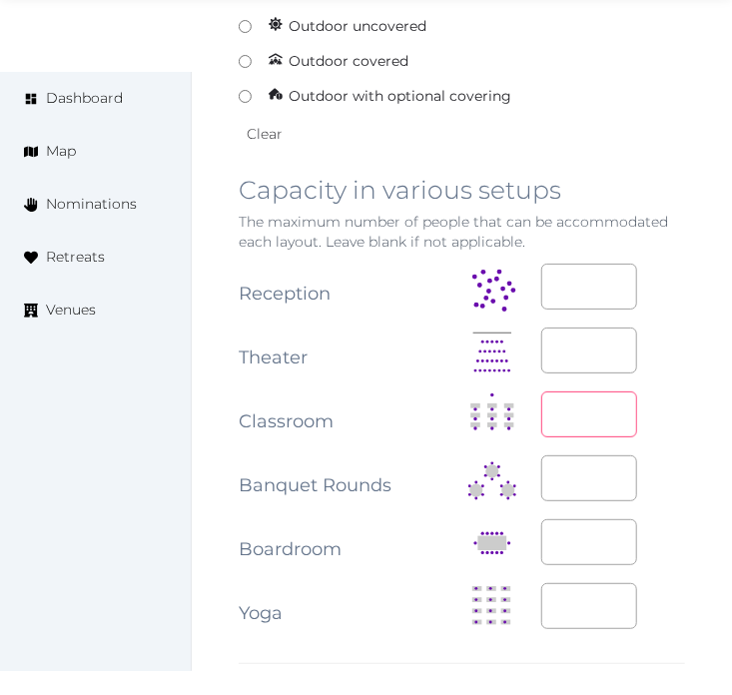
type input "**"
click at [671, 399] on div "**" at bounding box center [613, 415] width 145 height 46
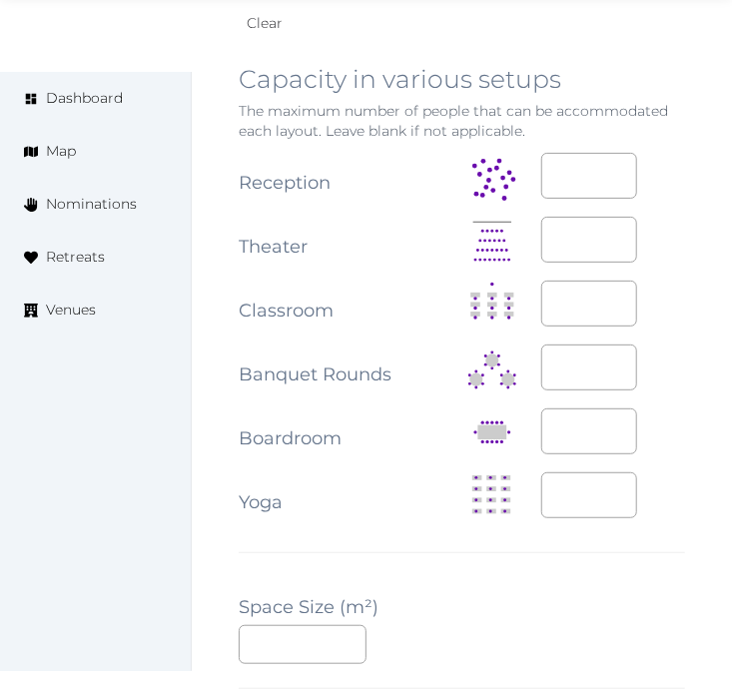
click at [447, 583] on div "**********" at bounding box center [462, 337] width 446 height 2403
click at [294, 652] on input "number" at bounding box center [303, 644] width 128 height 39
type input "**"
click at [561, 595] on div "**********" at bounding box center [462, 337] width 446 height 2403
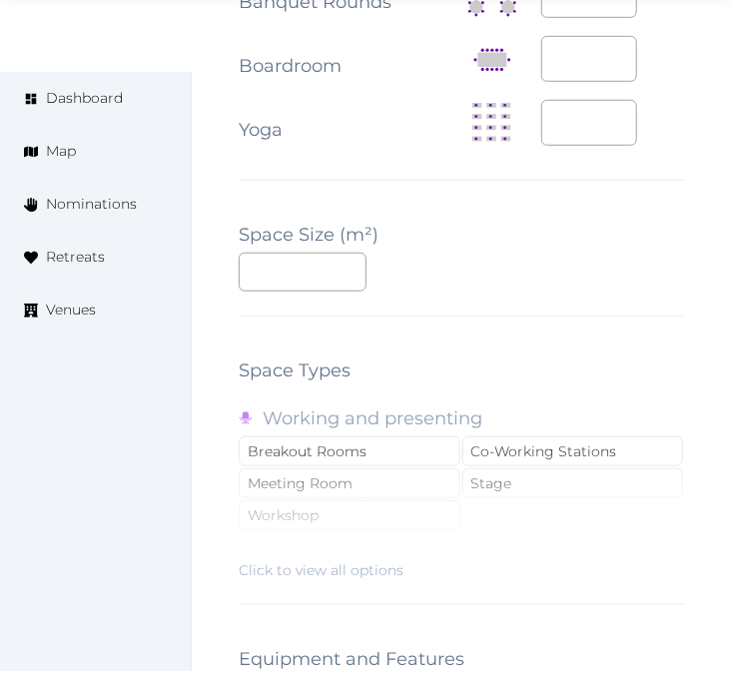
scroll to position [2663, 0]
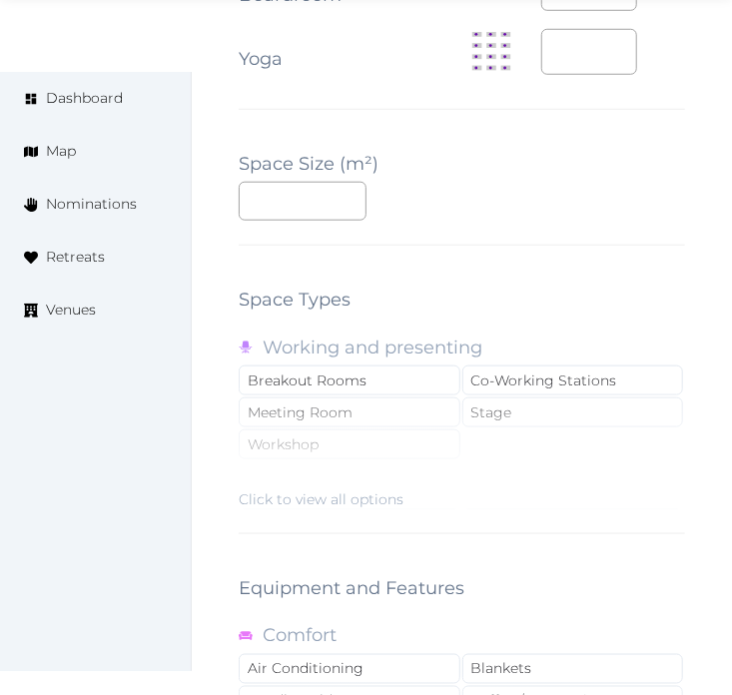
click at [332, 496] on div "Click to view all options" at bounding box center [321, 499] width 165 height 20
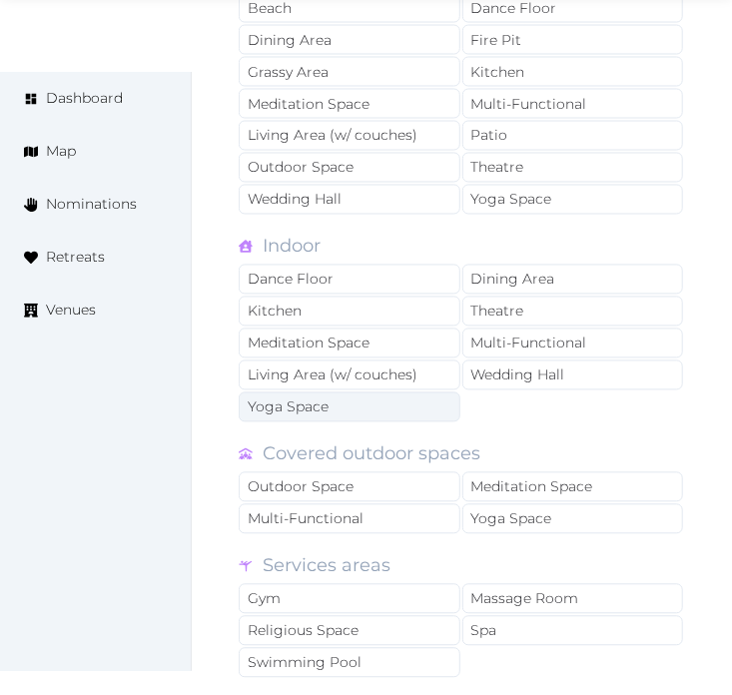
scroll to position [3218, 0]
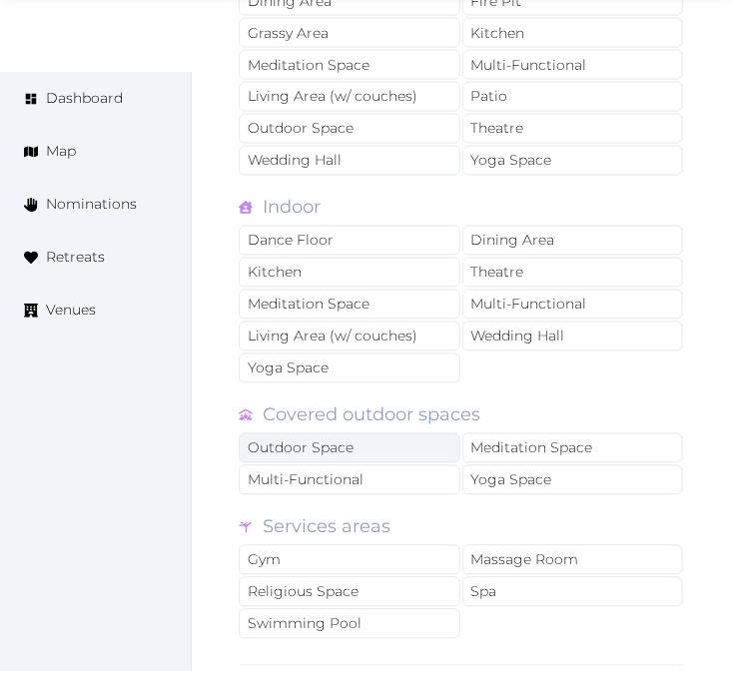
click at [392, 461] on div "Outdoor Space" at bounding box center [350, 448] width 222 height 30
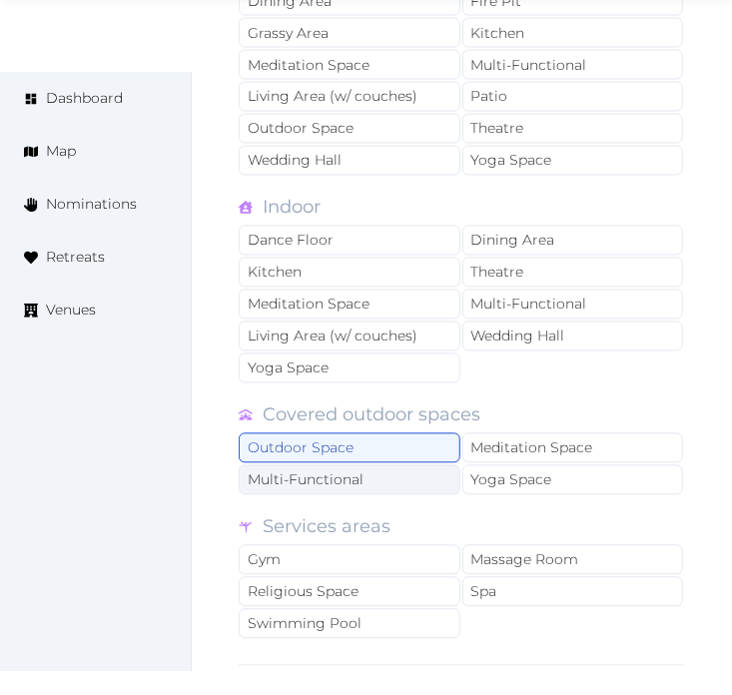
click at [383, 491] on div "Multi-Functional" at bounding box center [350, 480] width 222 height 30
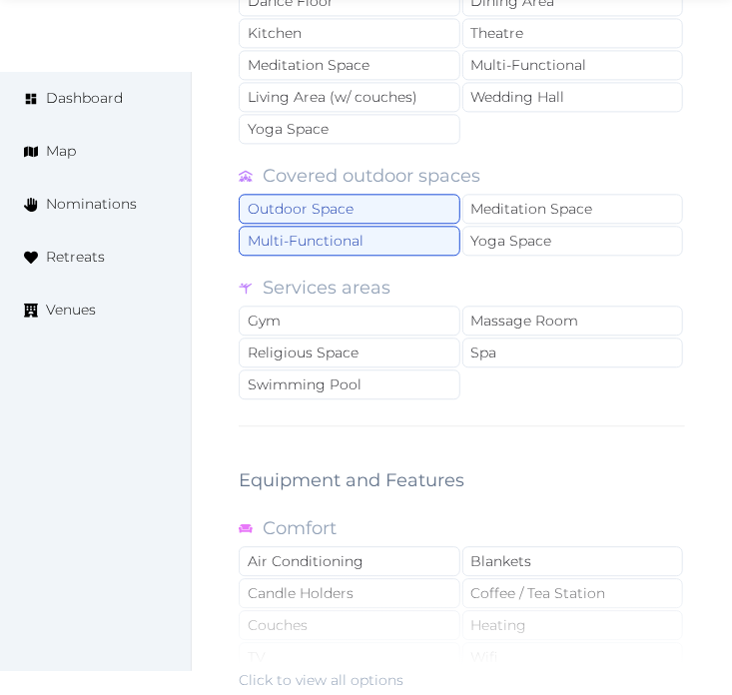
scroll to position [3661, 0]
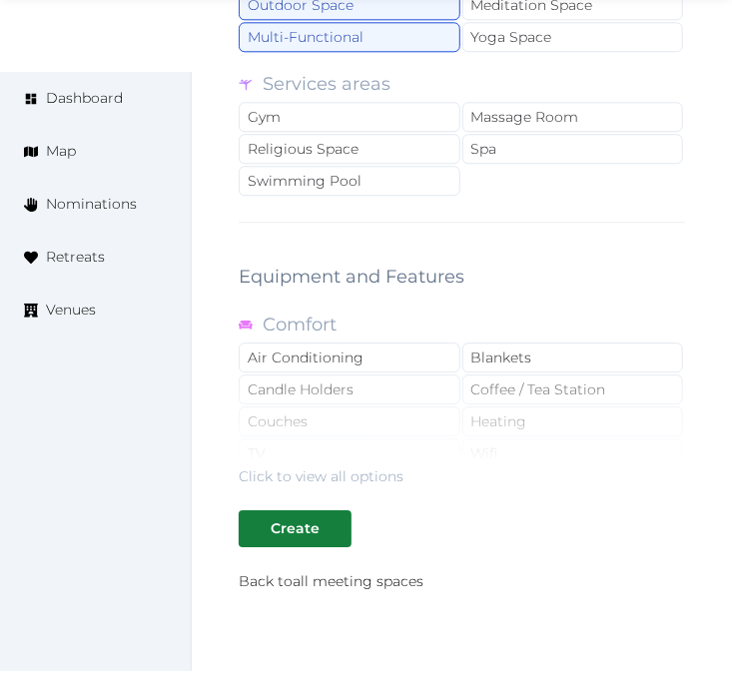
click at [396, 364] on div "Click to view all options" at bounding box center [462, 423] width 446 height 128
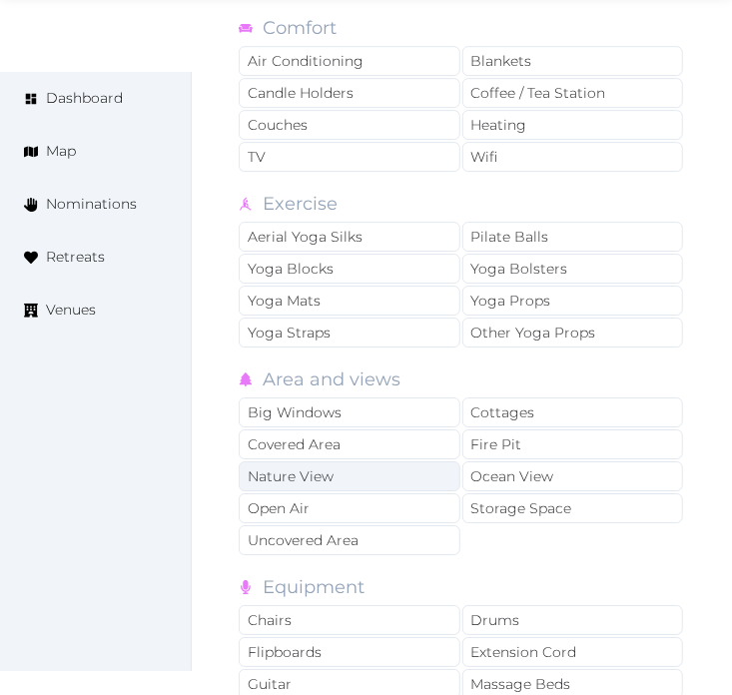
scroll to position [3995, 0]
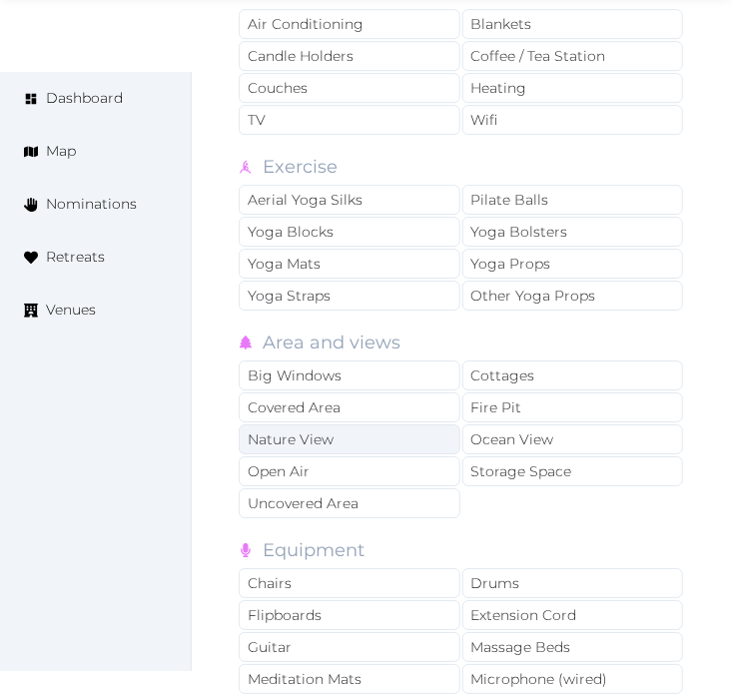
click at [403, 437] on div "Nature View" at bounding box center [350, 439] width 222 height 30
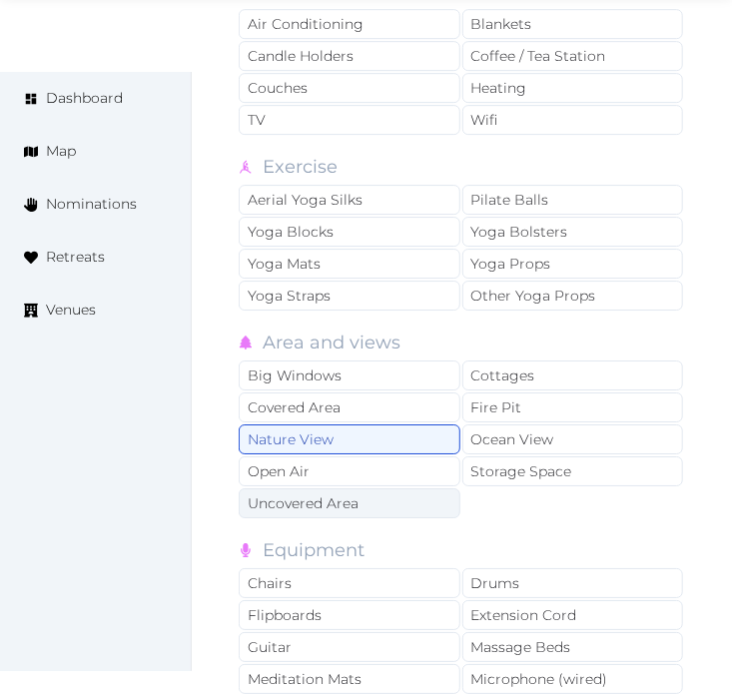
click at [383, 514] on div "Uncovered Area" at bounding box center [350, 503] width 222 height 30
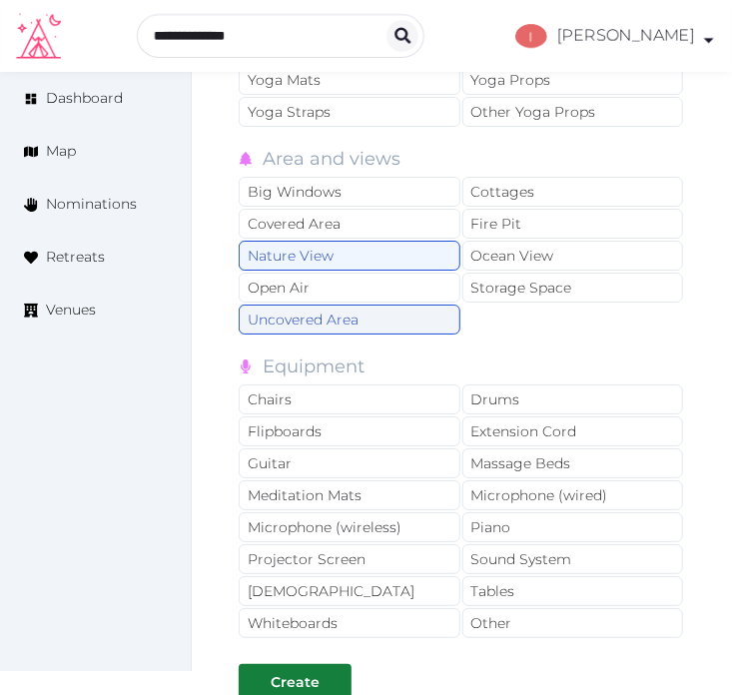
scroll to position [4217, 0]
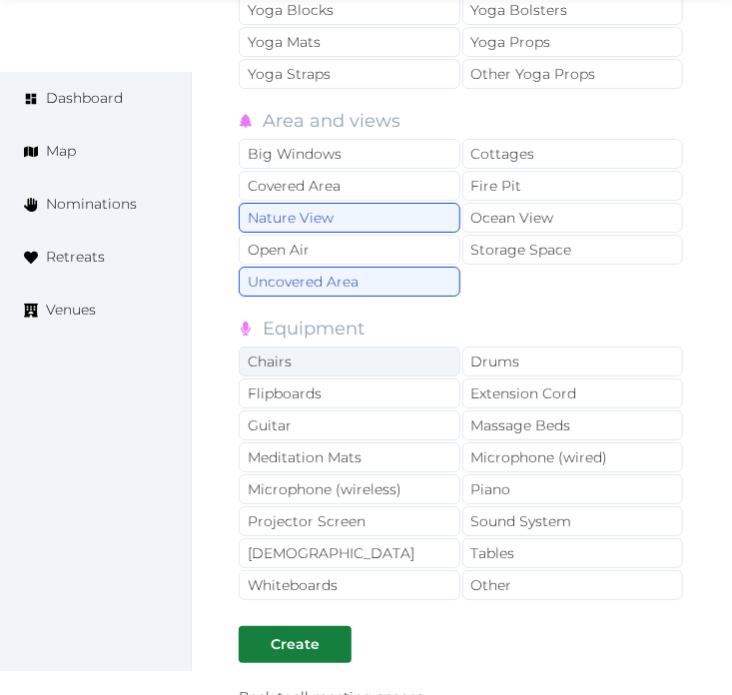
click at [386, 377] on div "Chairs" at bounding box center [350, 362] width 222 height 30
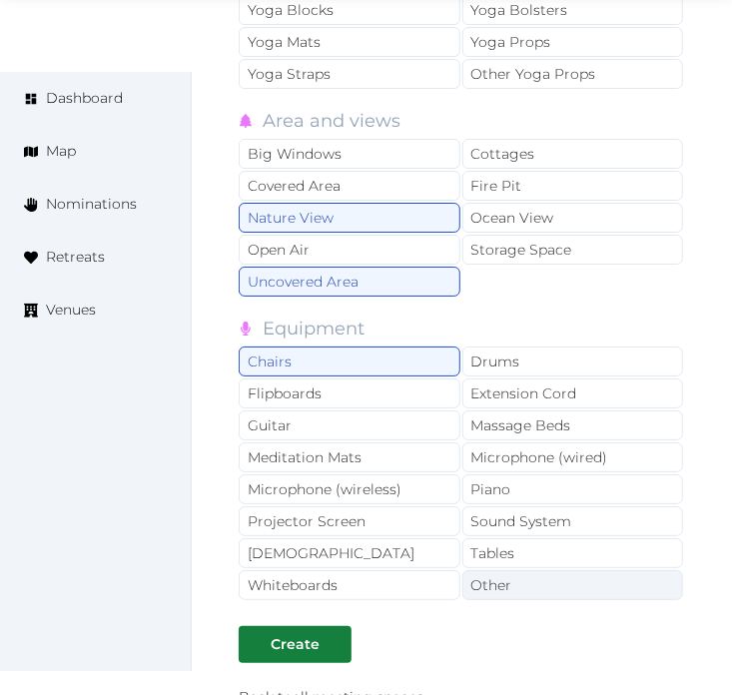
click at [523, 597] on div "Other" at bounding box center [573, 585] width 222 height 30
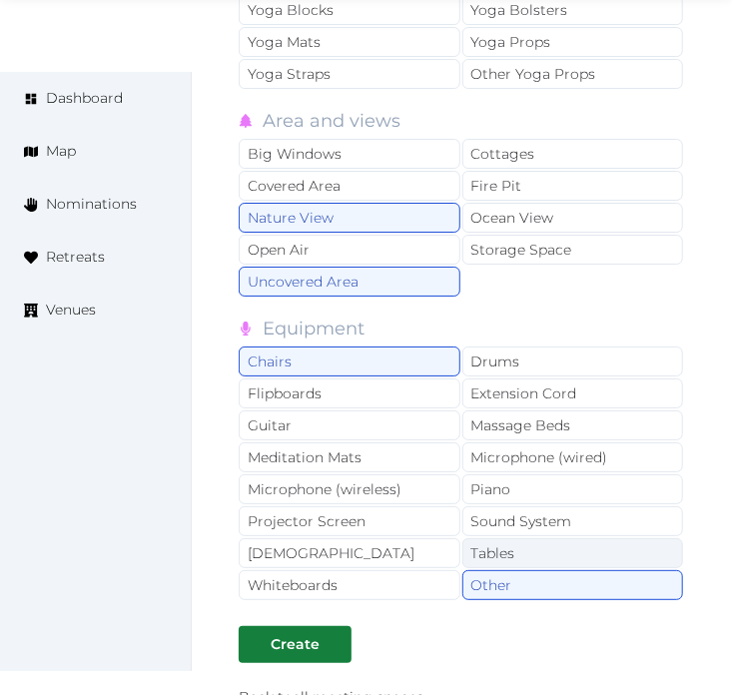
click at [583, 553] on div "Tables" at bounding box center [573, 553] width 222 height 30
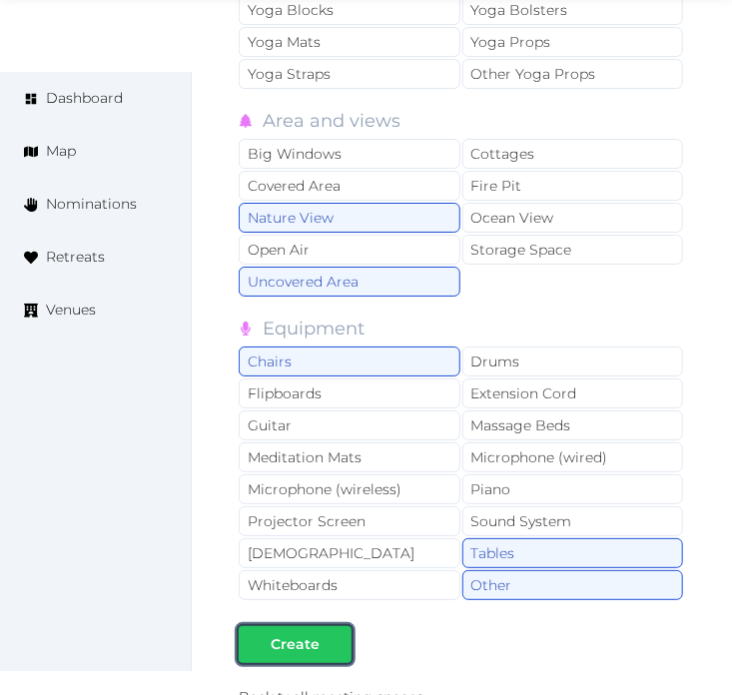
click at [311, 654] on div "Create" at bounding box center [295, 644] width 49 height 21
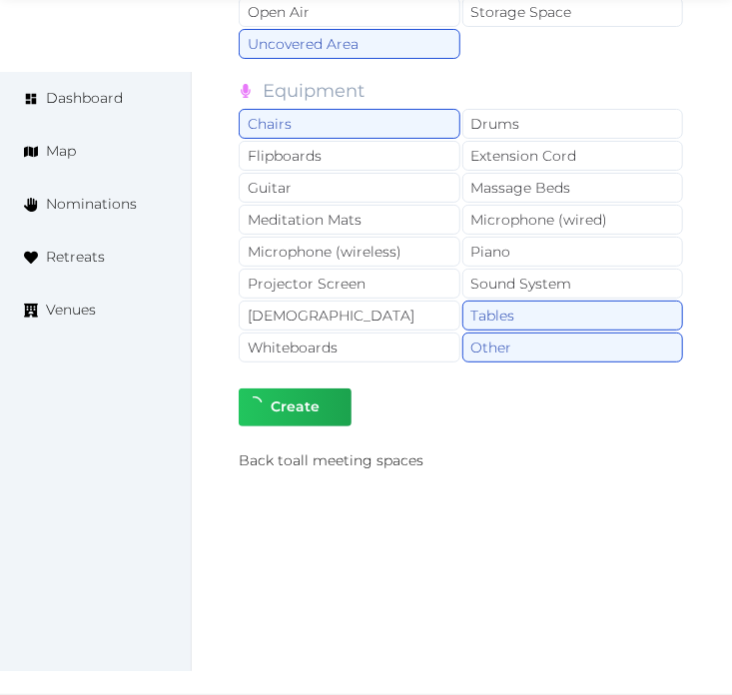
scroll to position [4464, 0]
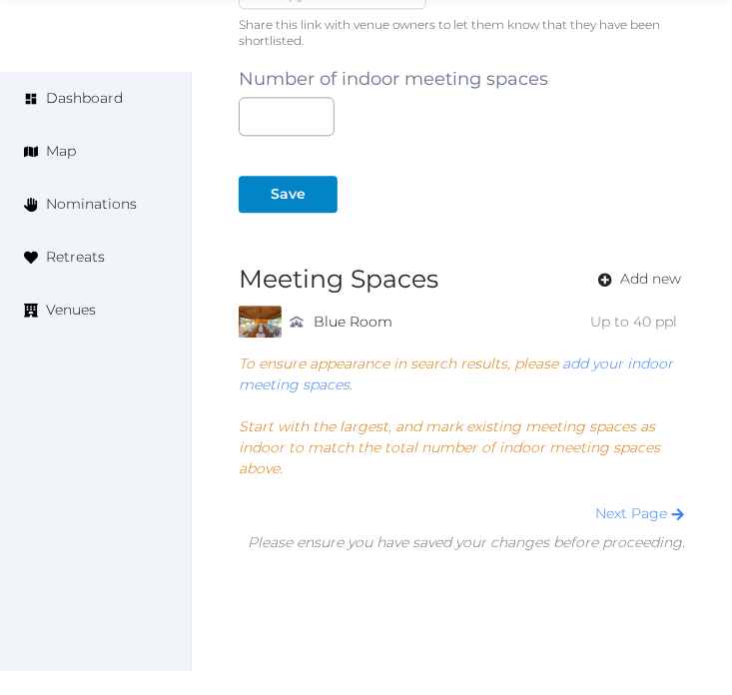
scroll to position [1331, 0]
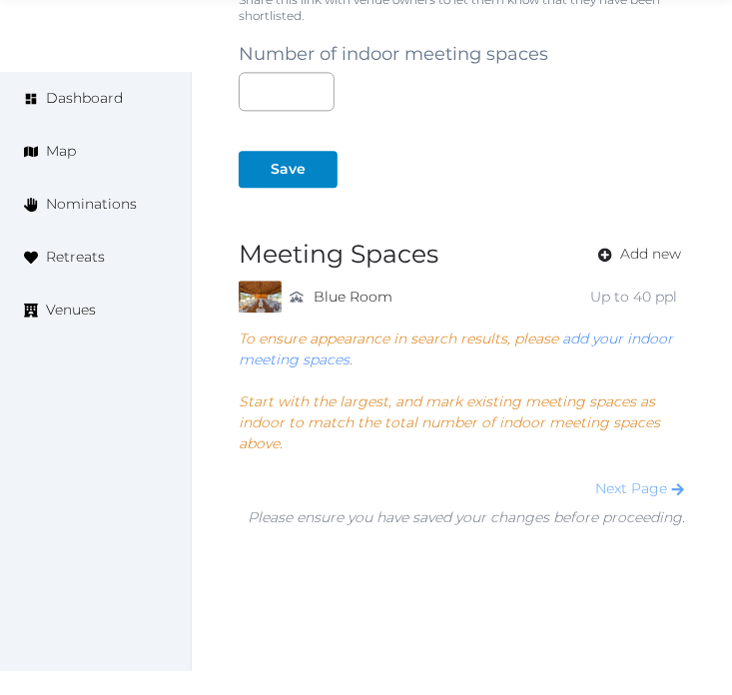
click at [627, 487] on link "Next Page" at bounding box center [640, 488] width 90 height 18
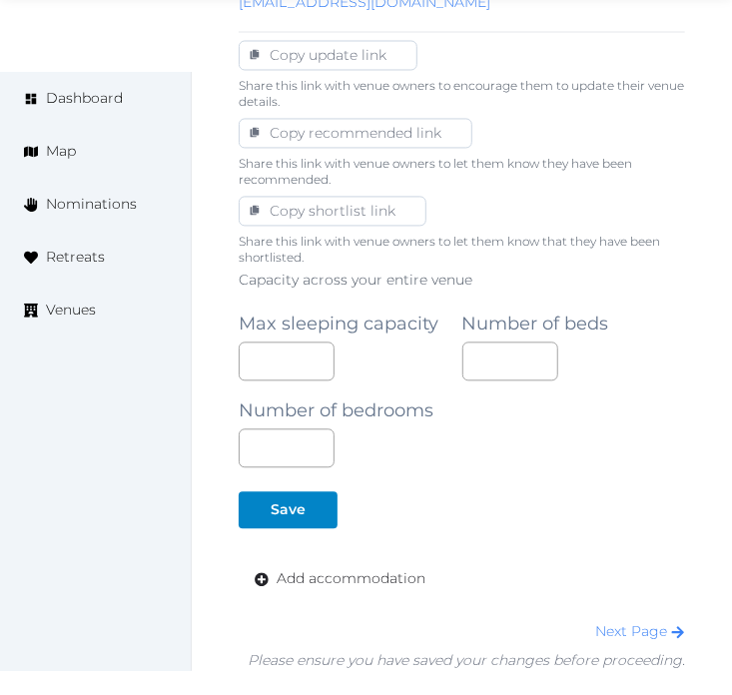
scroll to position [1289, 0]
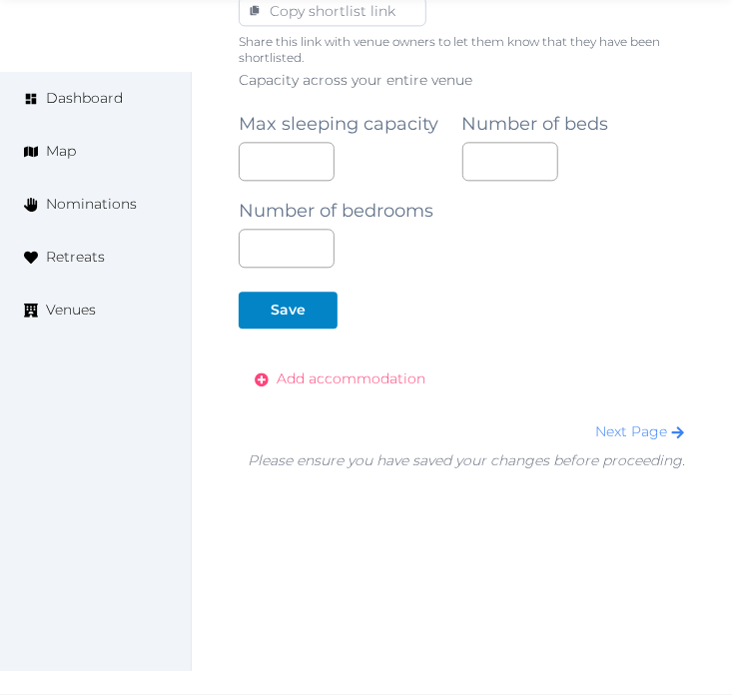
click at [325, 370] on span "Add accommodation" at bounding box center [351, 379] width 149 height 21
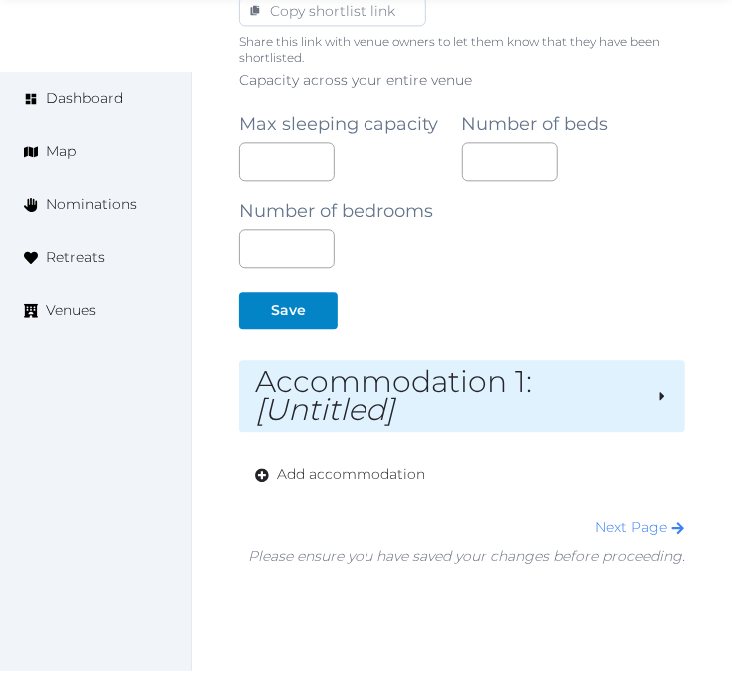
click at [362, 383] on h2 "Accommodation 1 : [Untitled]" at bounding box center [448, 397] width 386 height 56
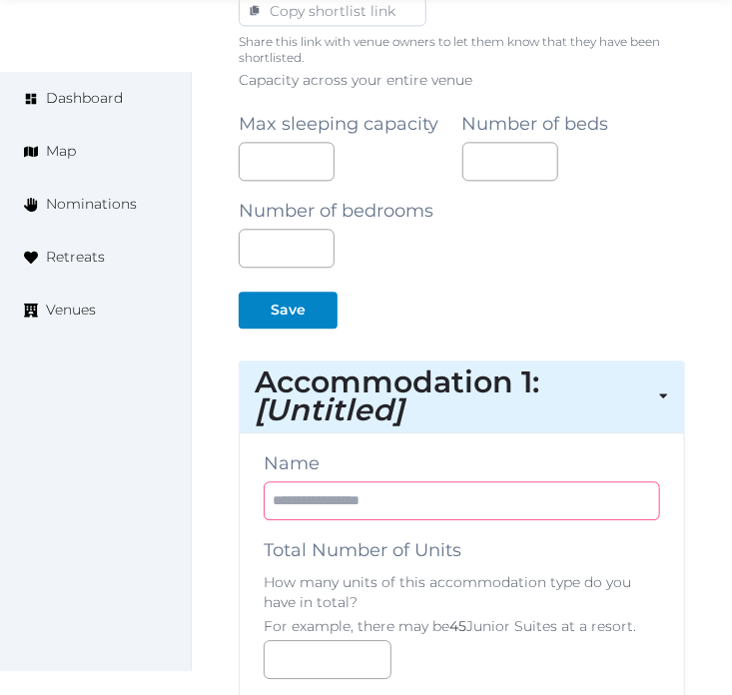
click at [470, 505] on input "text" at bounding box center [462, 500] width 396 height 39
paste input "*********"
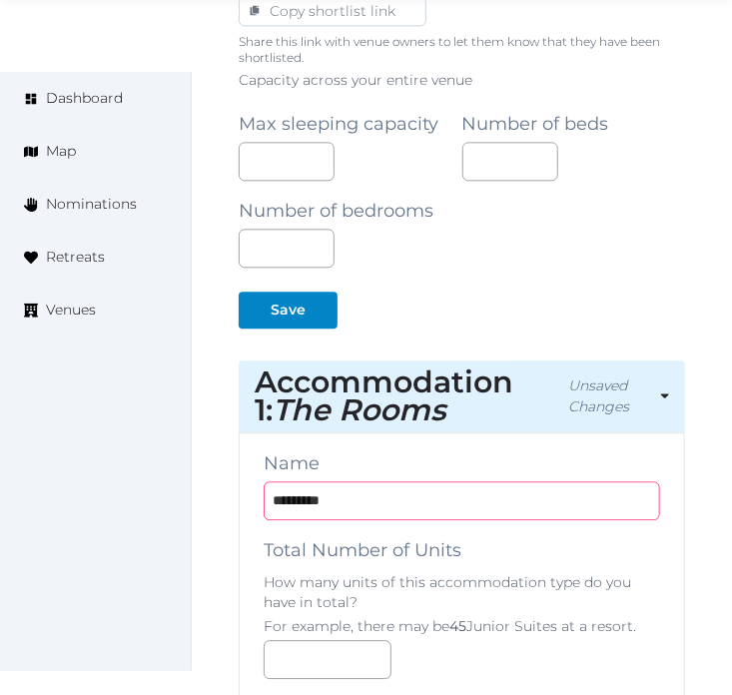
type input "*********"
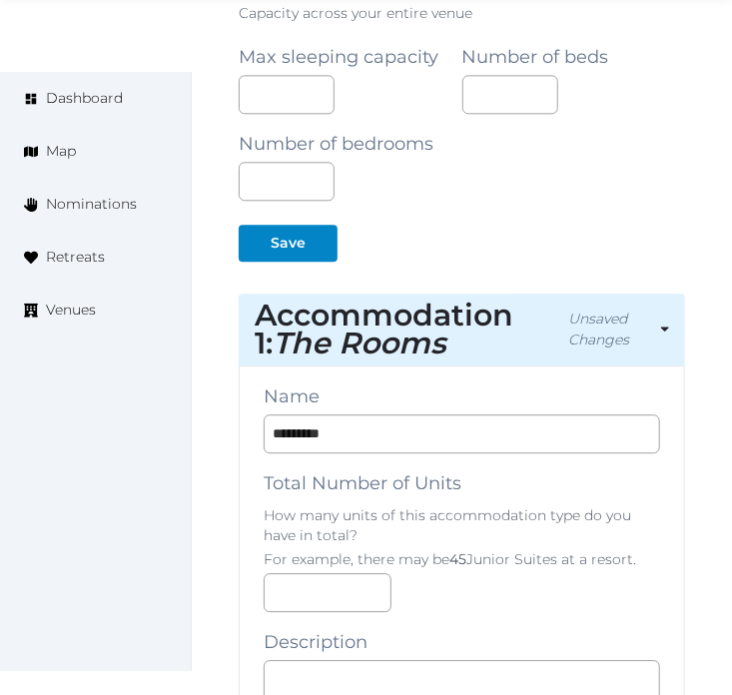
scroll to position [1622, 0]
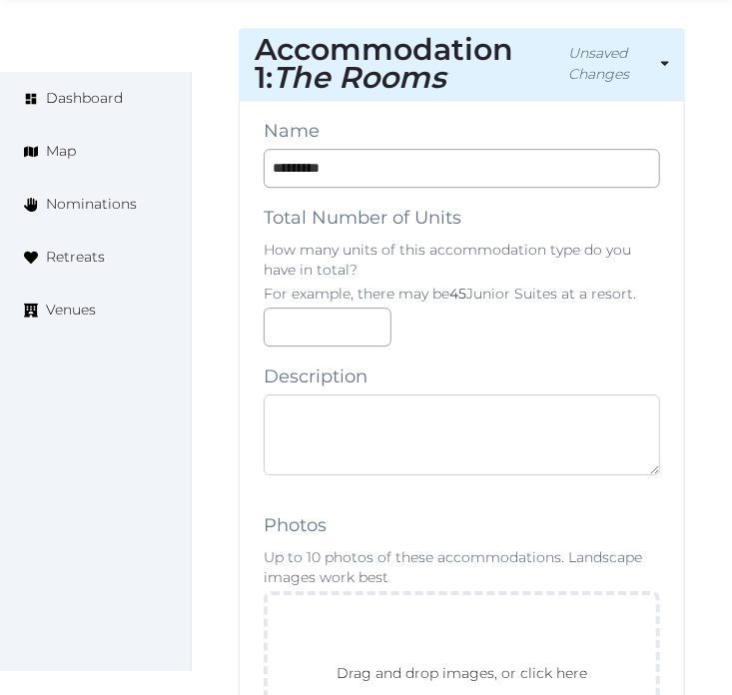
click at [373, 440] on textarea at bounding box center [462, 434] width 396 height 81
paste textarea "**********"
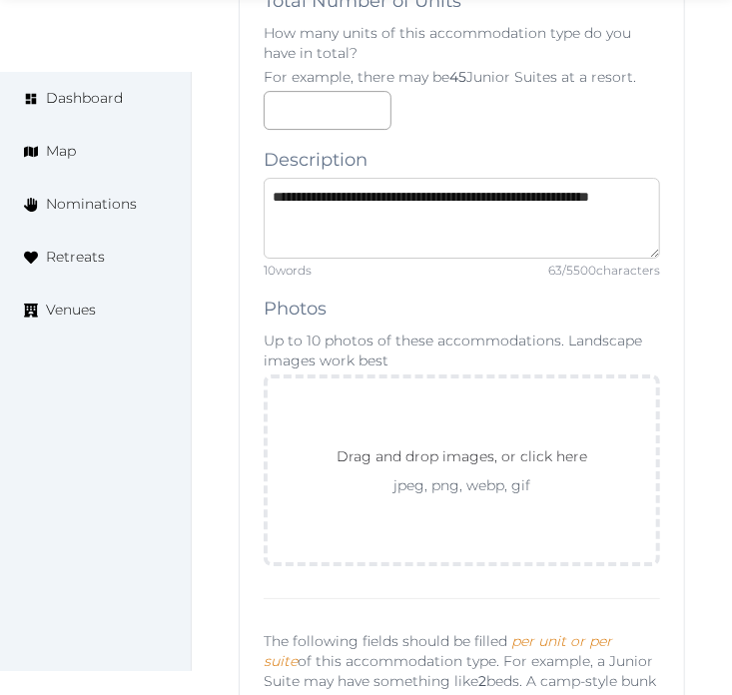
scroll to position [1844, 0]
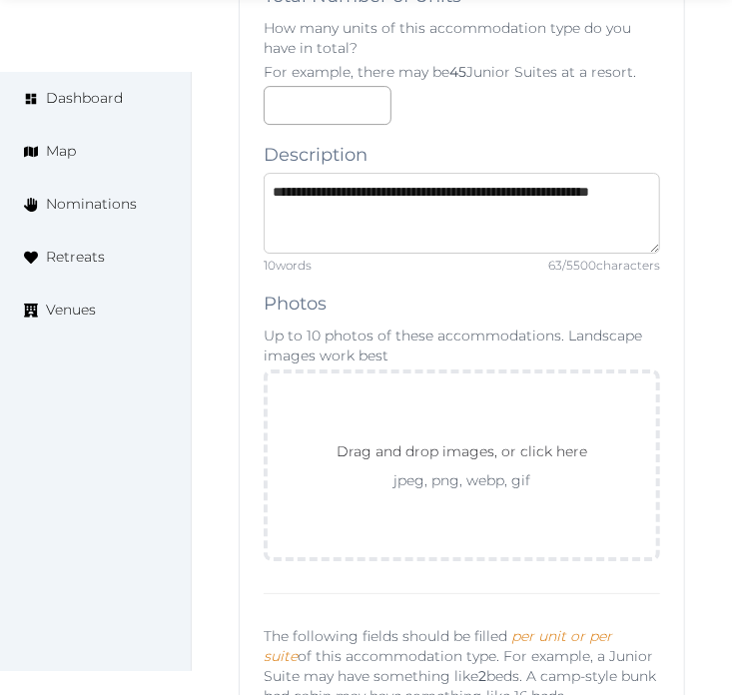
drag, startPoint x: 296, startPoint y: 191, endPoint x: 245, endPoint y: 190, distance: 50.9
click at [276, 187] on textarea "**********" at bounding box center [462, 213] width 396 height 81
drag, startPoint x: 286, startPoint y: 188, endPoint x: 243, endPoint y: 185, distance: 43.0
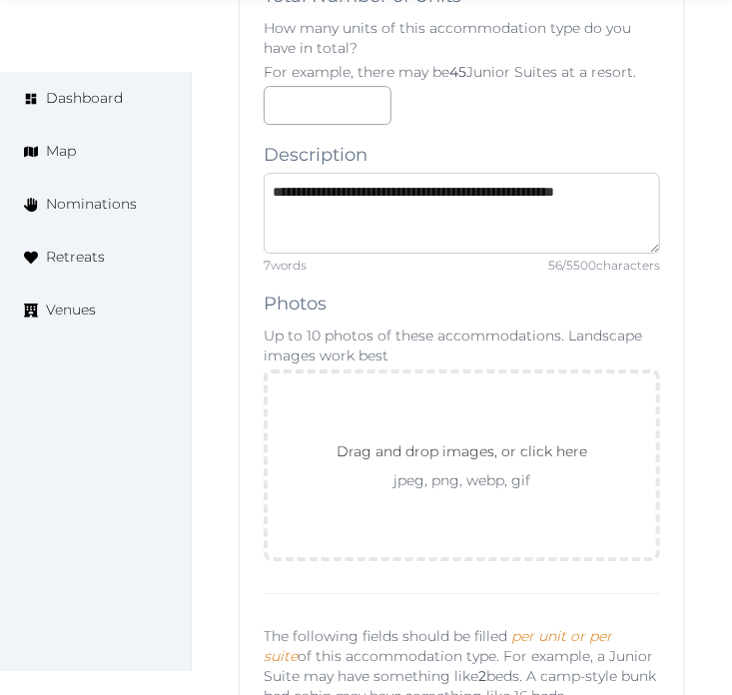
click at [489, 193] on textarea "**********" at bounding box center [462, 213] width 396 height 81
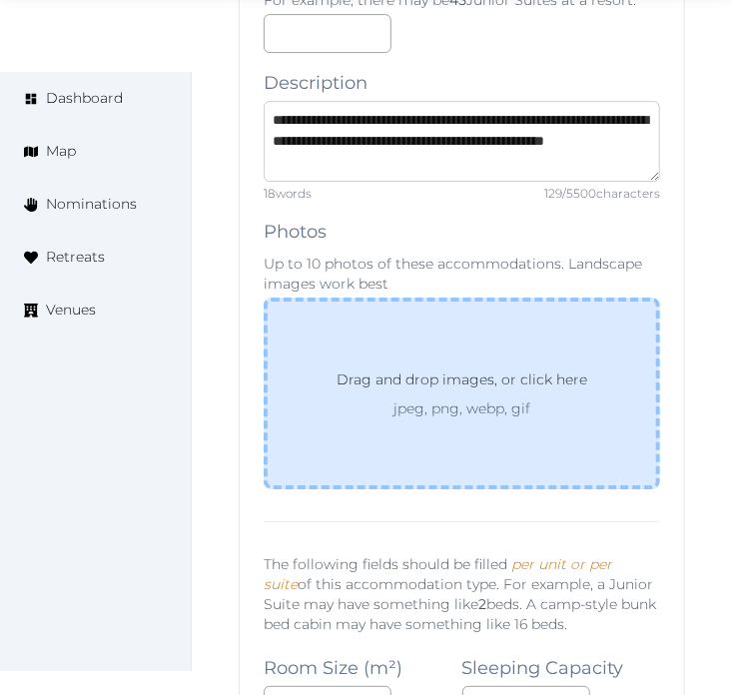
scroll to position [1955, 0]
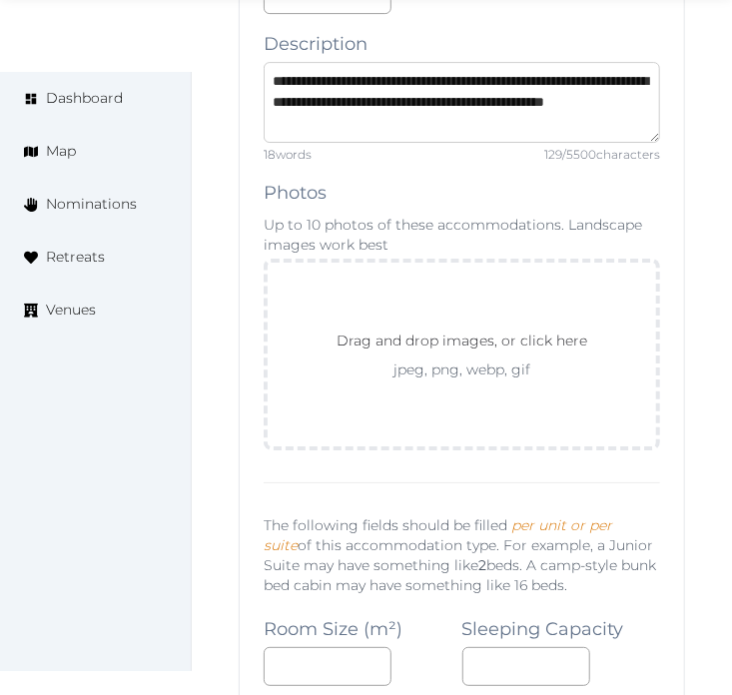
type textarea "**********"
